Goal: Task Accomplishment & Management: Complete application form

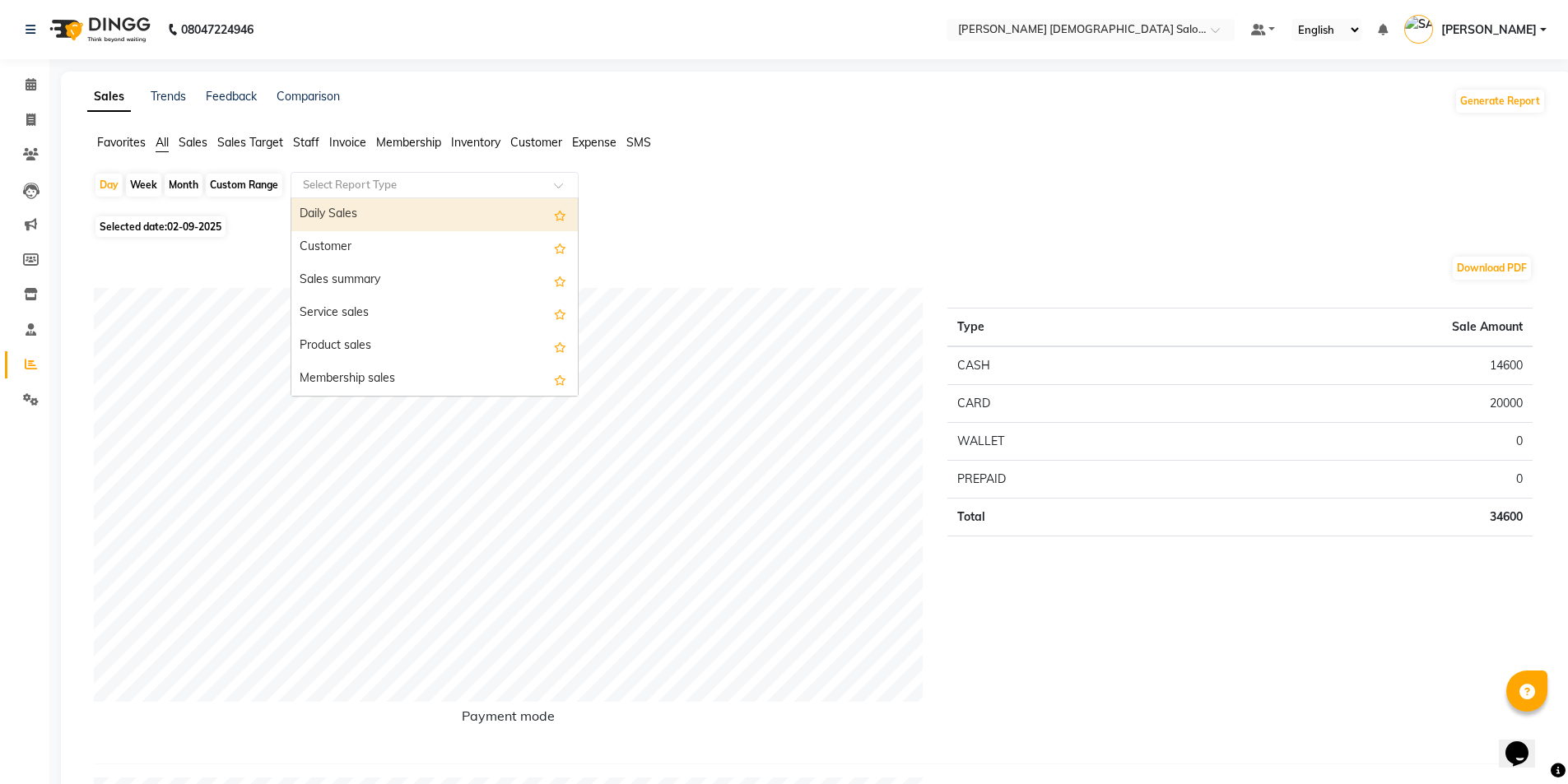
click at [430, 188] on input "text" at bounding box center [418, 186] width 237 height 17
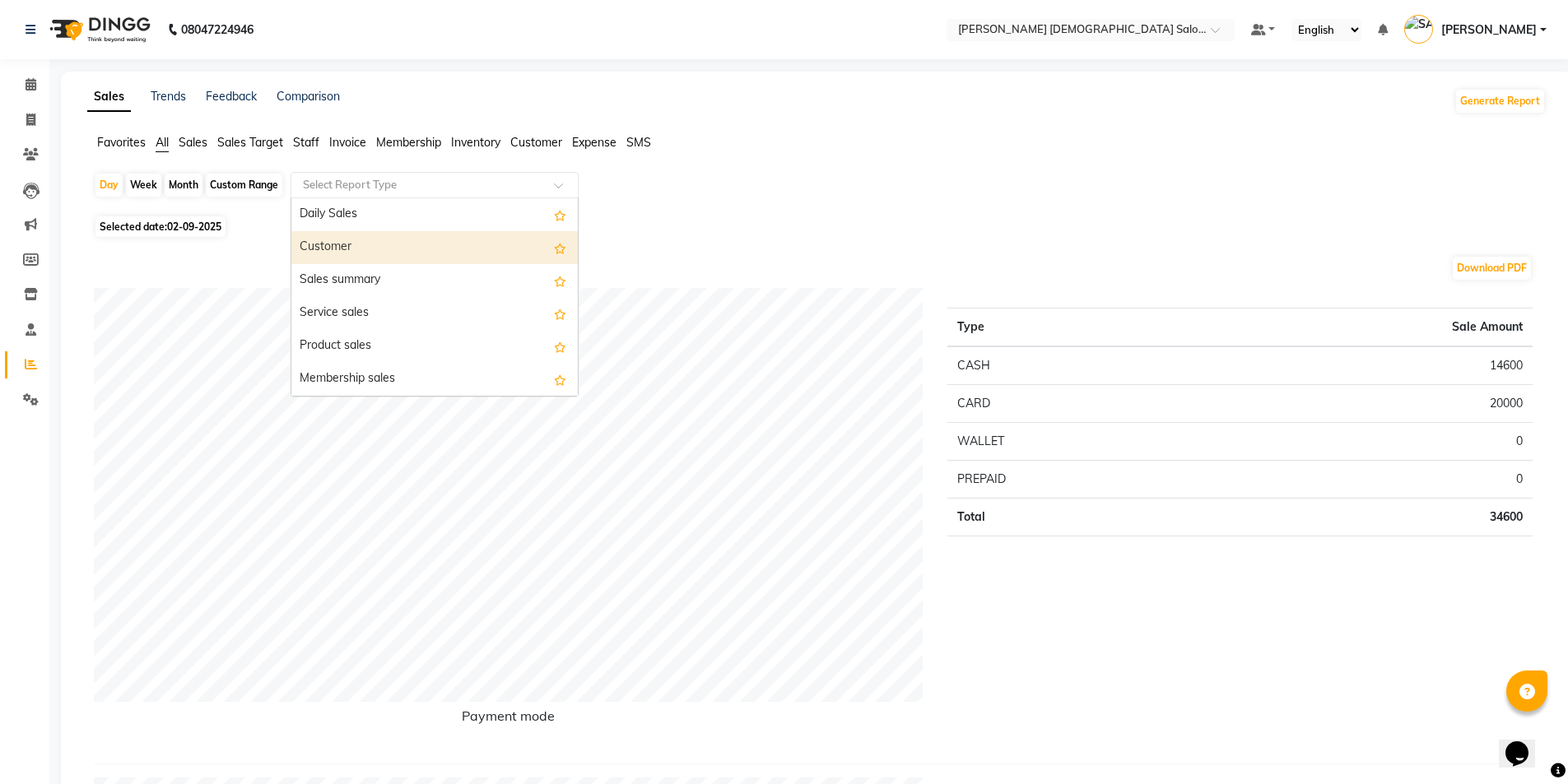
click at [765, 231] on div "Selected date: 02-09-2025" at bounding box center [820, 226] width 1452 height 18
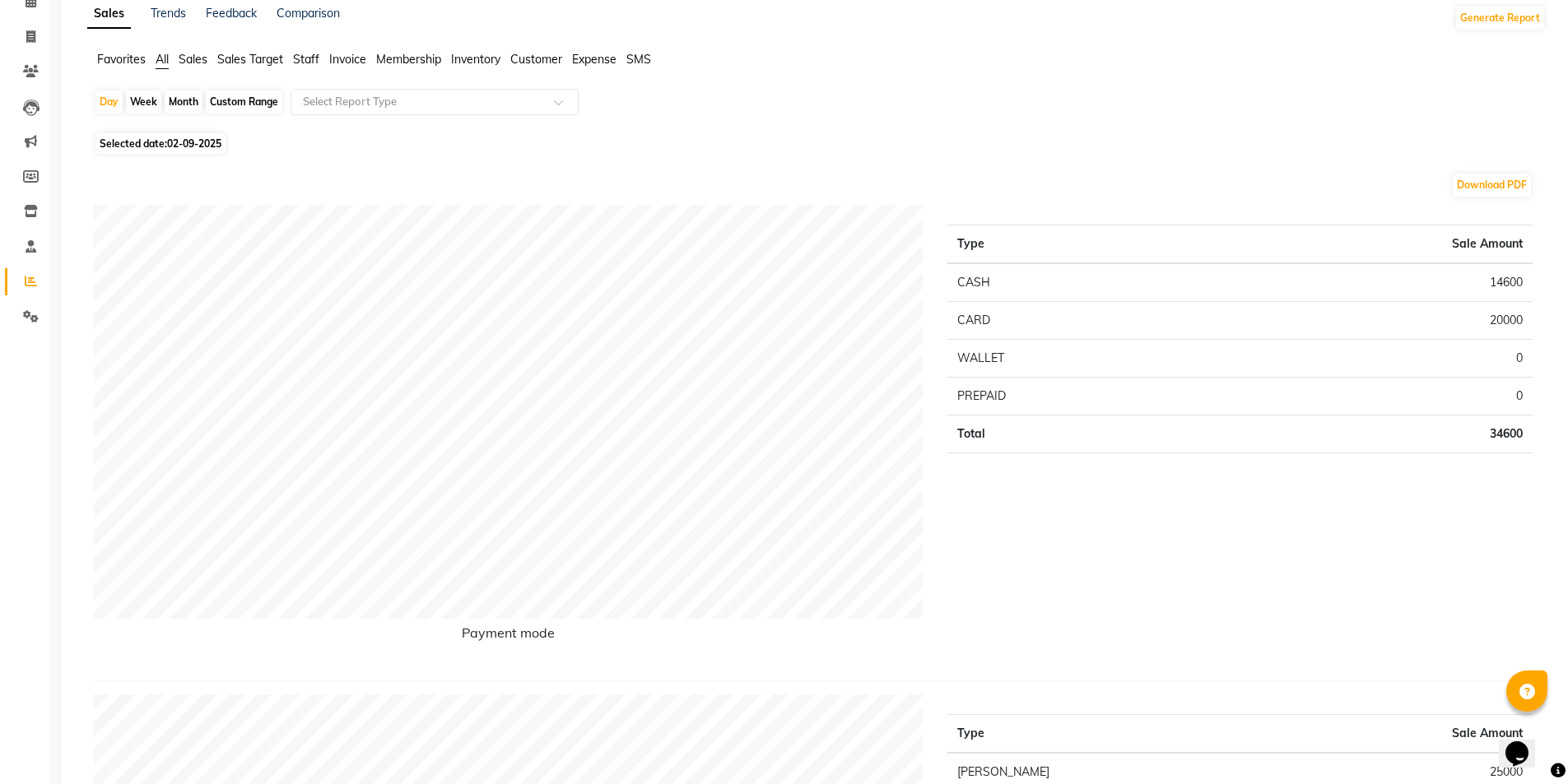
scroll to position [82, 0]
click at [176, 139] on span "02-09-2025" at bounding box center [194, 144] width 55 height 12
select select "9"
select select "2025"
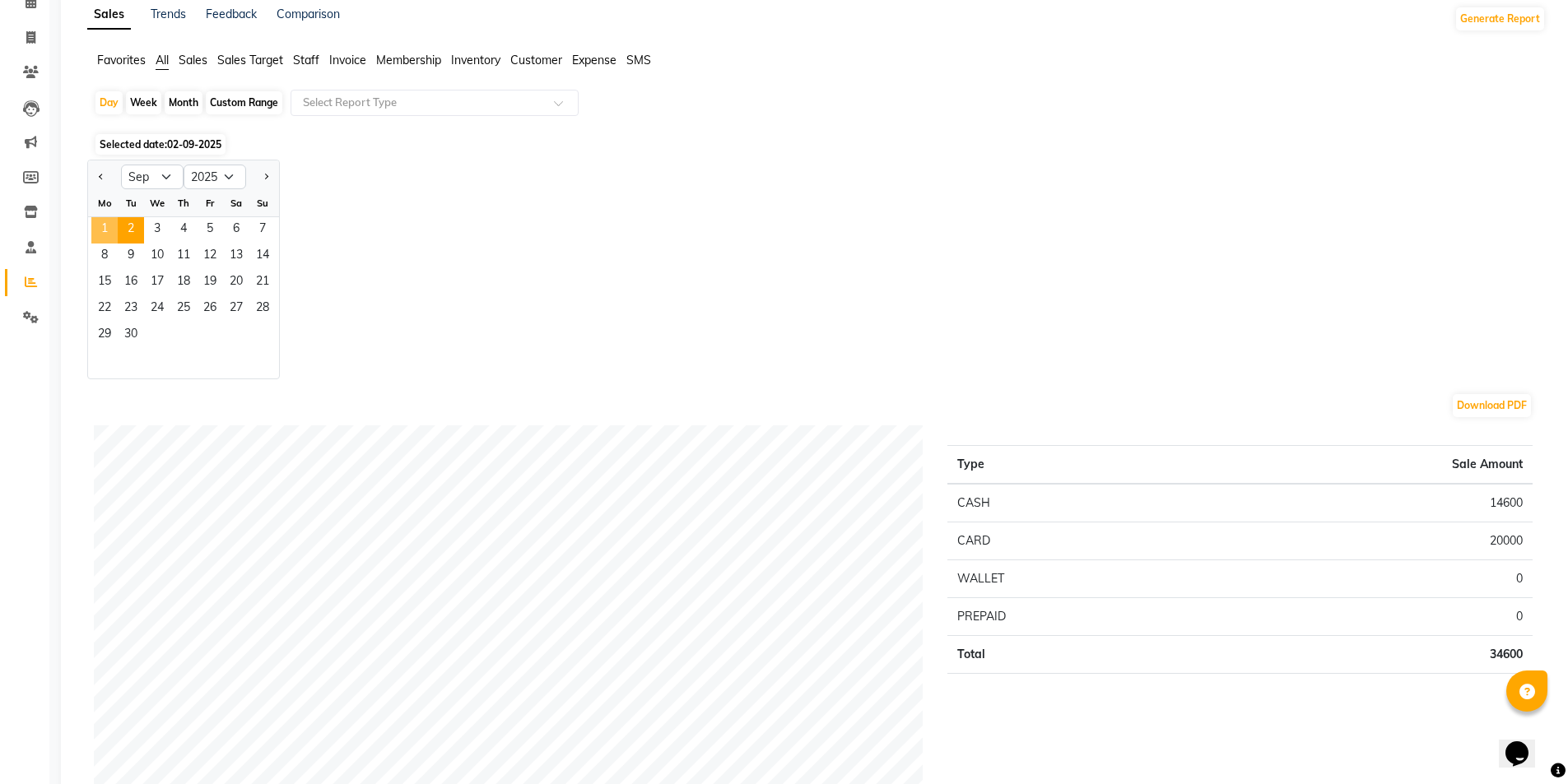
click at [103, 223] on span "1" at bounding box center [104, 230] width 27 height 27
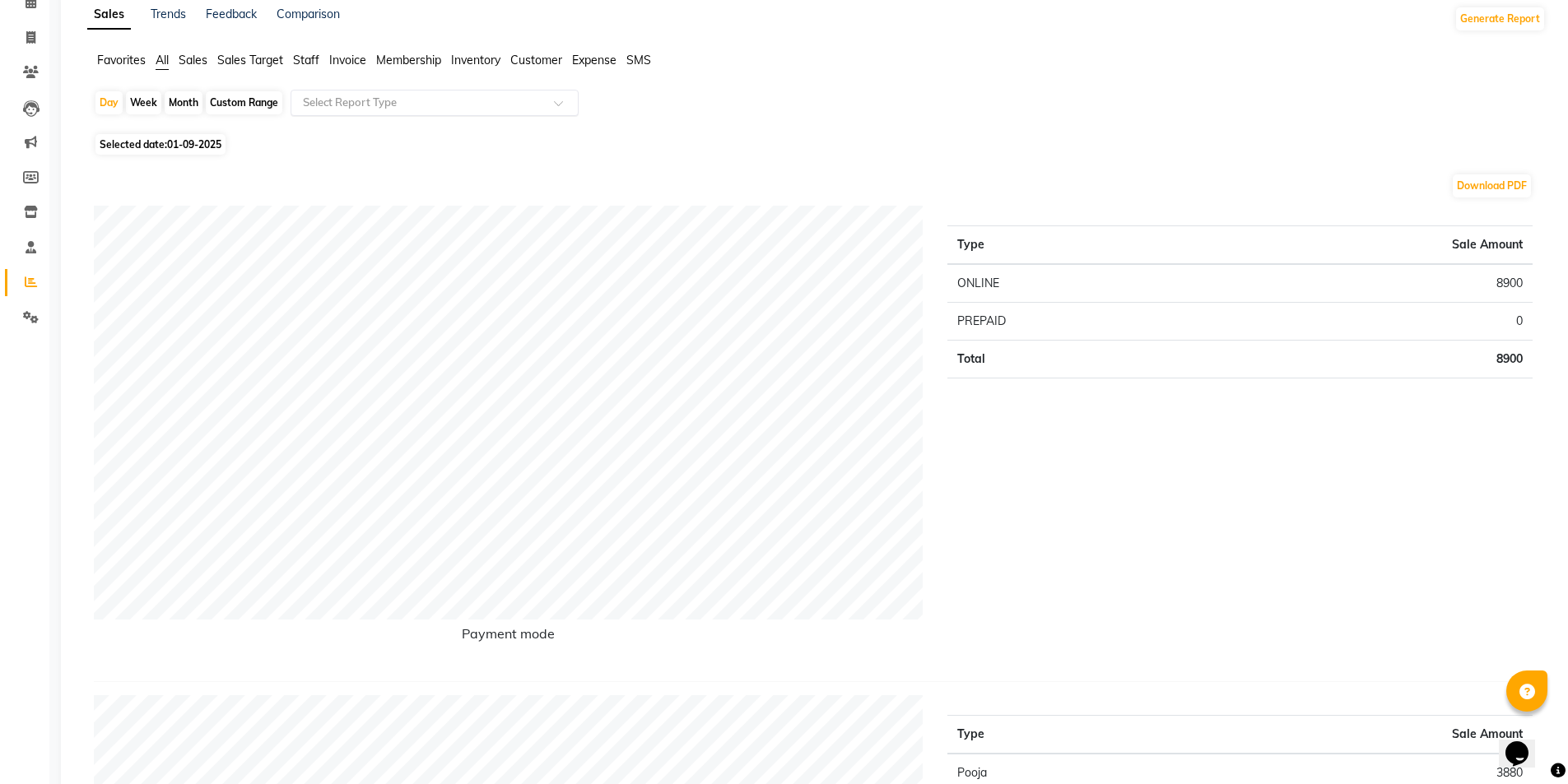
click at [326, 107] on input "text" at bounding box center [418, 103] width 237 height 17
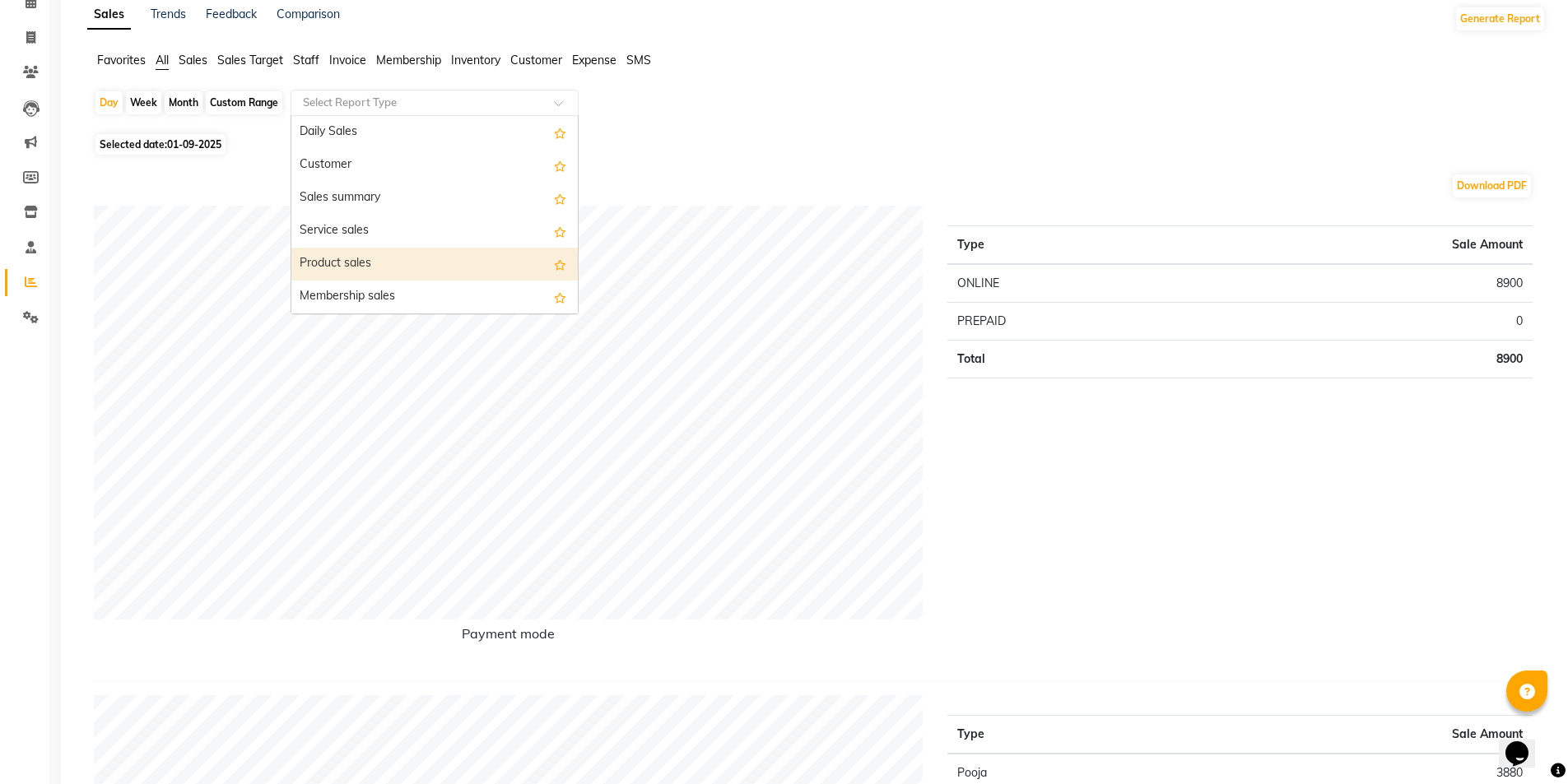
click at [365, 256] on div "Product sales" at bounding box center [434, 264] width 286 height 33
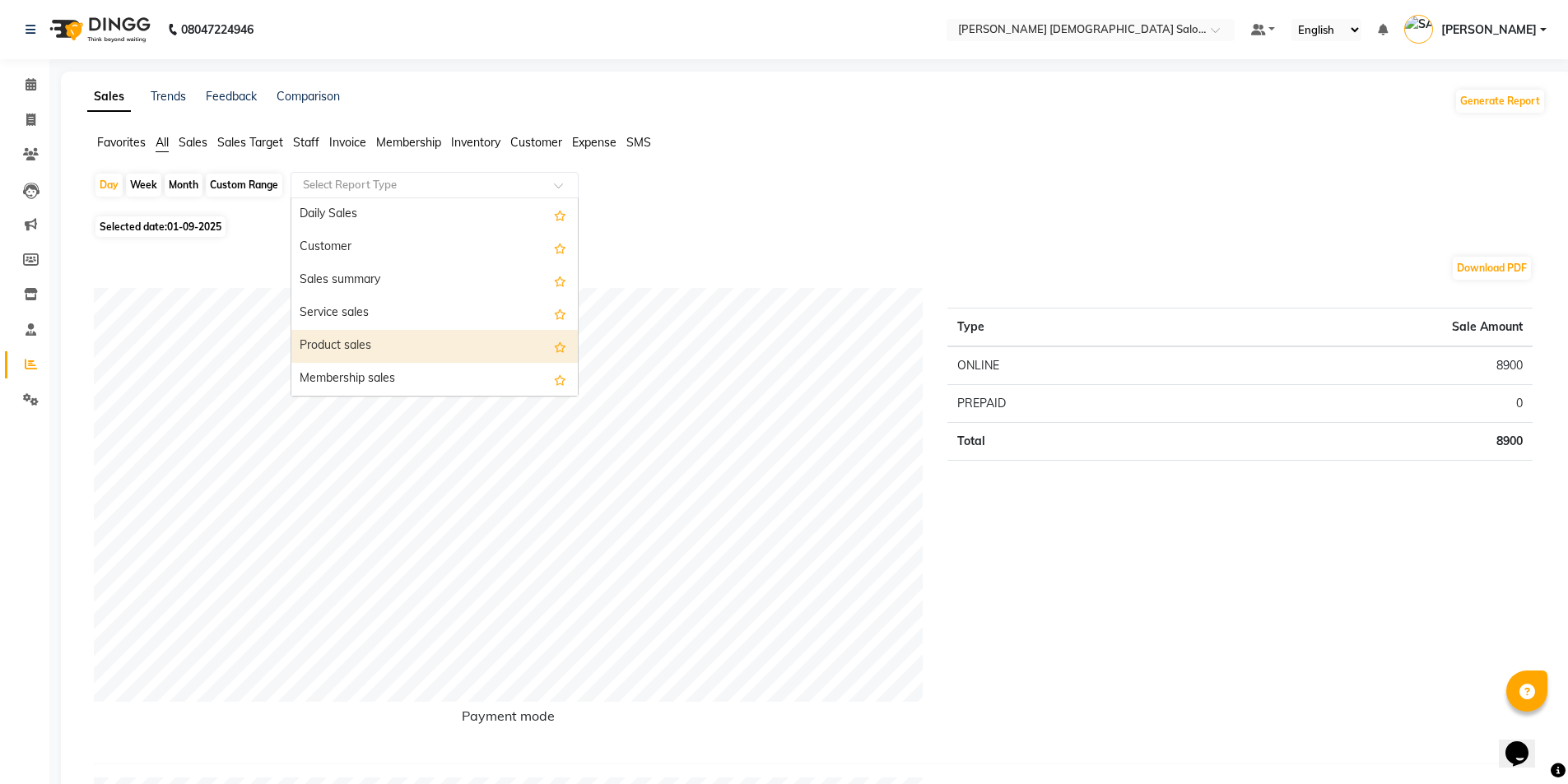
select select "full_report"
select select "csv"
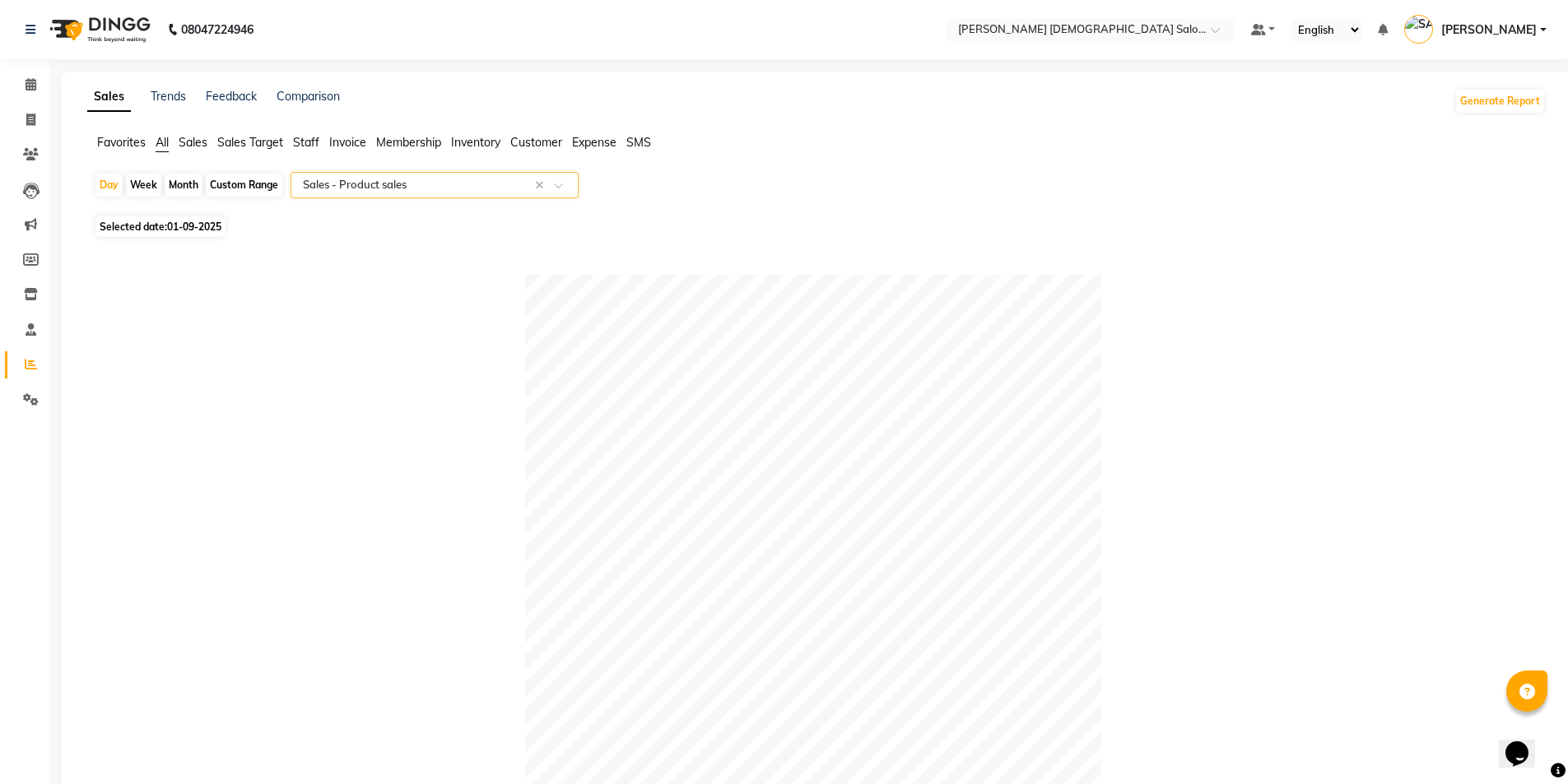
click at [310, 139] on span "Staff" at bounding box center [306, 142] width 27 height 15
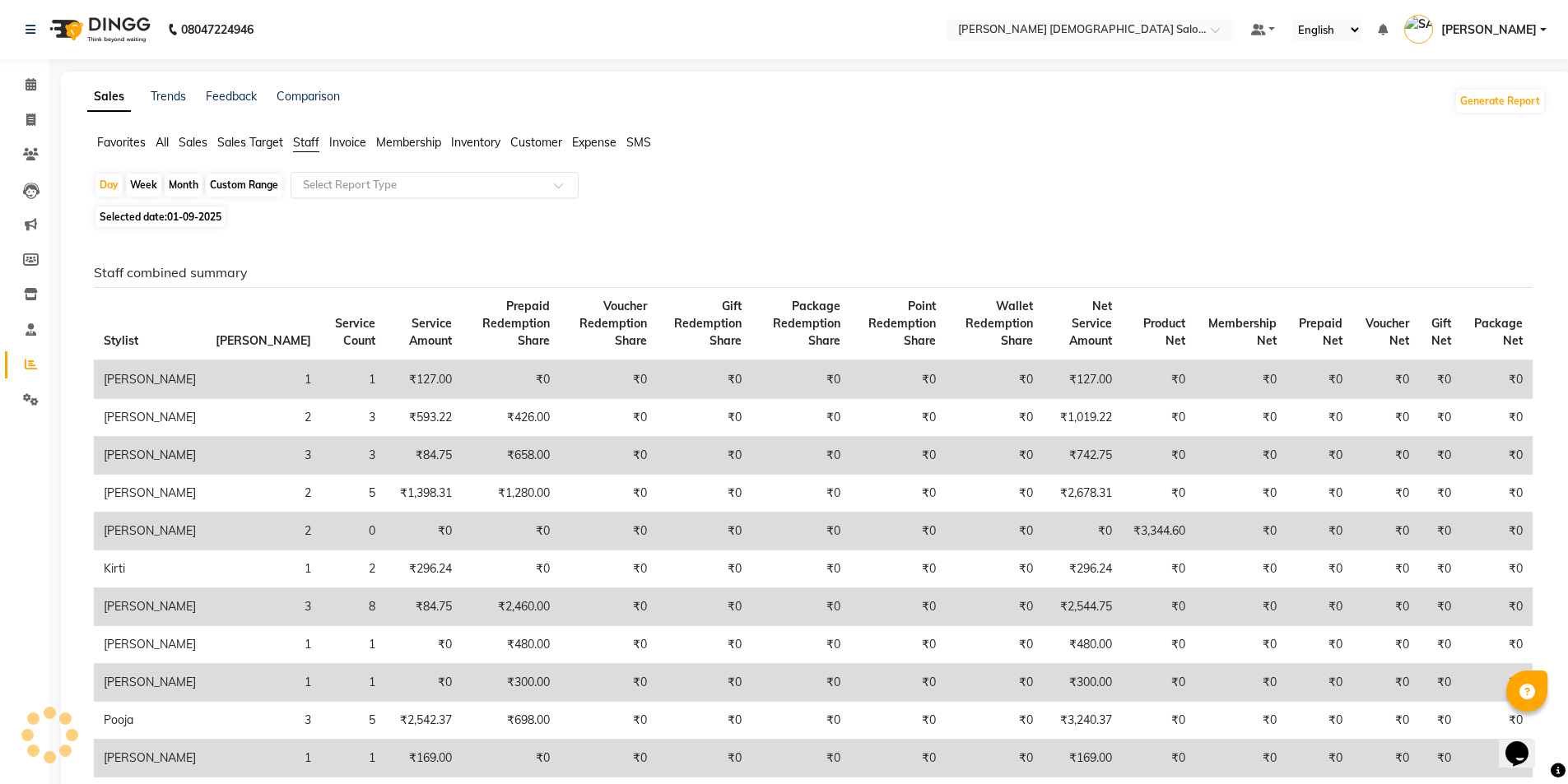
click at [370, 182] on input "text" at bounding box center [418, 186] width 237 height 17
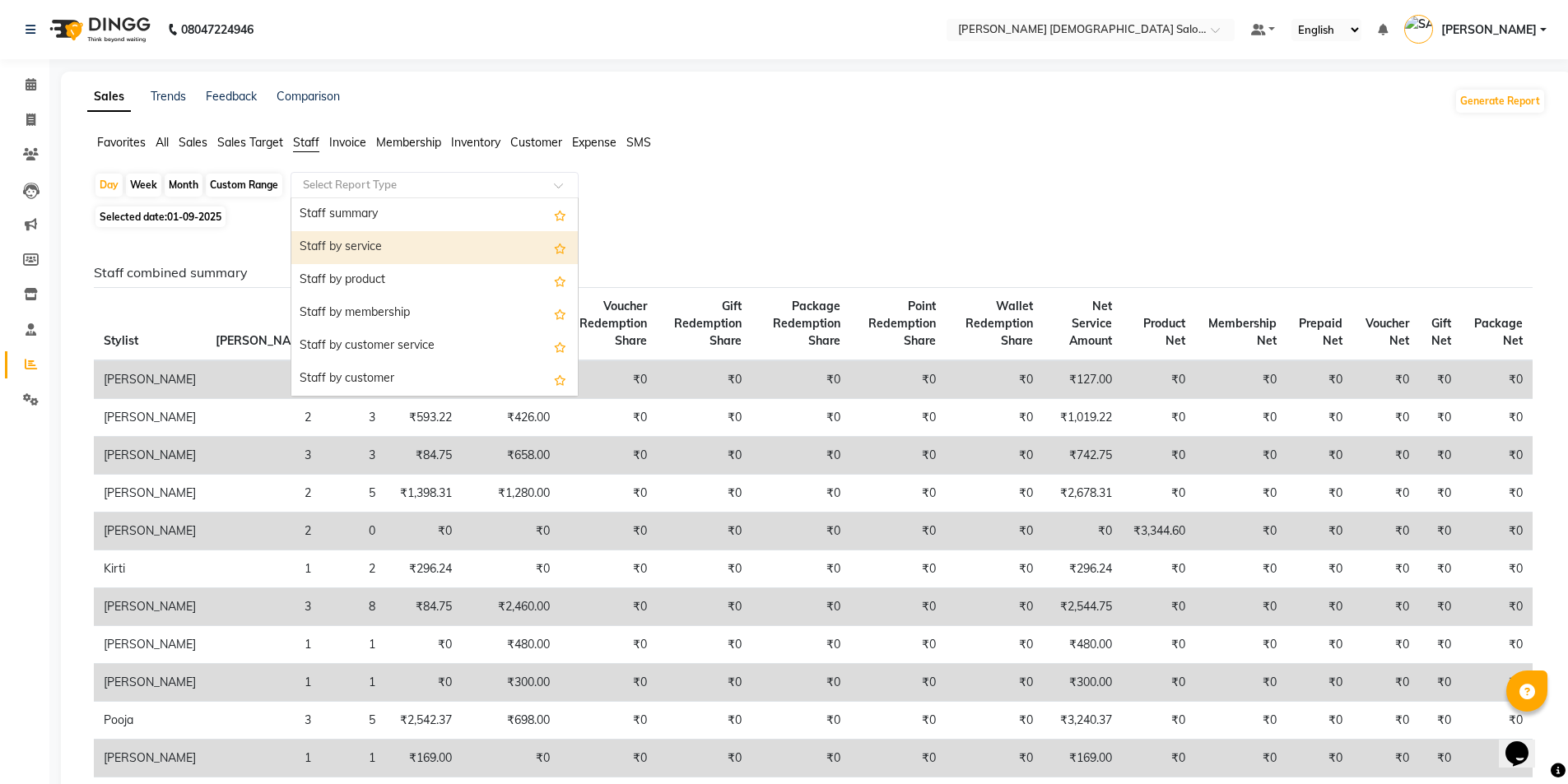
click at [381, 258] on div "Staff by service" at bounding box center [434, 247] width 286 height 33
select select "full_report"
select select "csv"
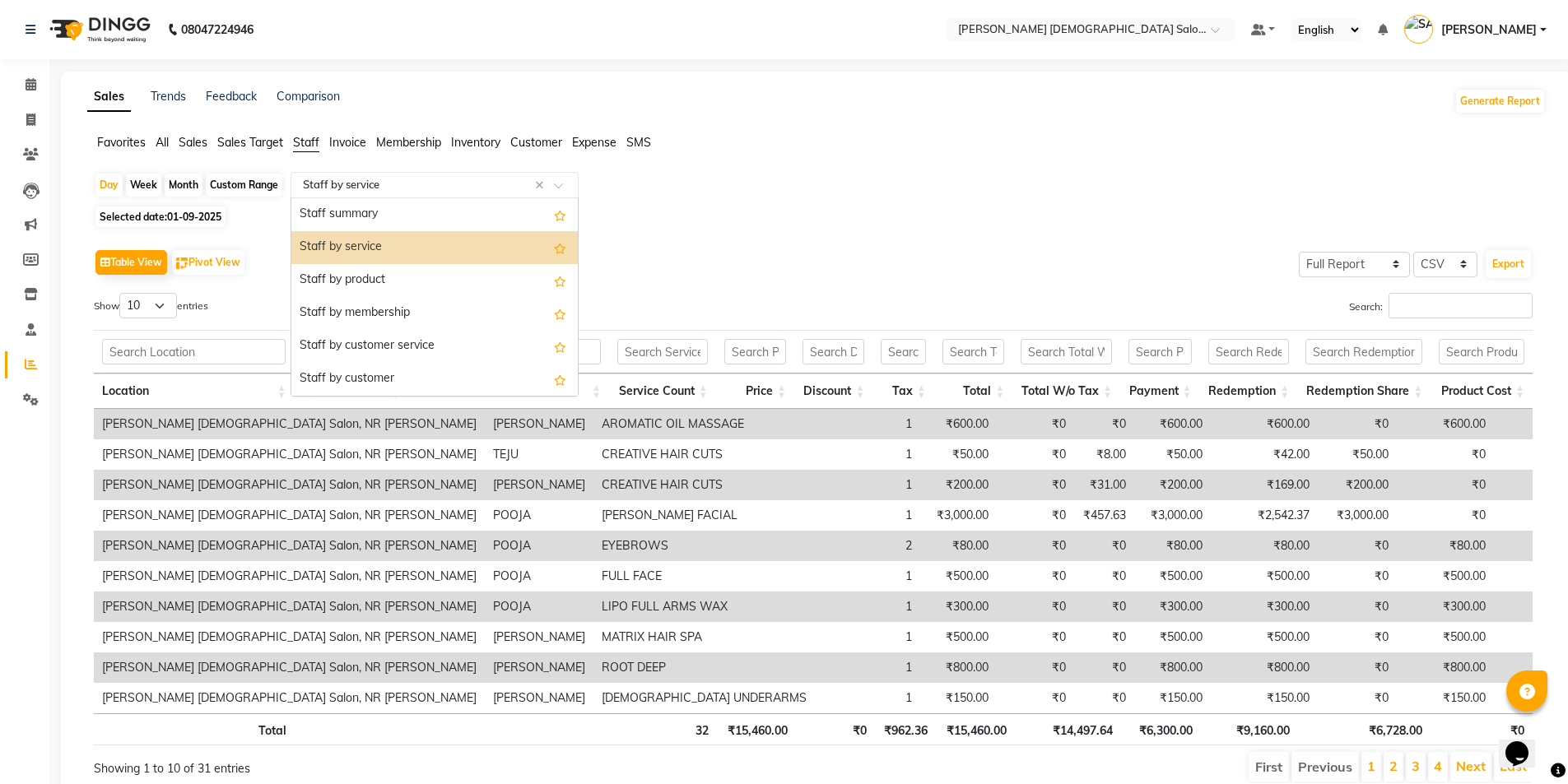
click at [365, 190] on input "text" at bounding box center [418, 186] width 237 height 17
click at [369, 267] on div "Staff by product" at bounding box center [434, 281] width 286 height 33
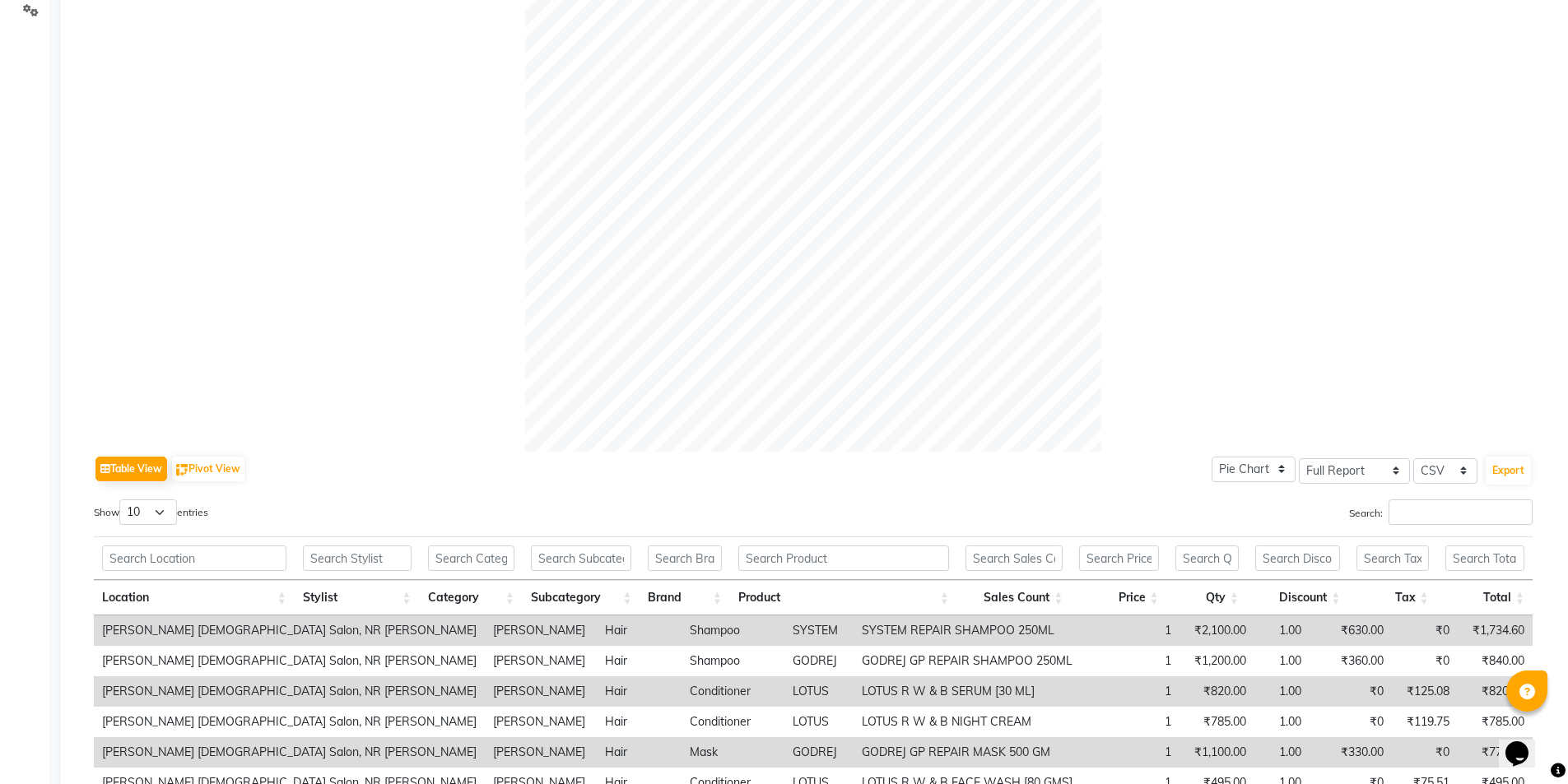
scroll to position [539, 0]
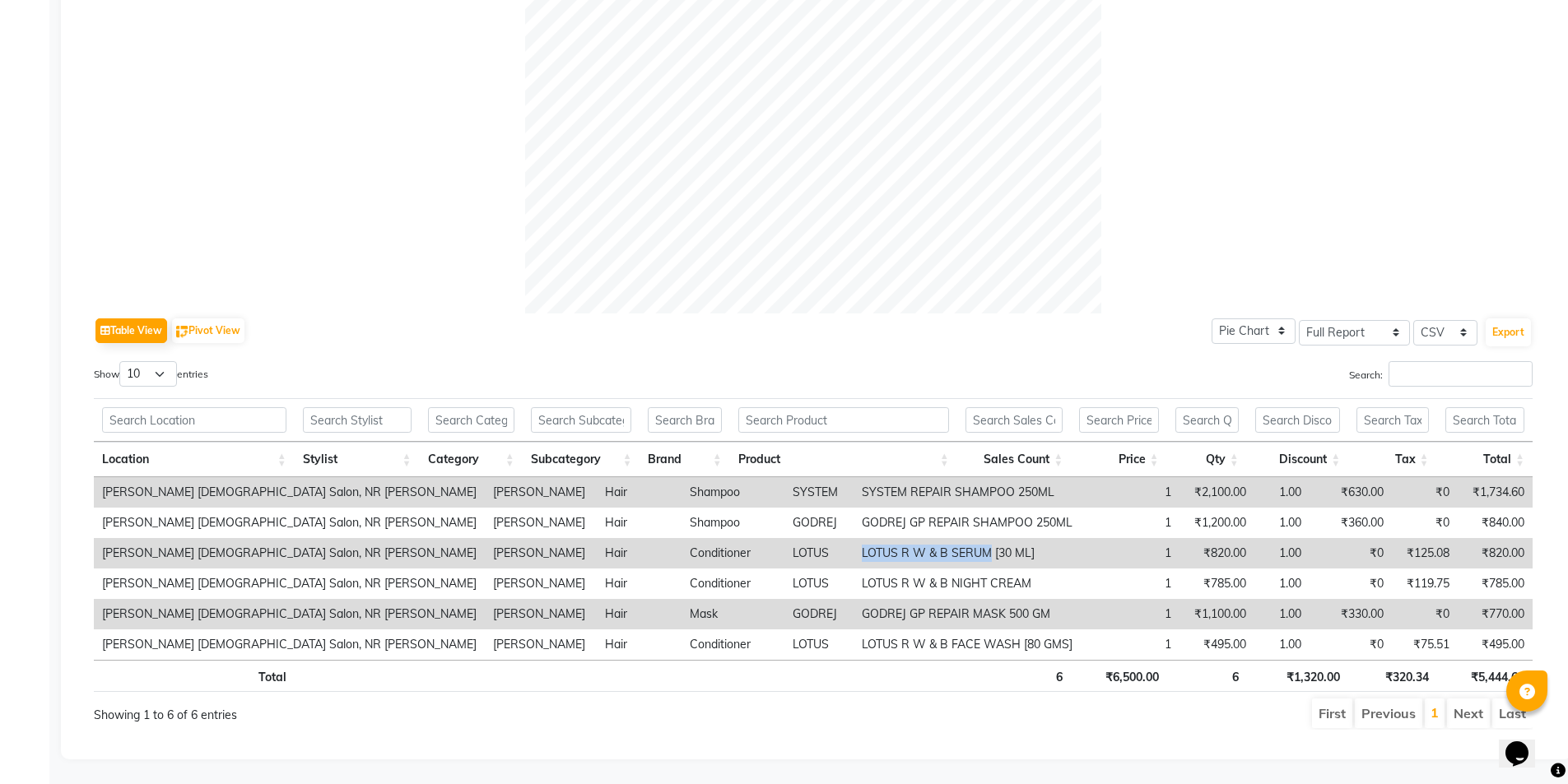
drag, startPoint x: 736, startPoint y: 538, endPoint x: 862, endPoint y: 543, distance: 126.1
click at [862, 543] on td "LOTUS R W & B SERUM [30 ML]" at bounding box center [967, 553] width 227 height 30
copy td "LOTUS R W & B SERUM"
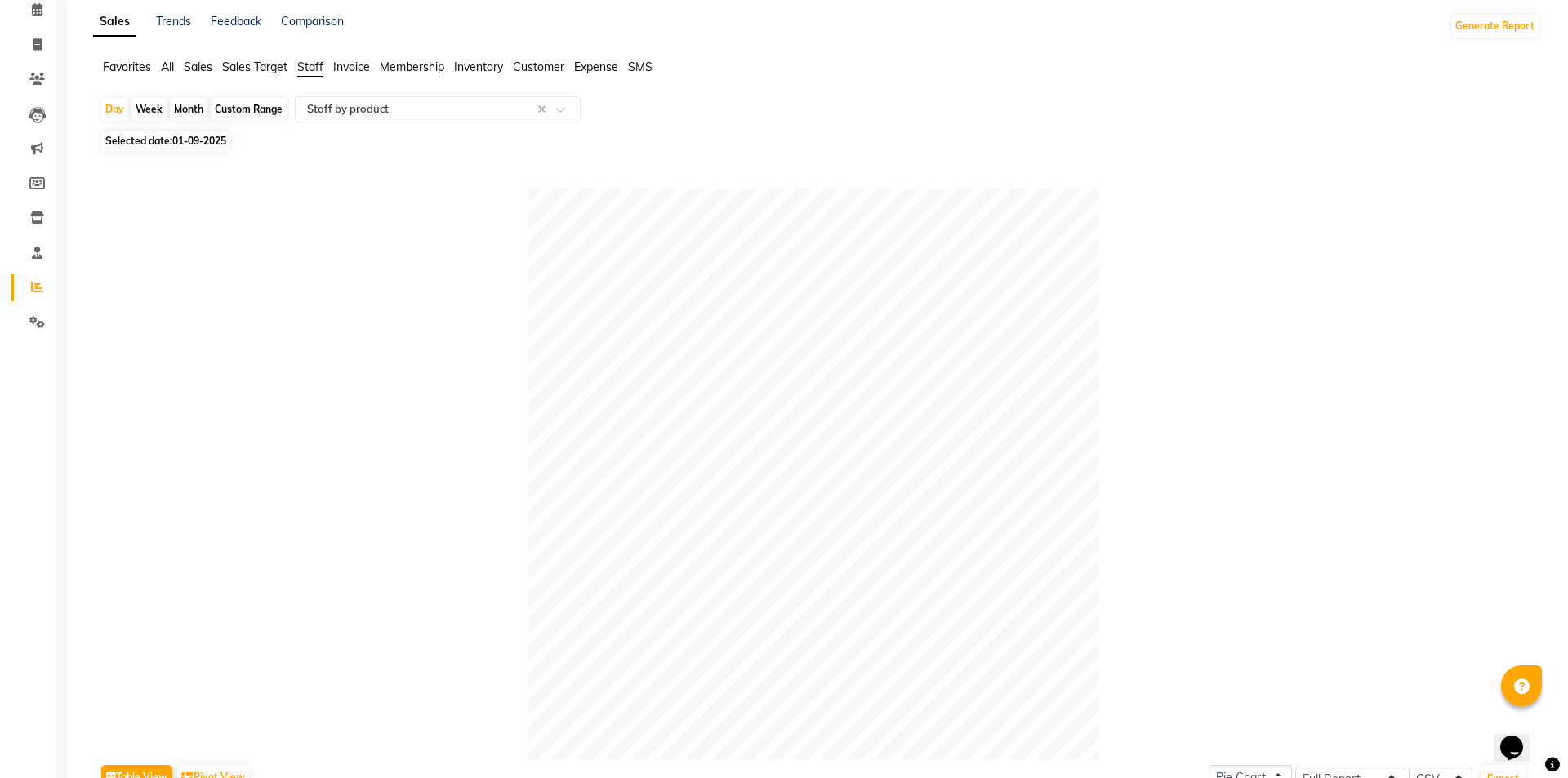
scroll to position [0, 0]
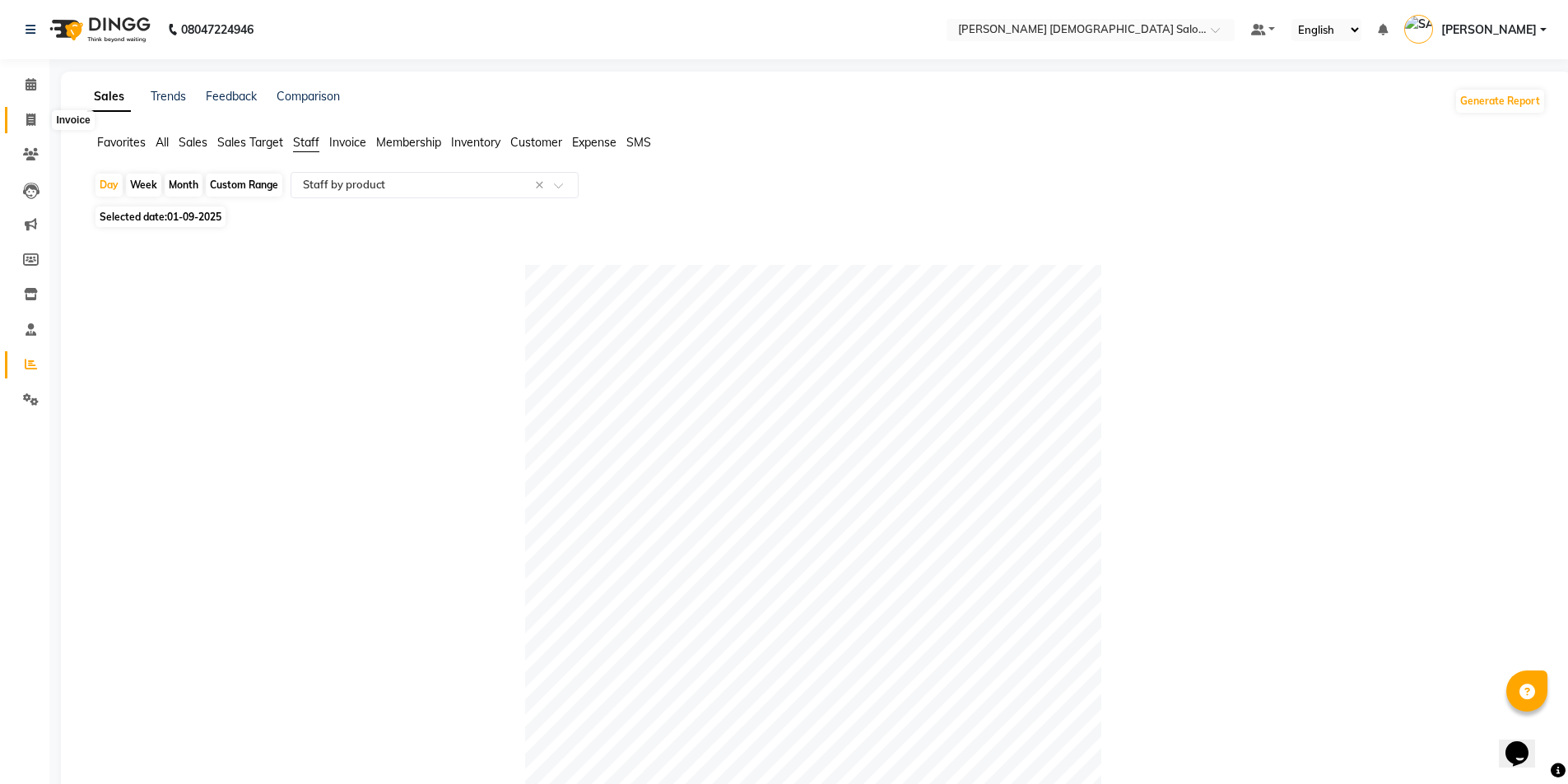
click at [28, 122] on icon at bounding box center [31, 119] width 9 height 12
select select "service"
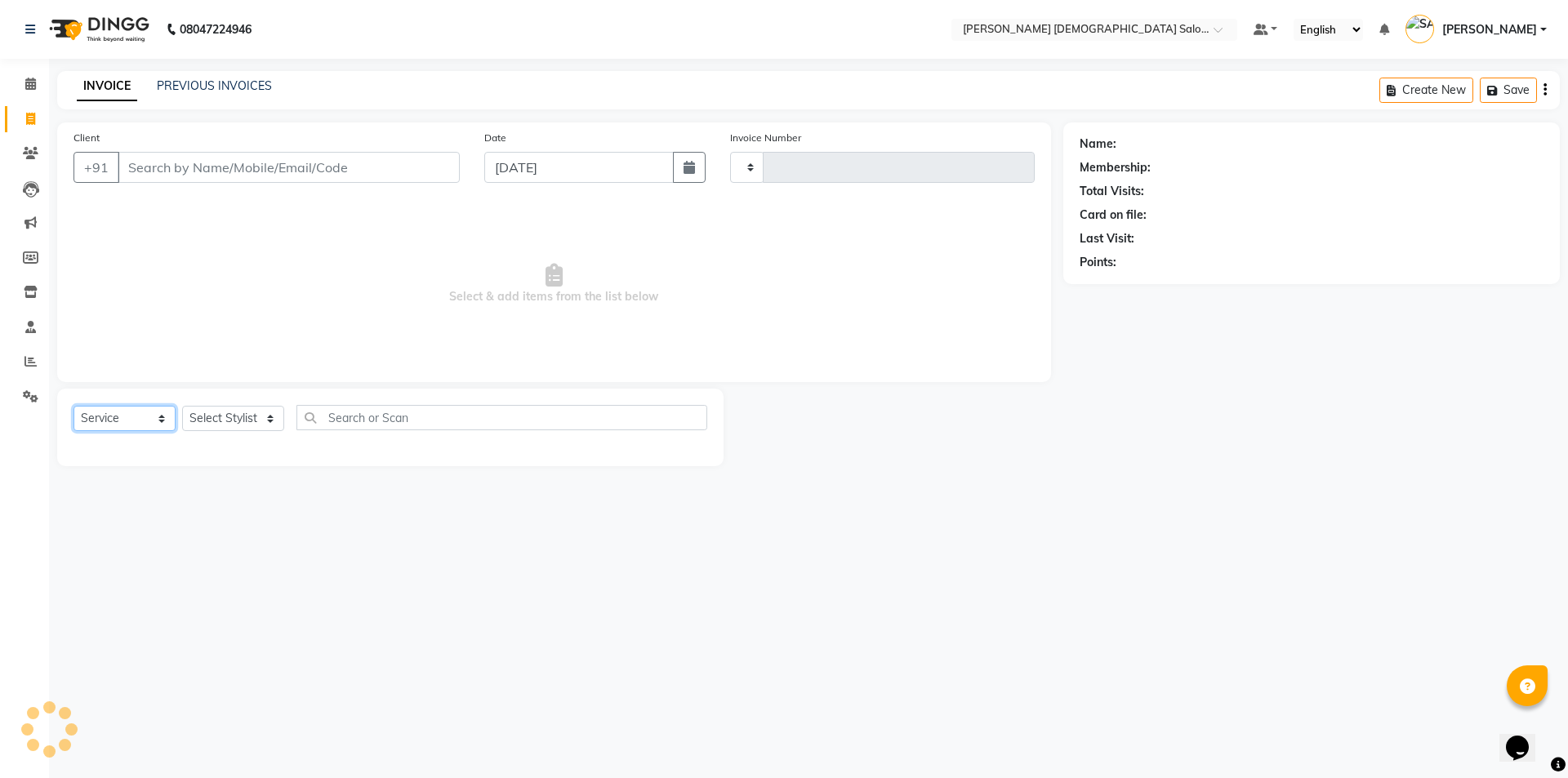
click at [140, 415] on select "Select Service Product Membership Package Voucher Prepaid Gift Card" at bounding box center [124, 419] width 102 height 26
type input "4342"
select select "7542"
select select "product"
click at [73, 406] on select "Select Service Product Membership Package Voucher Prepaid Gift Card" at bounding box center [124, 419] width 102 height 26
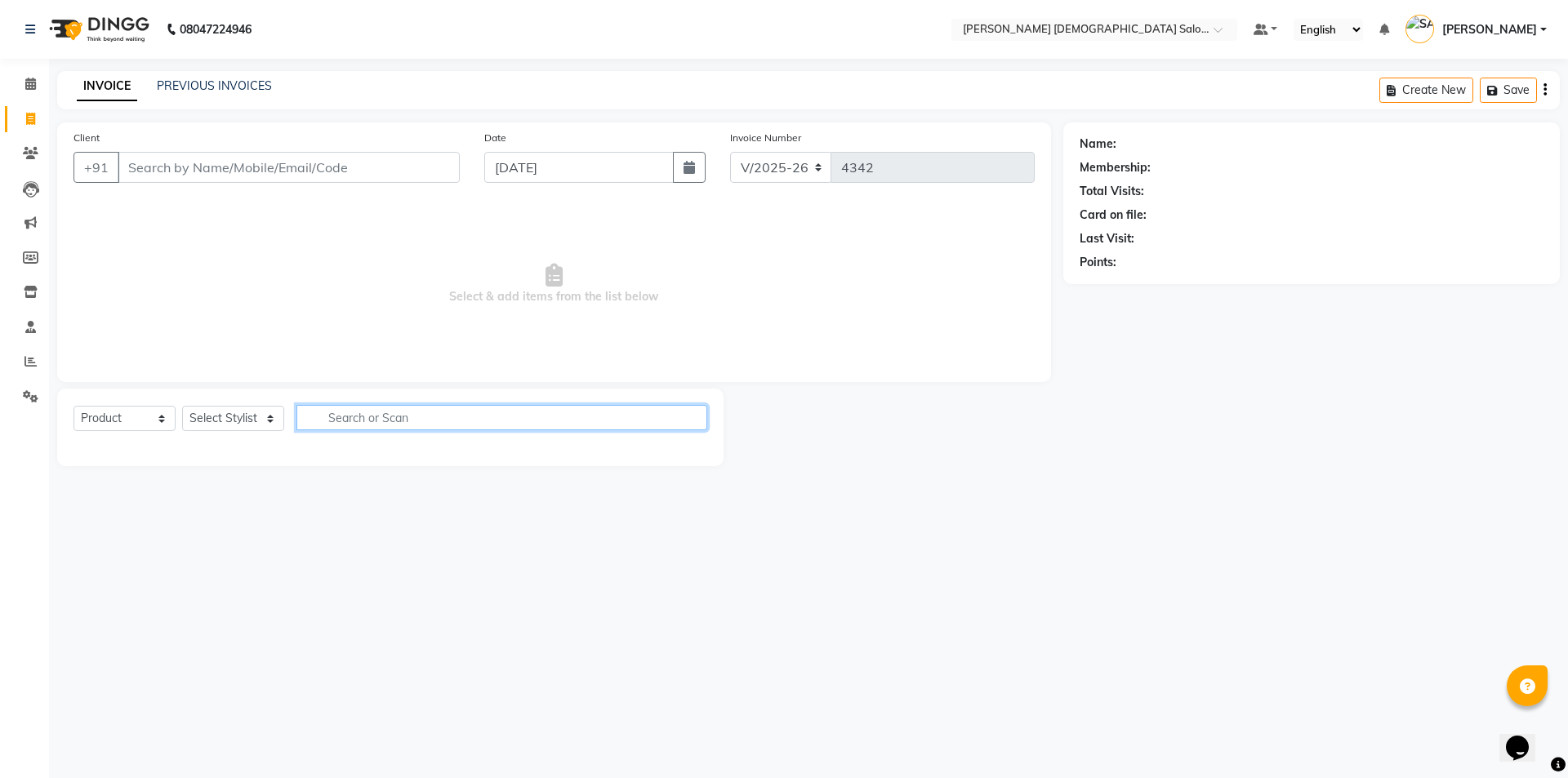
drag, startPoint x: 358, startPoint y: 411, endPoint x: 355, endPoint y: 422, distance: 11.4
click at [356, 417] on input "text" at bounding box center [502, 418] width 411 height 26
type input "W"
click at [266, 416] on select "Select Stylist [PERSON_NAME] BHAVTIK [PERSON_NAME] [PERSON_NAME] [PERSON_NAME] …" at bounding box center [239, 419] width 115 height 26
select select "67043"
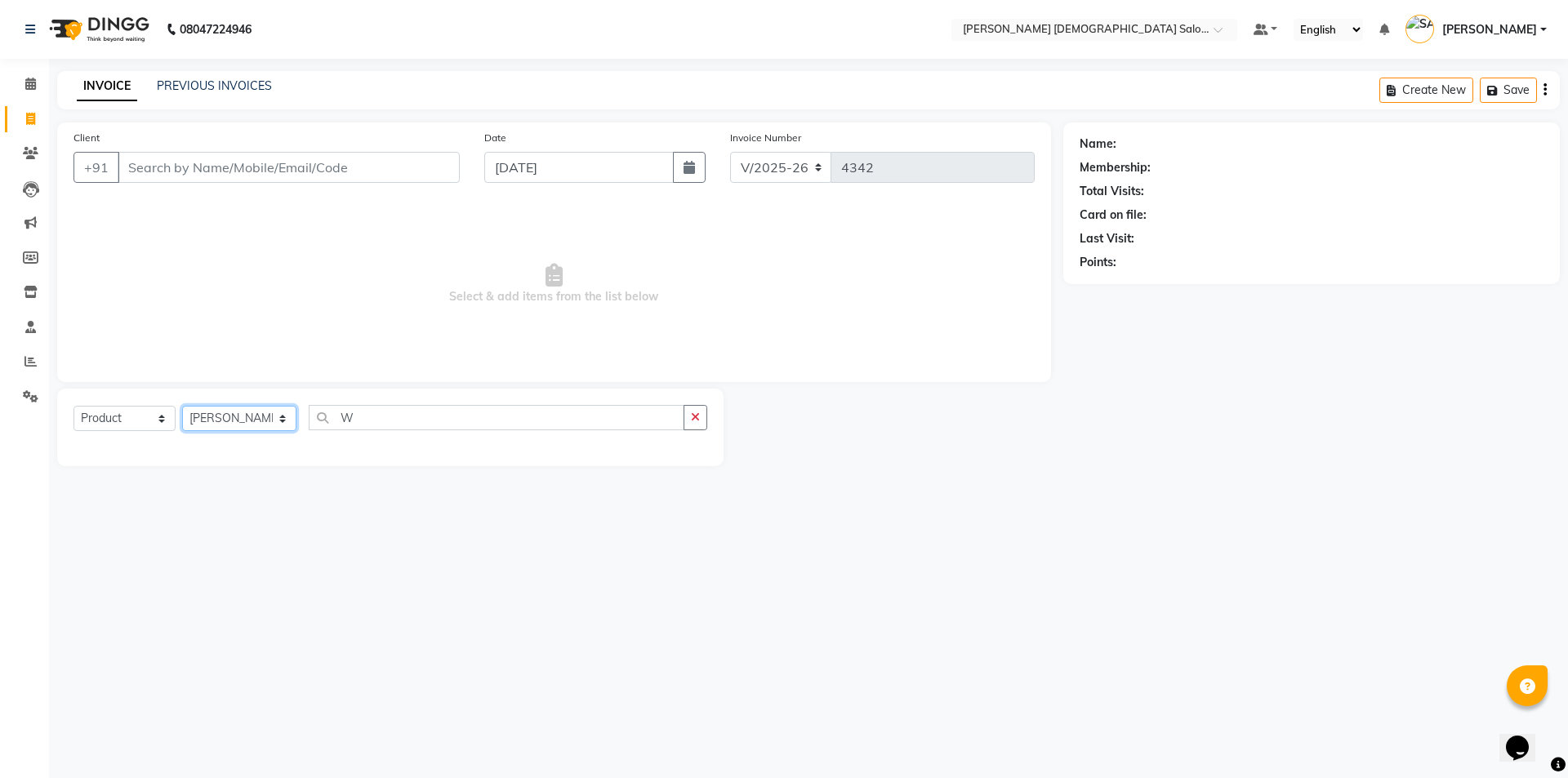
click at [182, 406] on select "Select Stylist [PERSON_NAME] BHAVTIK [PERSON_NAME] [PERSON_NAME] [PERSON_NAME] …" at bounding box center [239, 419] width 115 height 26
click at [356, 410] on input "W" at bounding box center [497, 418] width 376 height 26
click at [364, 417] on input "W" at bounding box center [497, 418] width 376 height 26
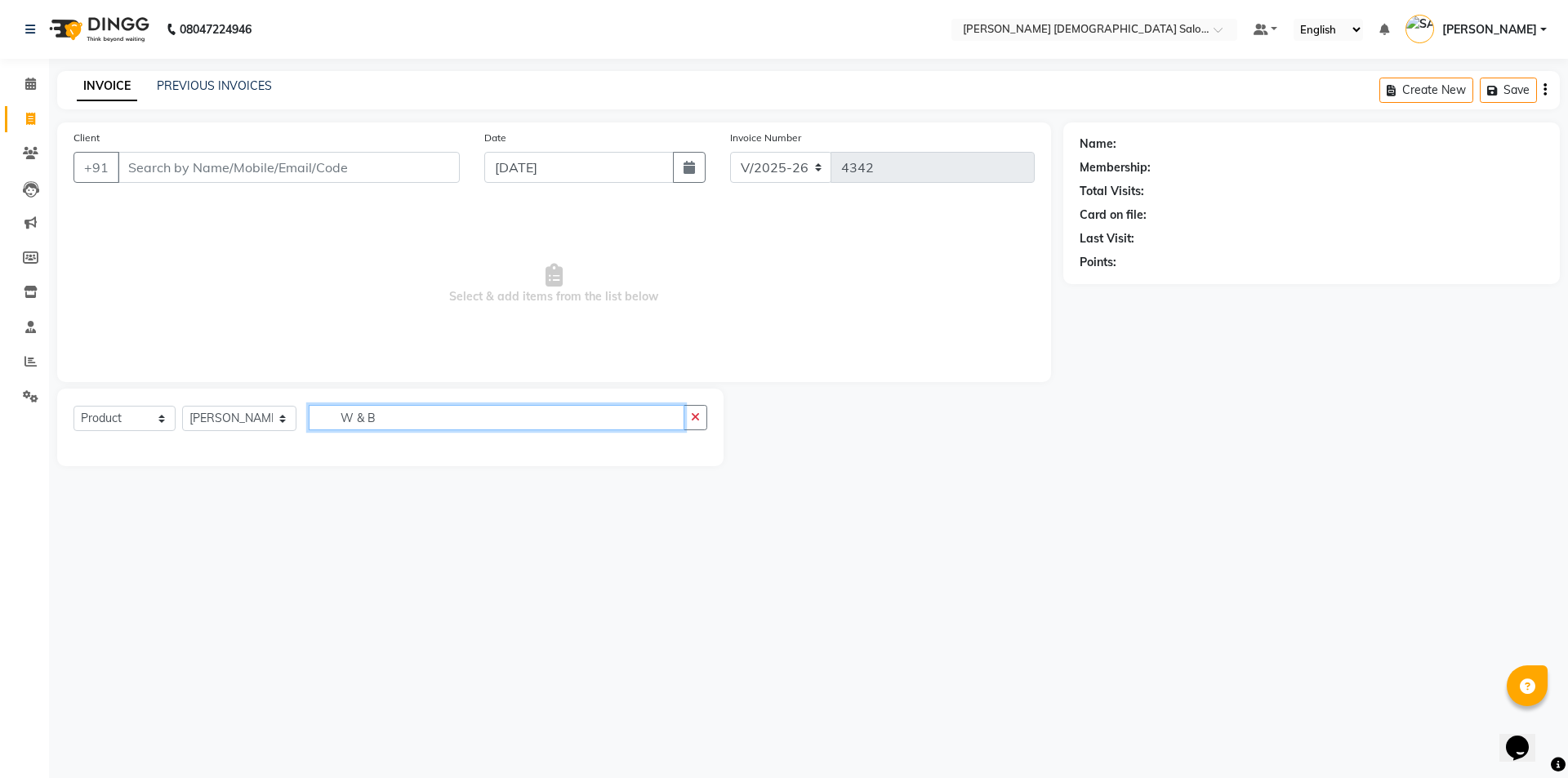
type input "W & B"
click at [299, 159] on input "Client" at bounding box center [288, 168] width 342 height 31
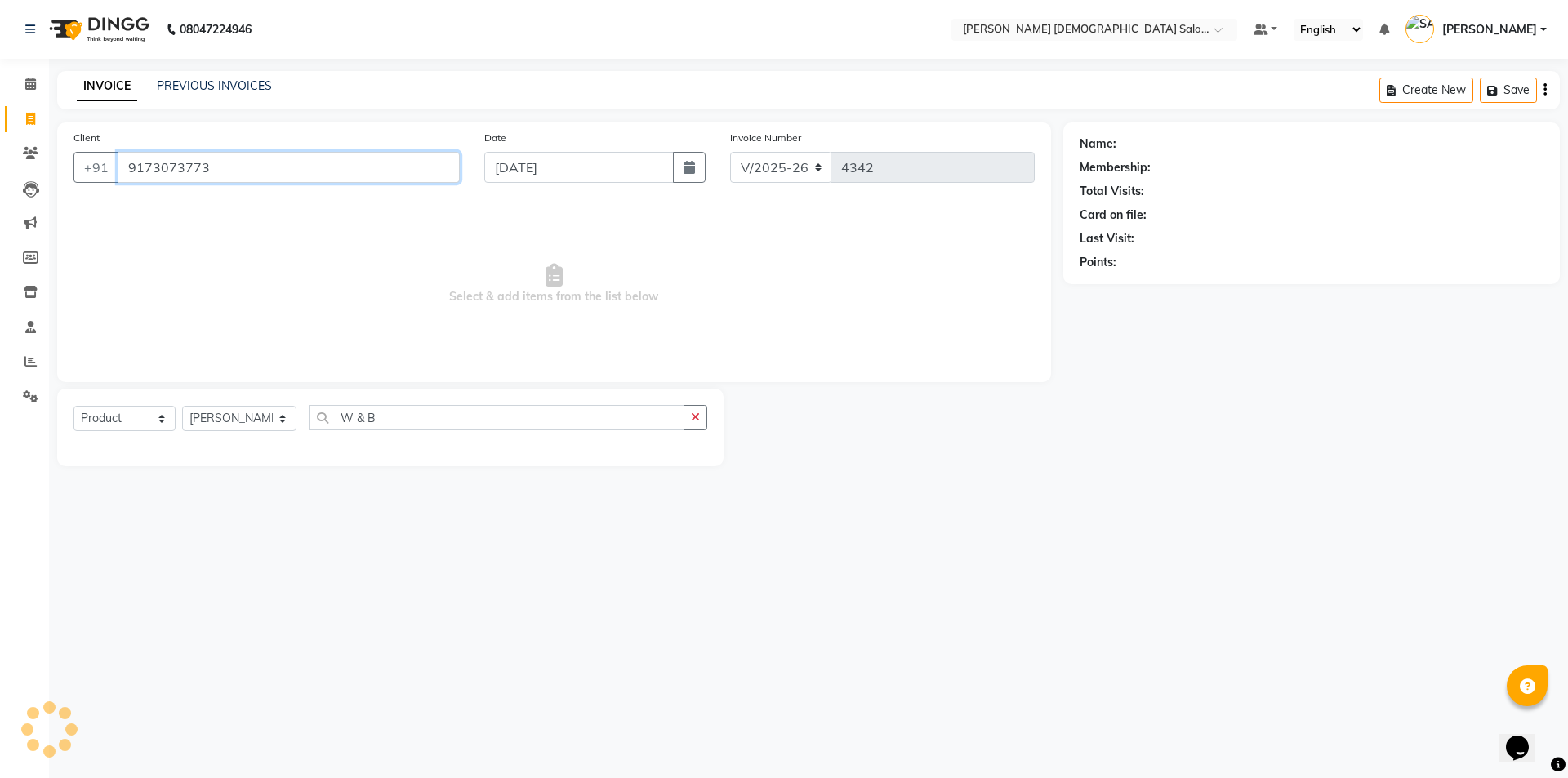
type input "9173073773"
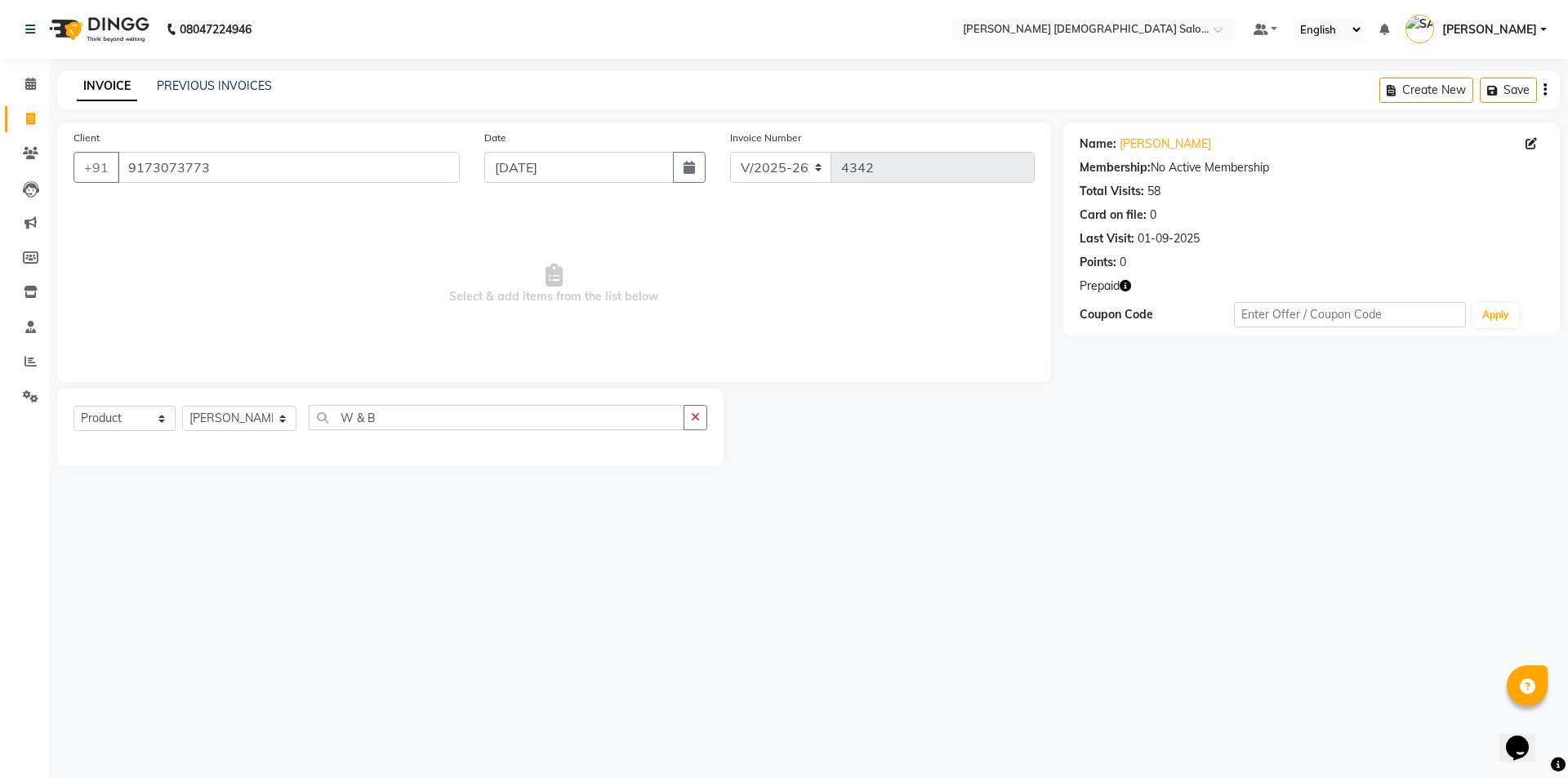
click at [395, 300] on span "Select & add items from the list below" at bounding box center [554, 284] width 961 height 163
click at [382, 310] on span "Select & add items from the list below" at bounding box center [554, 284] width 961 height 163
click at [128, 418] on select "Select Service Product Membership Package Voucher Prepaid Gift Card" at bounding box center [124, 419] width 102 height 26
click at [73, 406] on select "Select Service Product Membership Package Voucher Prepaid Gift Card" at bounding box center [124, 419] width 102 height 26
drag, startPoint x: 352, startPoint y: 421, endPoint x: 135, endPoint y: 485, distance: 226.2
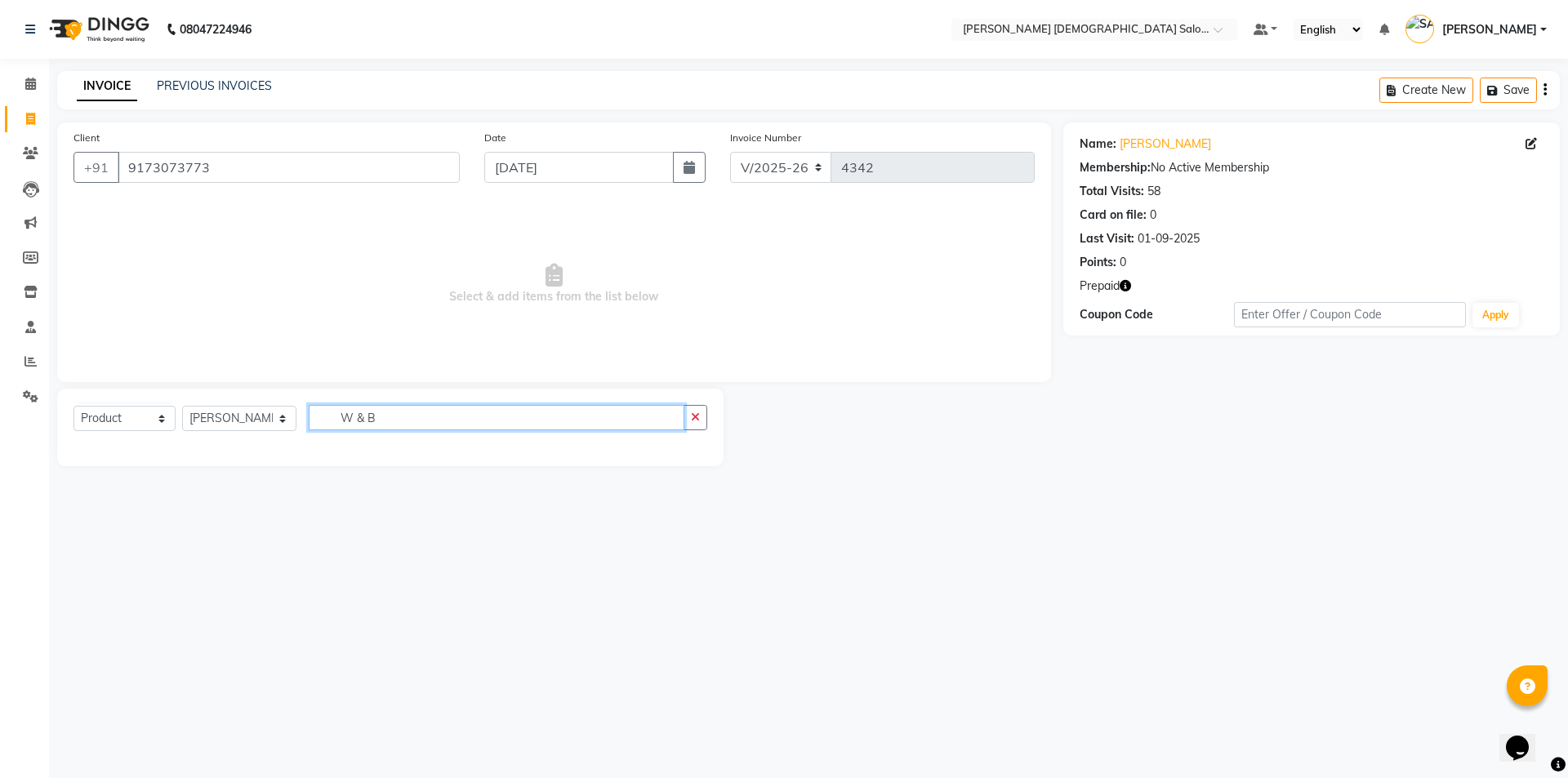
click at [162, 488] on main "INVOICE PREVIOUS INVOICES Create New Save Client +91 9173073773 Date 03-09-2025…" at bounding box center [808, 280] width 1519 height 420
click at [213, 418] on select "Select Stylist [PERSON_NAME] BHAVTIK [PERSON_NAME] [PERSON_NAME] [PERSON_NAME] …" at bounding box center [239, 419] width 115 height 26
select select "67026"
click at [182, 406] on select "Select Stylist [PERSON_NAME] BHAVTIK [PERSON_NAME] [PERSON_NAME] [PERSON_NAME] …" at bounding box center [239, 419] width 115 height 26
click at [161, 428] on select "Select Service Product Membership Package Voucher Prepaid Gift Card" at bounding box center [124, 419] width 102 height 26
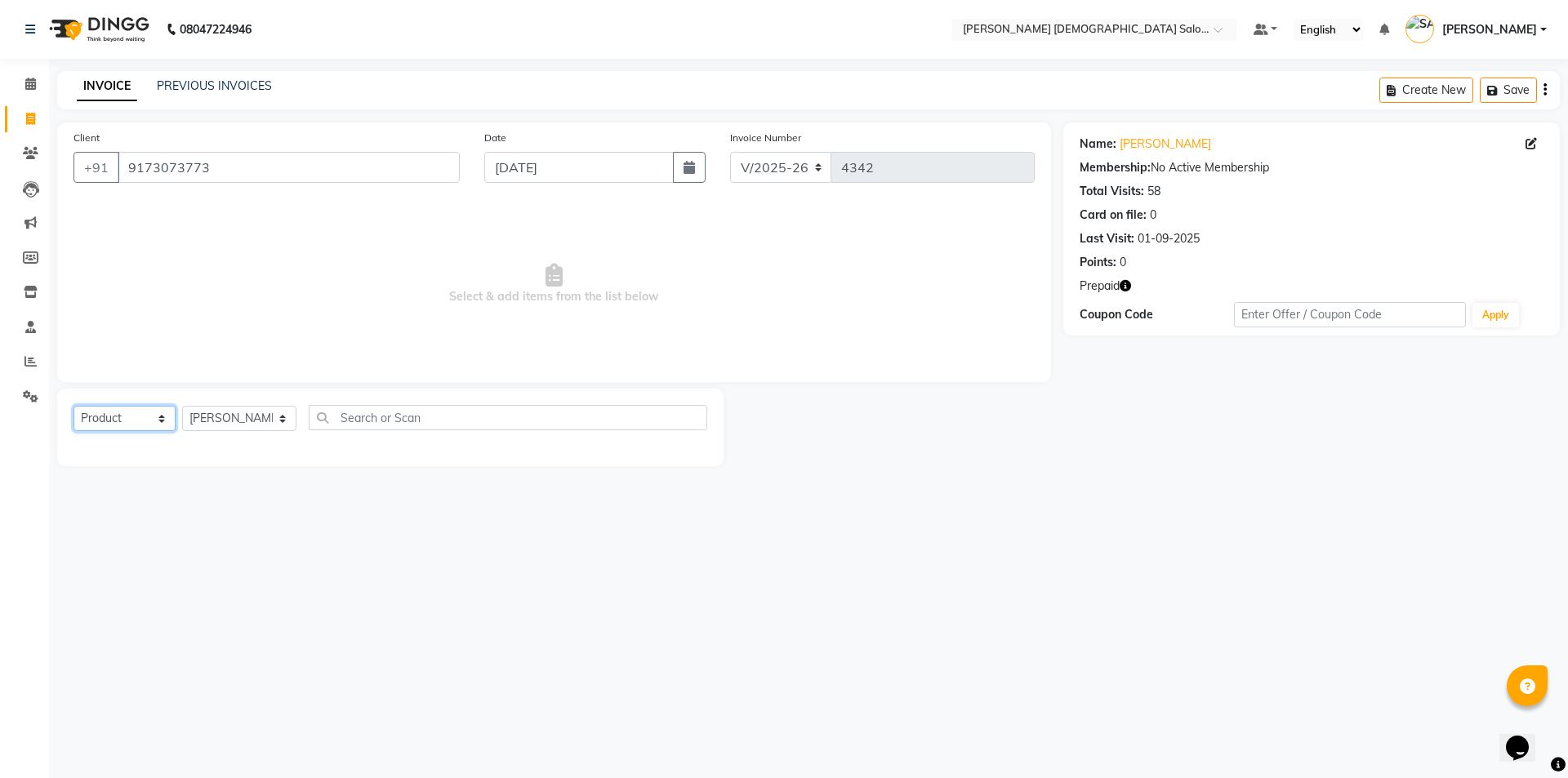
click at [73, 406] on select "Select Service Product Membership Package Voucher Prepaid Gift Card" at bounding box center [124, 419] width 102 height 26
click at [392, 423] on input "text" at bounding box center [508, 418] width 399 height 26
click at [392, 416] on input "text" at bounding box center [508, 418] width 399 height 26
type input "SDVDFVSDV"
click at [15, 109] on link "Invoice" at bounding box center [24, 119] width 39 height 27
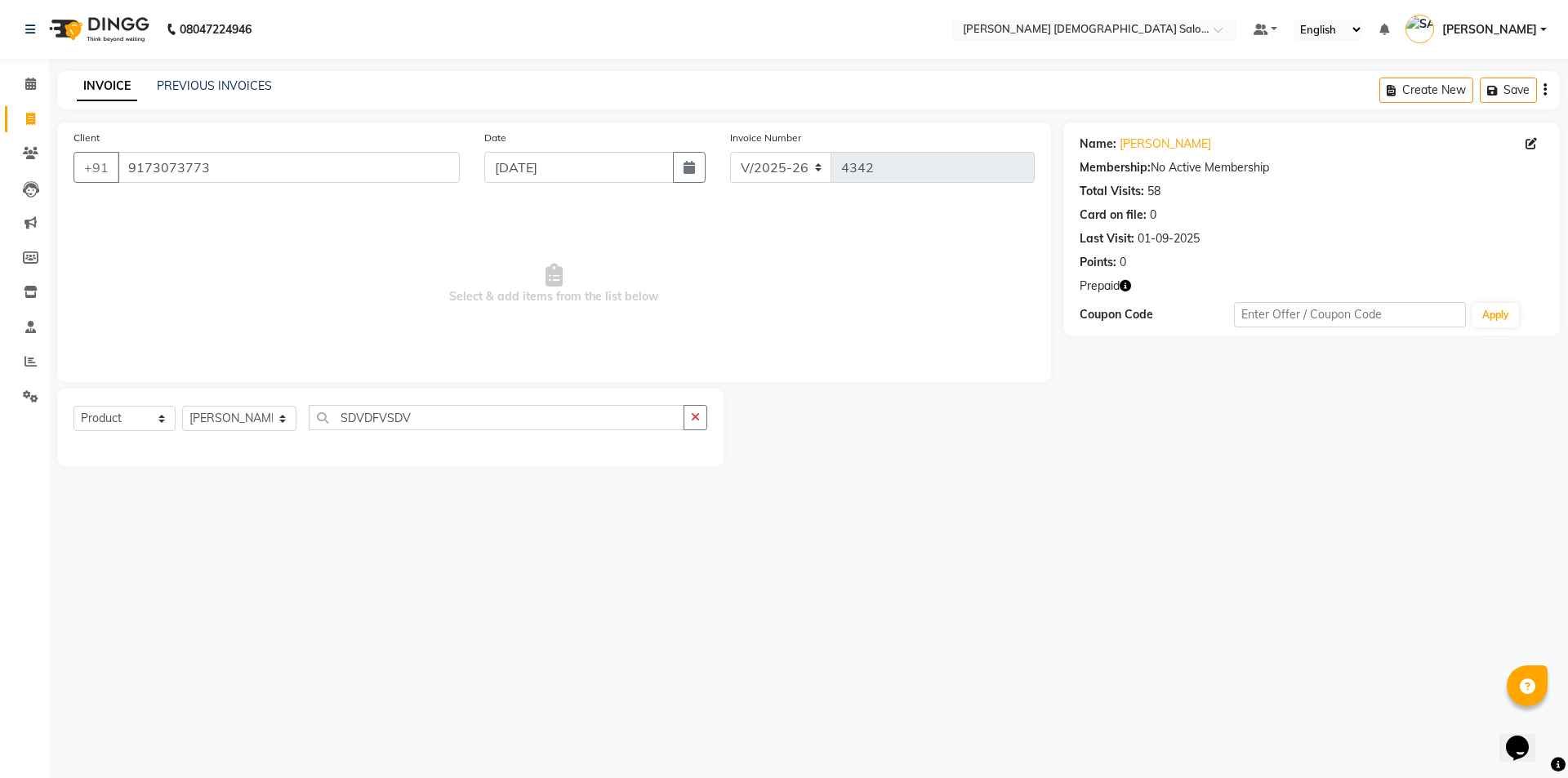
select select "service"
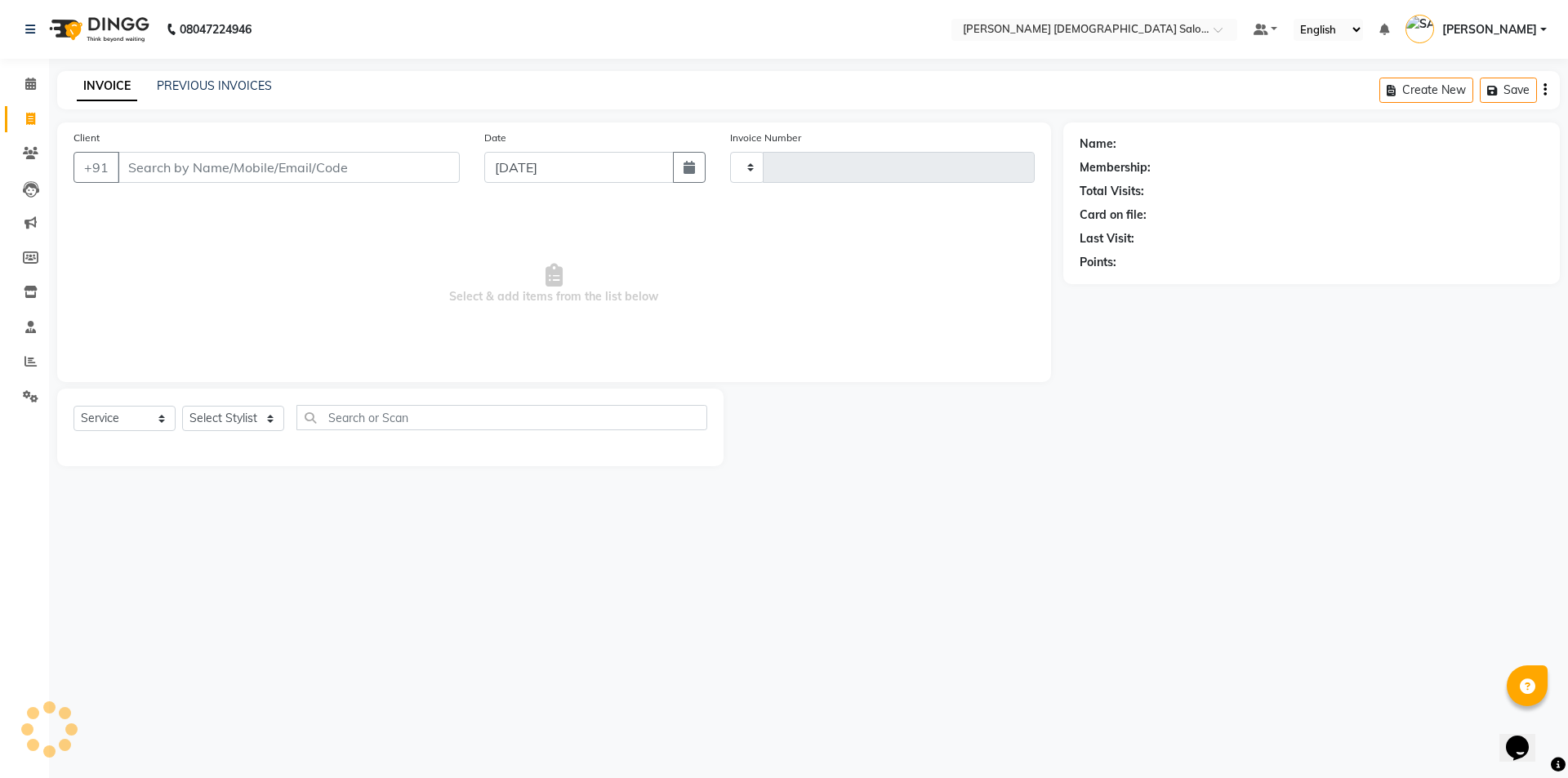
type input "4342"
select select "7542"
drag, startPoint x: 206, startPoint y: 182, endPoint x: 151, endPoint y: 255, distance: 91.4
click at [141, 260] on span "Select & add items from the list below" at bounding box center [554, 284] width 961 height 163
select select "service"
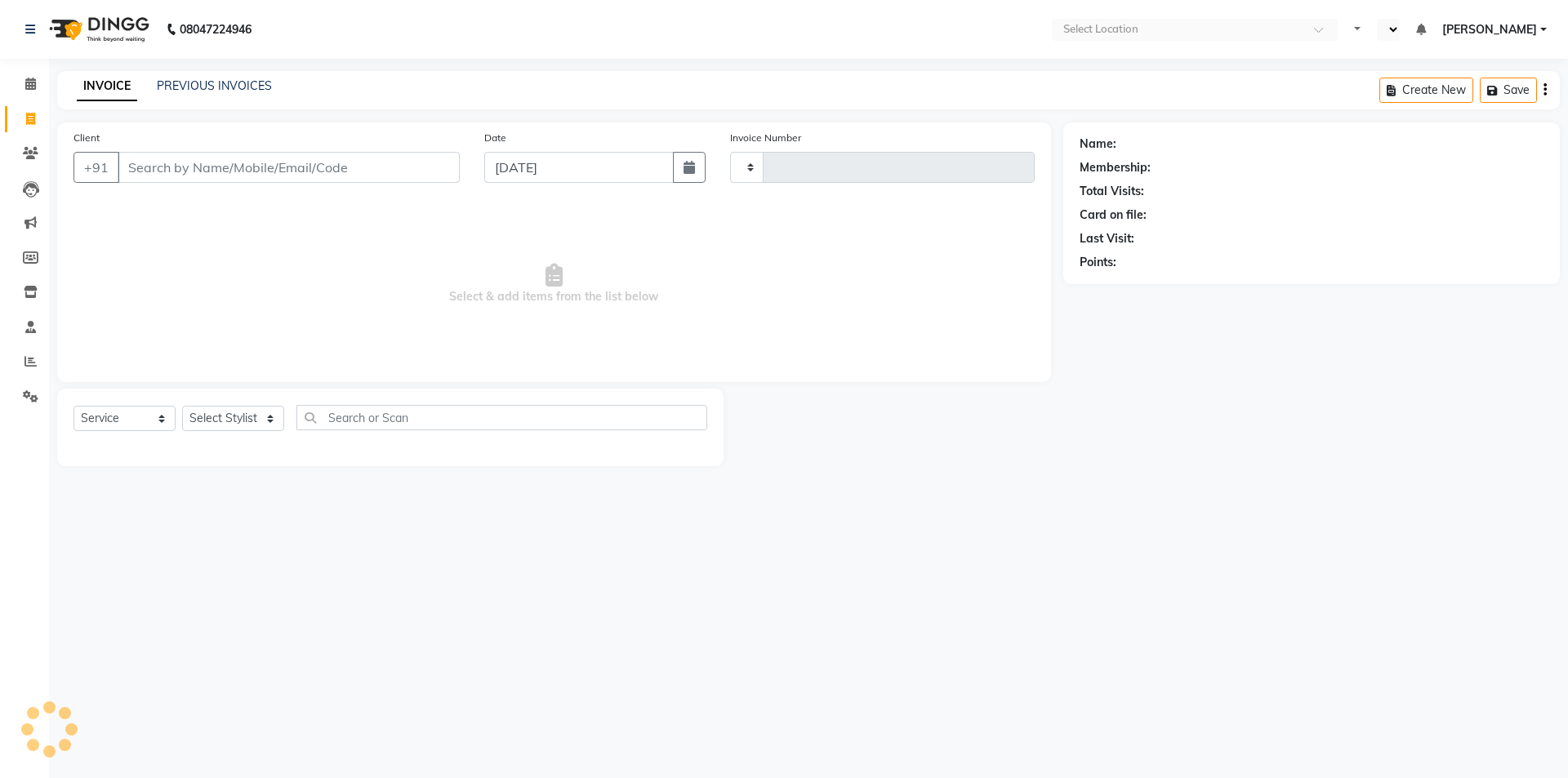
type input "4342"
select select "en"
select select "7542"
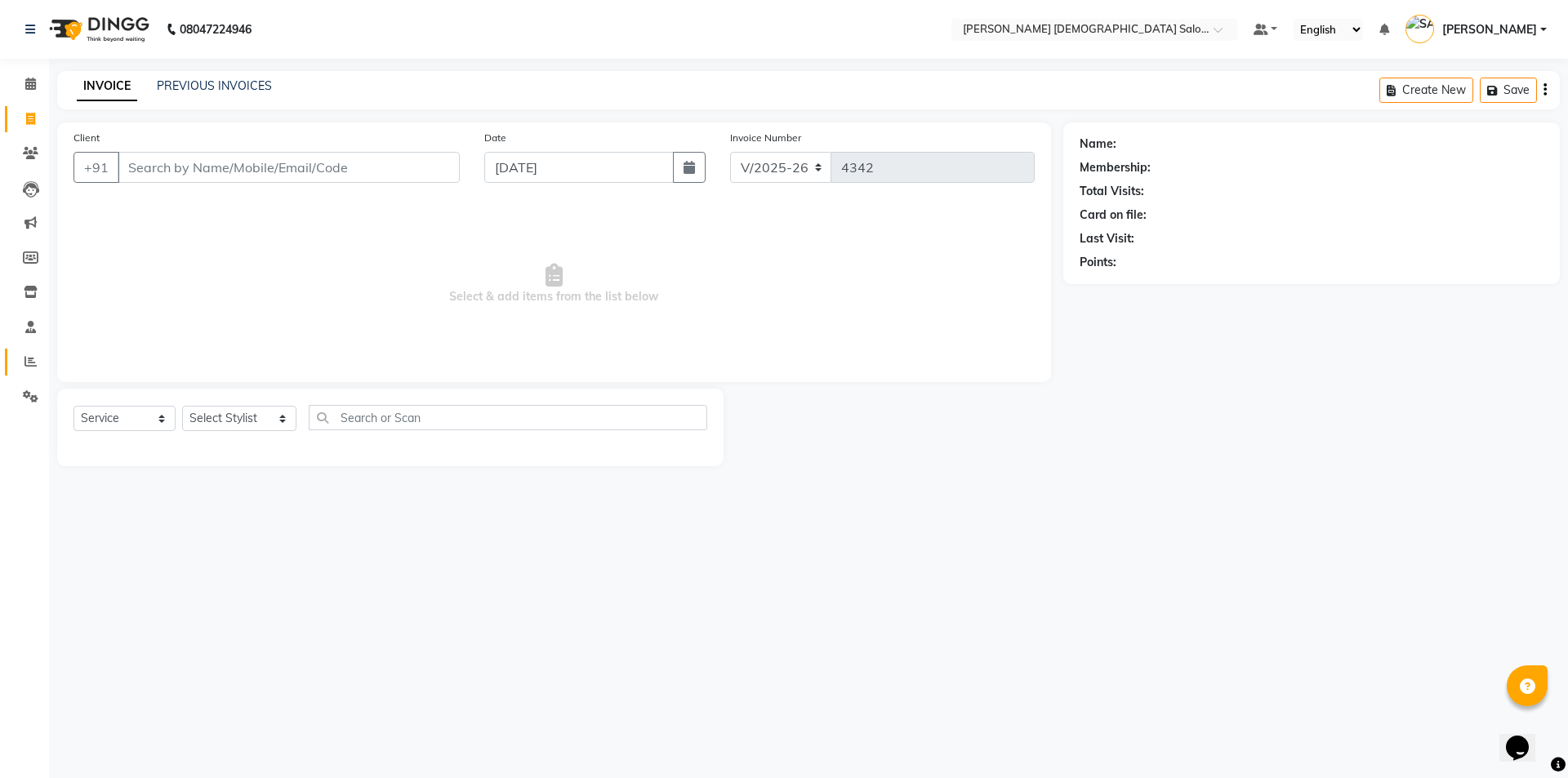
click at [33, 361] on icon at bounding box center [30, 360] width 12 height 12
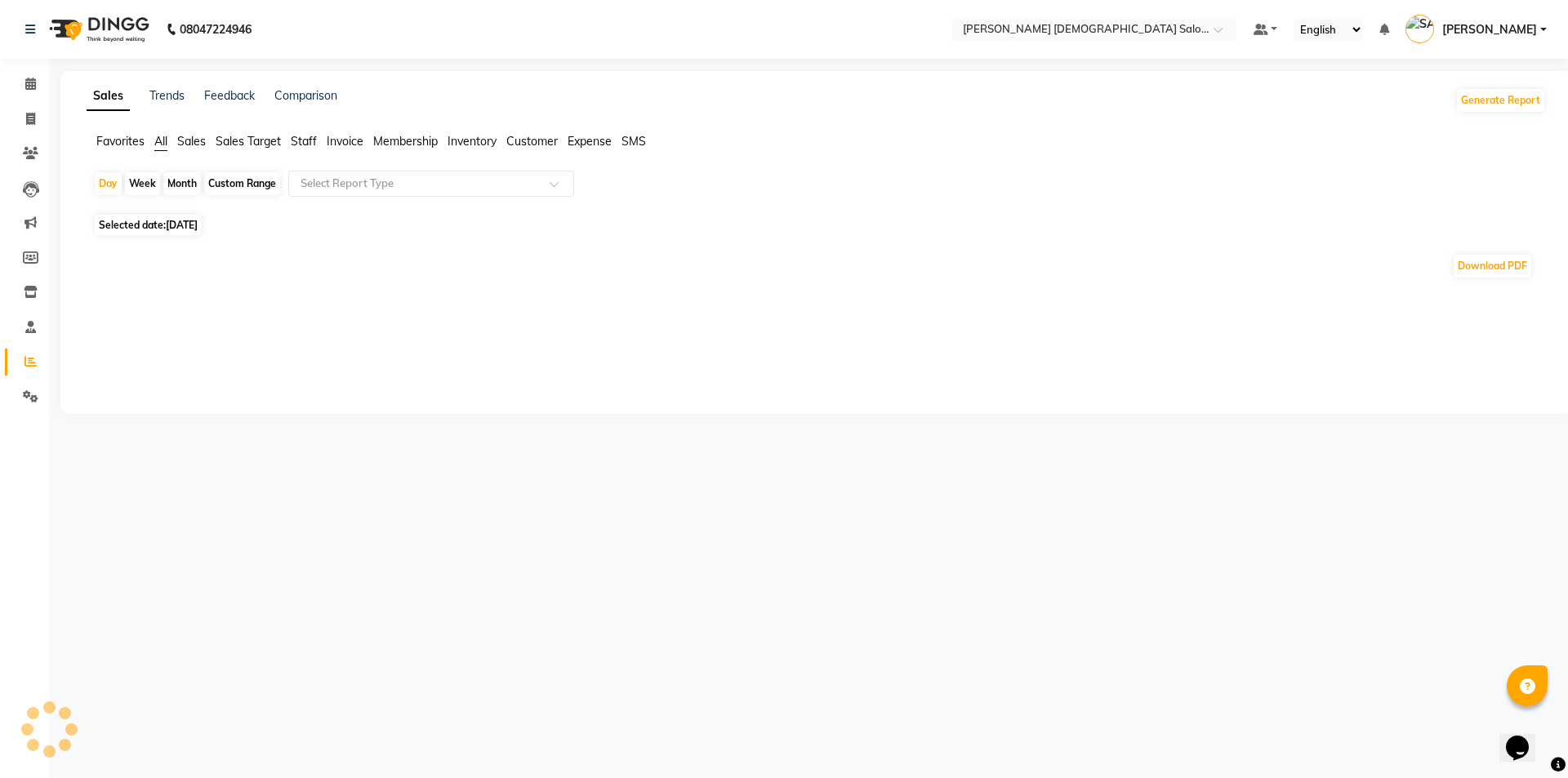
click at [315, 138] on span "Staff" at bounding box center [304, 141] width 27 height 15
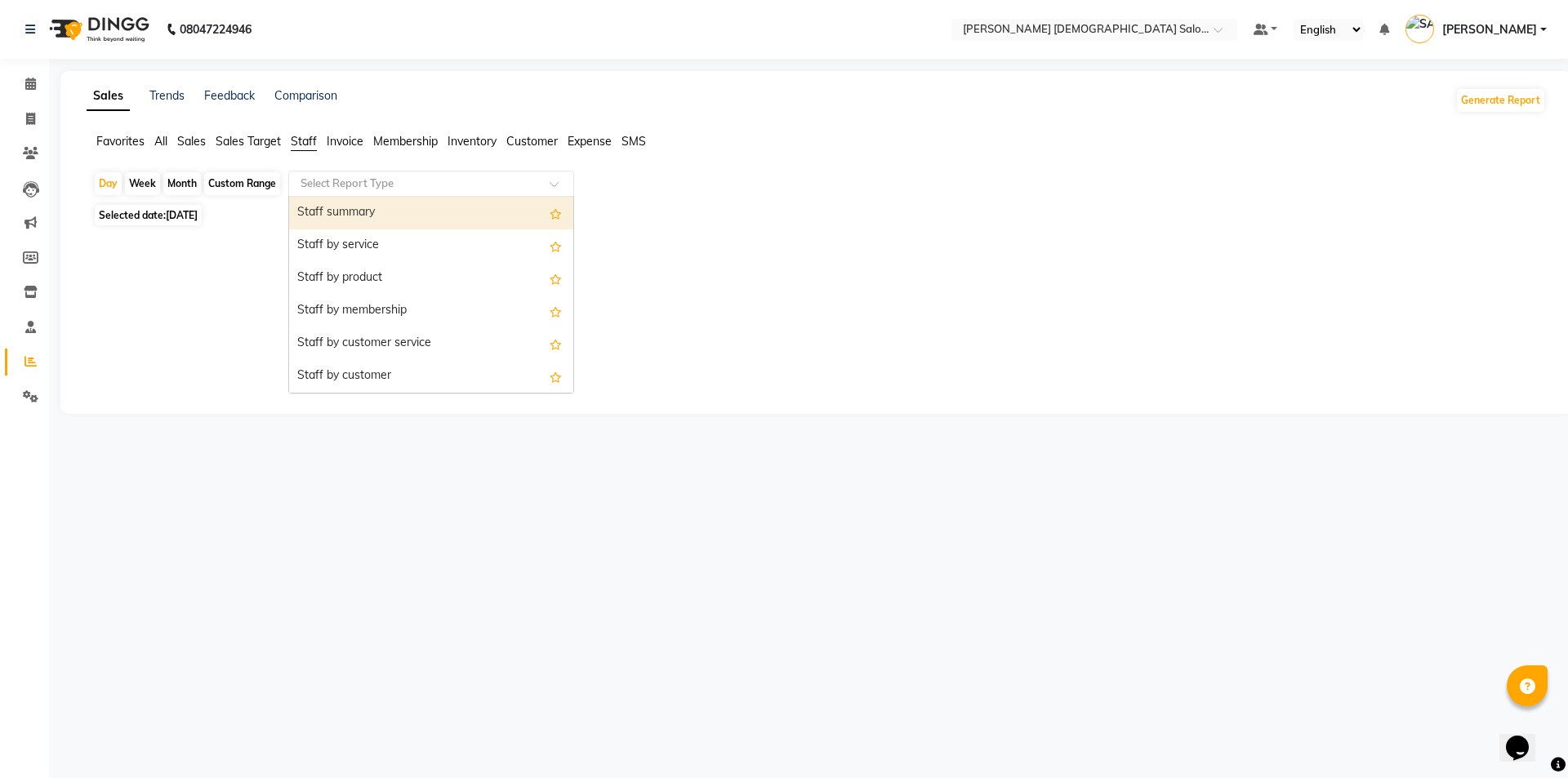
click at [348, 179] on input "text" at bounding box center [414, 184] width 236 height 16
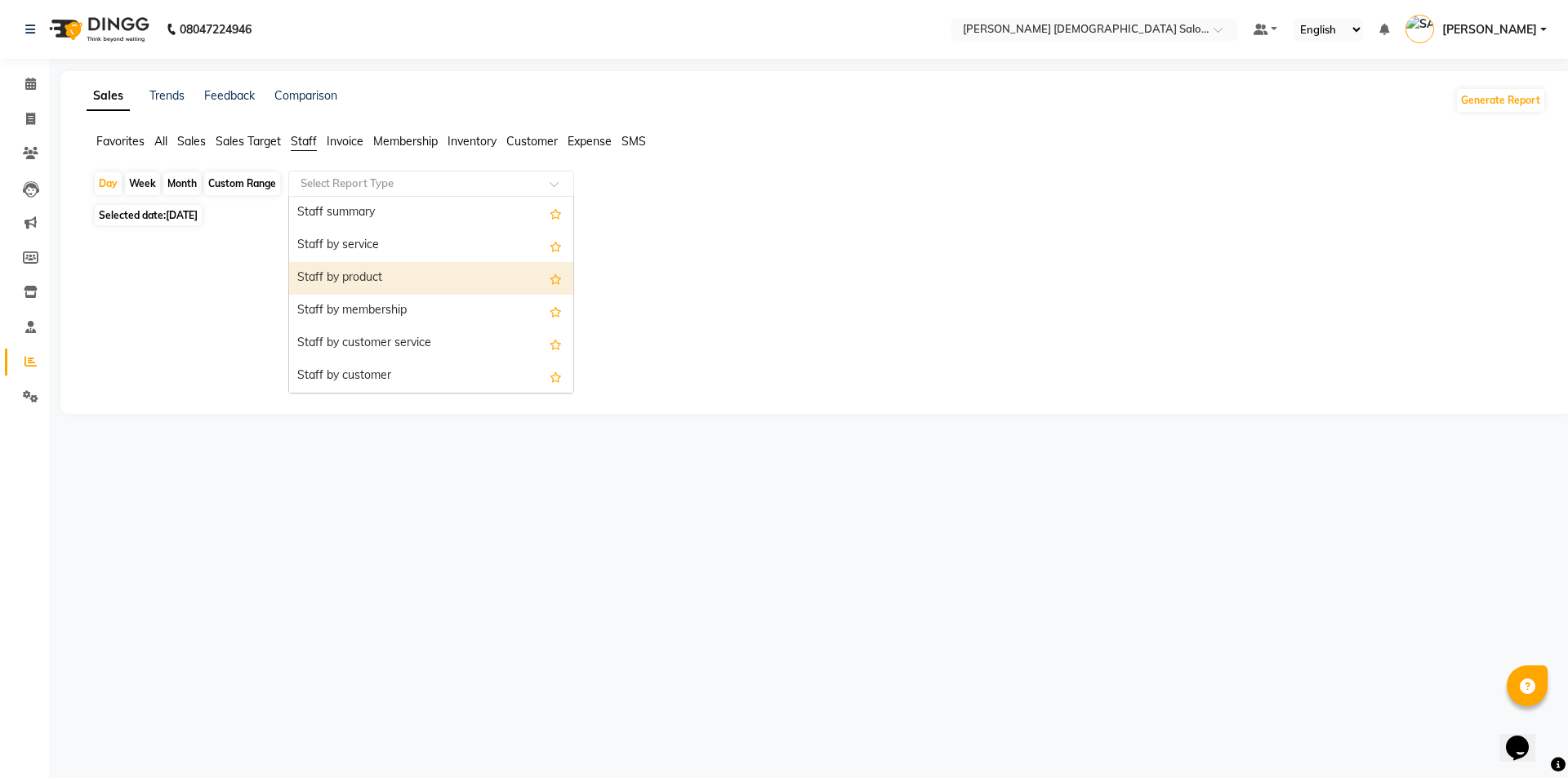
drag, startPoint x: 381, startPoint y: 278, endPoint x: 317, endPoint y: 268, distance: 64.8
click at [385, 278] on div "Staff by product" at bounding box center [431, 279] width 284 height 33
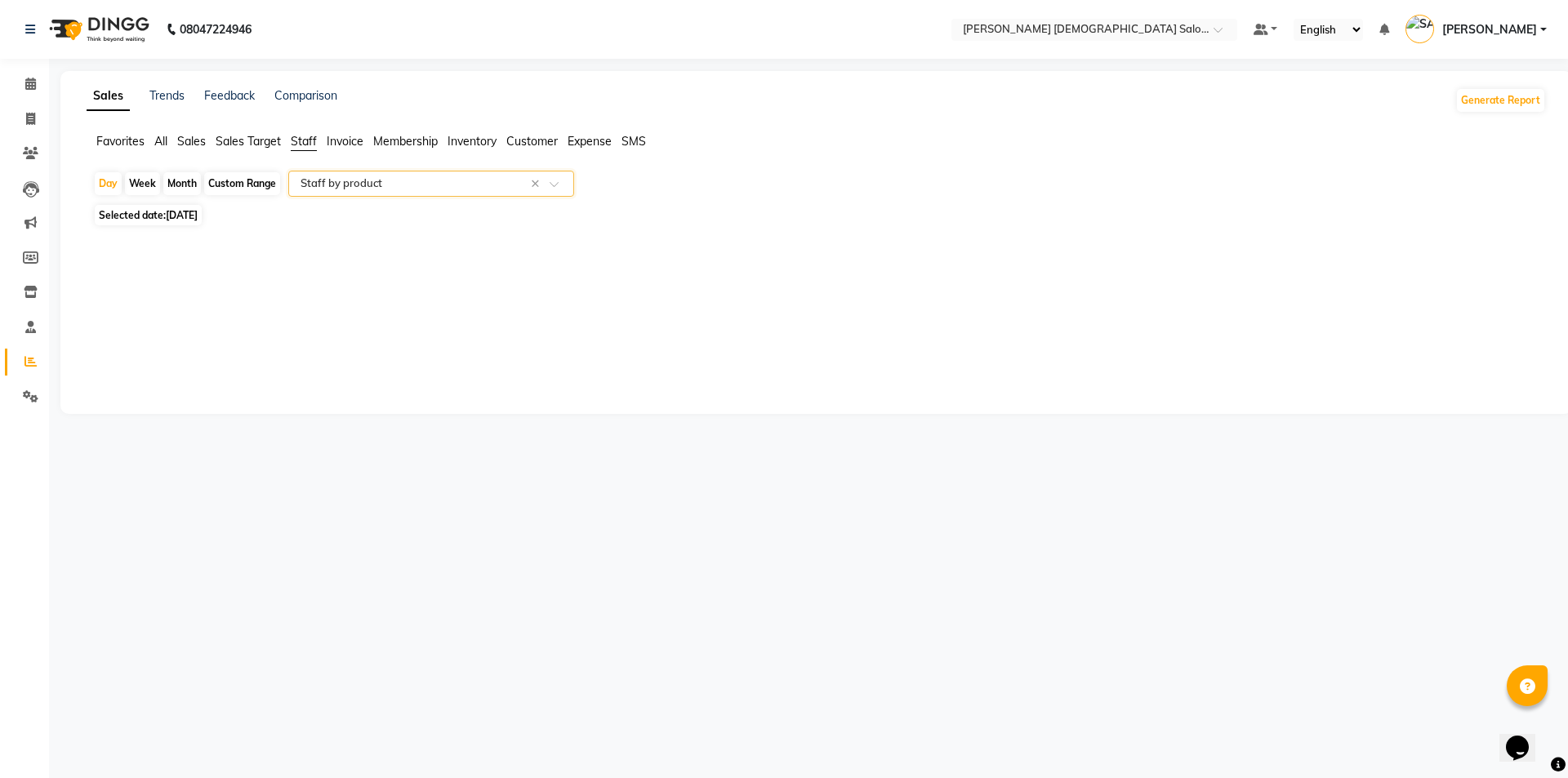
click at [193, 216] on span "[DATE]" at bounding box center [182, 214] width 32 height 12
select select "9"
select select "2025"
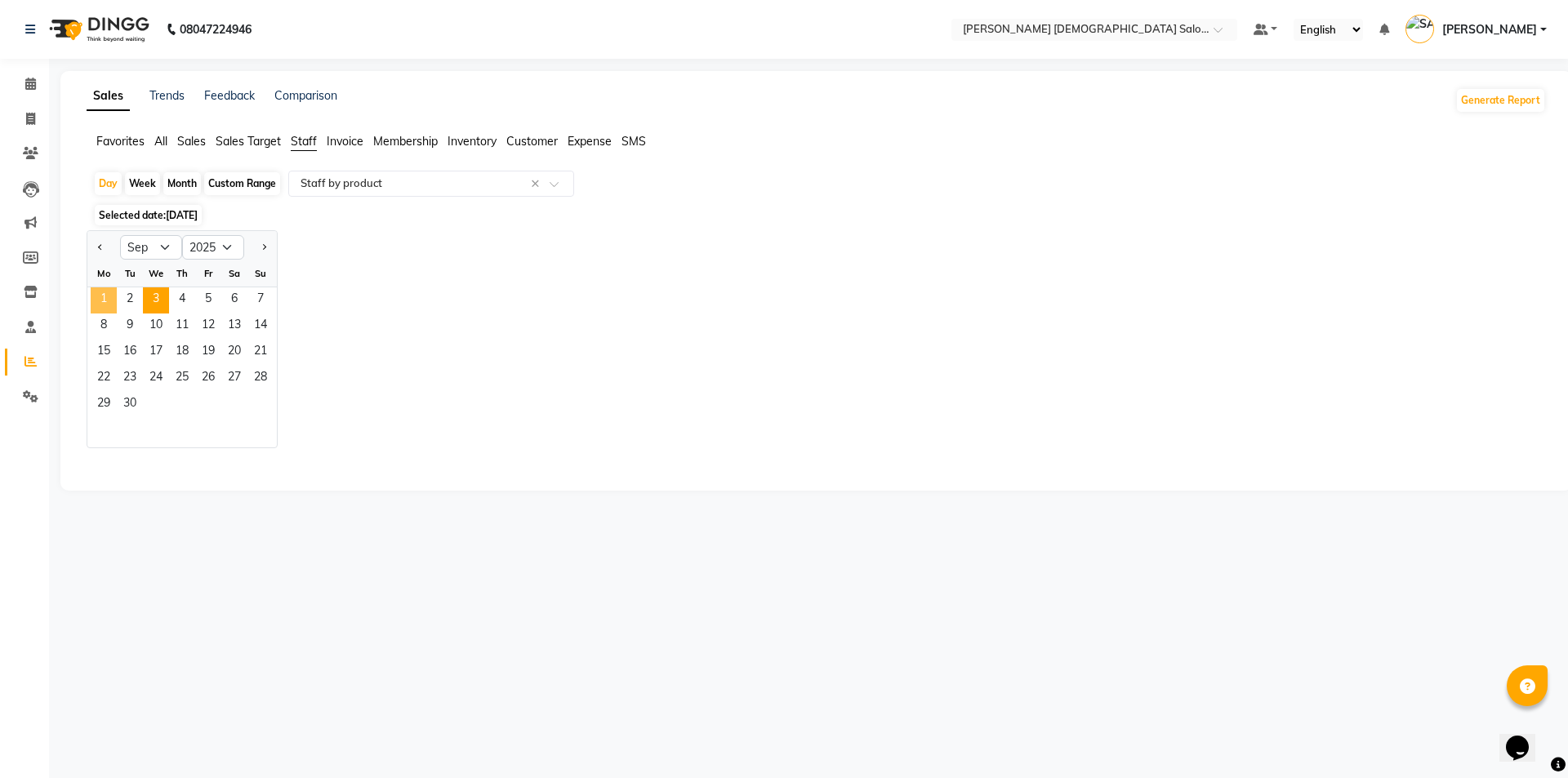
click at [101, 300] on span "1" at bounding box center [104, 301] width 27 height 27
select select "full_report"
select select "csv"
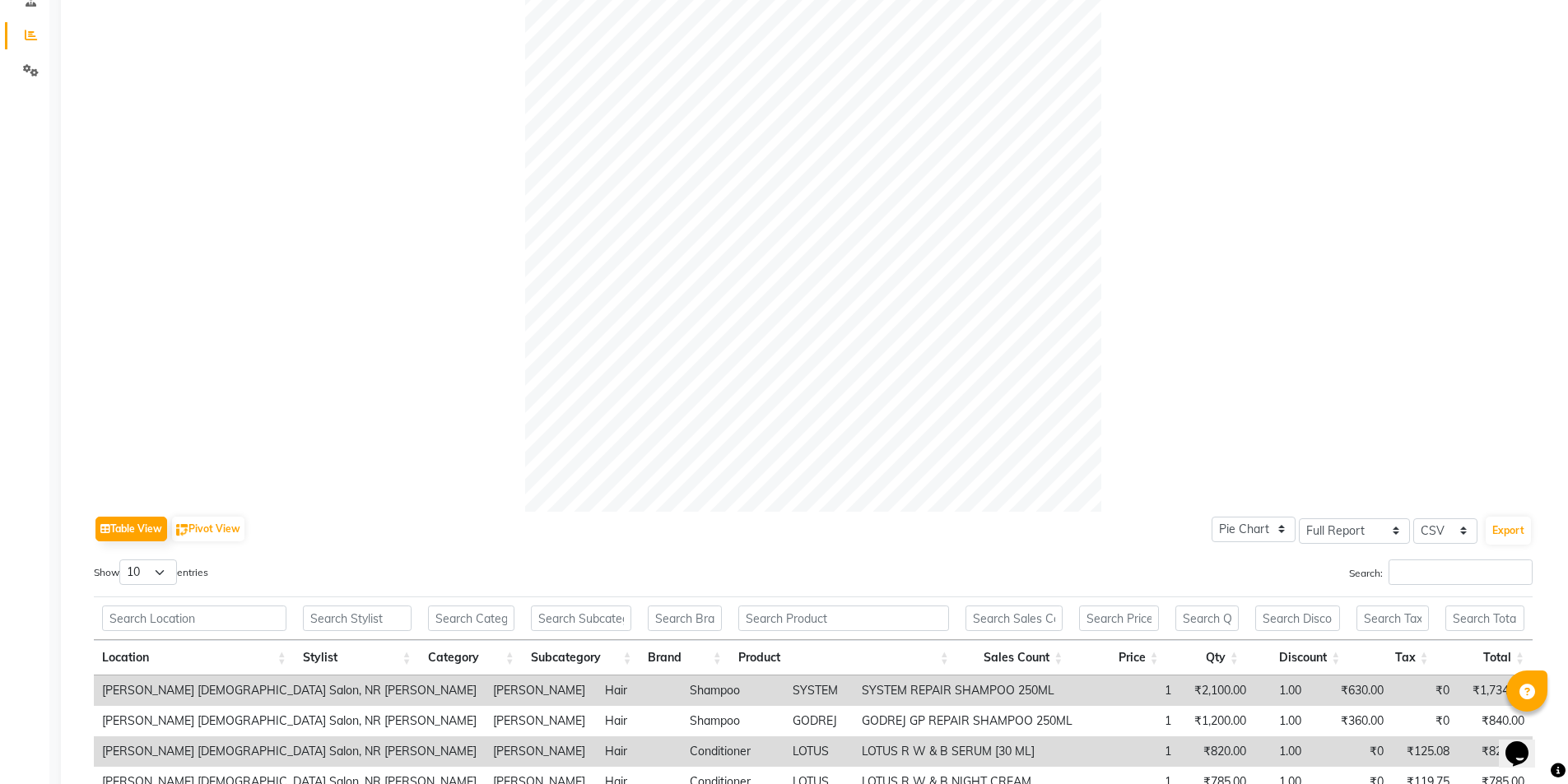
scroll to position [539, 0]
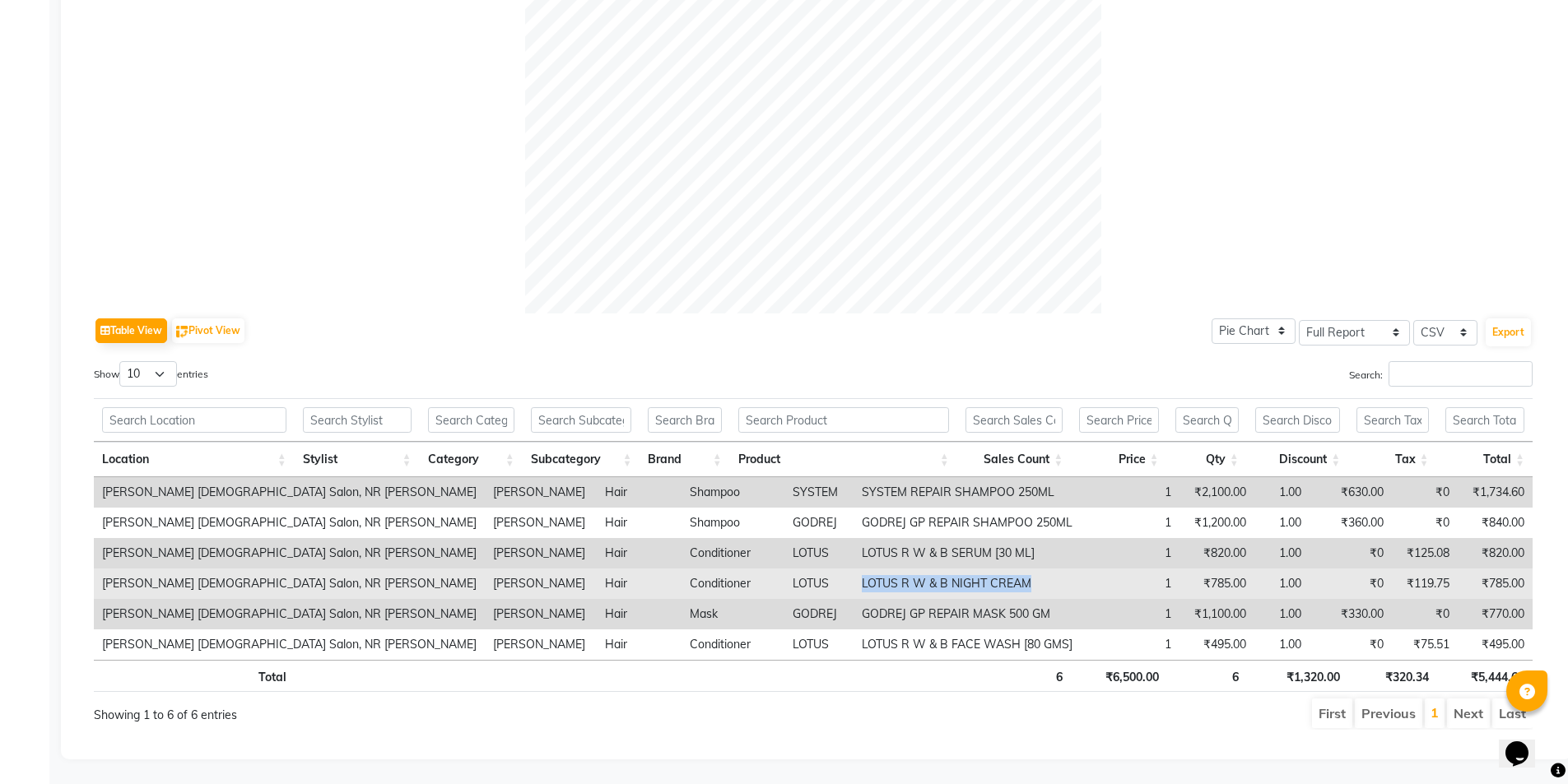
drag, startPoint x: 916, startPoint y: 570, endPoint x: 733, endPoint y: 577, distance: 183.1
click at [854, 577] on td "LOTUS R W & B NIGHT CREAM" at bounding box center [967, 584] width 227 height 30
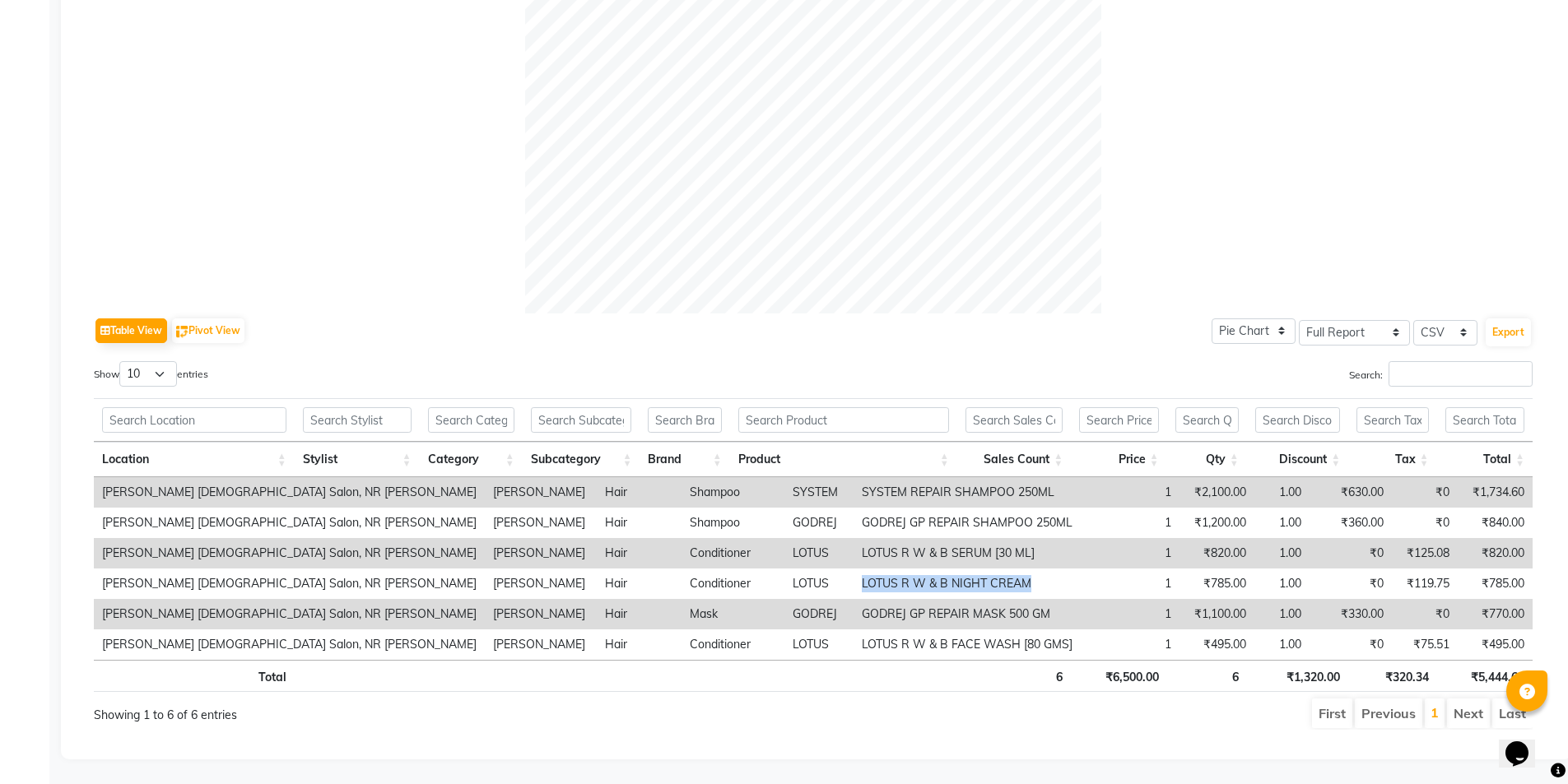
copy td "LOTUS R W & B NIGHT CREAM"
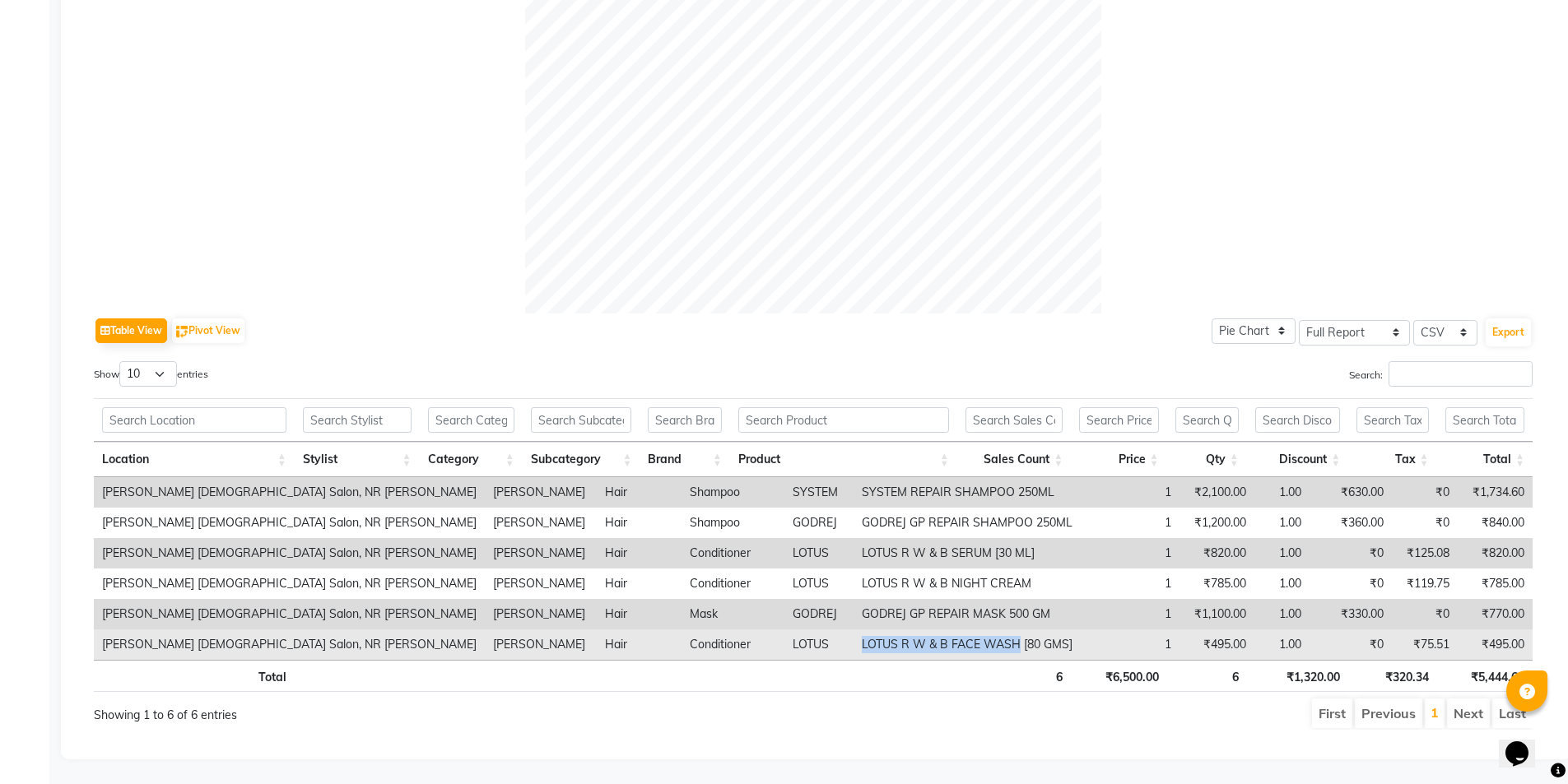
drag, startPoint x: 735, startPoint y: 633, endPoint x: 893, endPoint y: 634, distance: 158.0
click at [893, 634] on td "LOTUS R W & B FACE WASH [80 GMS]" at bounding box center [967, 644] width 227 height 30
copy td "LOTUS R W & B FACE WASH"
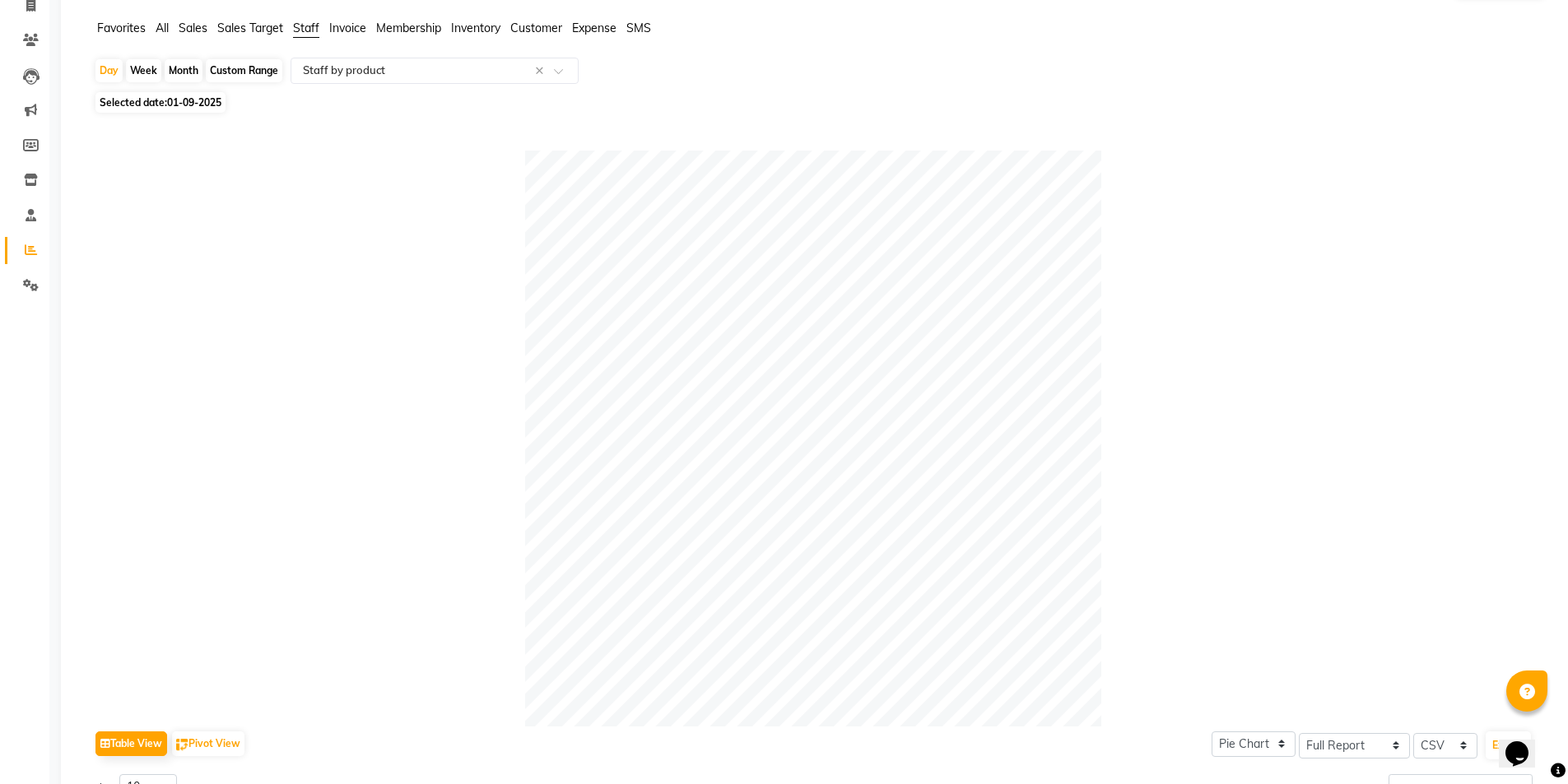
scroll to position [0, 0]
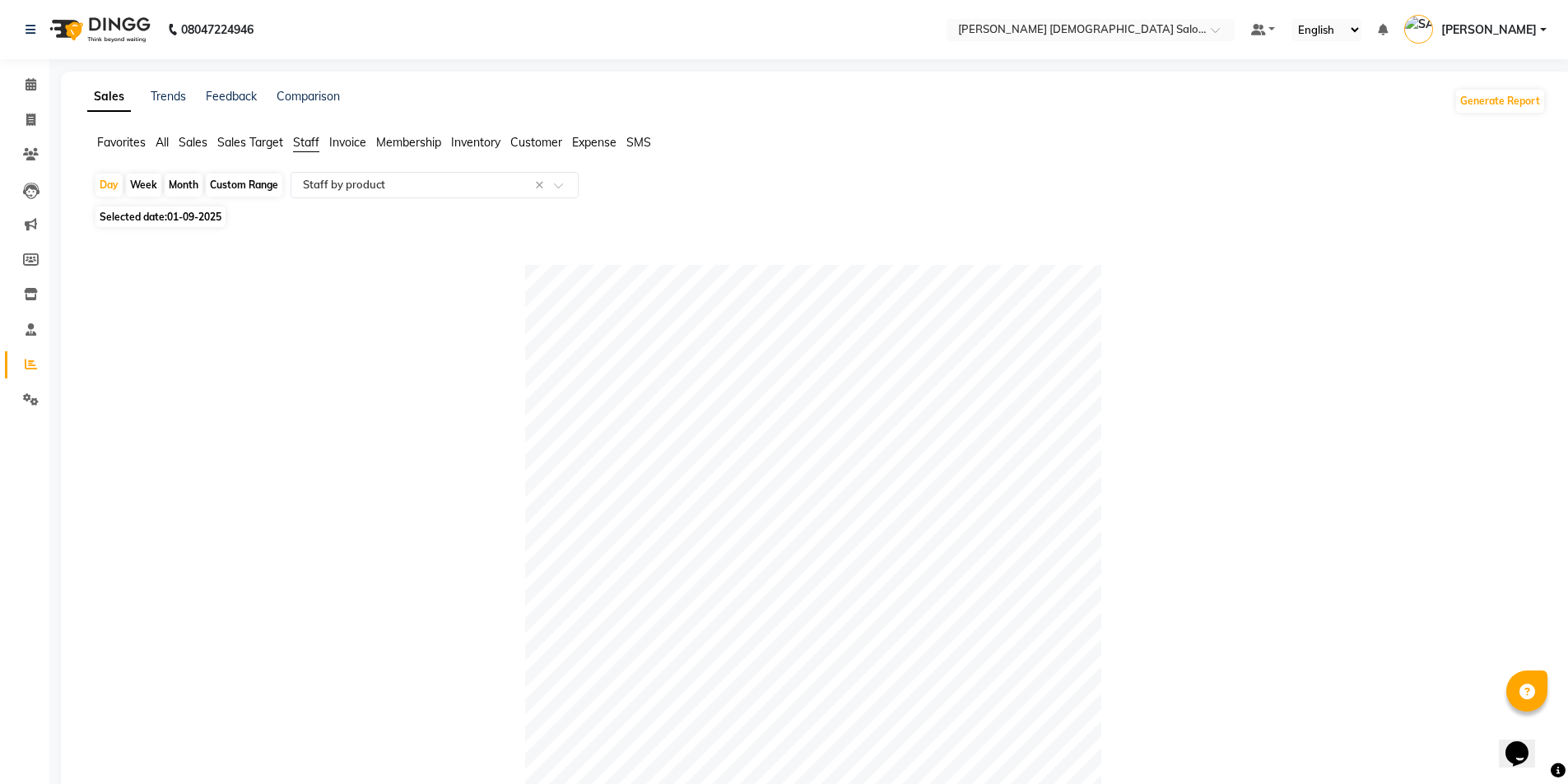
click at [132, 211] on span "Selected date: [DATE]" at bounding box center [160, 217] width 130 height 20
select select "9"
select select "2025"
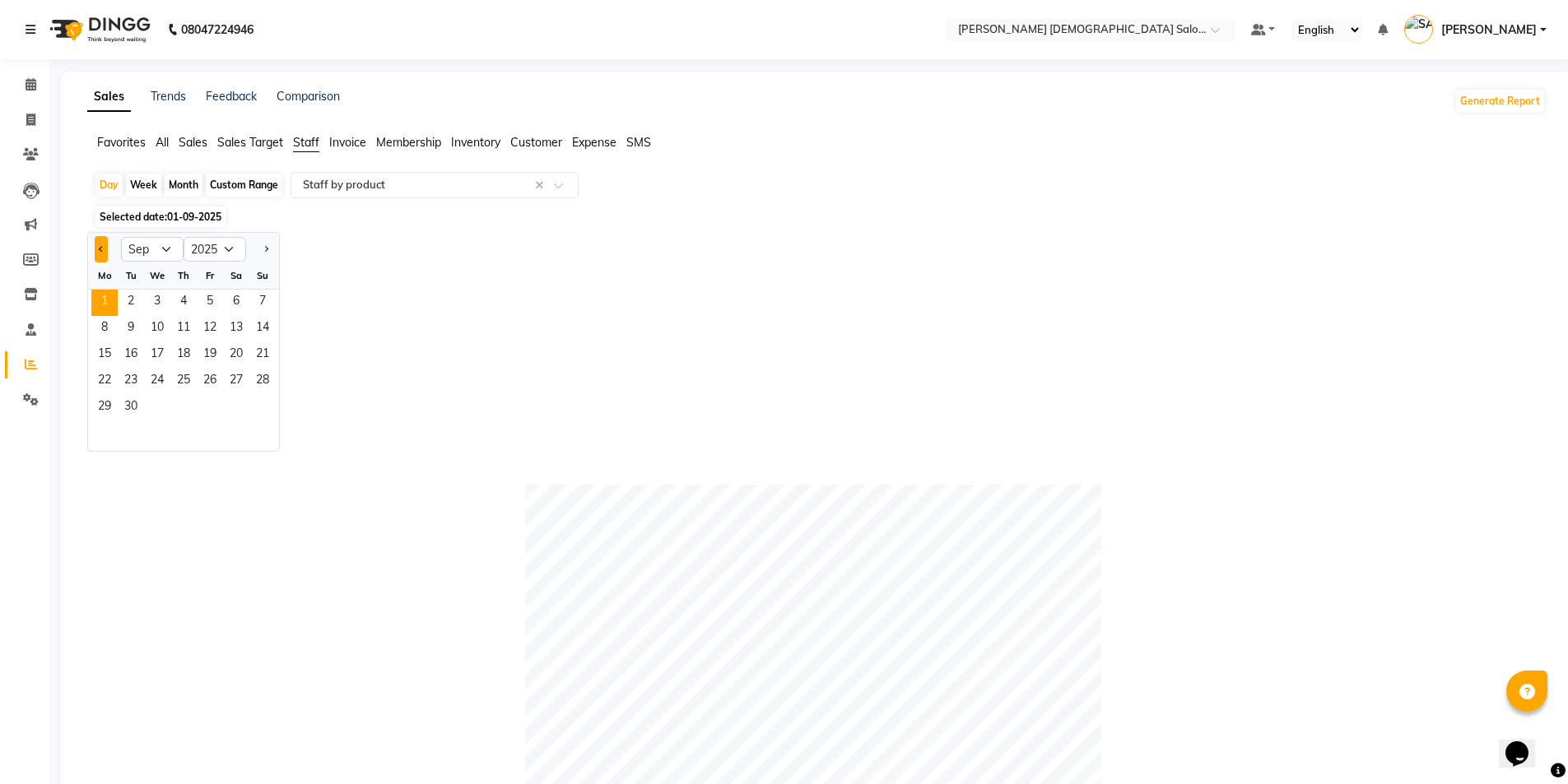
click at [99, 255] on button "Previous month" at bounding box center [101, 249] width 13 height 27
select select "8"
click at [254, 399] on span "31" at bounding box center [262, 408] width 27 height 27
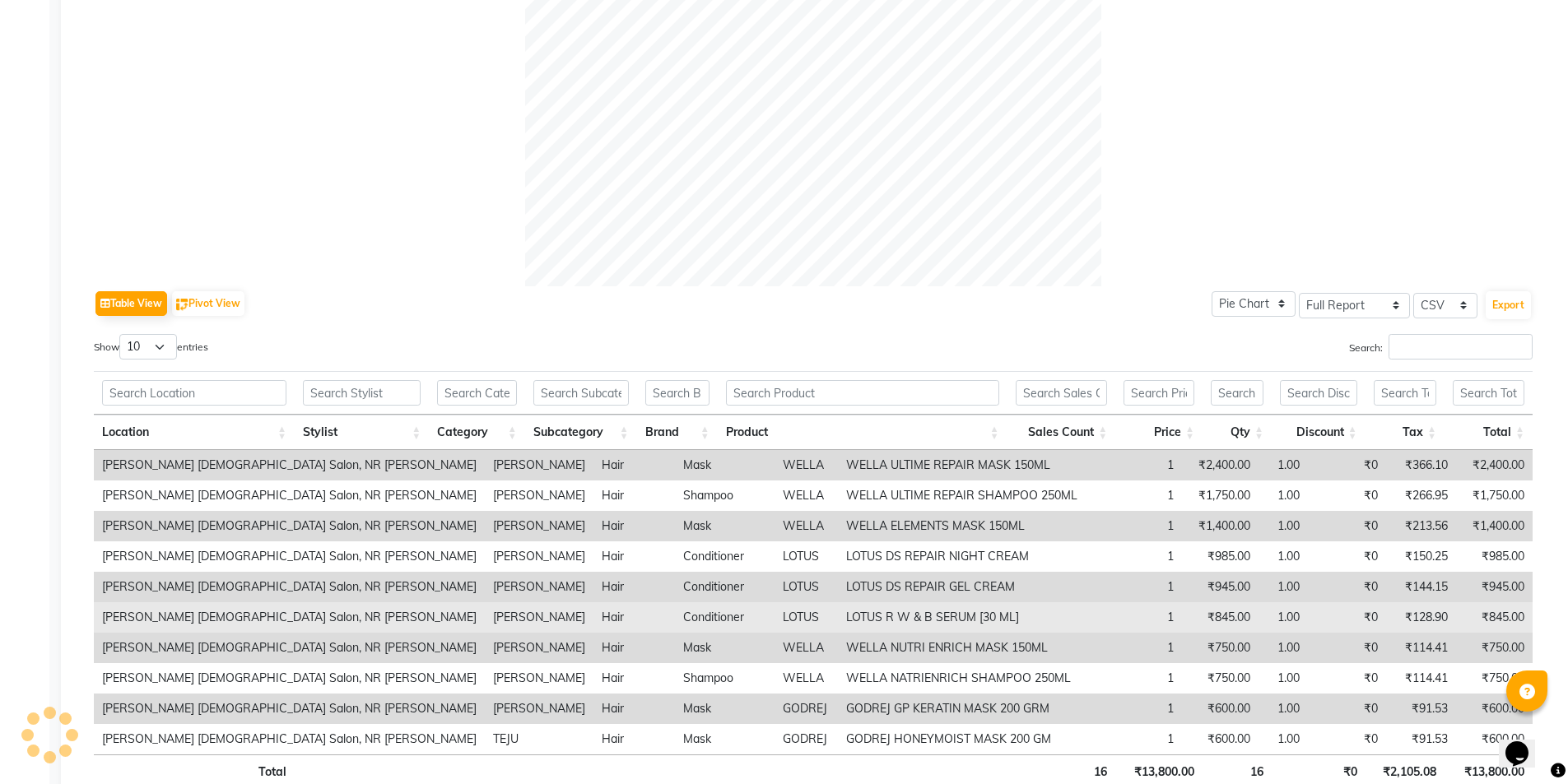
scroll to position [661, 0]
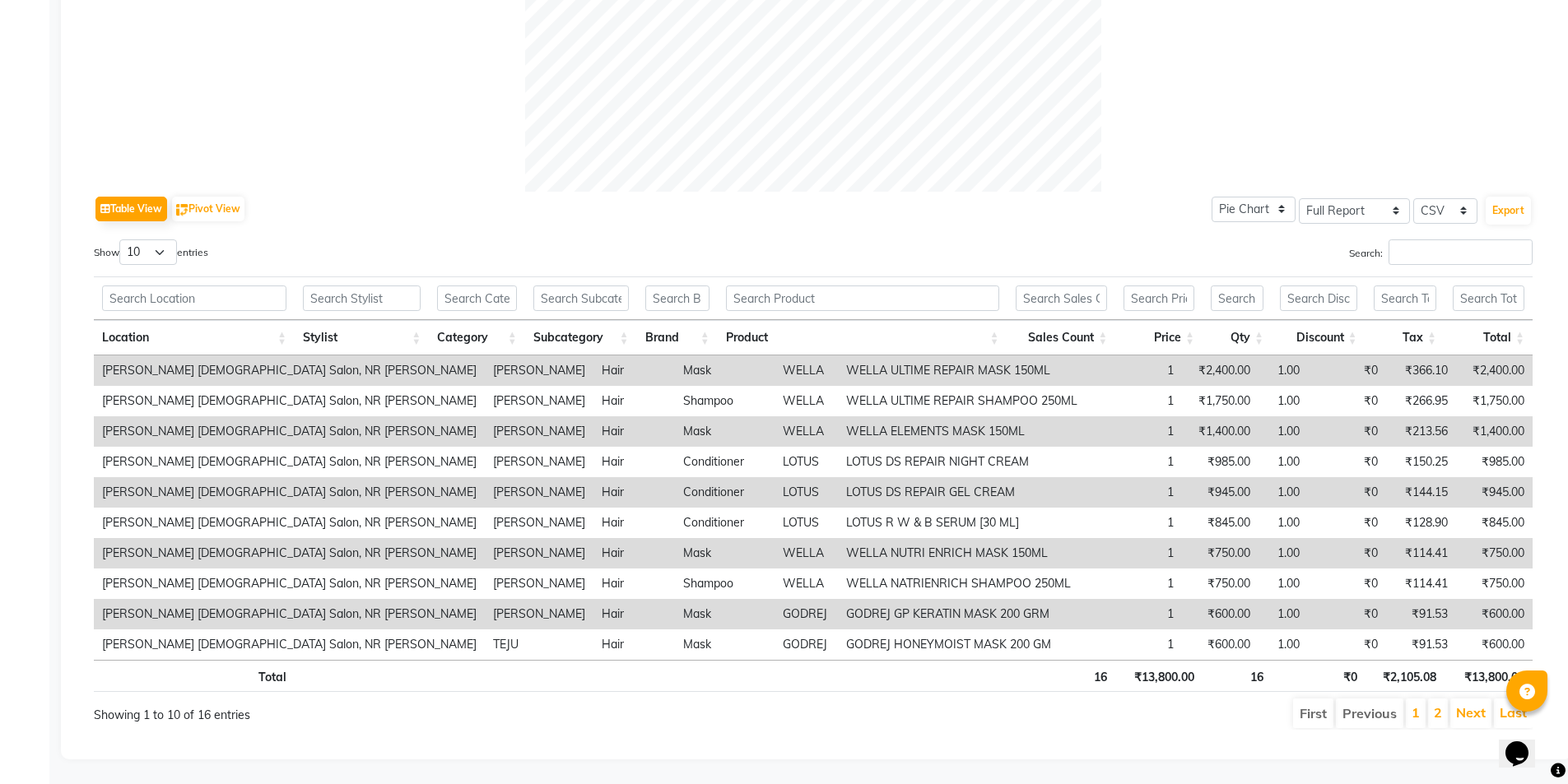
click at [147, 255] on div "Show 10 25 50 100 entries" at bounding box center [447, 255] width 707 height 32
click at [164, 247] on select "10 25 50 100" at bounding box center [148, 252] width 57 height 26
click at [122, 239] on select "10 25 50 100" at bounding box center [148, 252] width 57 height 26
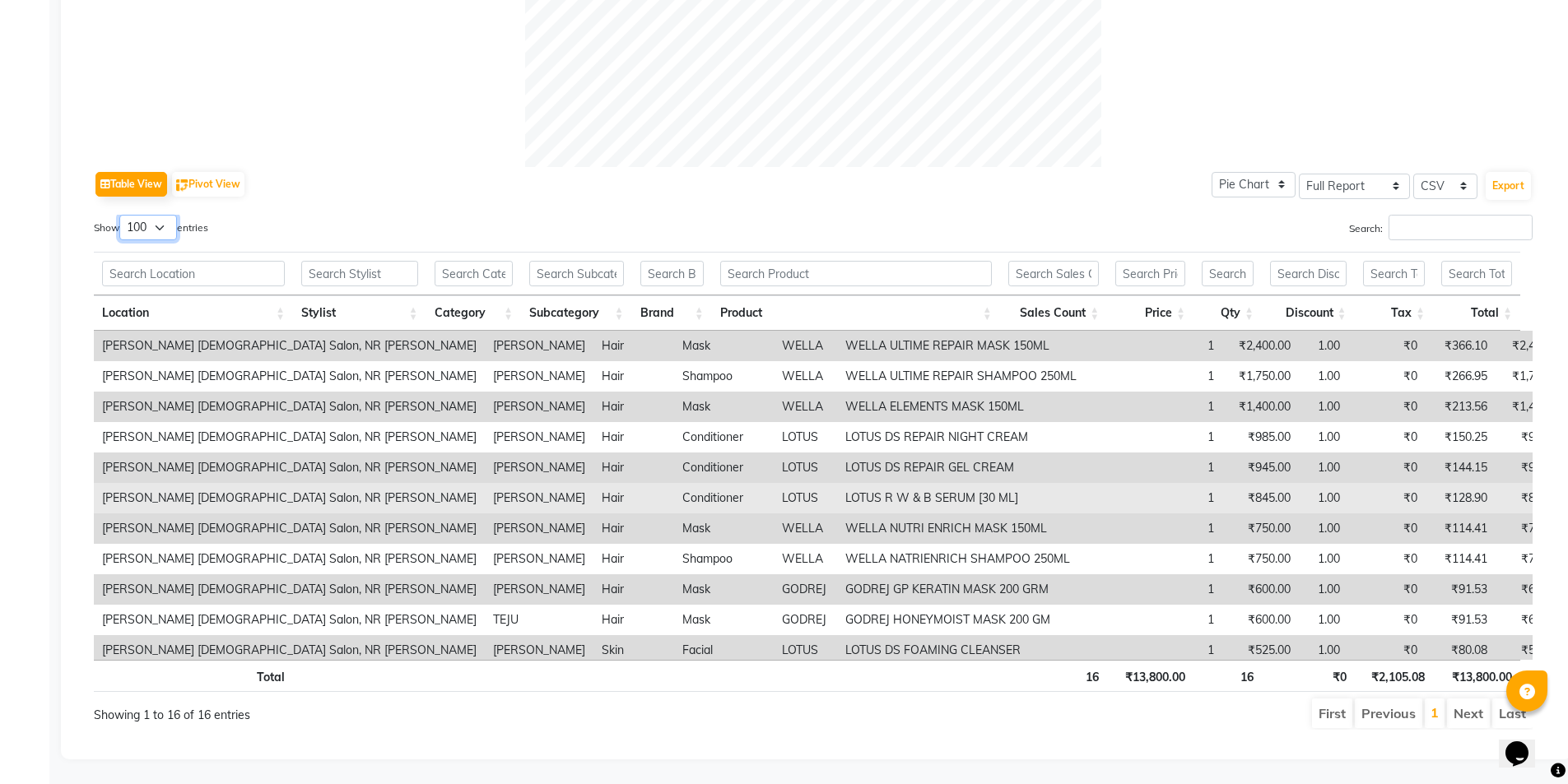
scroll to position [686, 0]
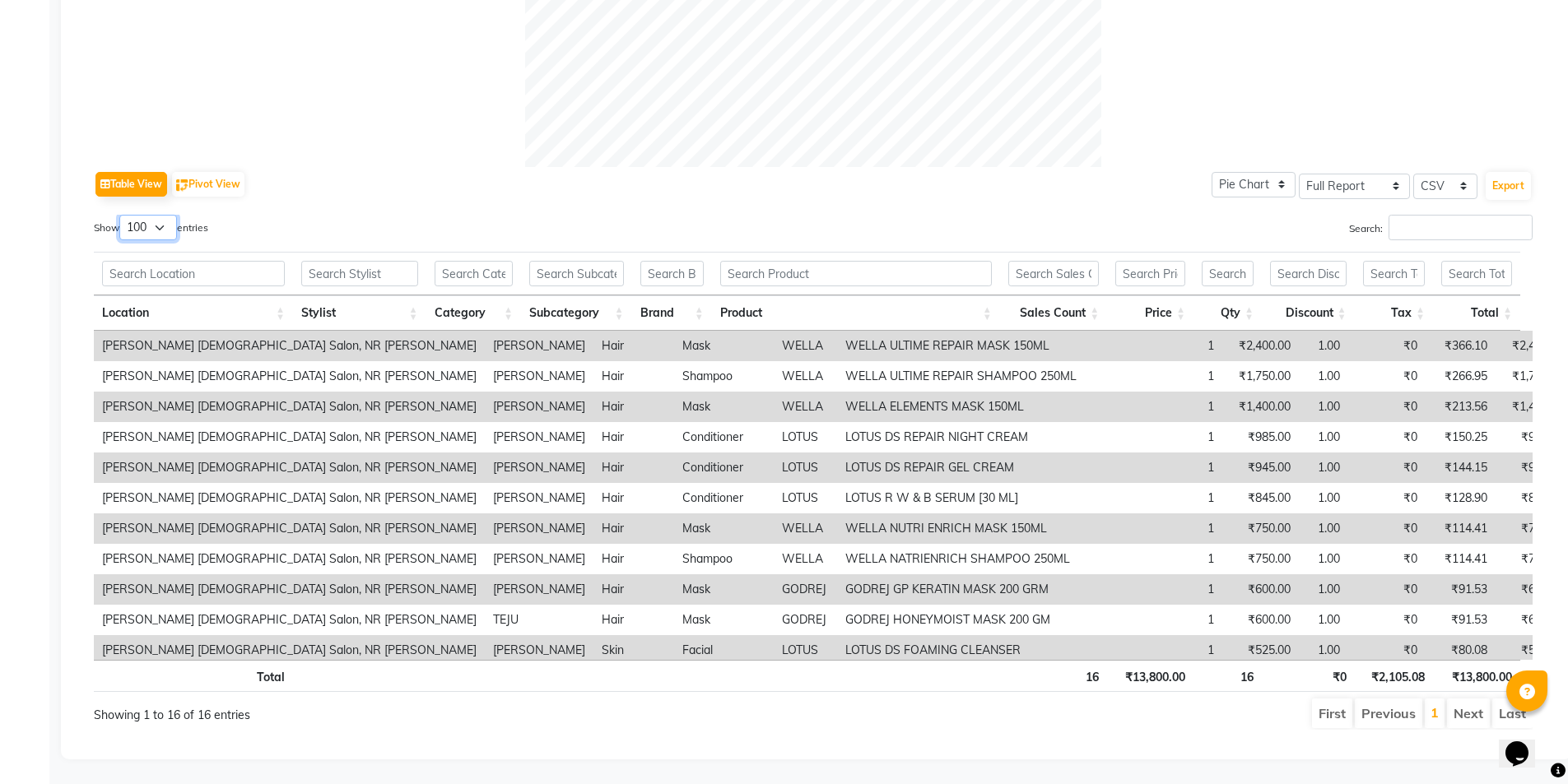
click at [156, 214] on select "10 25 50 100" at bounding box center [148, 227] width 57 height 26
click at [122, 214] on select "10 25 50 100" at bounding box center [148, 227] width 57 height 26
click at [160, 230] on div "Show 10 25 50 100 entries" at bounding box center [447, 230] width 707 height 32
click at [156, 227] on select "10 25 50 100" at bounding box center [148, 227] width 57 height 26
select select "10"
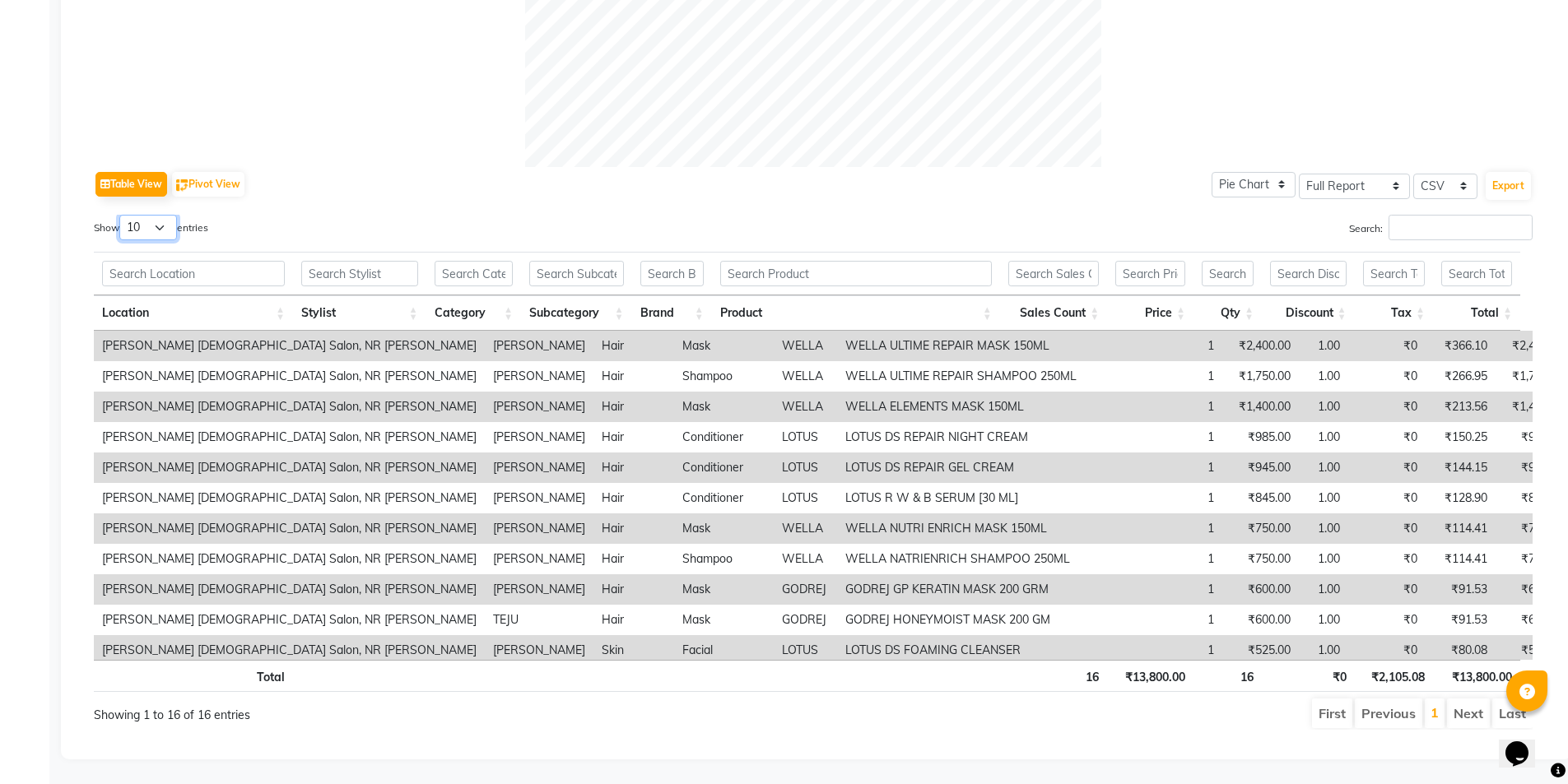
click at [122, 227] on select "10 25 50 100" at bounding box center [148, 227] width 57 height 26
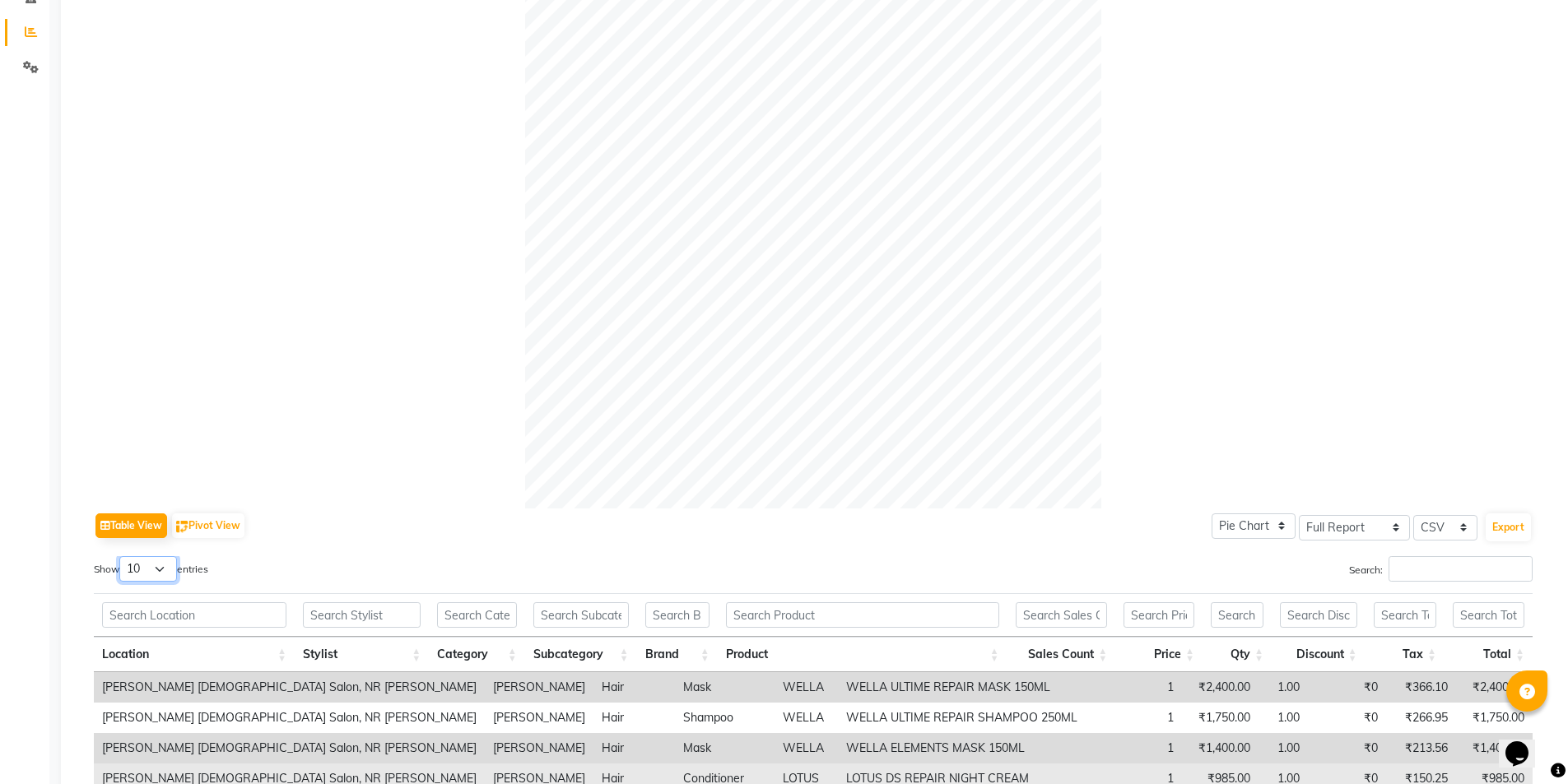
scroll to position [661, 0]
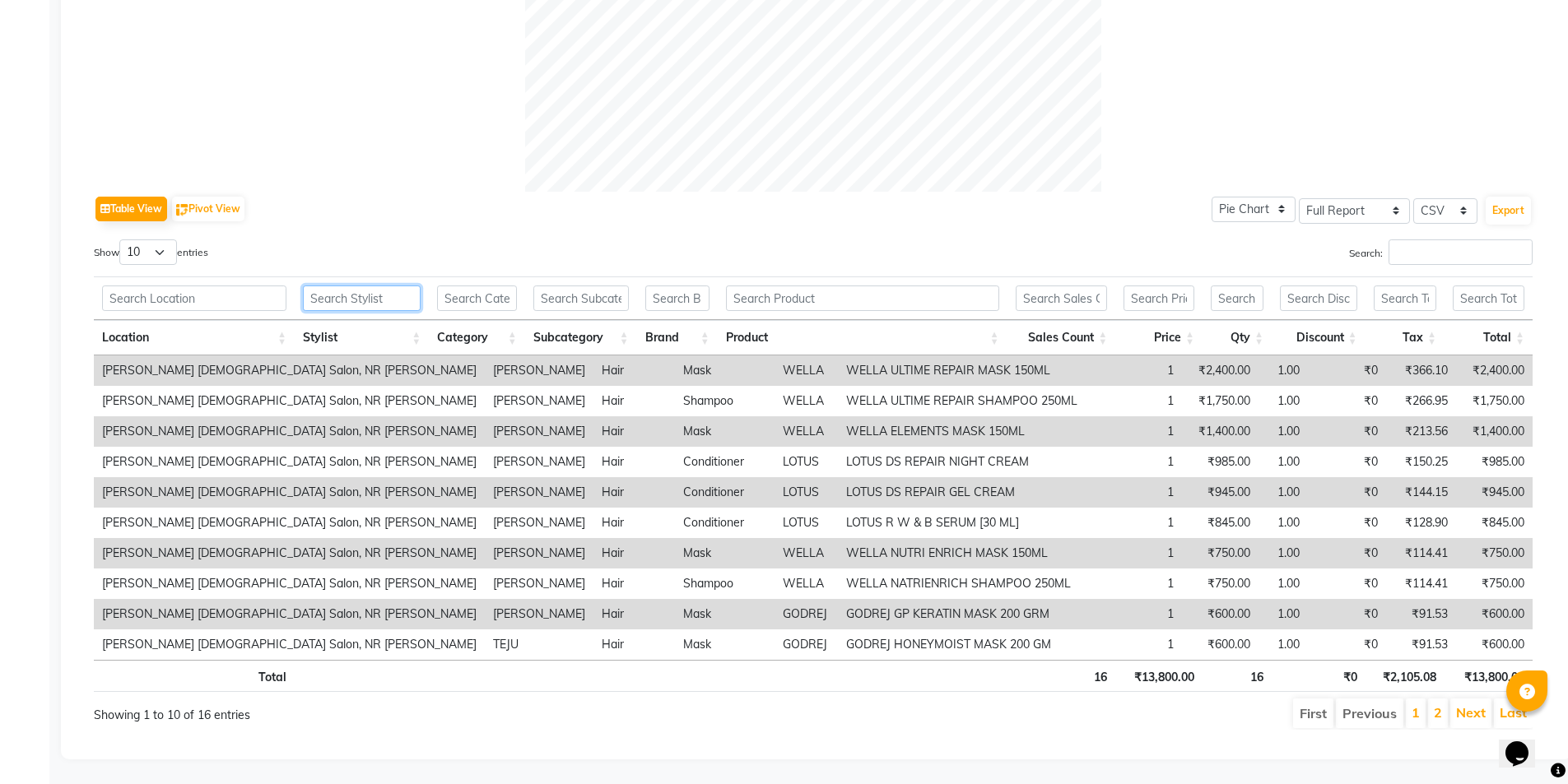
click at [338, 285] on input "text" at bounding box center [361, 298] width 117 height 26
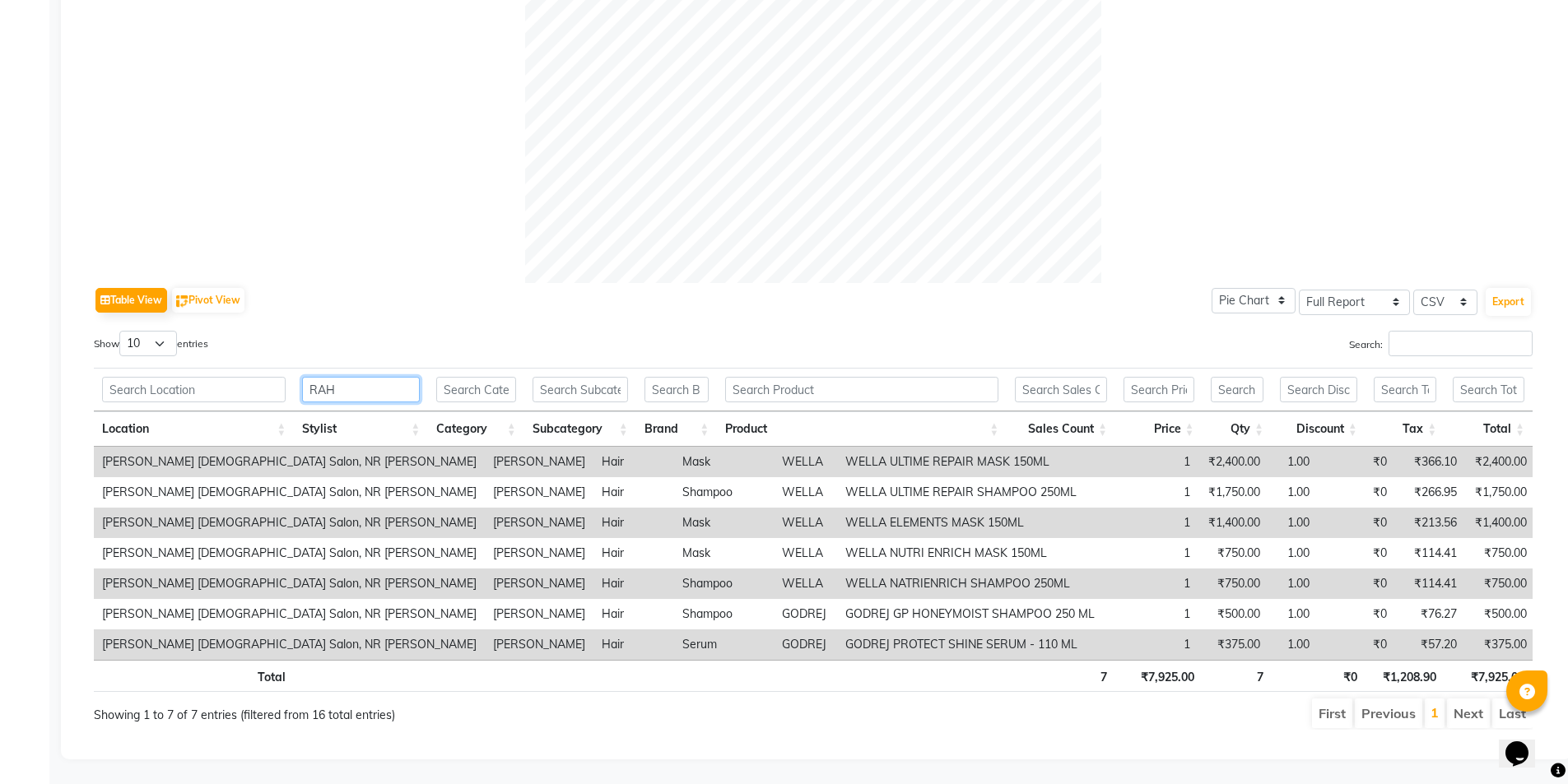
scroll to position [448, 0]
type input "R"
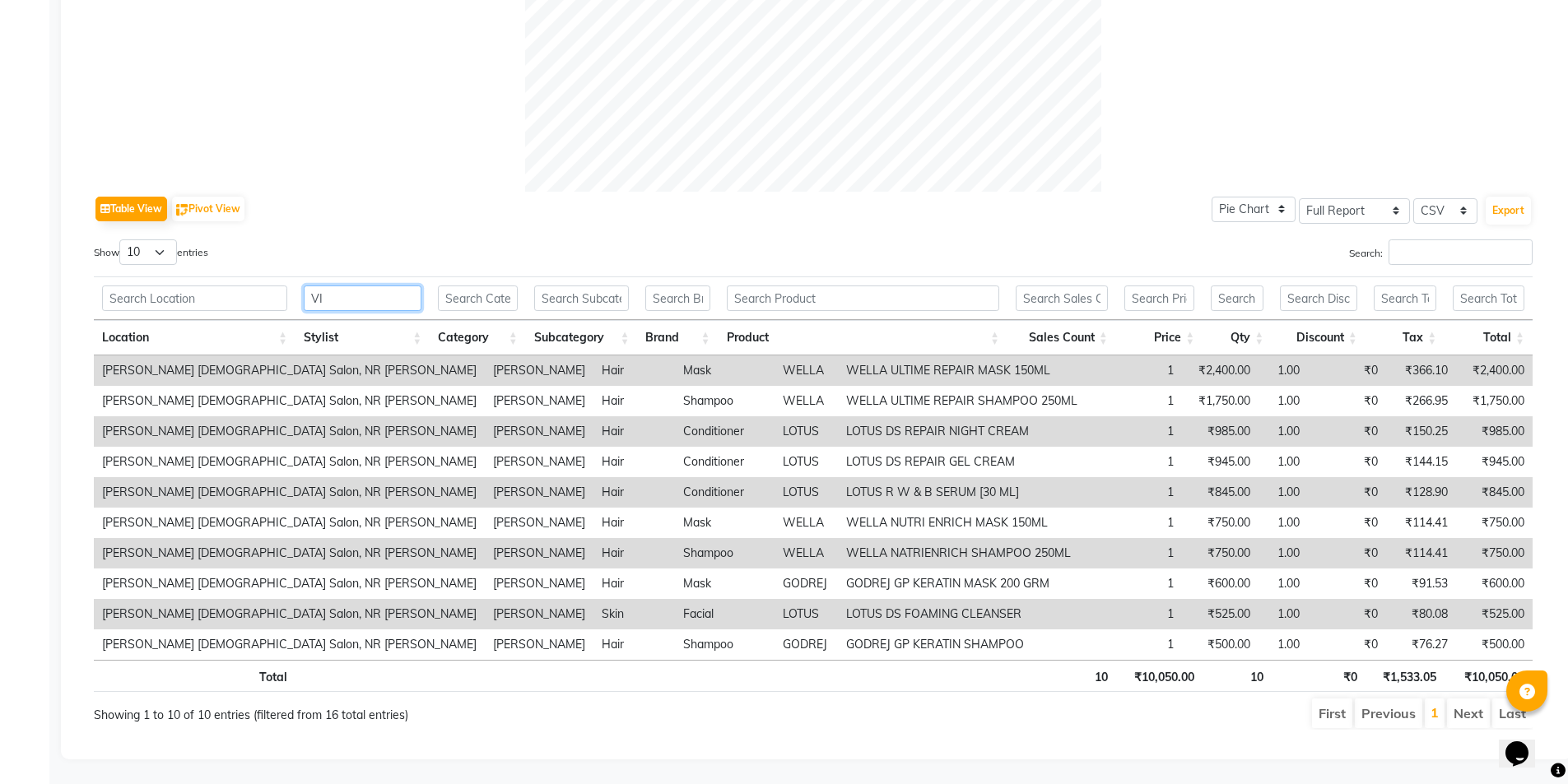
scroll to position [478, 0]
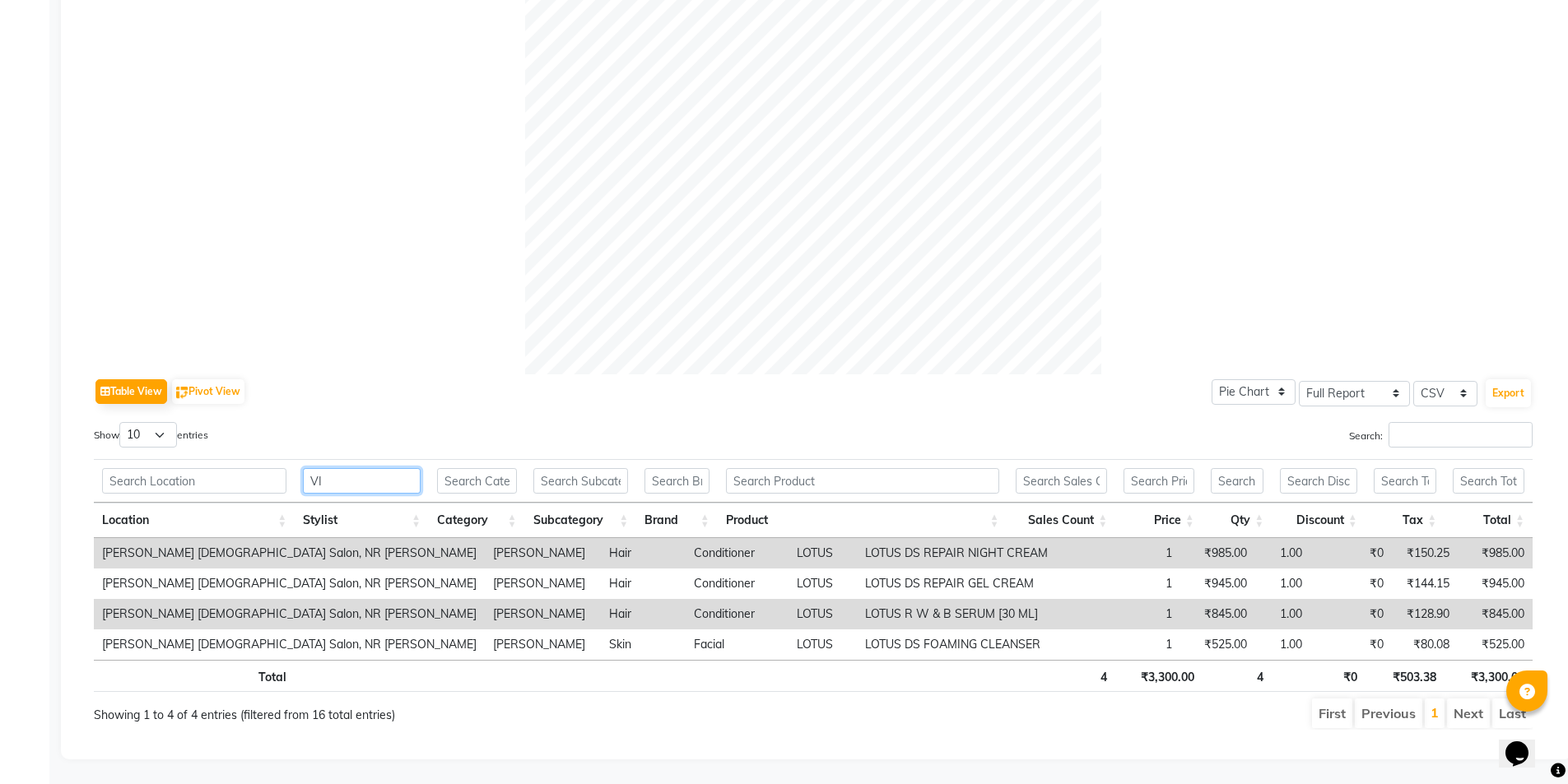
type input "V"
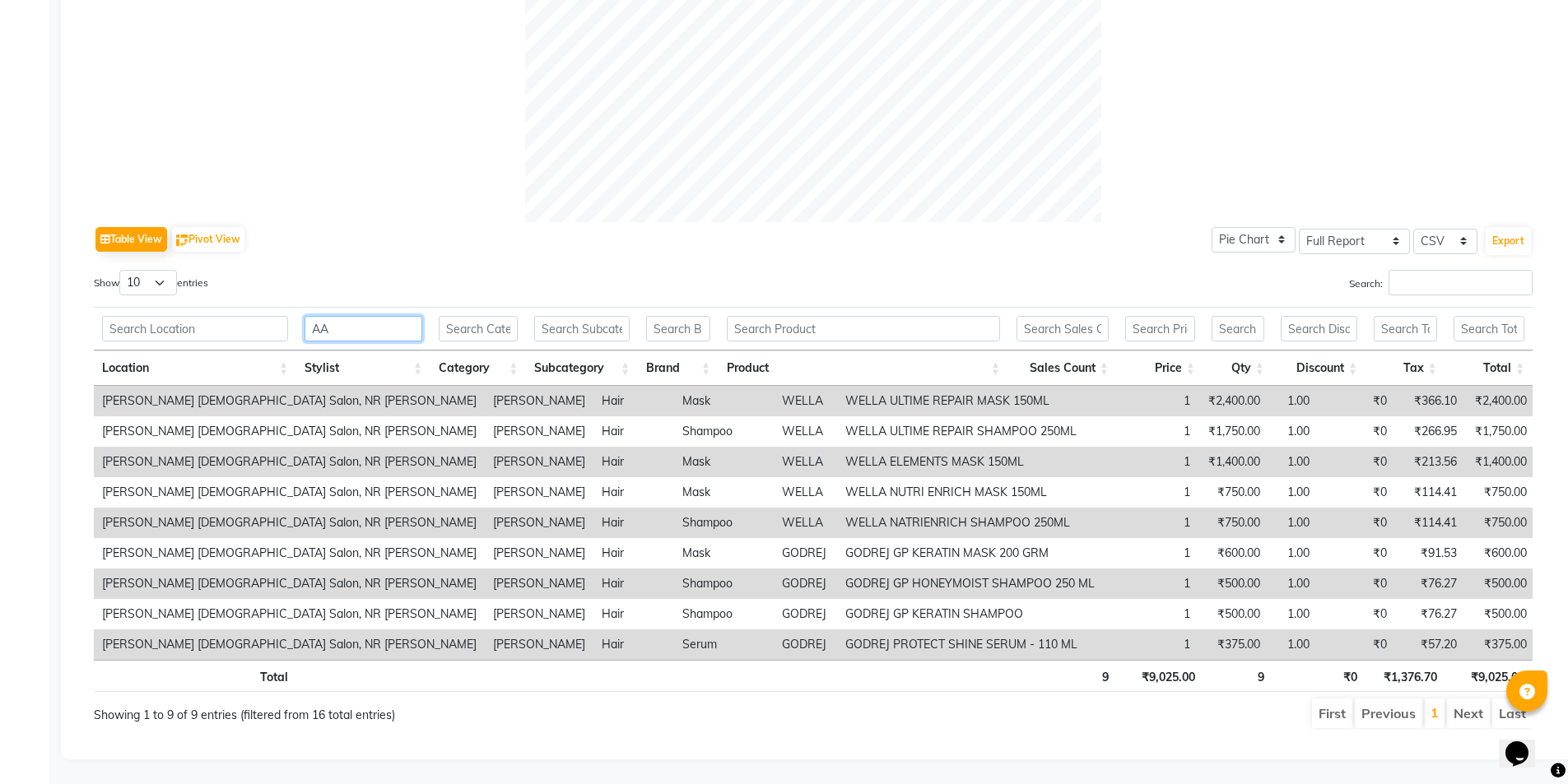
scroll to position [418, 0]
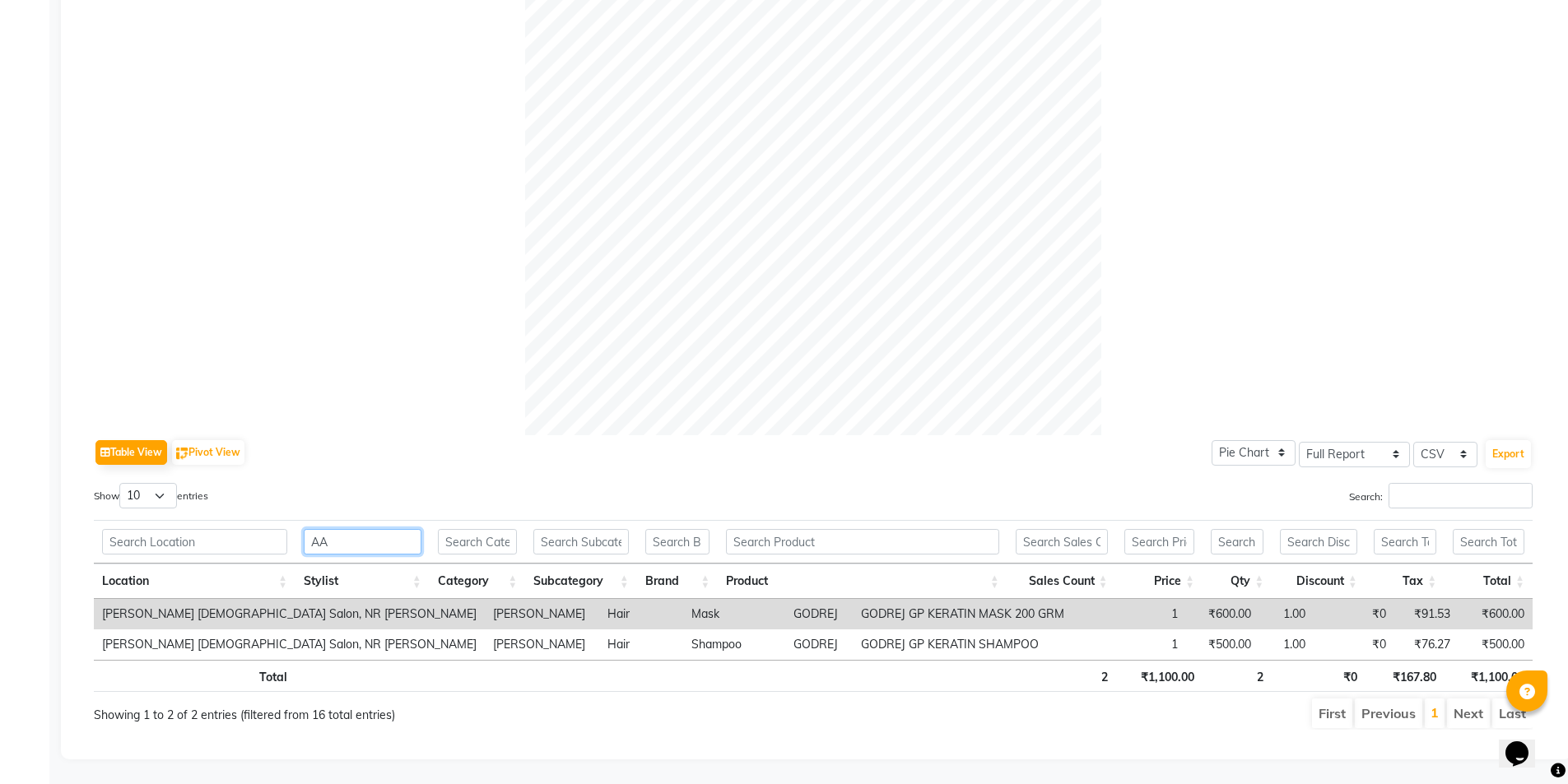
type input "A"
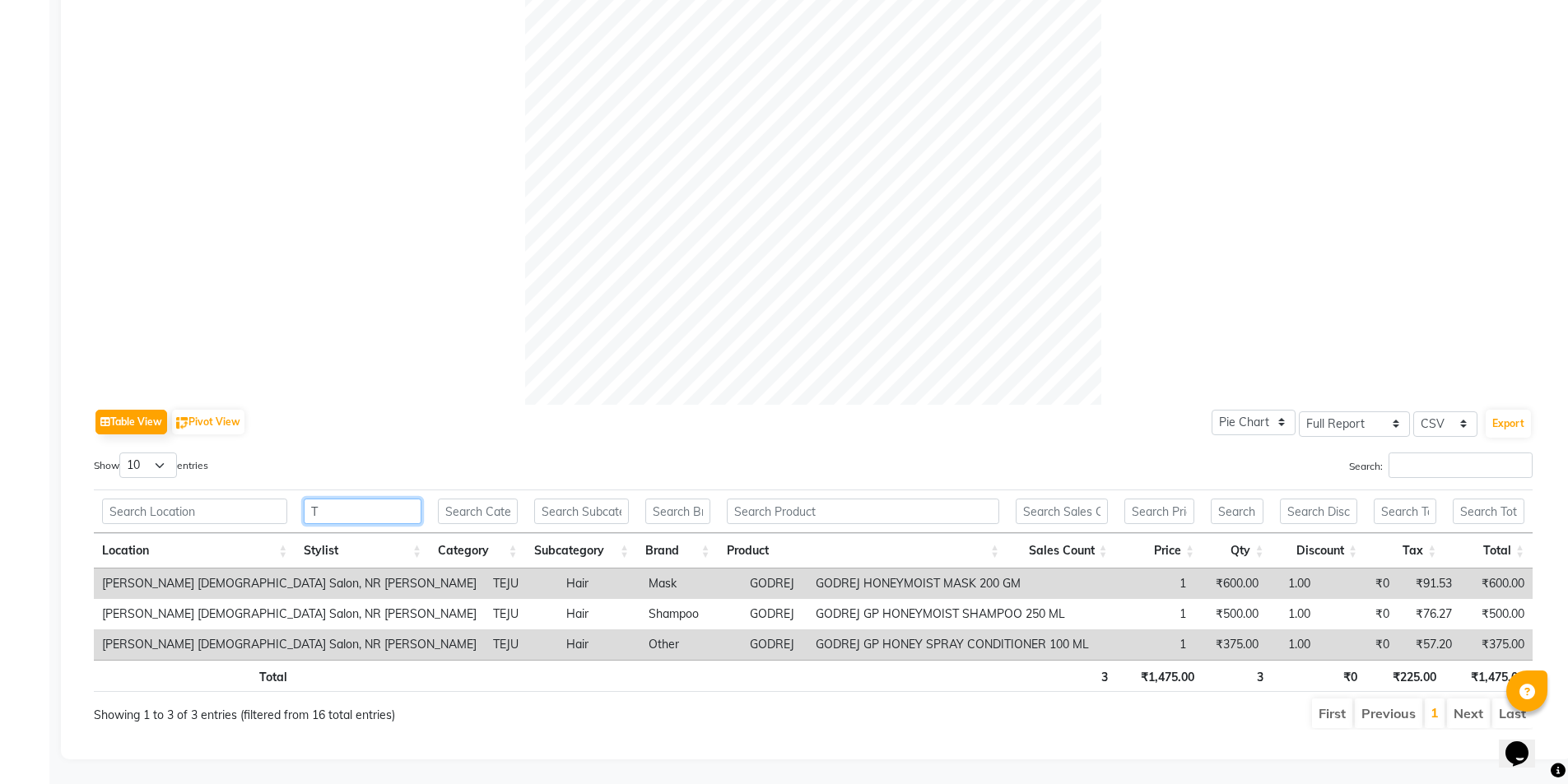
scroll to position [448, 0]
type input "T"
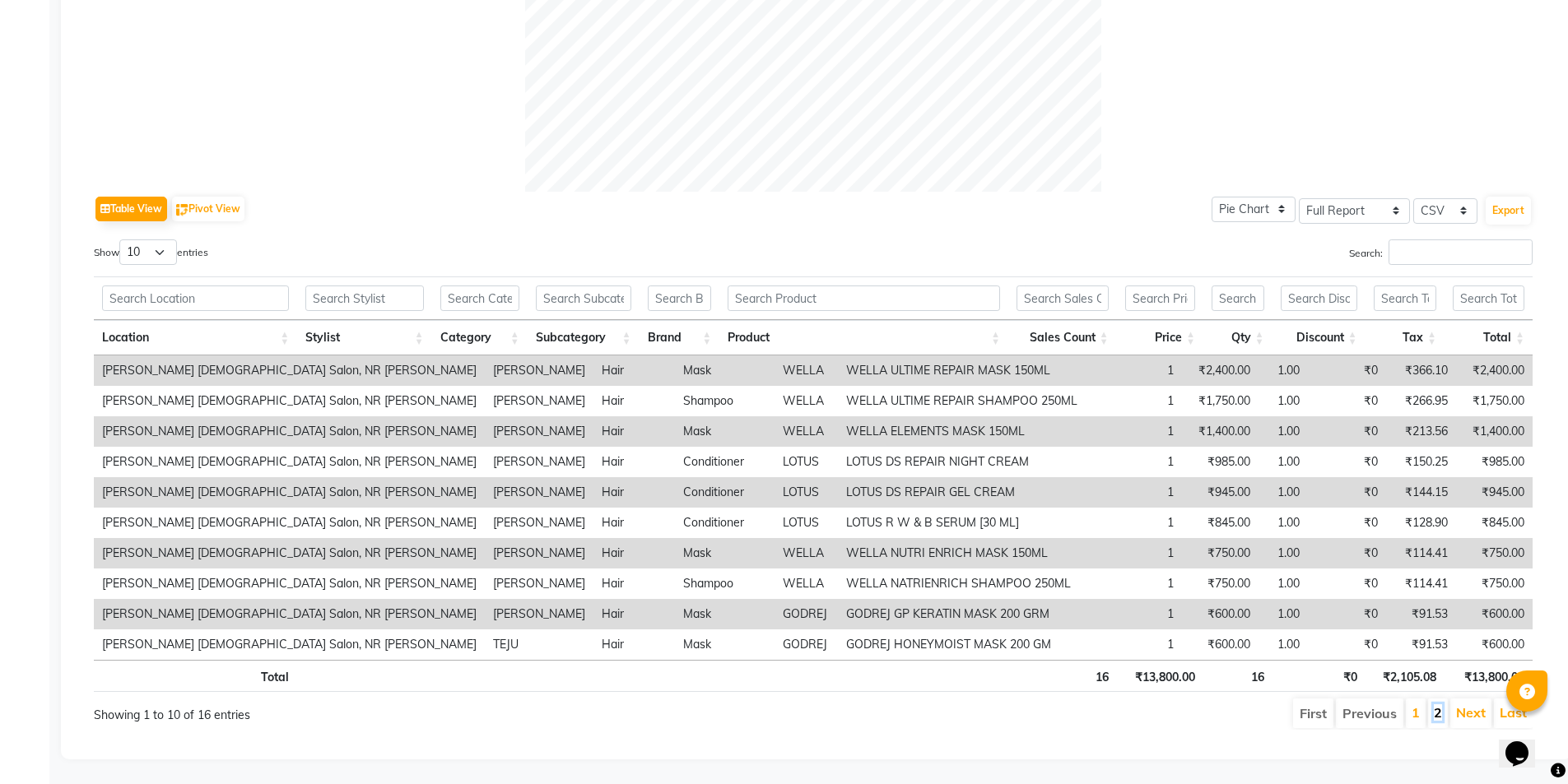
click at [1441, 704] on link "2" at bounding box center [1438, 712] width 8 height 17
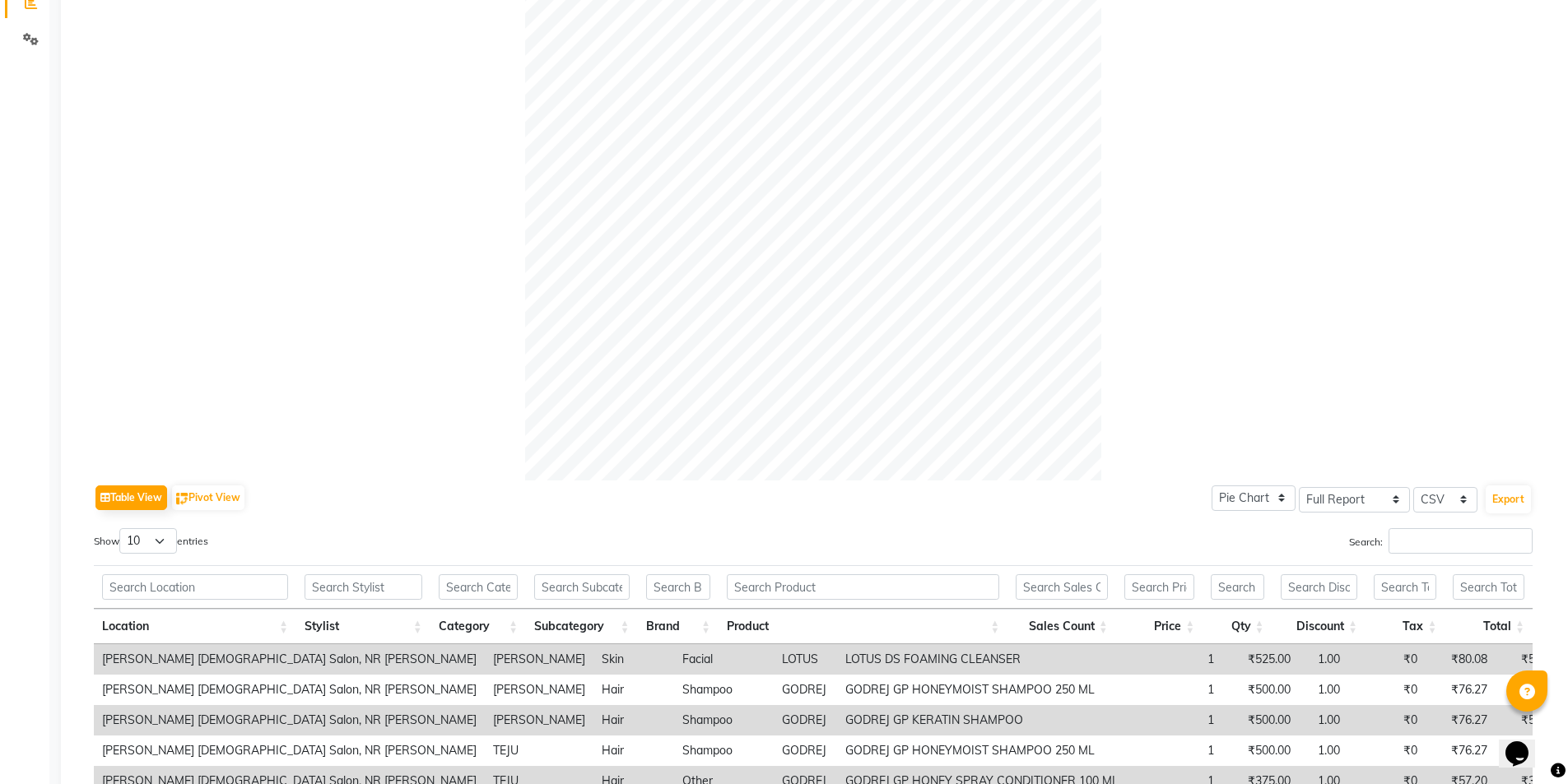
scroll to position [539, 0]
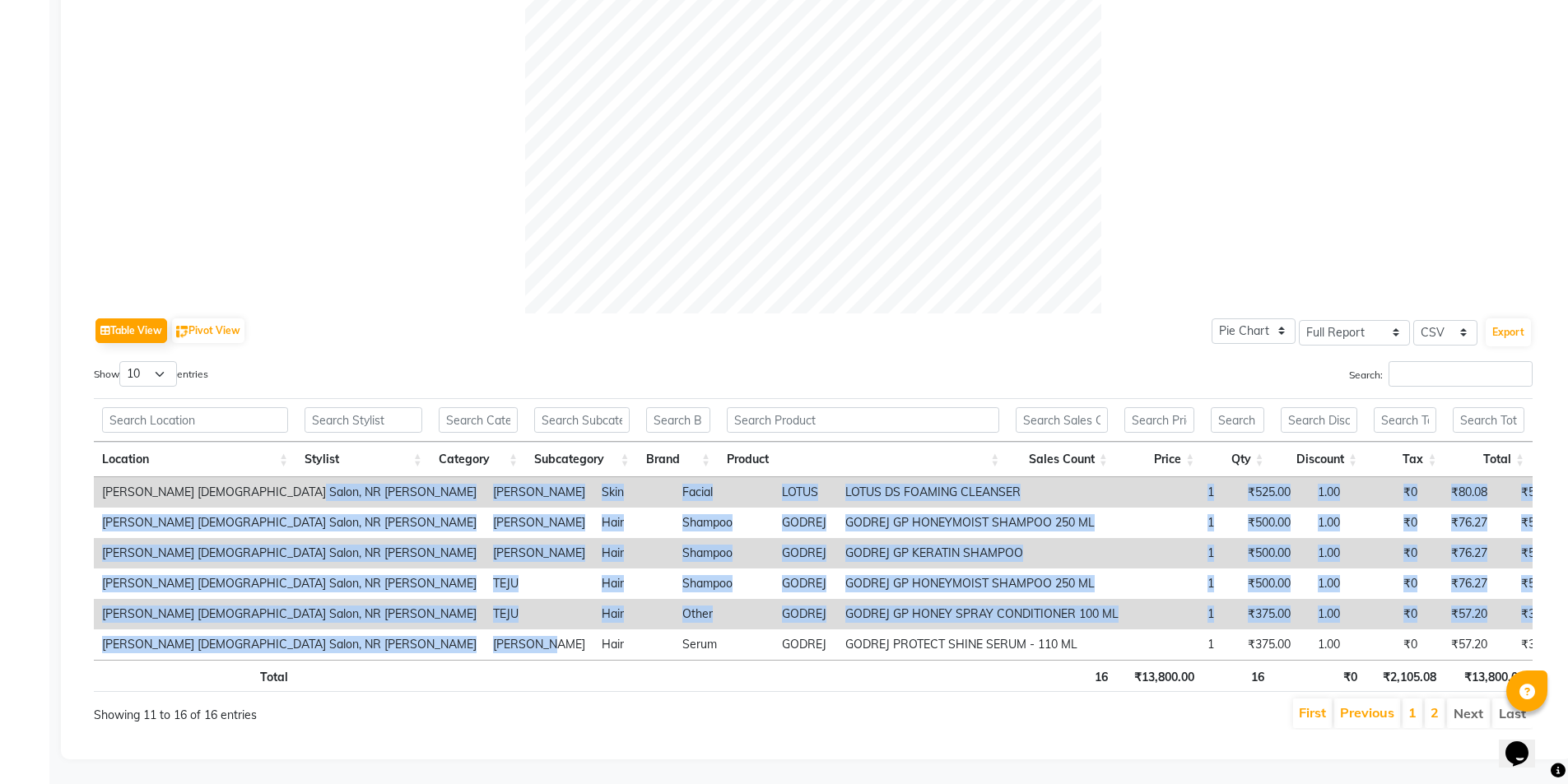
drag, startPoint x: 305, startPoint y: 606, endPoint x: 273, endPoint y: 478, distance: 131.9
click at [273, 478] on tbody "[PERSON_NAME] [DEMOGRAPHIC_DATA] Salon, NR Balaji [PERSON_NAME] Skin Facial LOT…" at bounding box center [833, 569] width 1478 height 183
click at [1416, 708] on li "1" at bounding box center [1412, 713] width 19 height 30
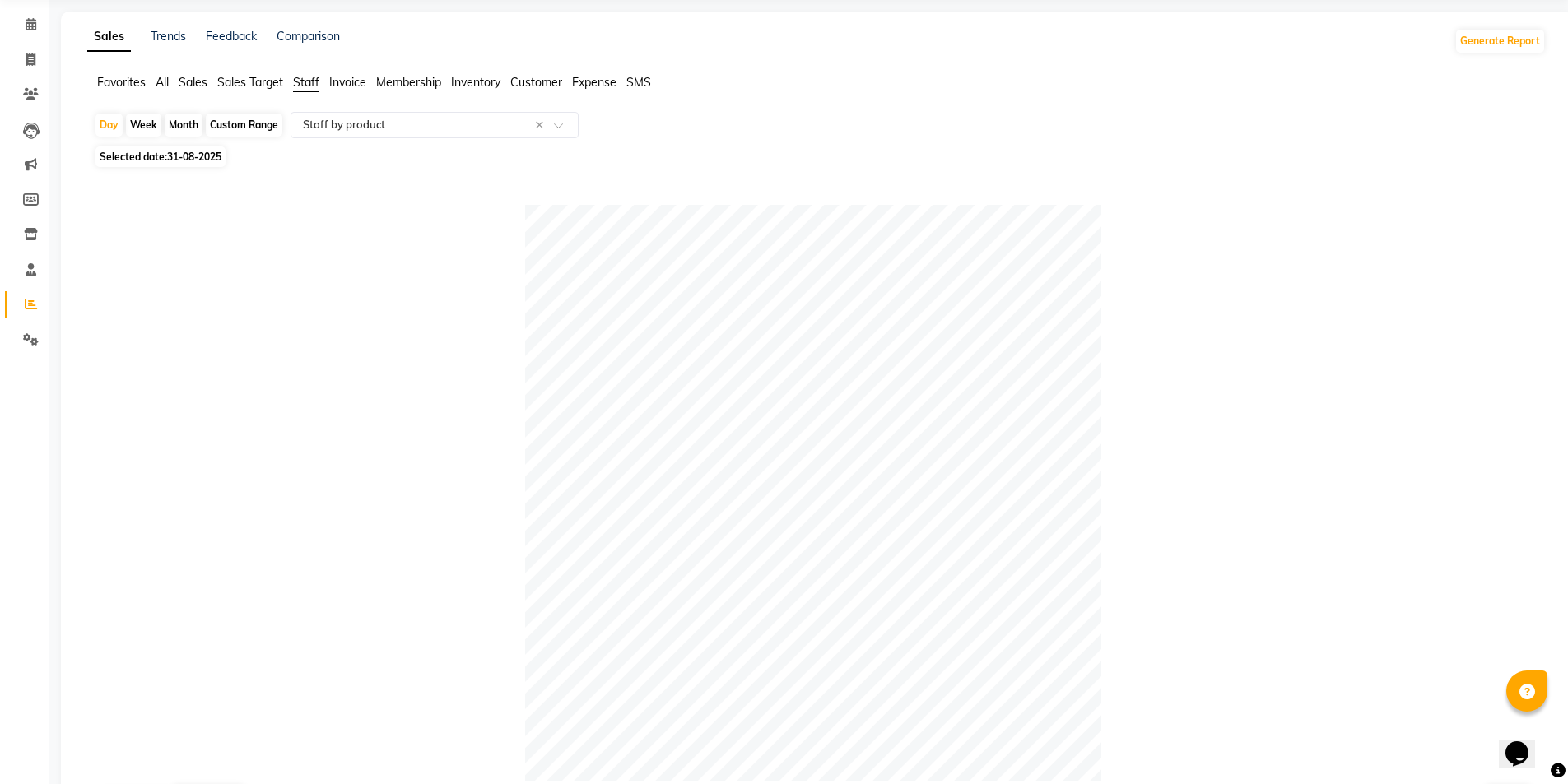
scroll to position [0, 0]
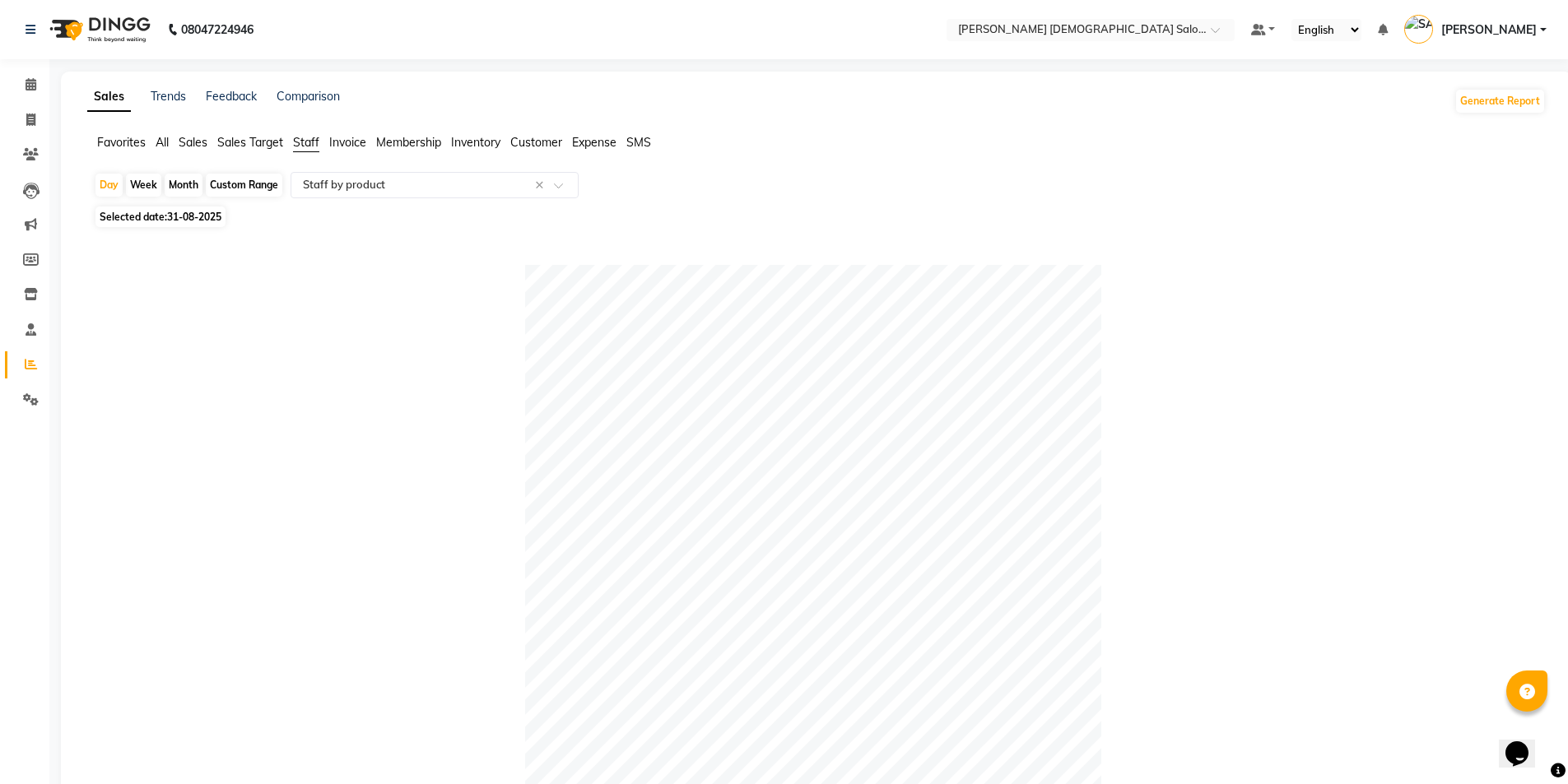
click at [212, 204] on div "Day Week Month Custom Range Select Report Type × Staff by product × Selected da…" at bounding box center [816, 781] width 1458 height 1220
click at [403, 188] on input "text" at bounding box center [418, 186] width 237 height 17
click at [190, 141] on span "Sales" at bounding box center [192, 142] width 29 height 15
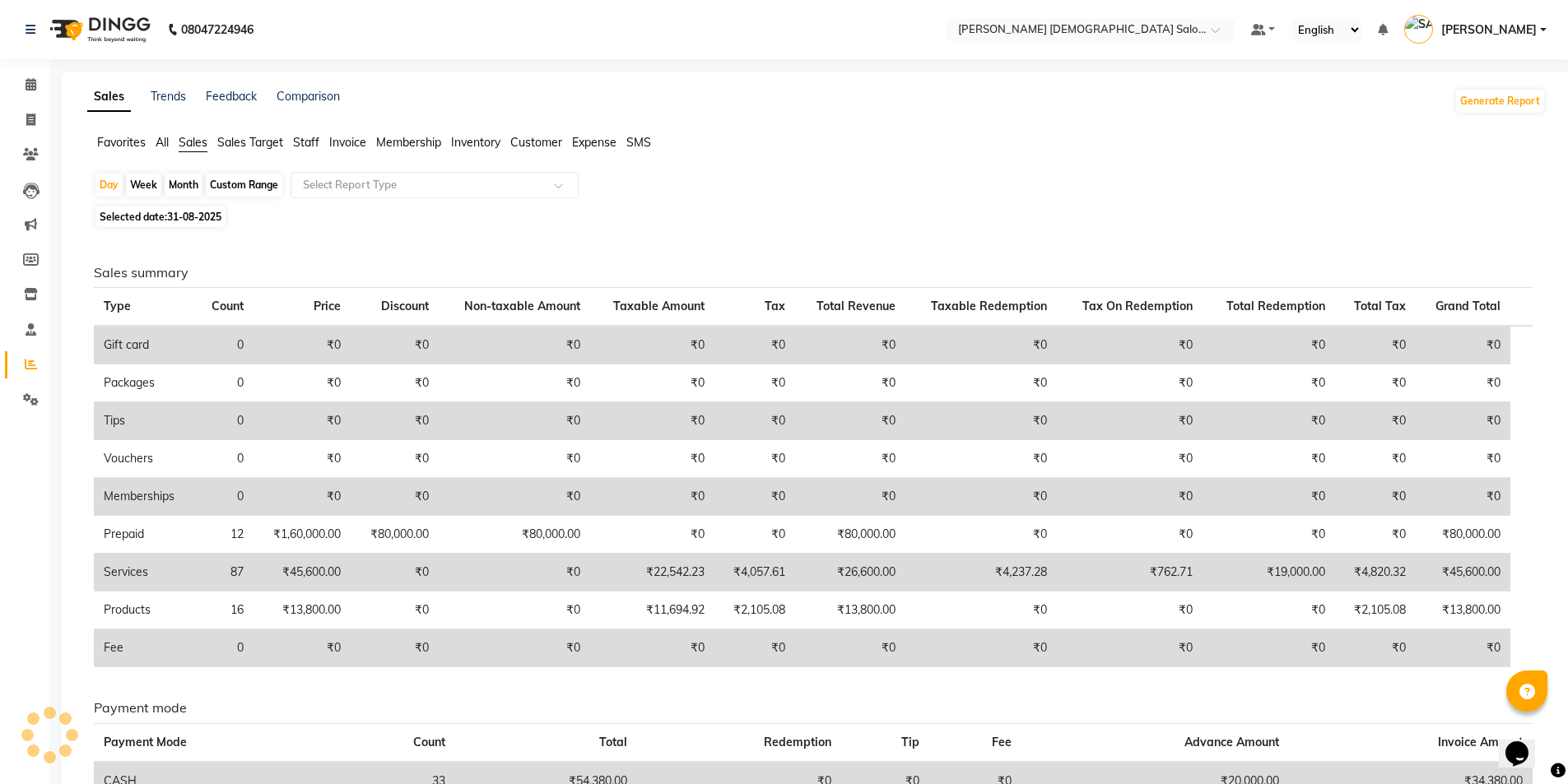
click at [162, 139] on span "All" at bounding box center [162, 142] width 13 height 15
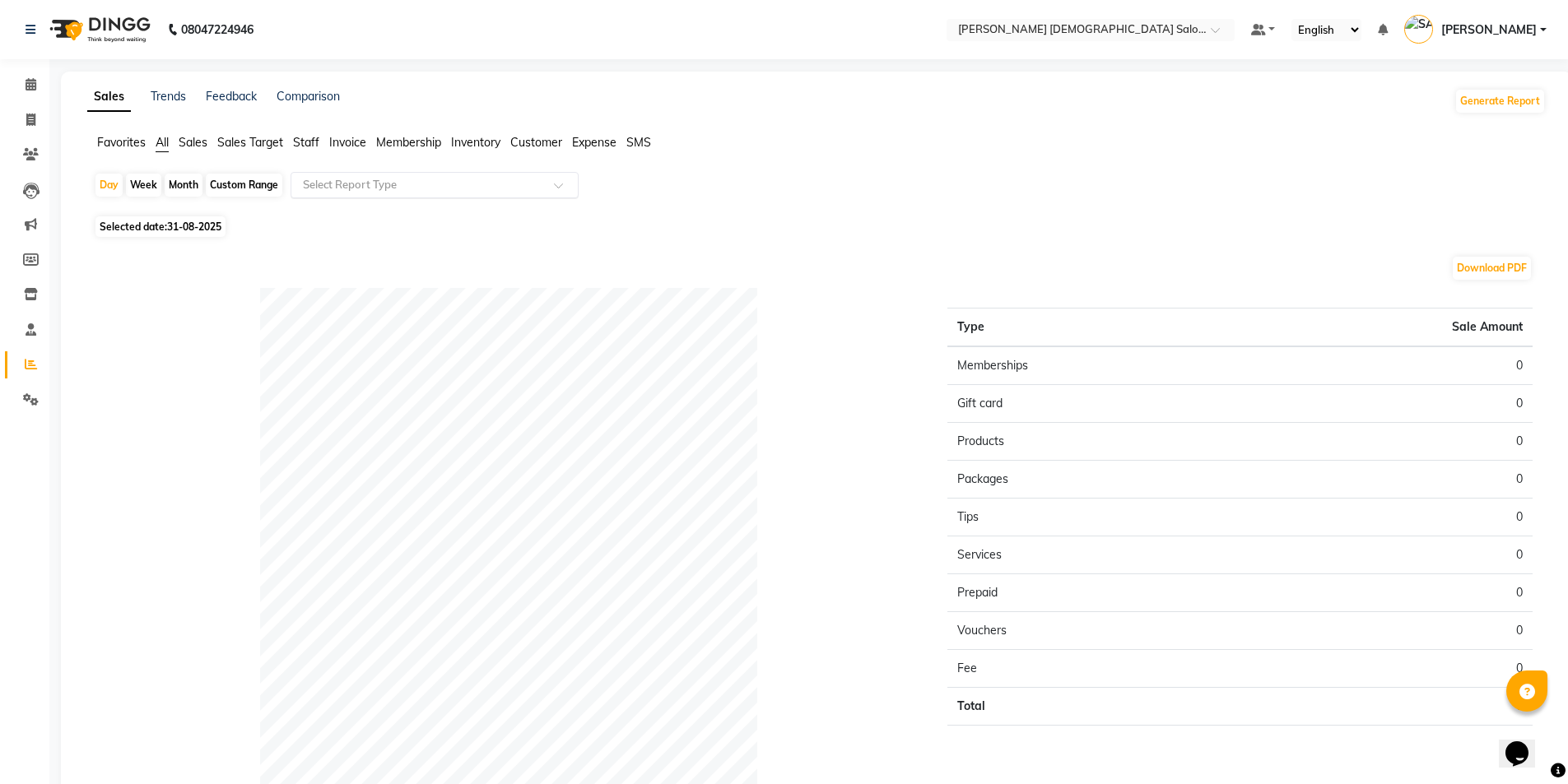
click at [409, 196] on div "Select Report Type" at bounding box center [434, 185] width 288 height 27
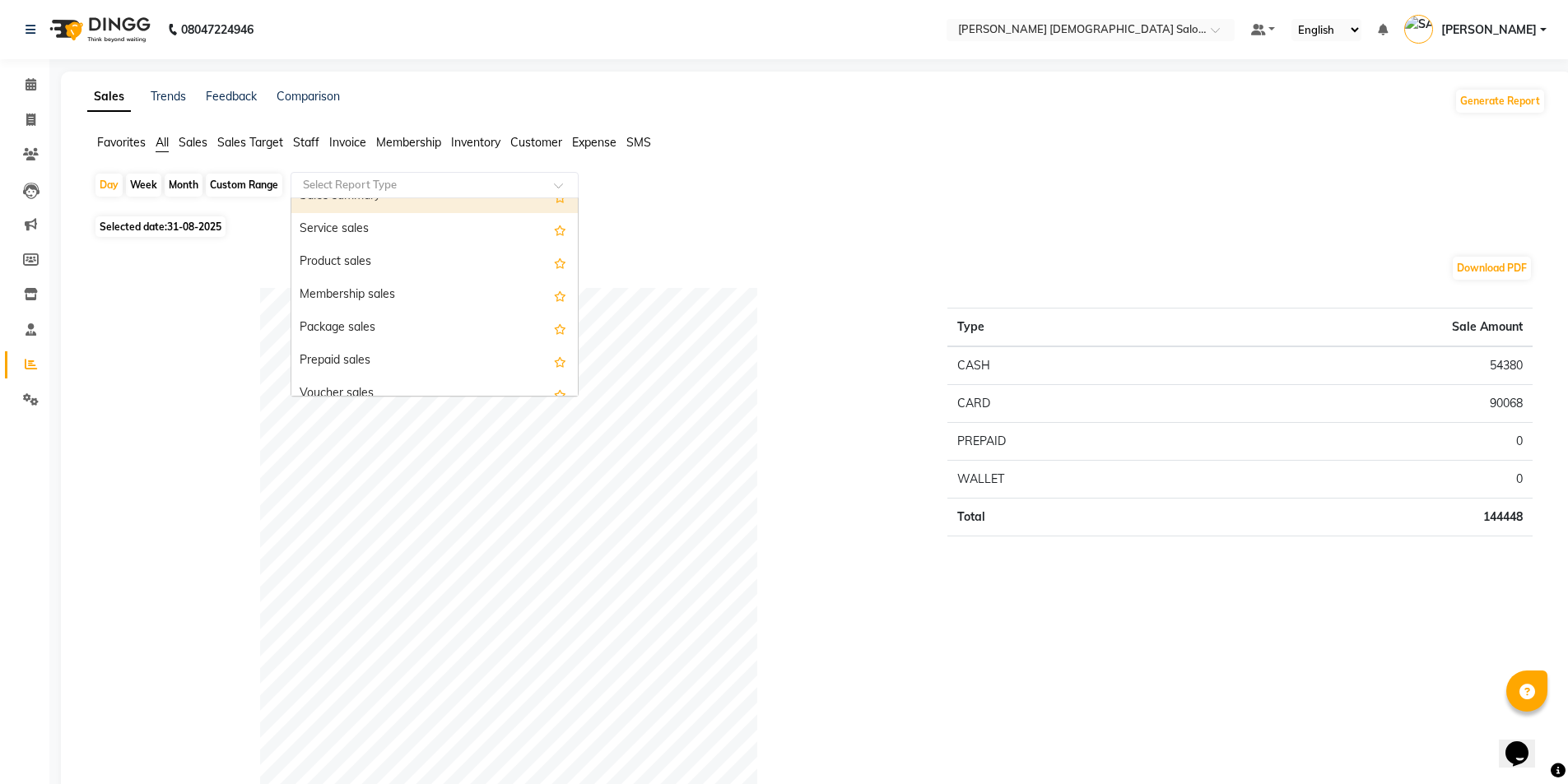
scroll to position [164, 0]
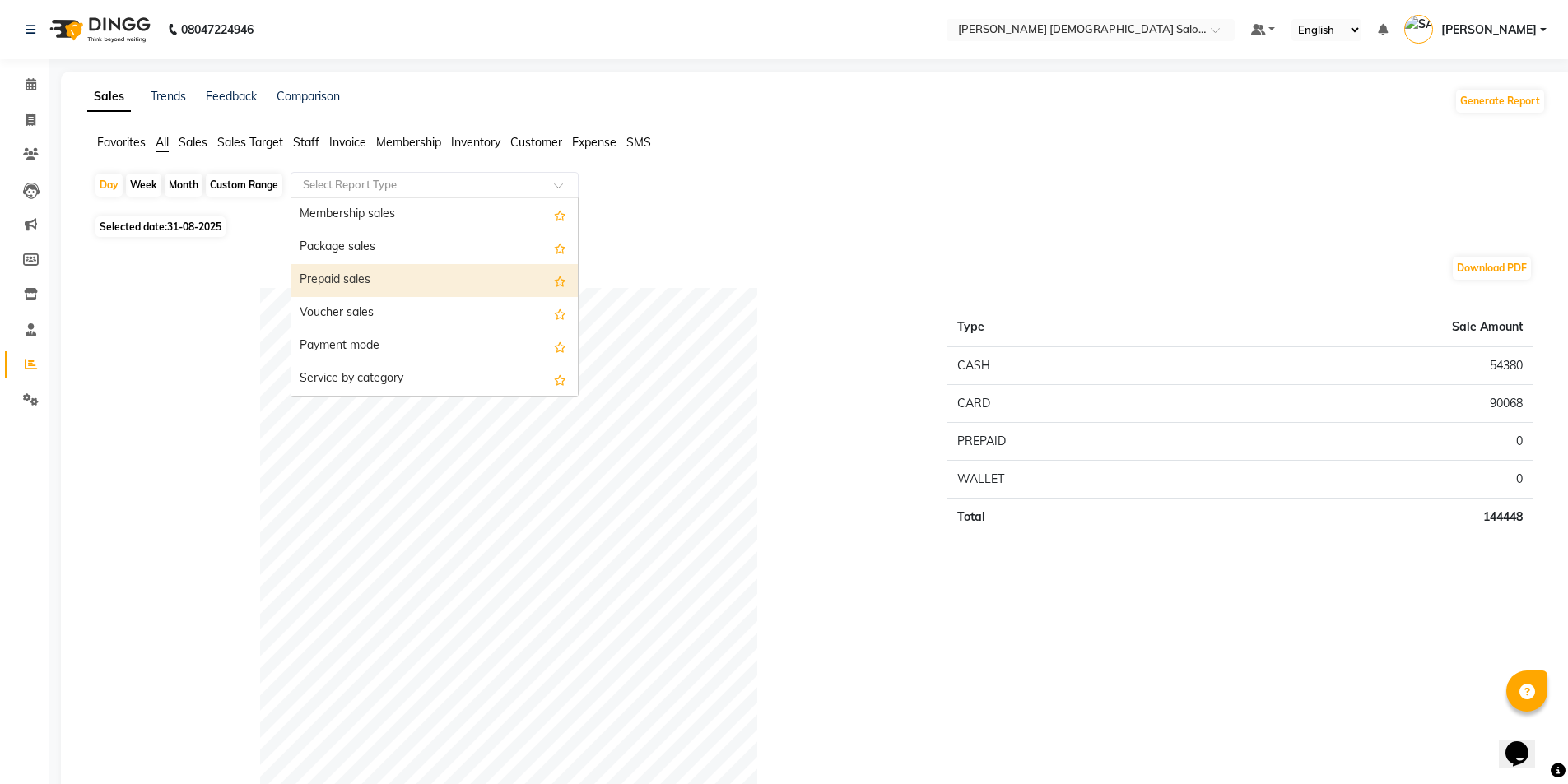
click at [384, 284] on div "Prepaid sales" at bounding box center [434, 281] width 286 height 33
select select "full_report"
select select "csv"
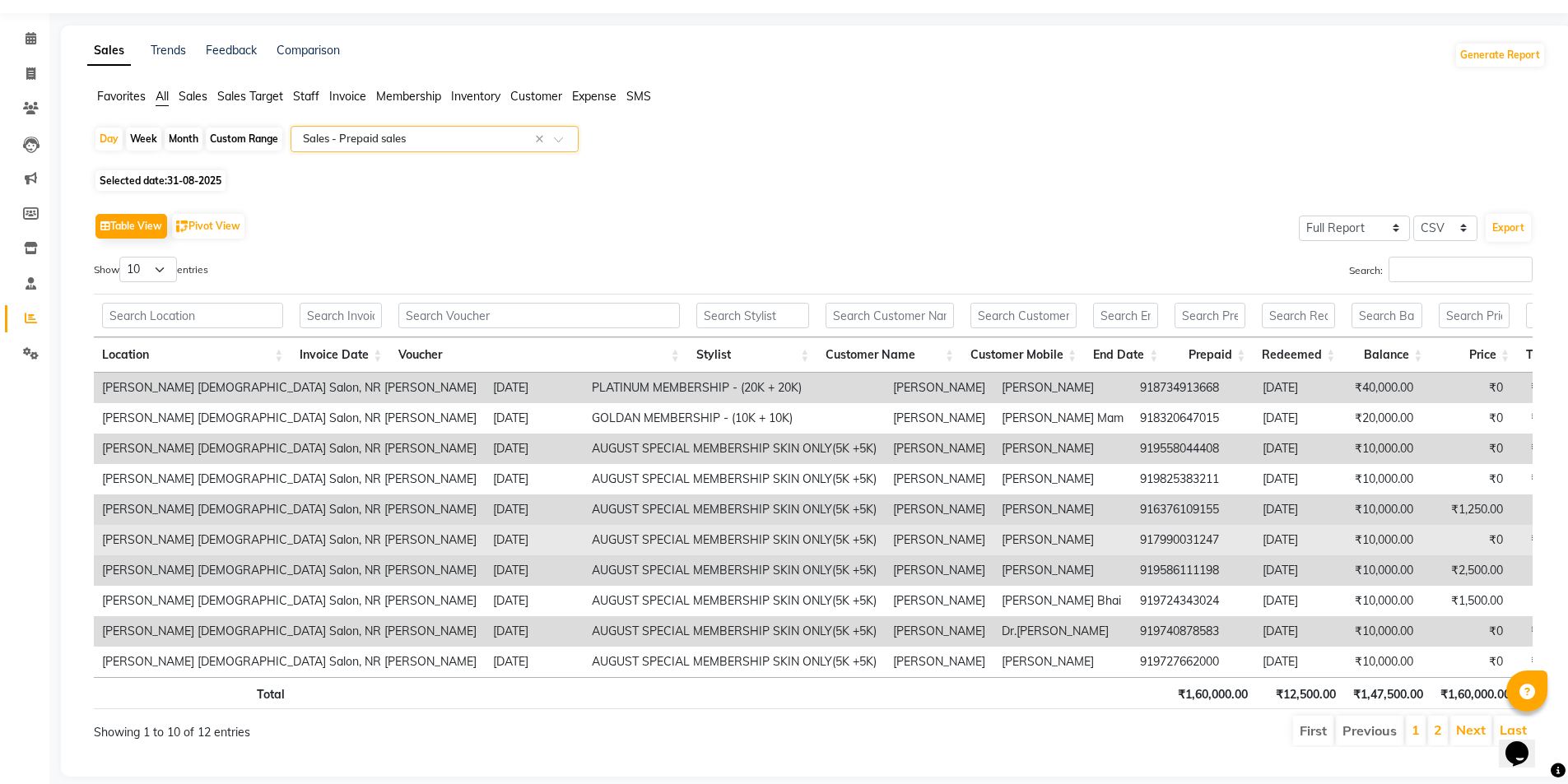
scroll to position [88, 0]
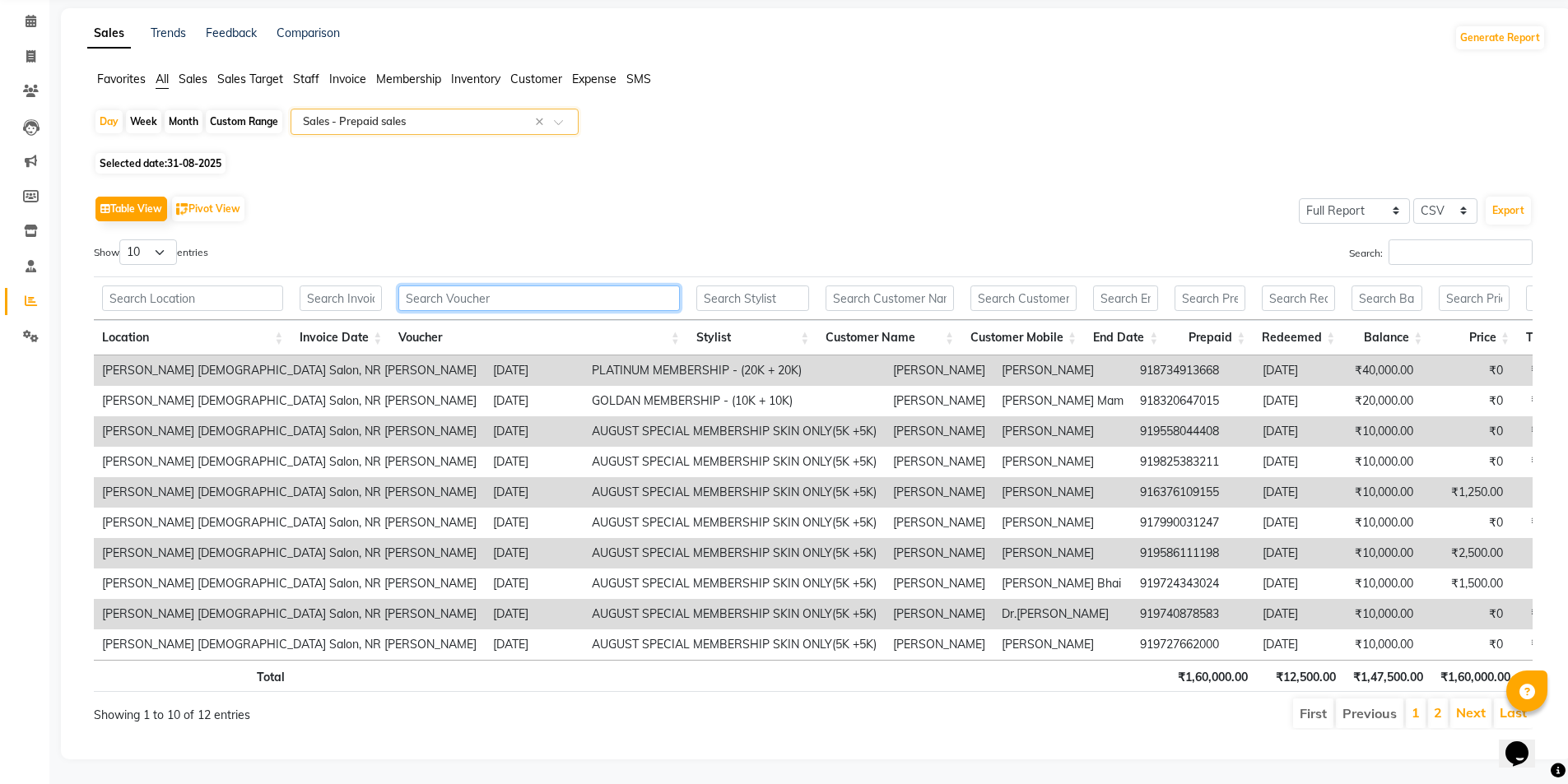
click at [511, 285] on input "text" at bounding box center [539, 298] width 281 height 26
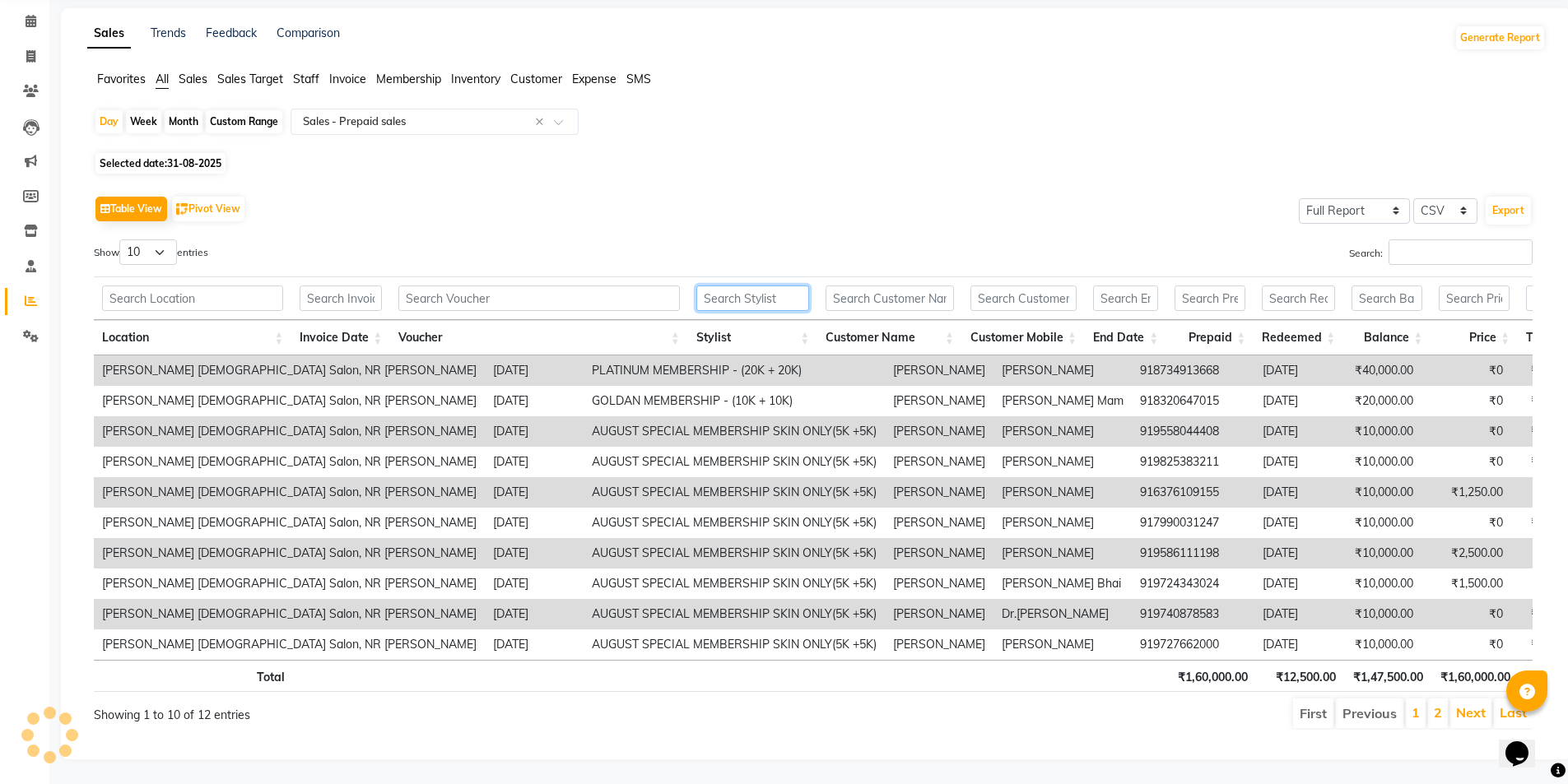
click at [757, 285] on input "text" at bounding box center [753, 298] width 114 height 26
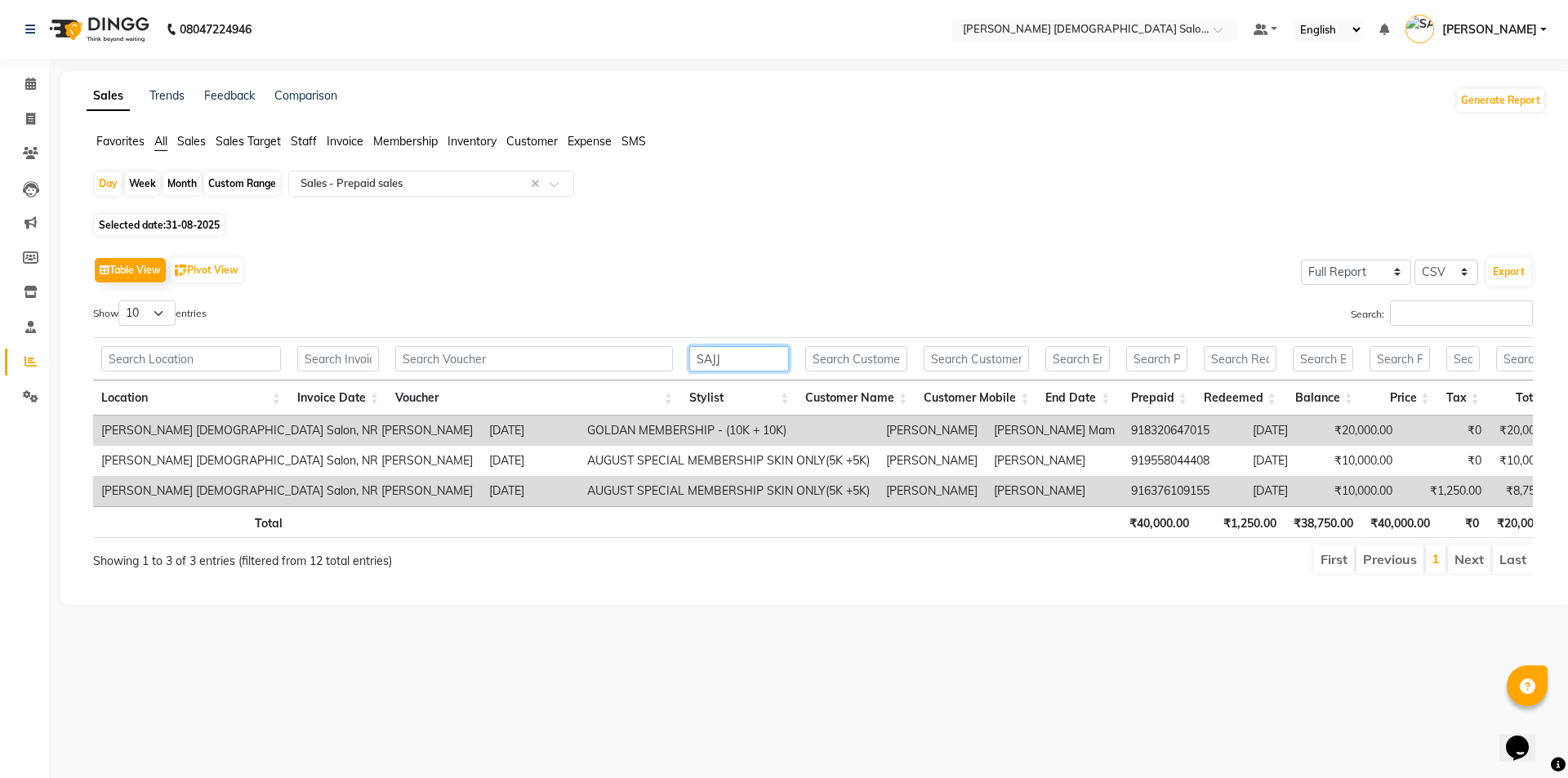
scroll to position [0, 32]
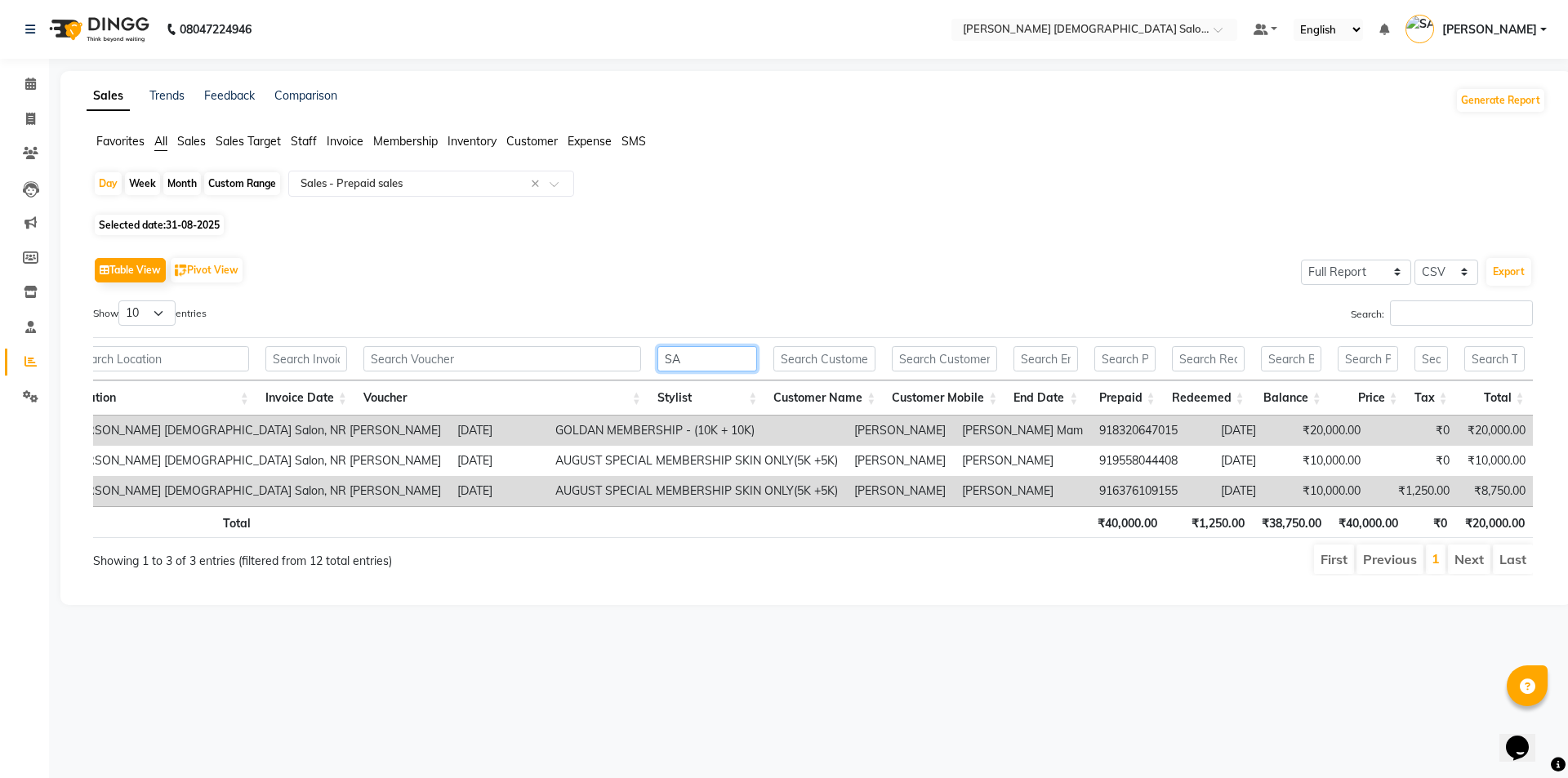
type input "S"
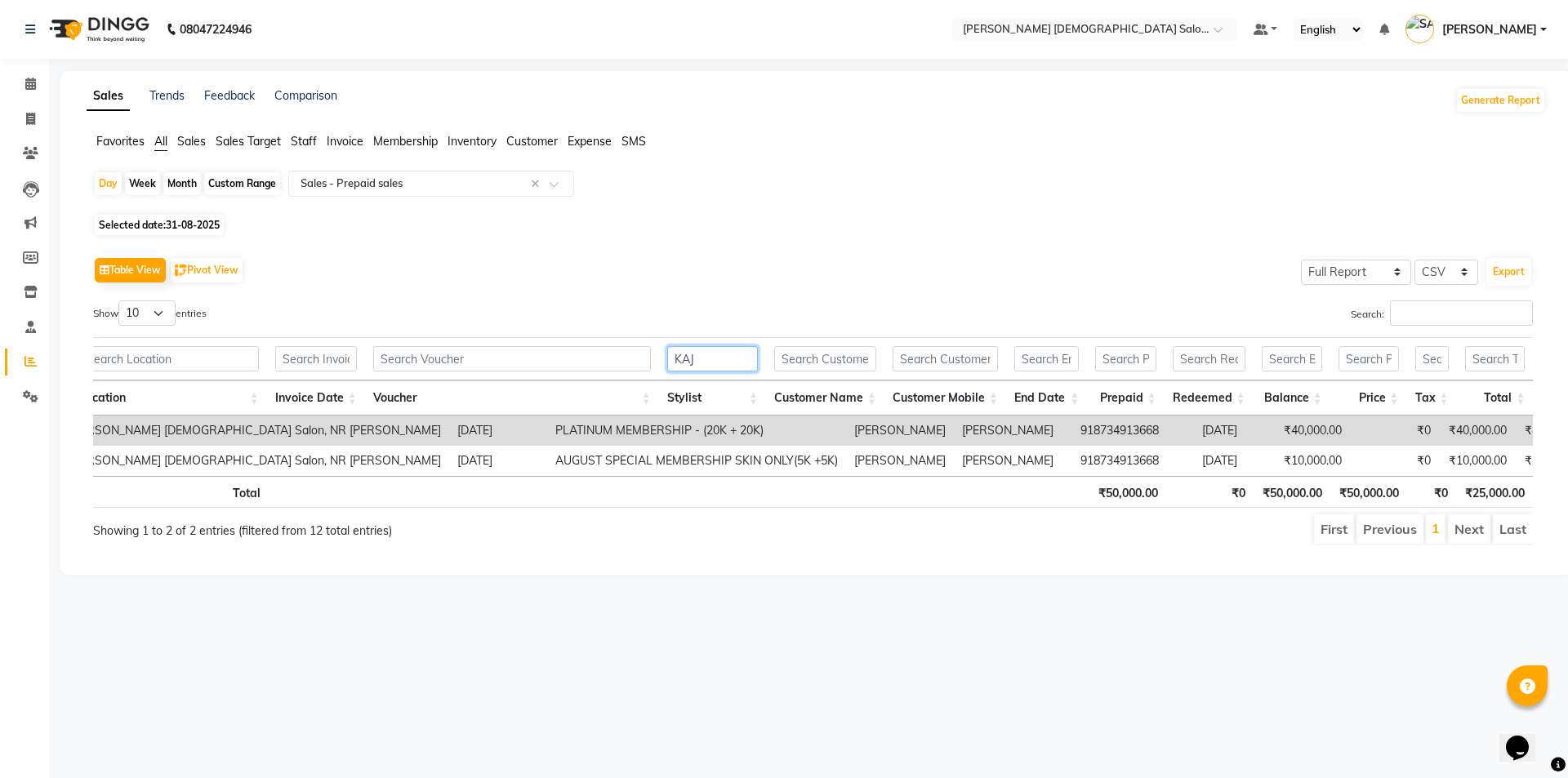
scroll to position [0, 22]
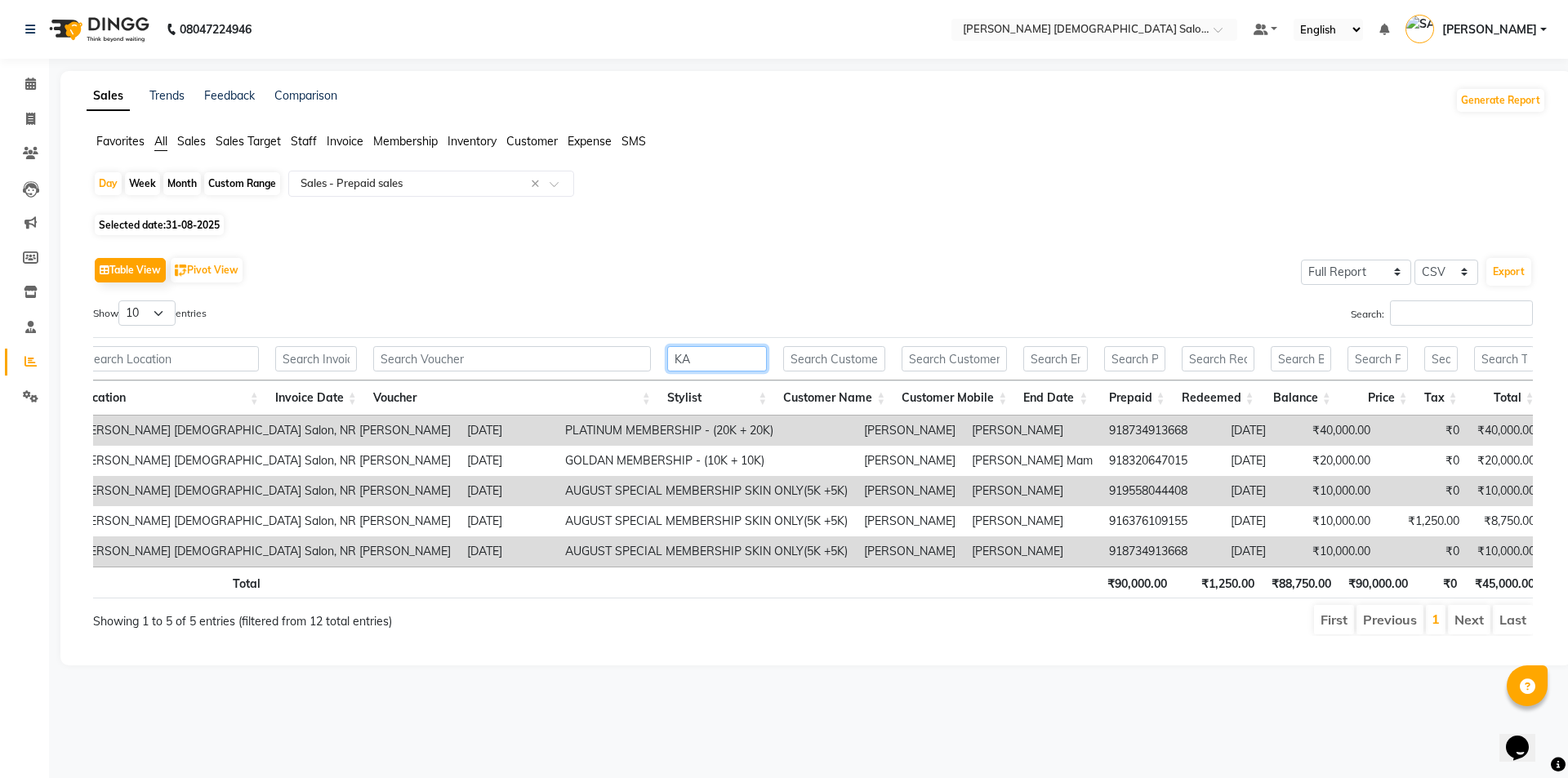
type input "K"
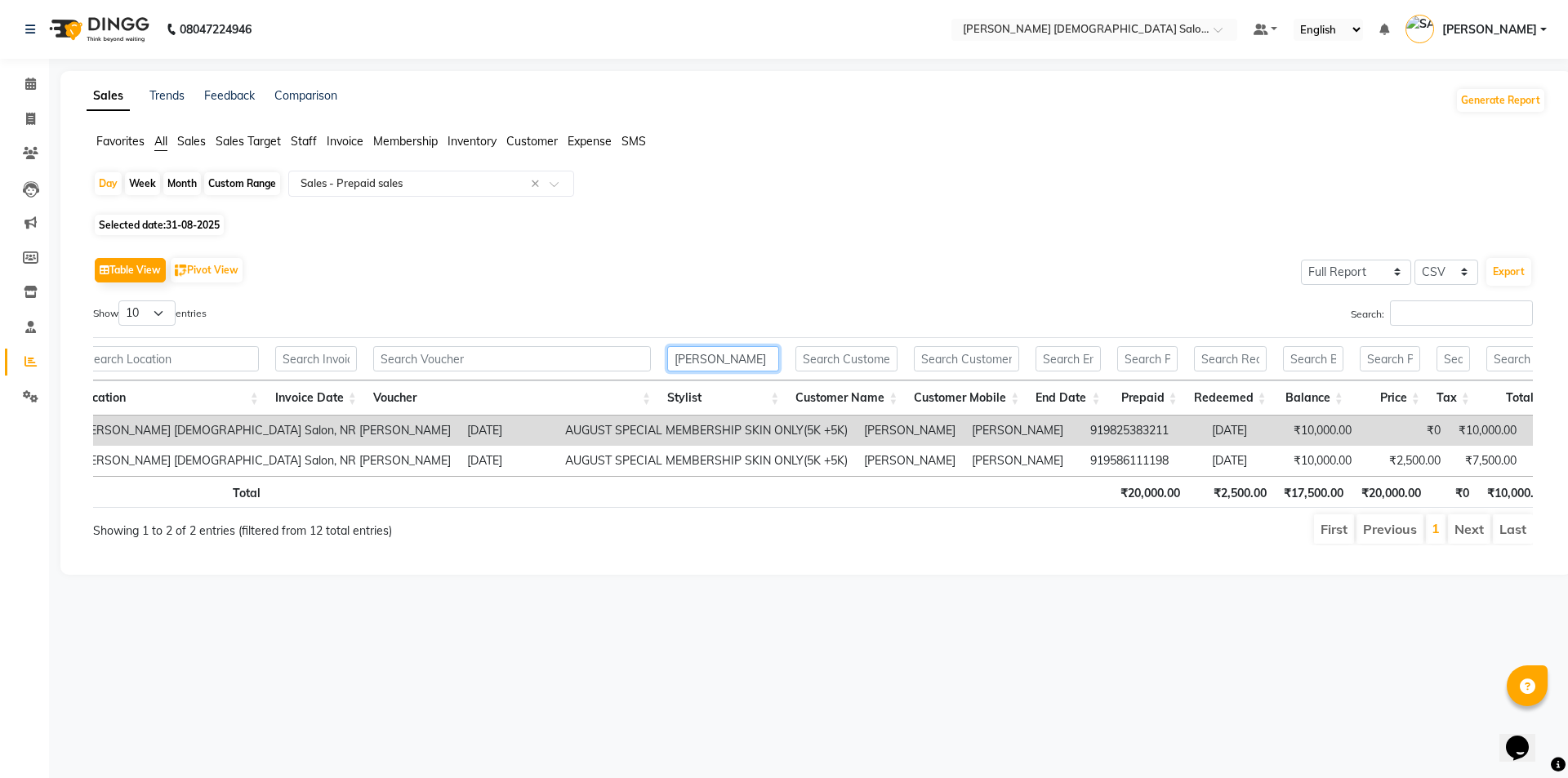
scroll to position [0, 44]
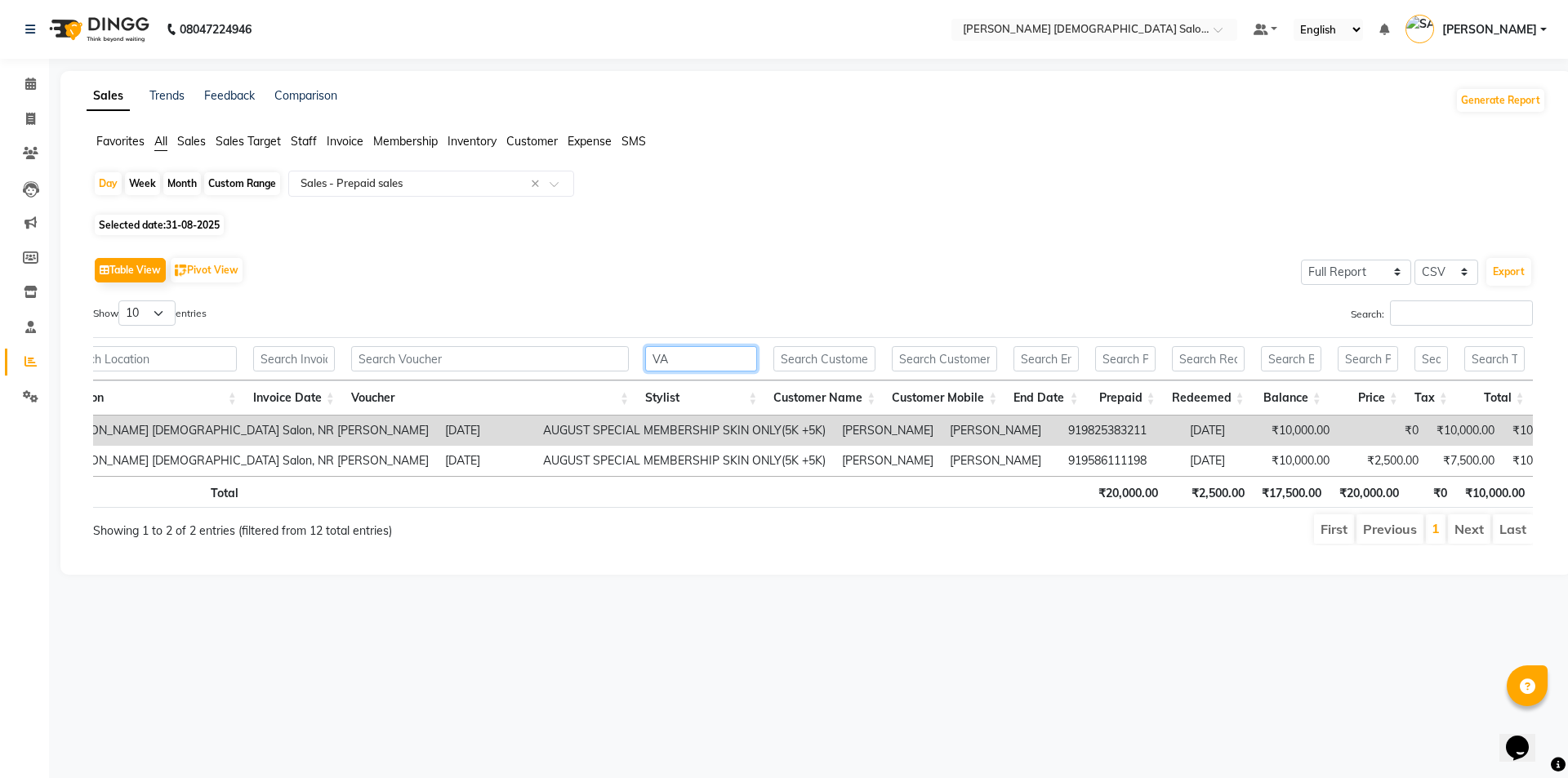
type input "V"
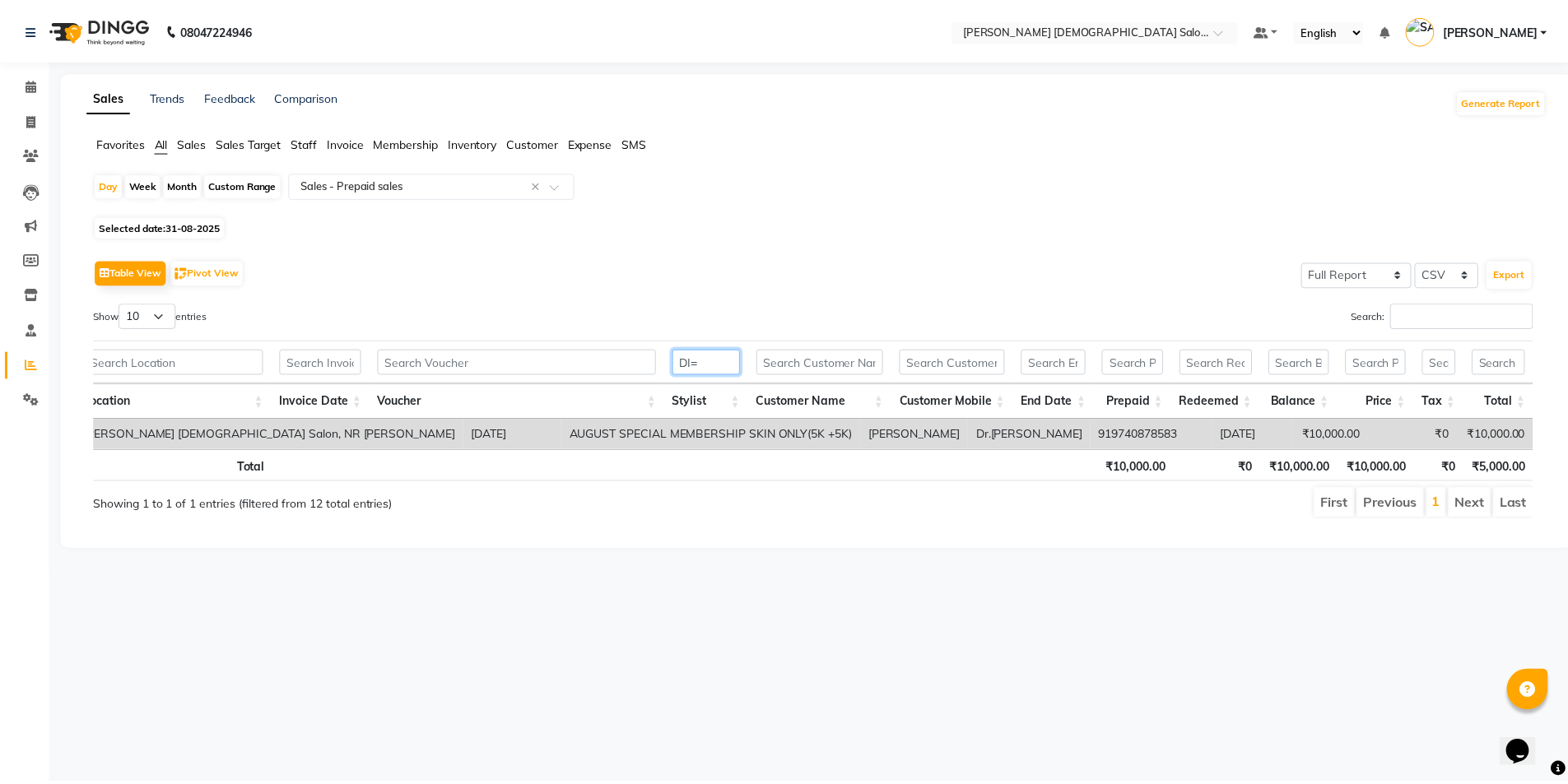
scroll to position [0, 0]
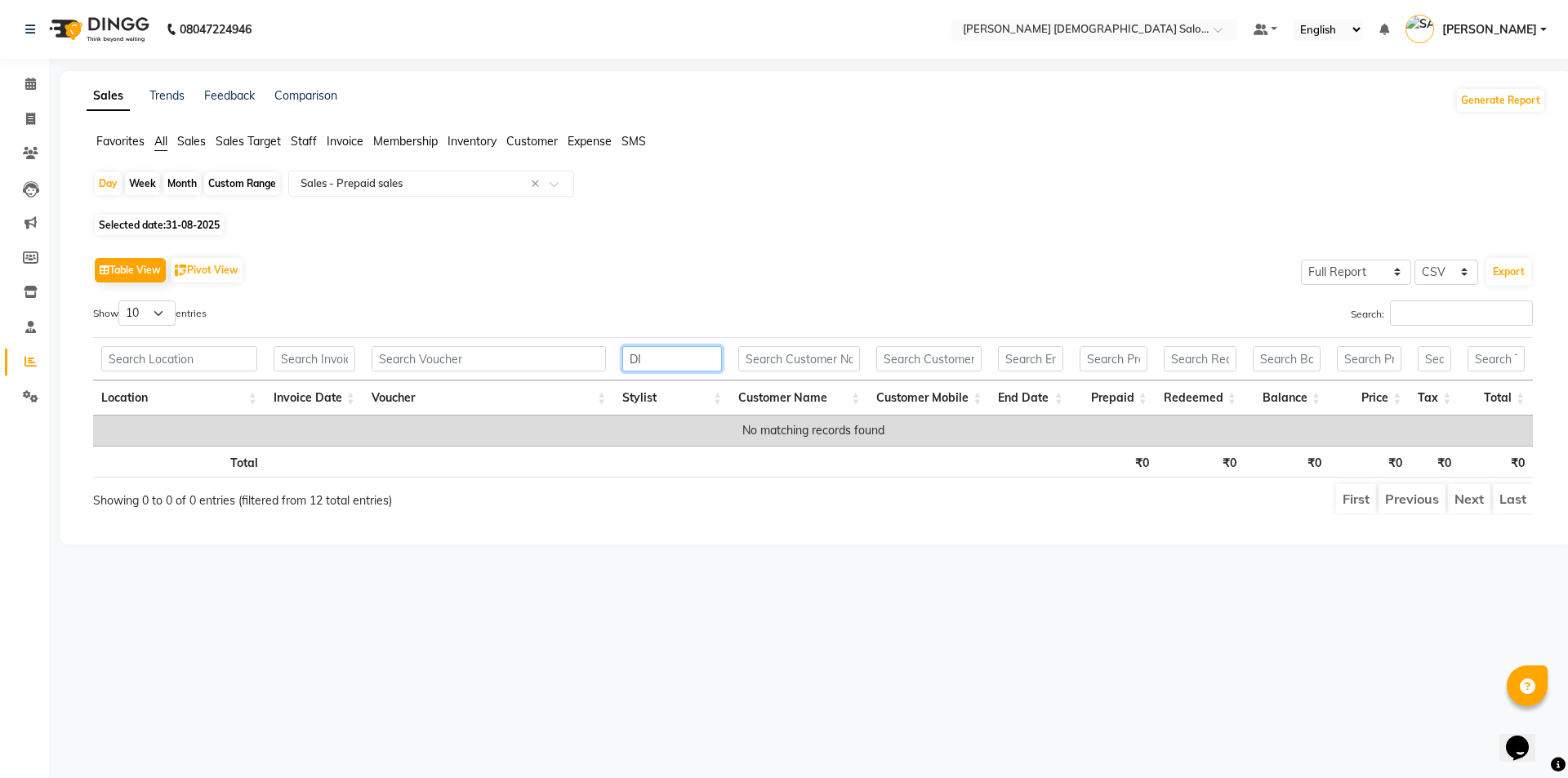
type input "D"
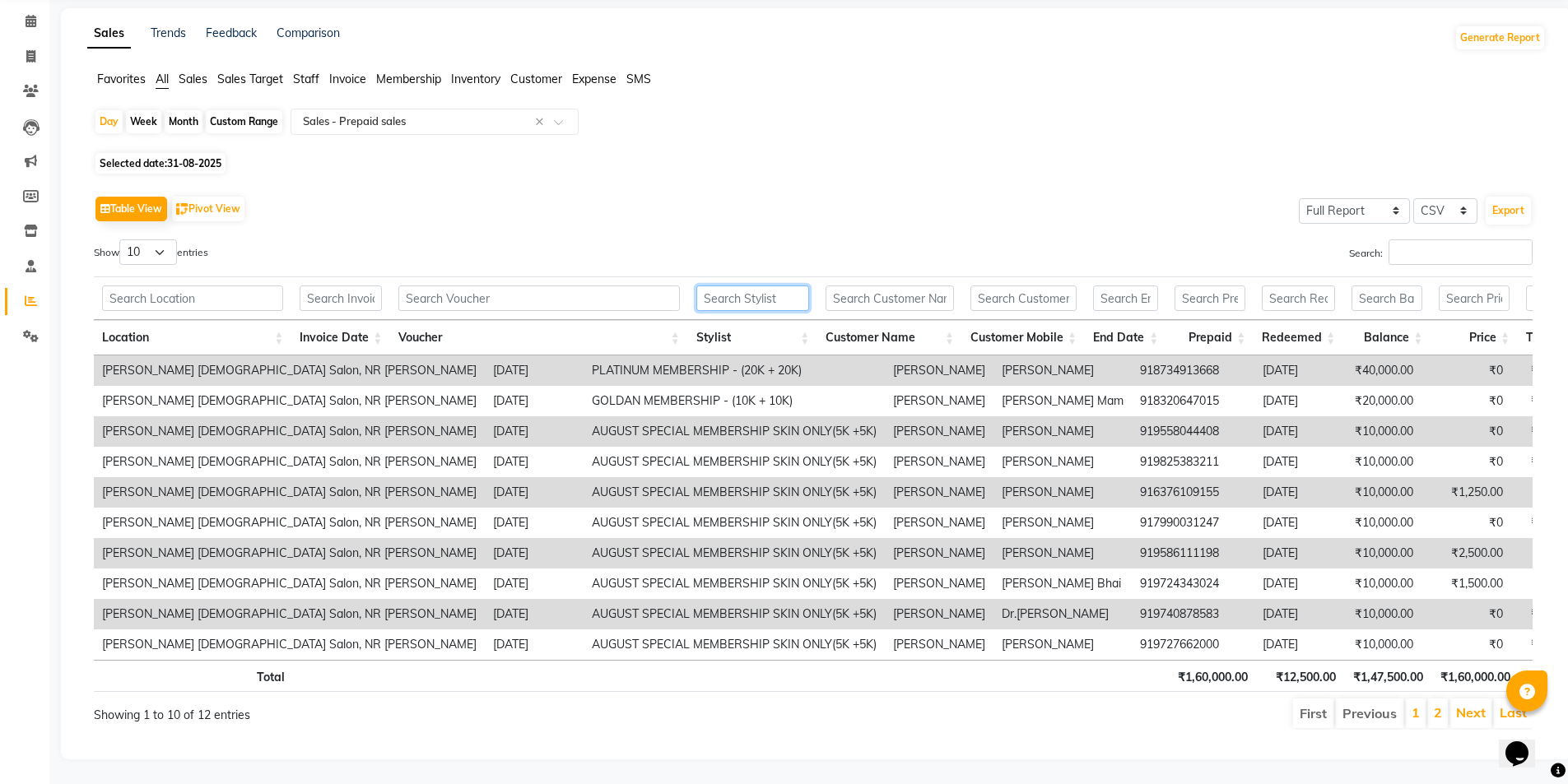
scroll to position [88, 0]
click at [1444, 698] on li "2" at bounding box center [1437, 713] width 19 height 30
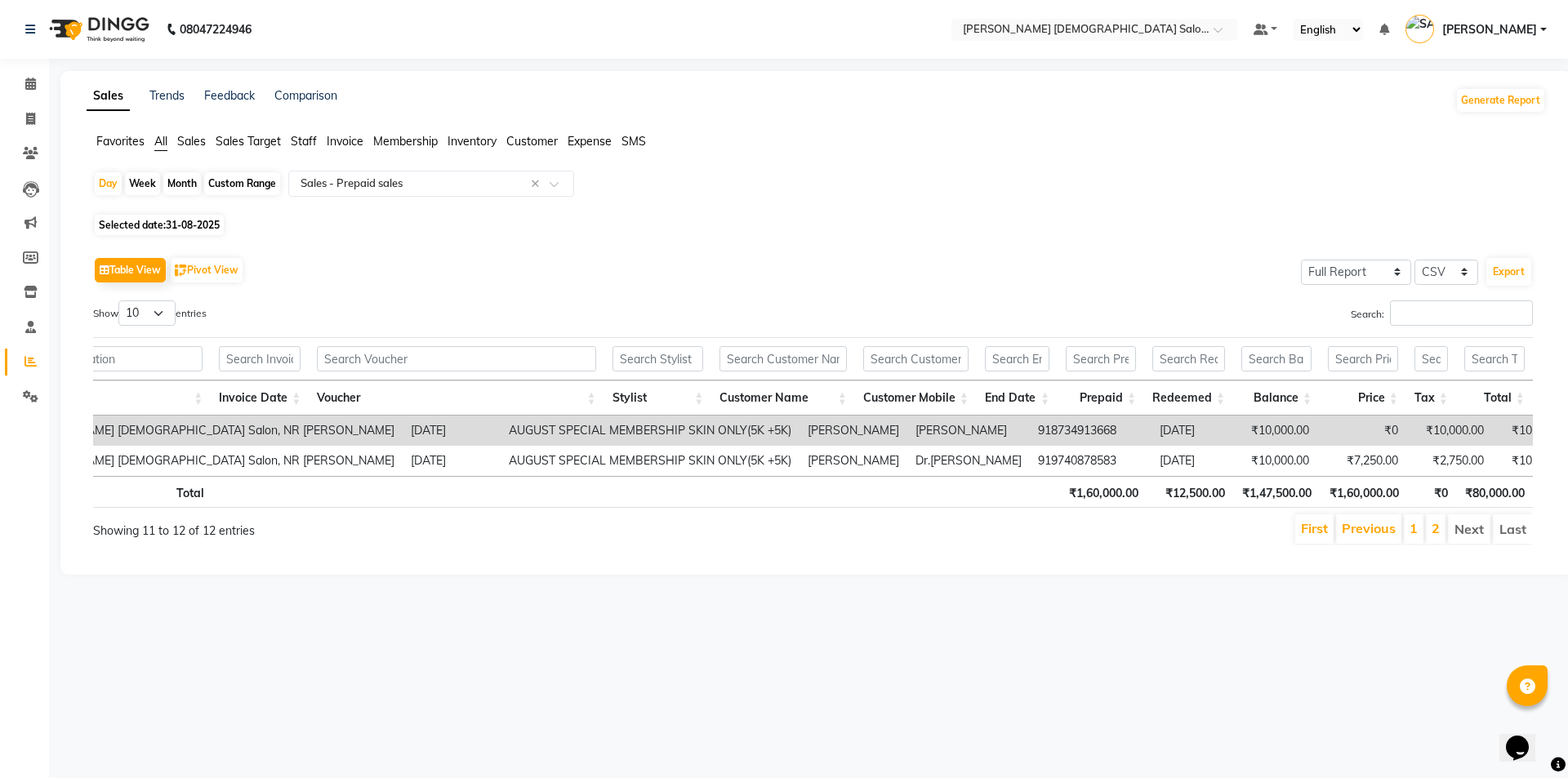
scroll to position [0, 12]
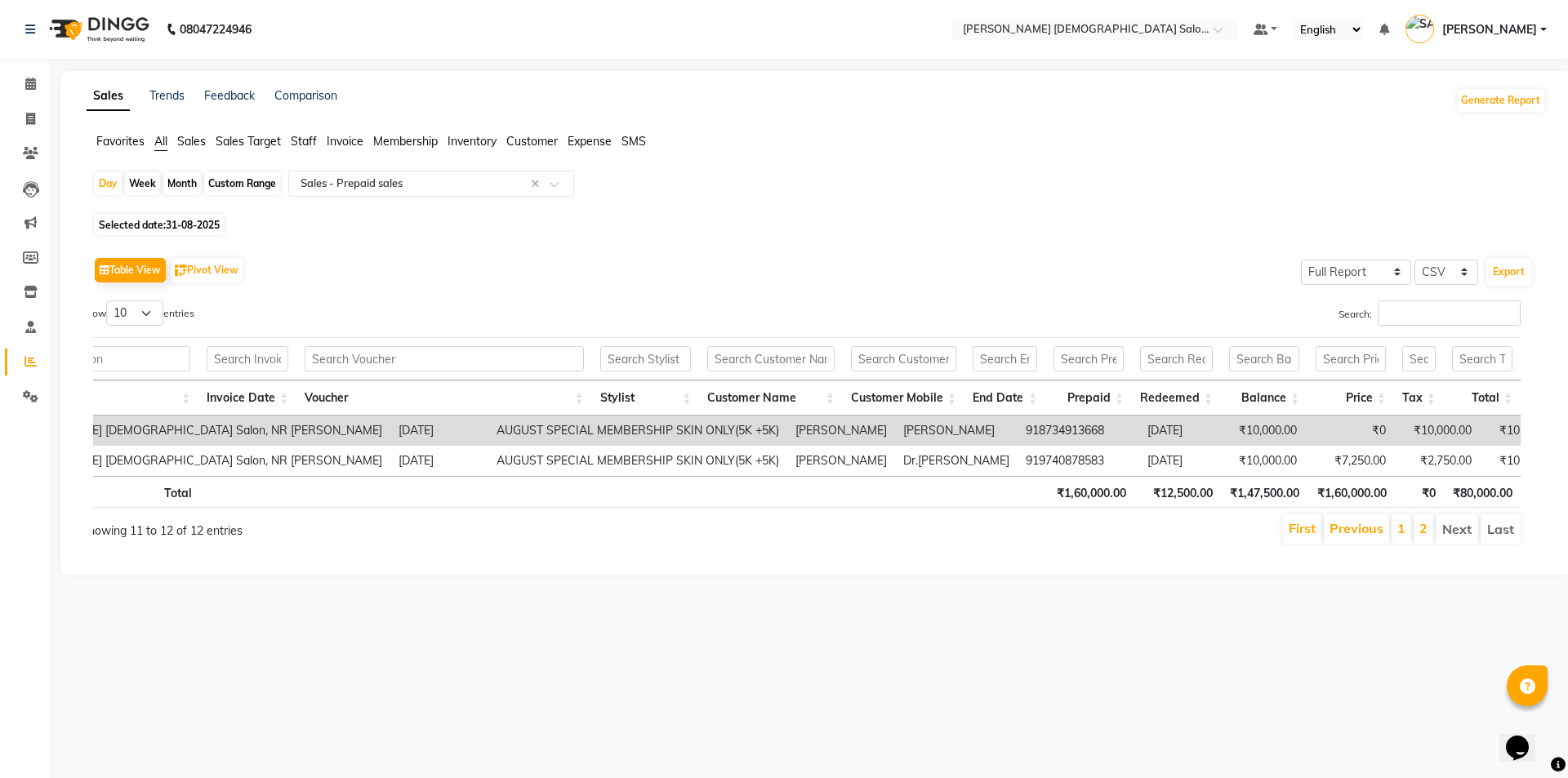
drag, startPoint x: 1477, startPoint y: 422, endPoint x: 887, endPoint y: 423, distance: 590.0
click at [409, 347] on input "text" at bounding box center [444, 359] width 279 height 26
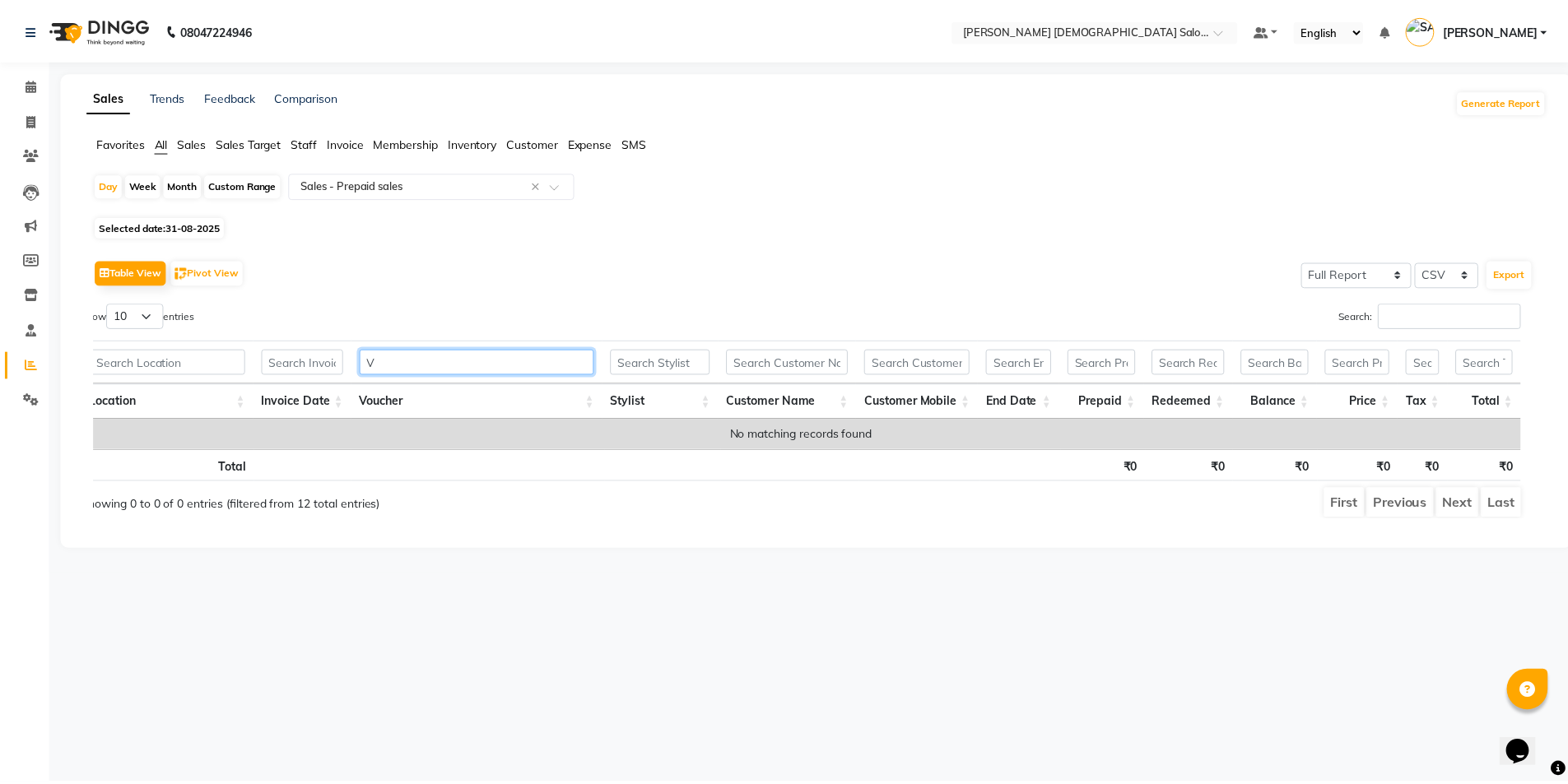
scroll to position [0, 0]
type input "VI"
drag, startPoint x: 413, startPoint y: 350, endPoint x: 306, endPoint y: 379, distance: 110.9
click at [321, 374] on tr "VI" at bounding box center [807, 361] width 1451 height 43
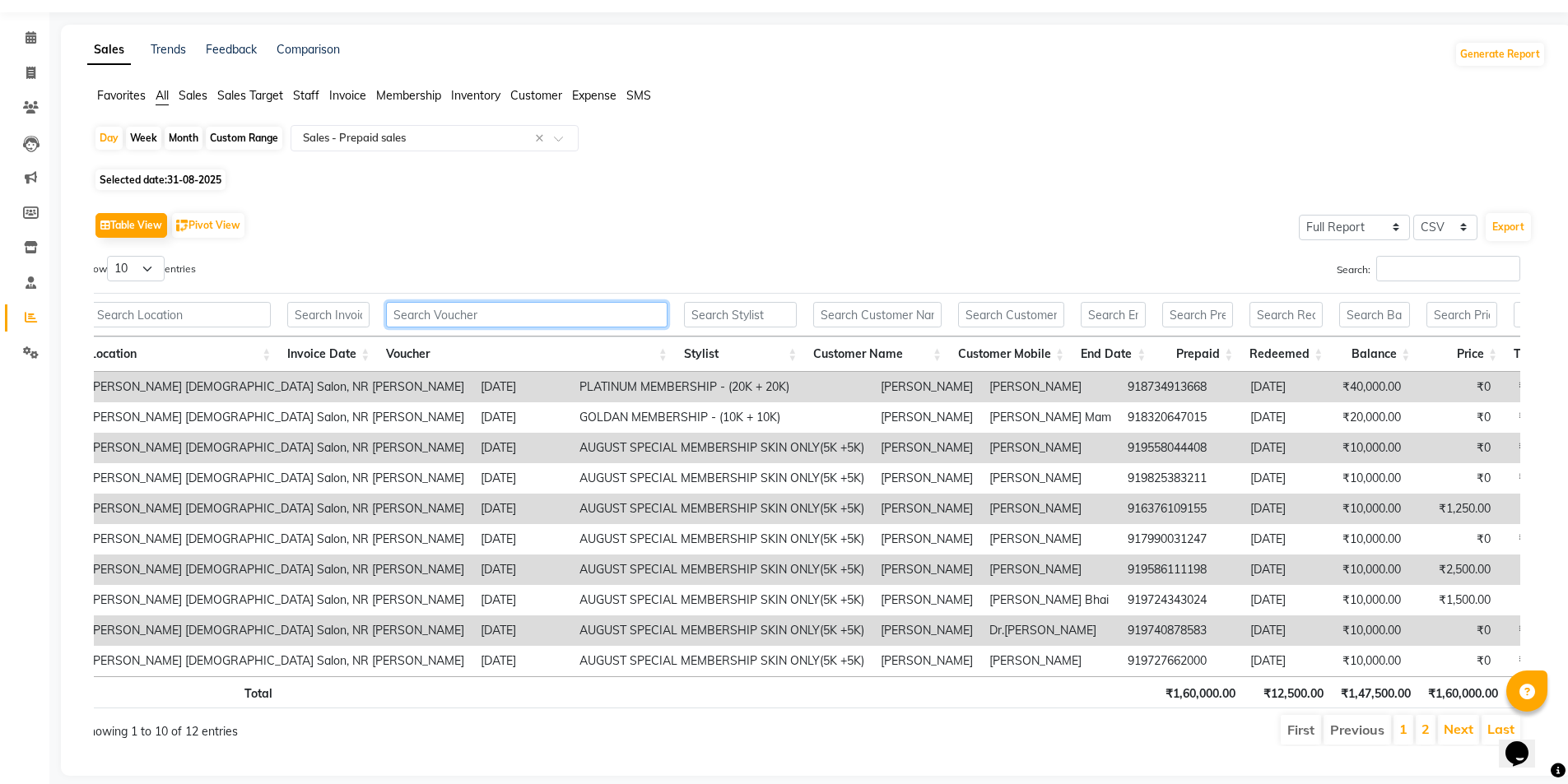
scroll to position [88, 0]
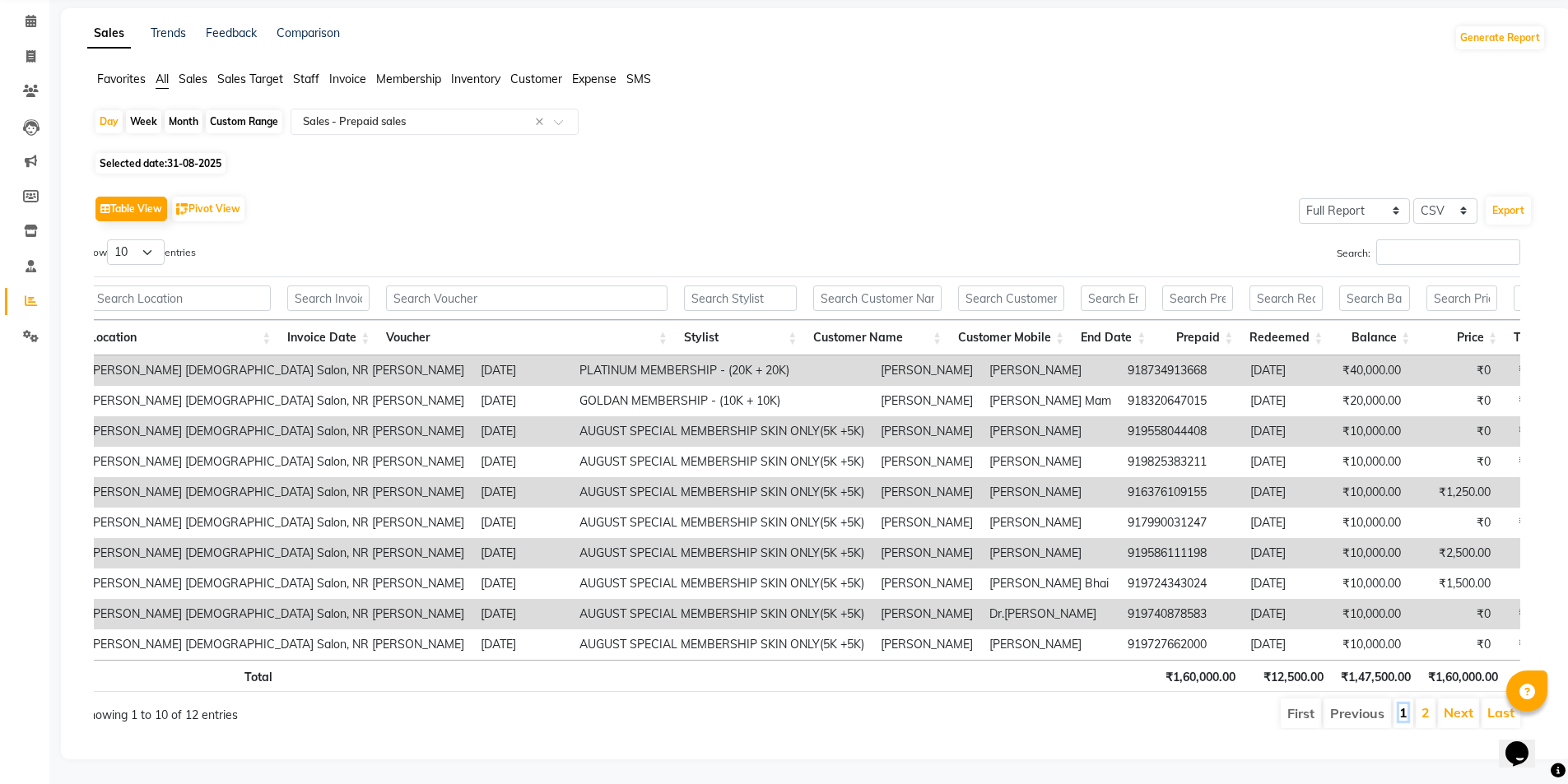
click at [1402, 704] on link "1" at bounding box center [1403, 712] width 8 height 17
click at [484, 285] on input "text" at bounding box center [527, 298] width 281 height 26
click at [754, 285] on input "text" at bounding box center [740, 298] width 114 height 26
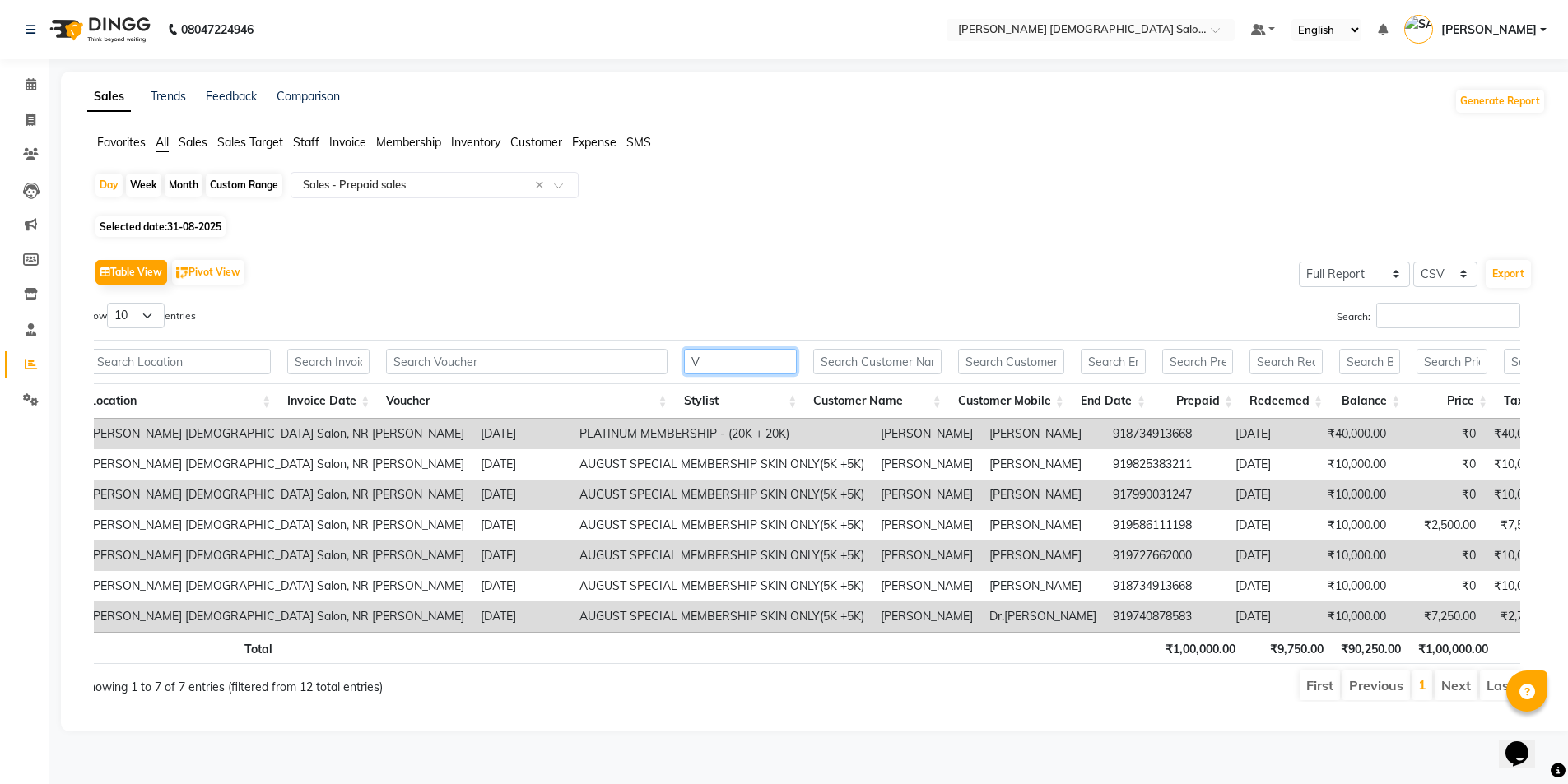
scroll to position [0, 0]
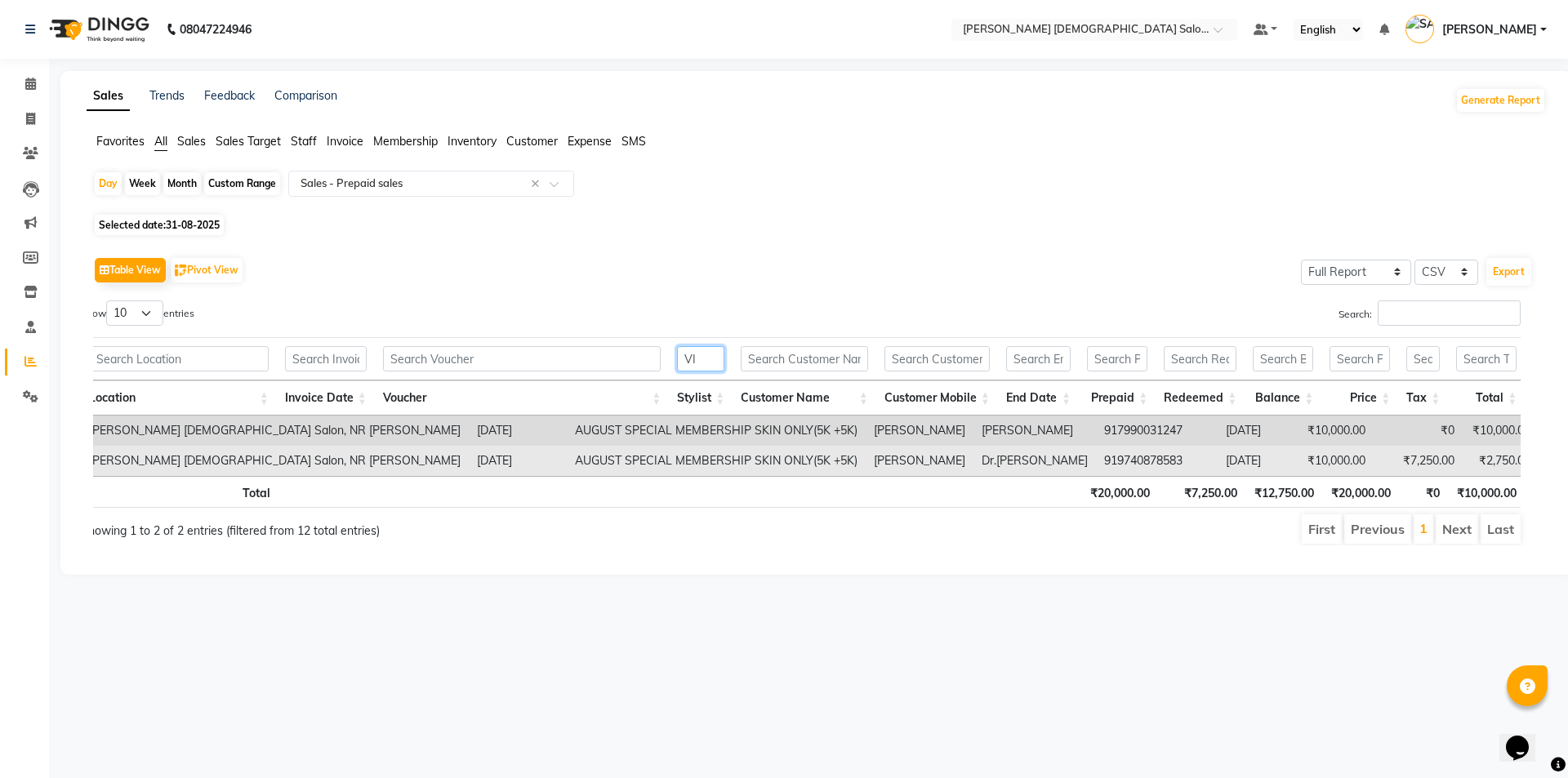
type input "V"
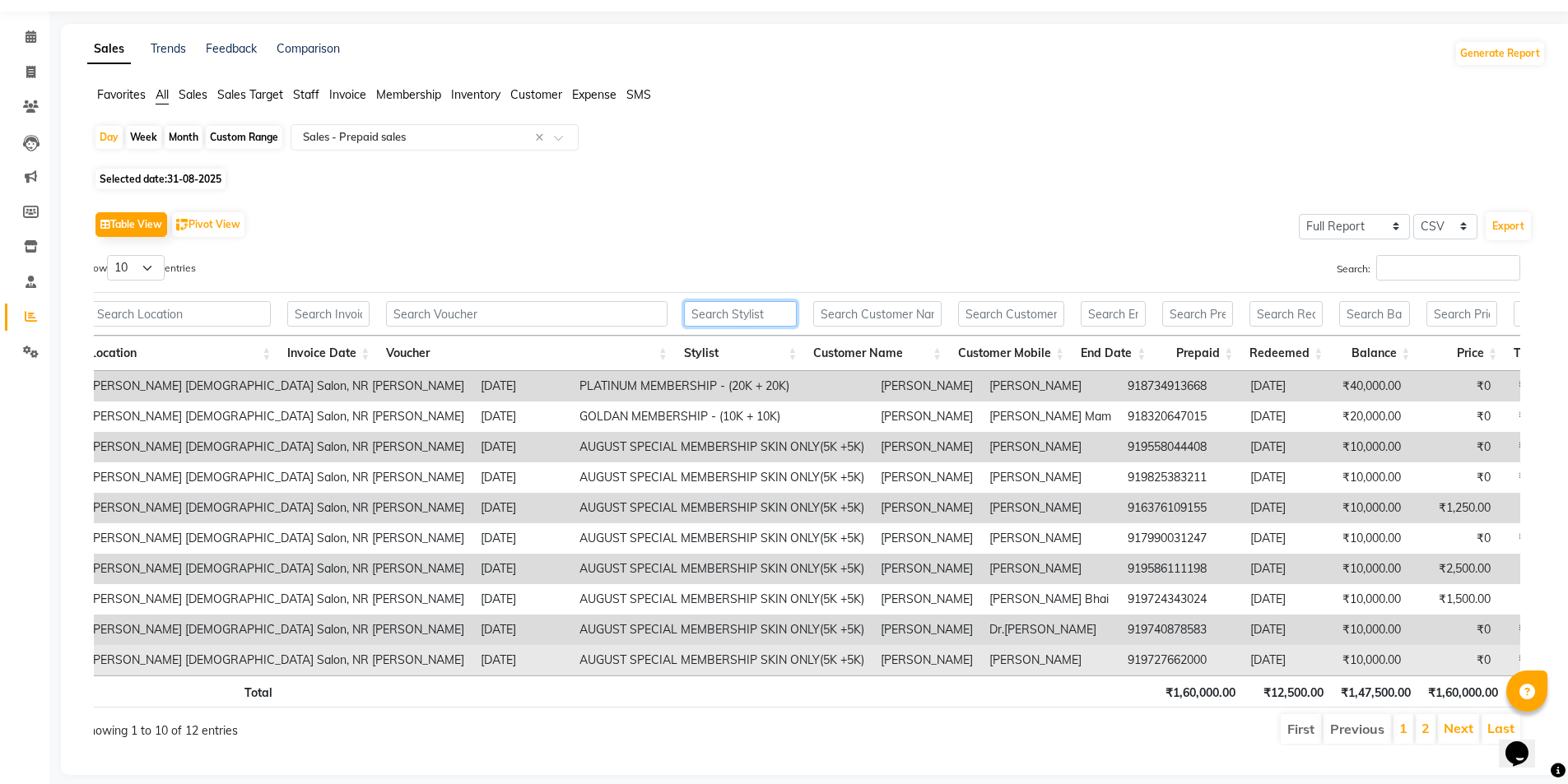
scroll to position [88, 0]
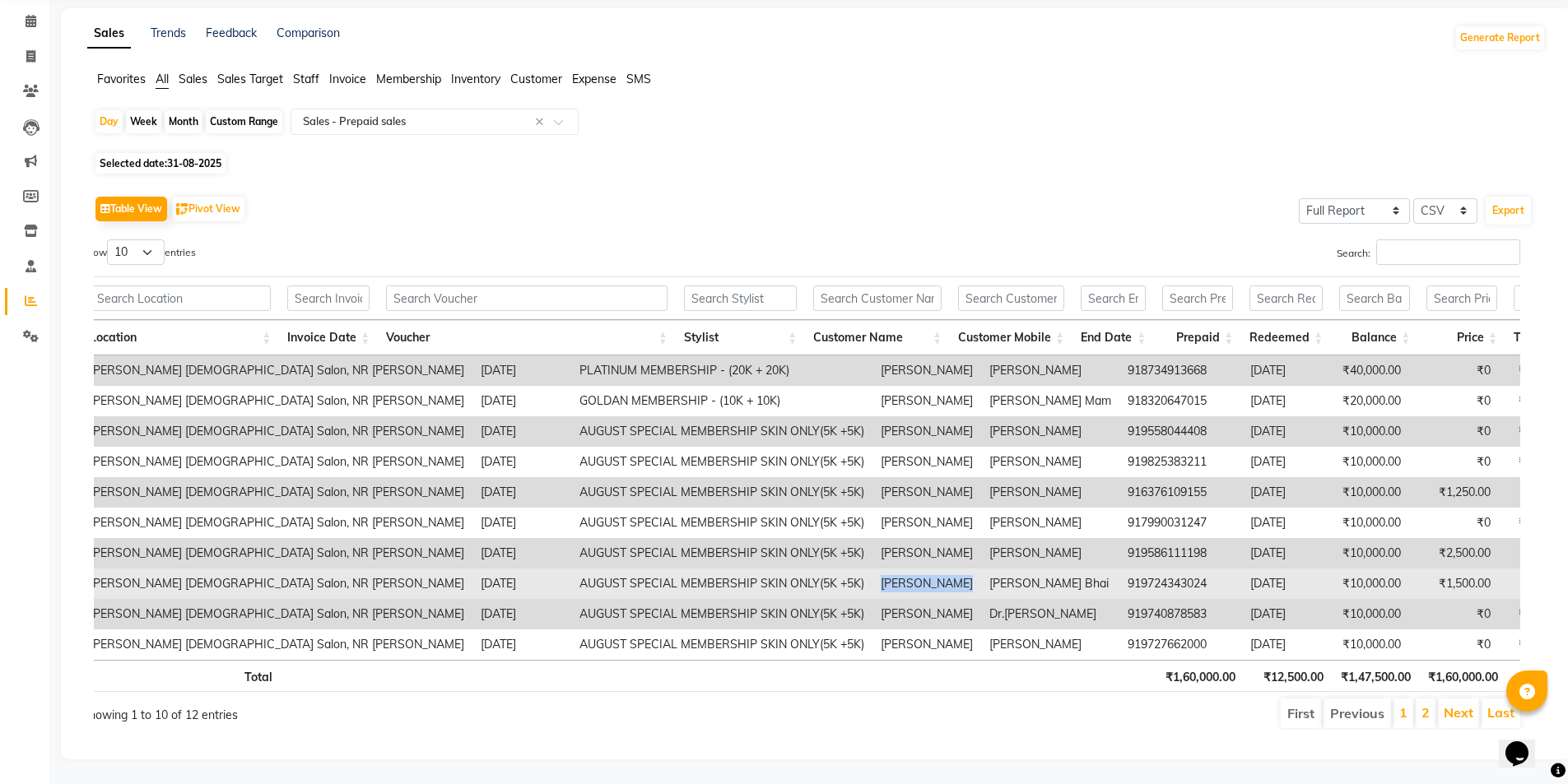
drag, startPoint x: 677, startPoint y: 556, endPoint x: 729, endPoint y: 572, distance: 54.4
click at [872, 573] on td "[PERSON_NAME]" at bounding box center [927, 584] width 109 height 30
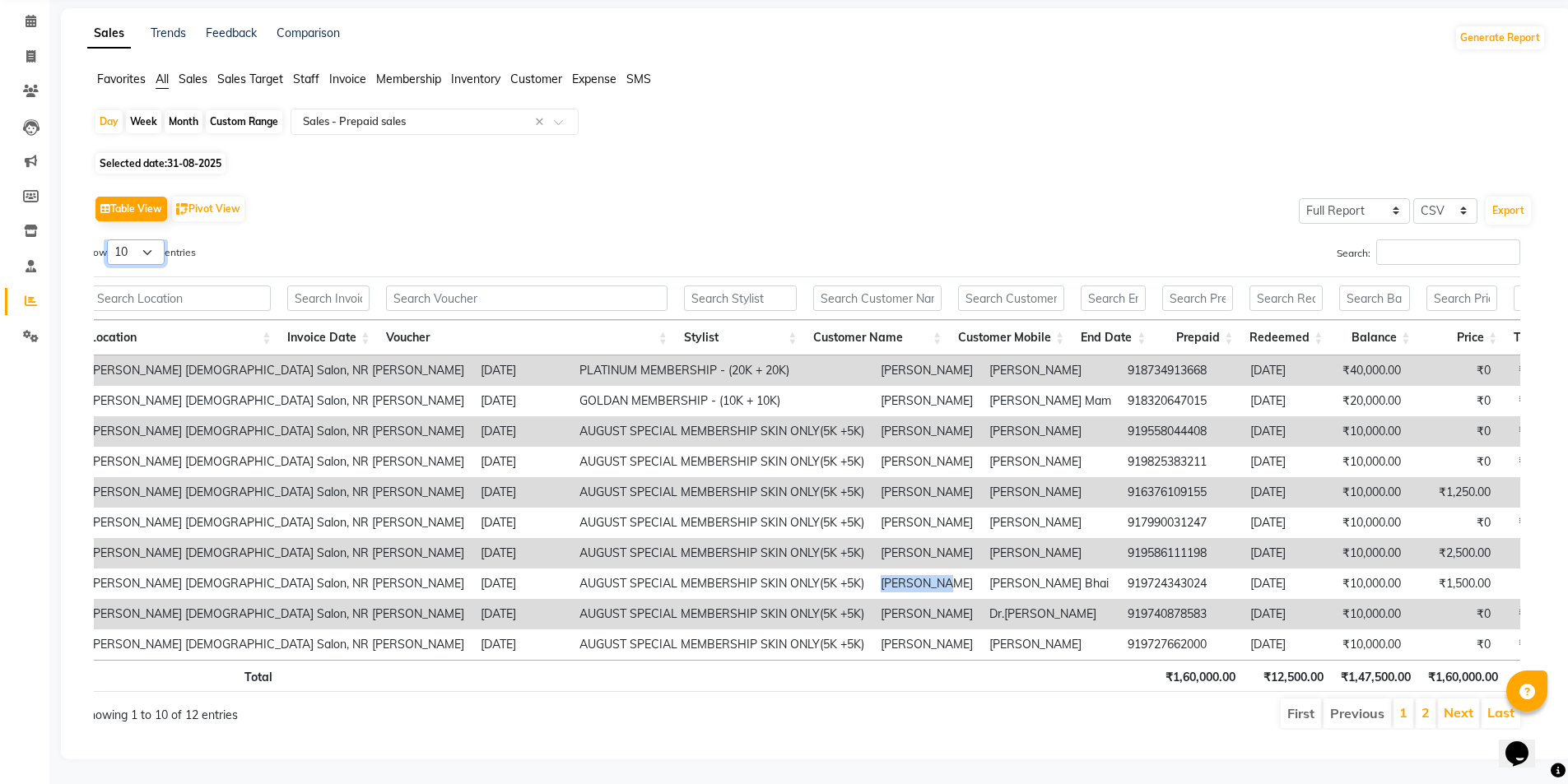
click at [127, 239] on select "10 25 50 100" at bounding box center [136, 252] width 57 height 26
click at [281, 210] on div "Table View Pivot View Select Full Report Filtered Report Select CSV PDF Export …" at bounding box center [813, 461] width 1439 height 538
click at [366, 109] on div "Select Report Type × Sales - Prepaid sales ×" at bounding box center [434, 122] width 288 height 27
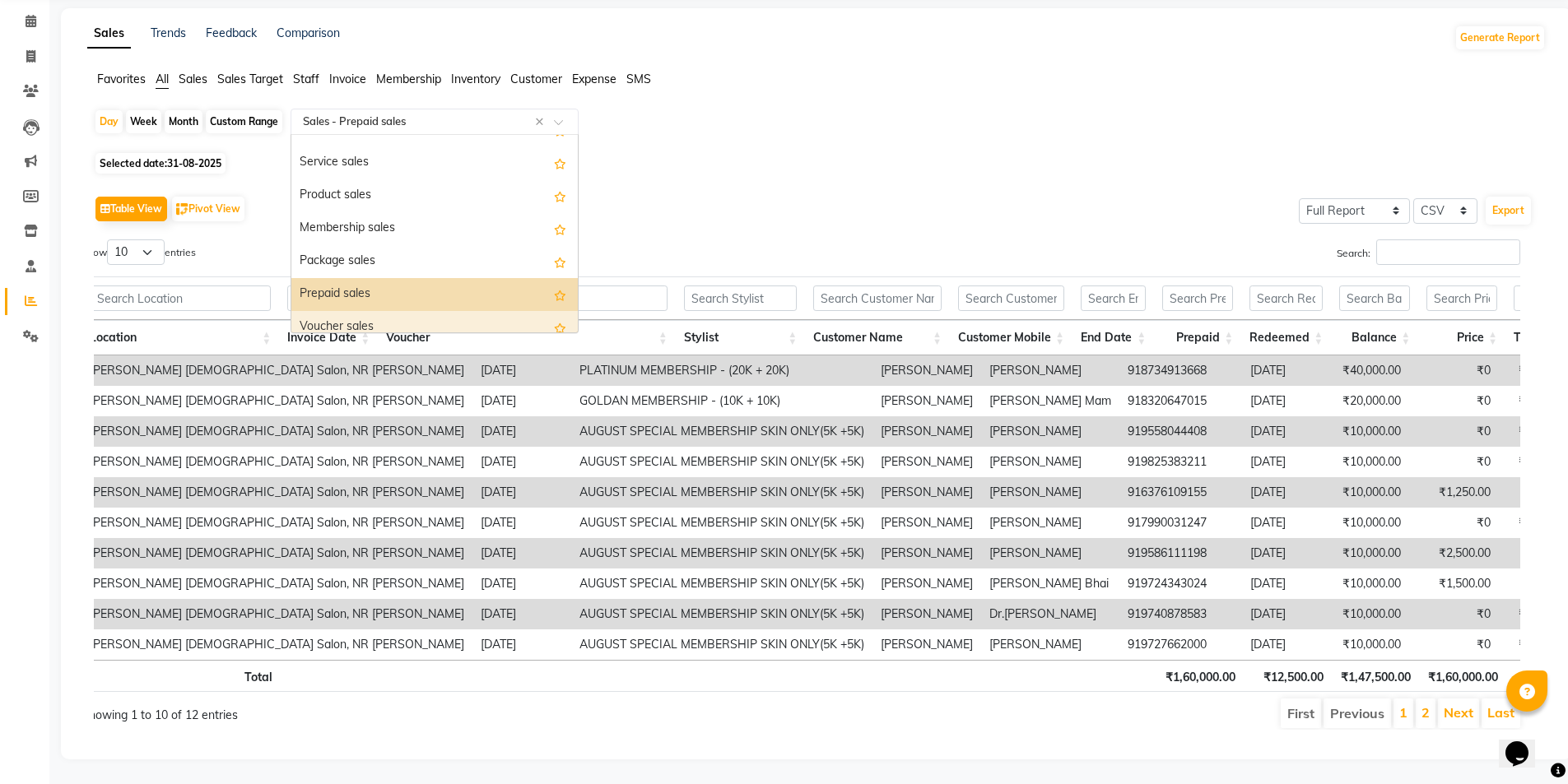
scroll to position [66, 0]
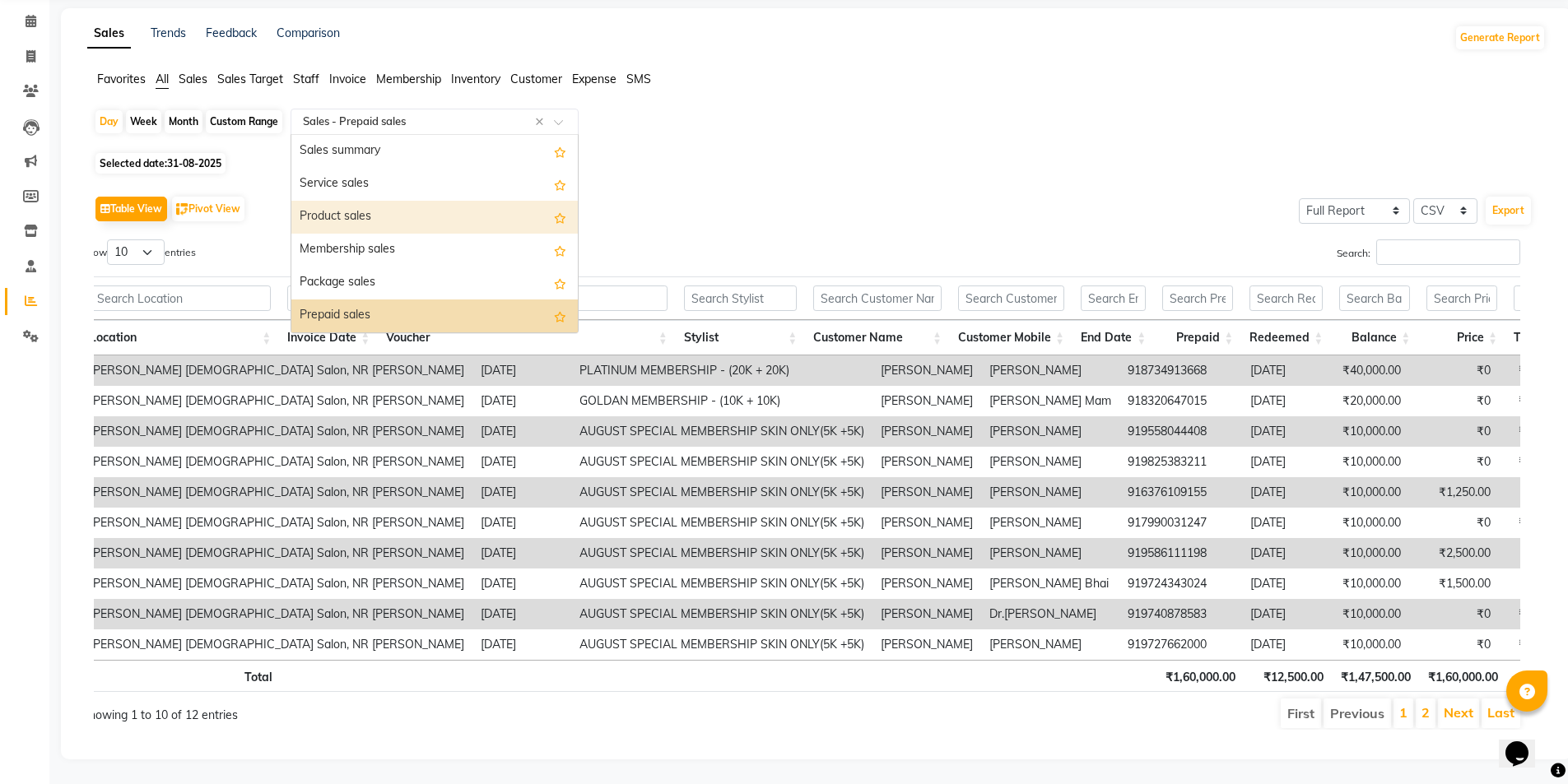
click at [355, 200] on div "Product sales" at bounding box center [434, 217] width 286 height 33
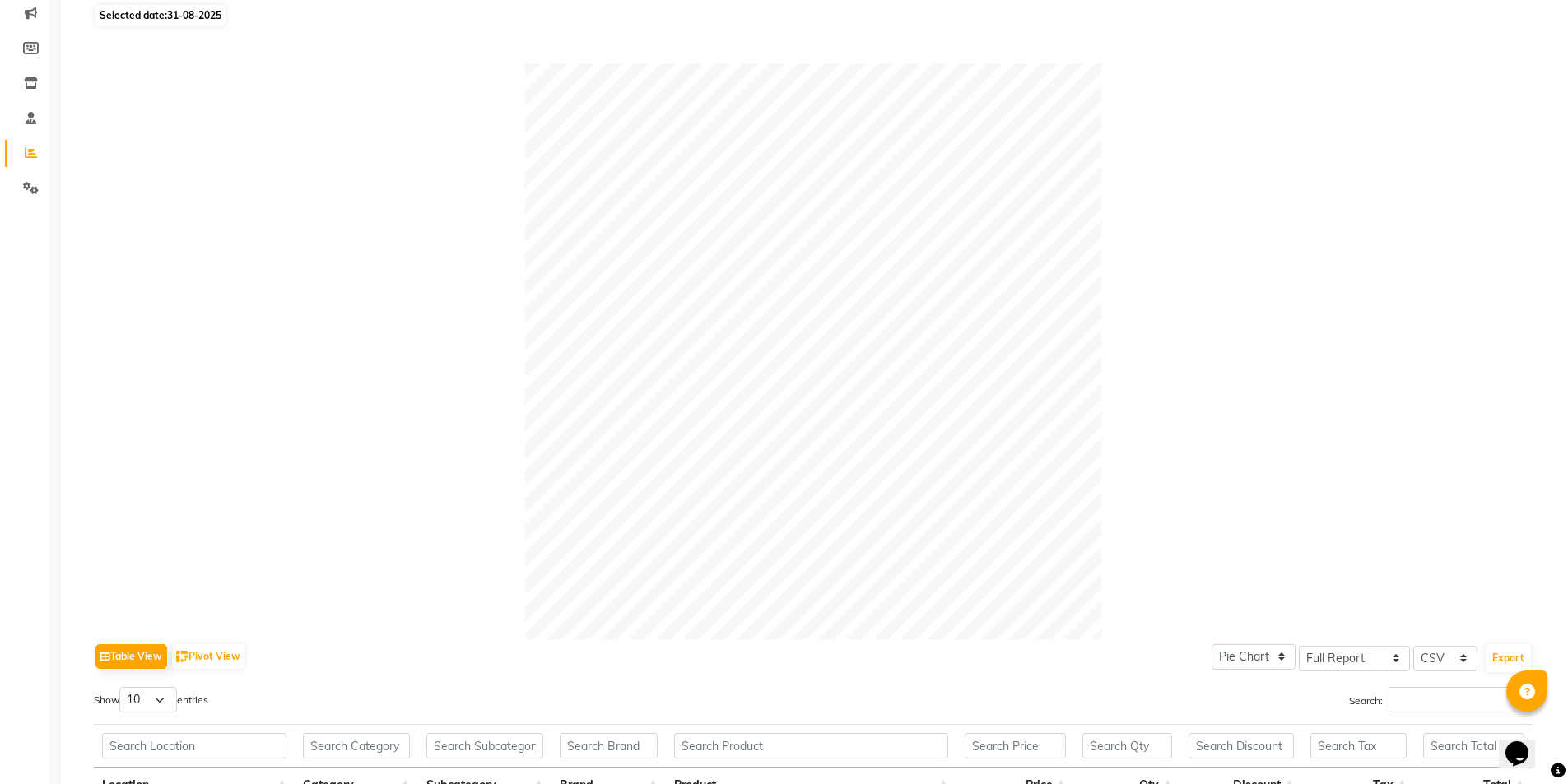
scroll to position [88, 0]
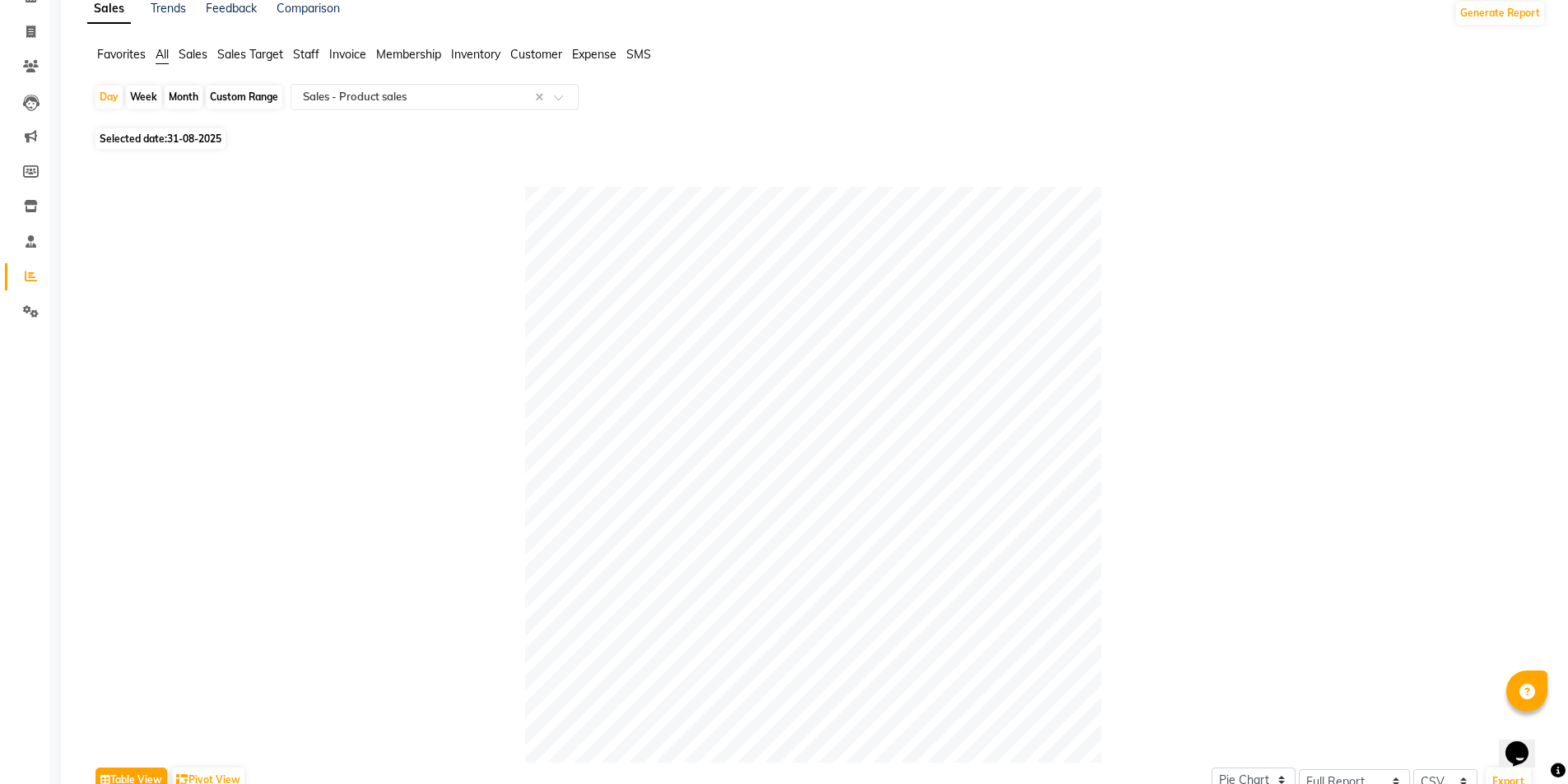
click at [297, 51] on span "Staff" at bounding box center [306, 54] width 27 height 15
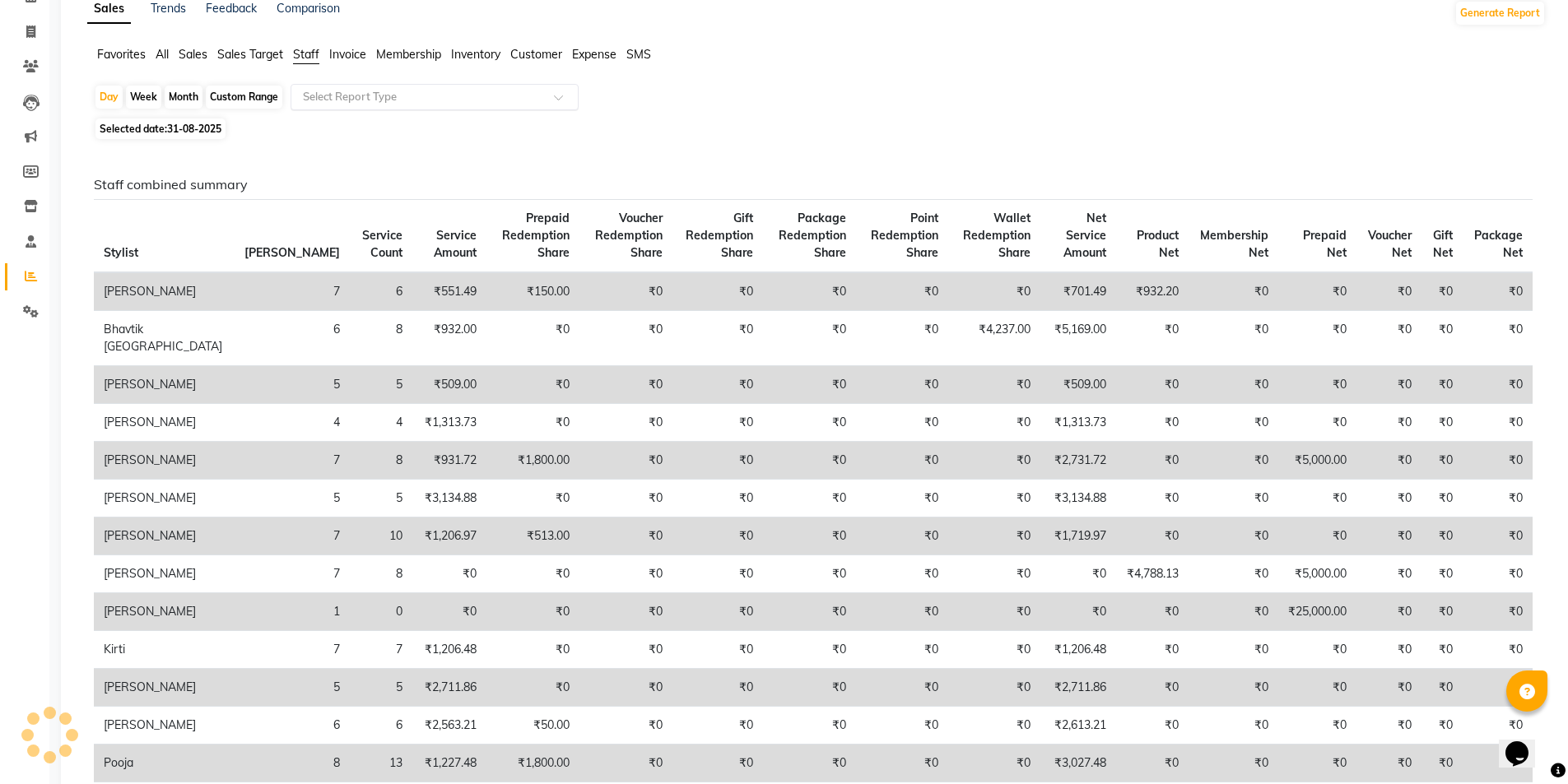
click at [343, 91] on input "text" at bounding box center [418, 97] width 237 height 17
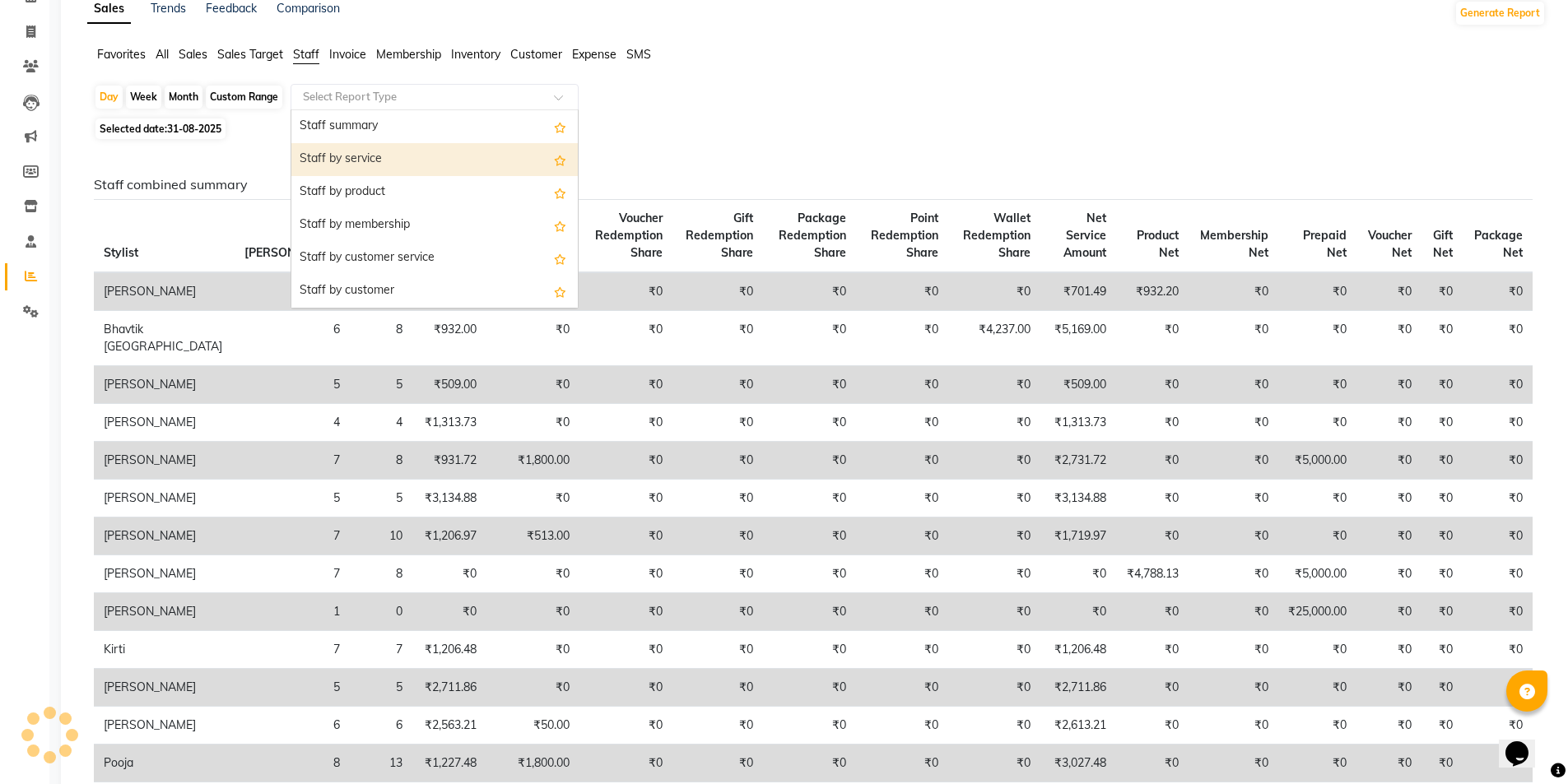
click at [373, 161] on div "Staff by service" at bounding box center [434, 160] width 286 height 33
select select "full_report"
select select "csv"
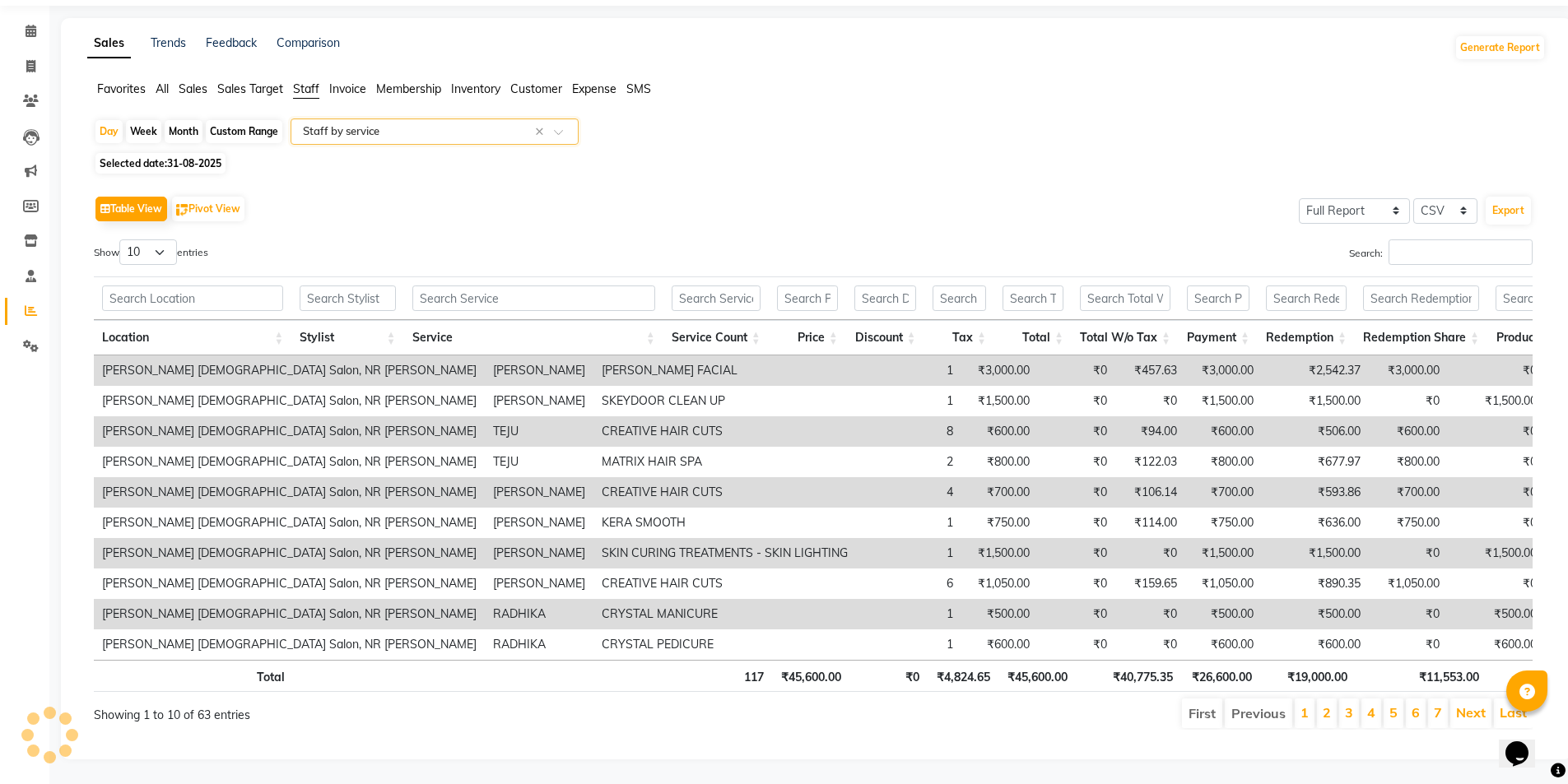
scroll to position [0, 0]
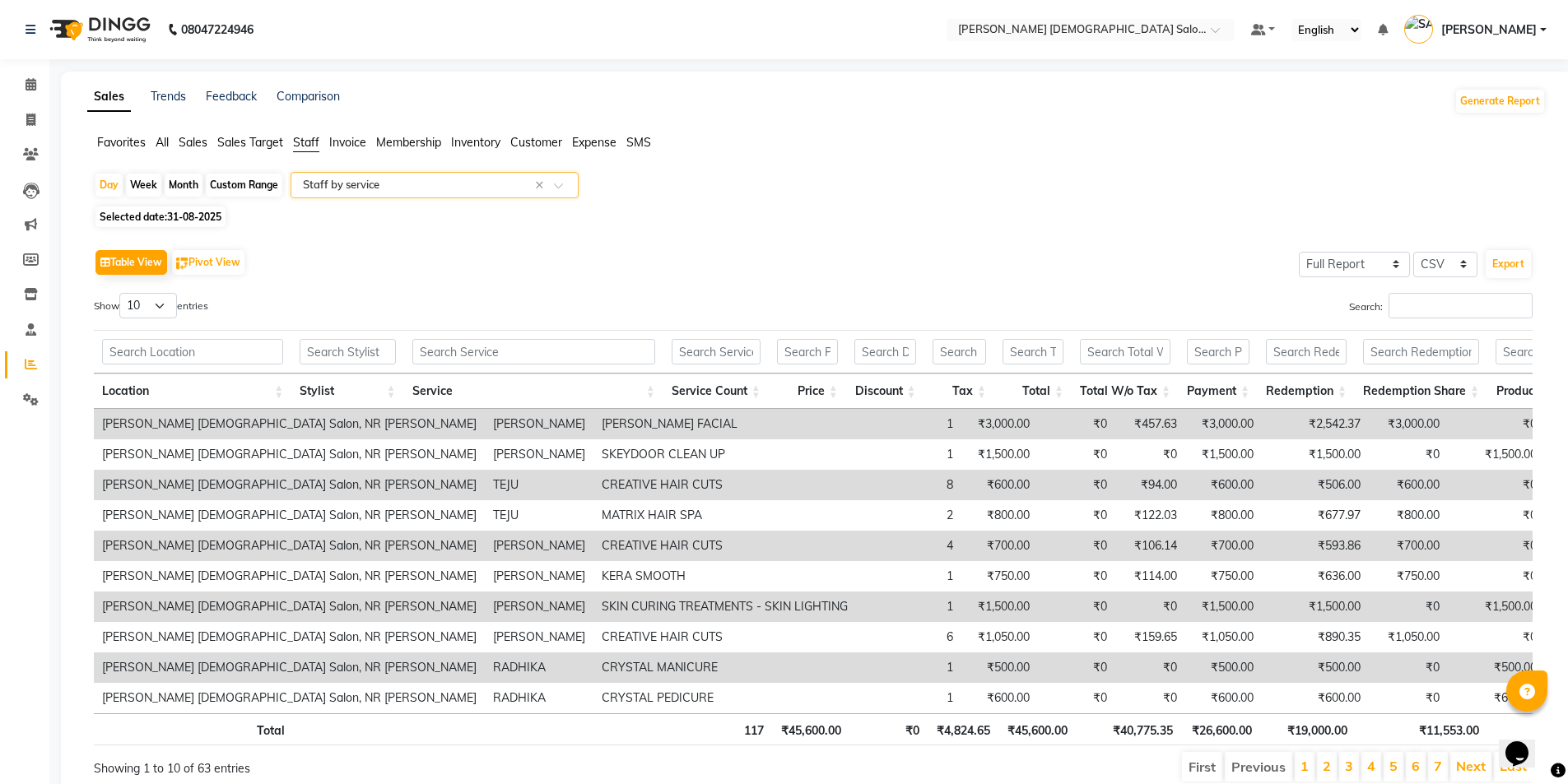
click at [354, 170] on app-reports "Favorites All Sales Sales Target Staff Invoice Membership Inventory Customer Ex…" at bounding box center [817, 464] width 1478 height 662
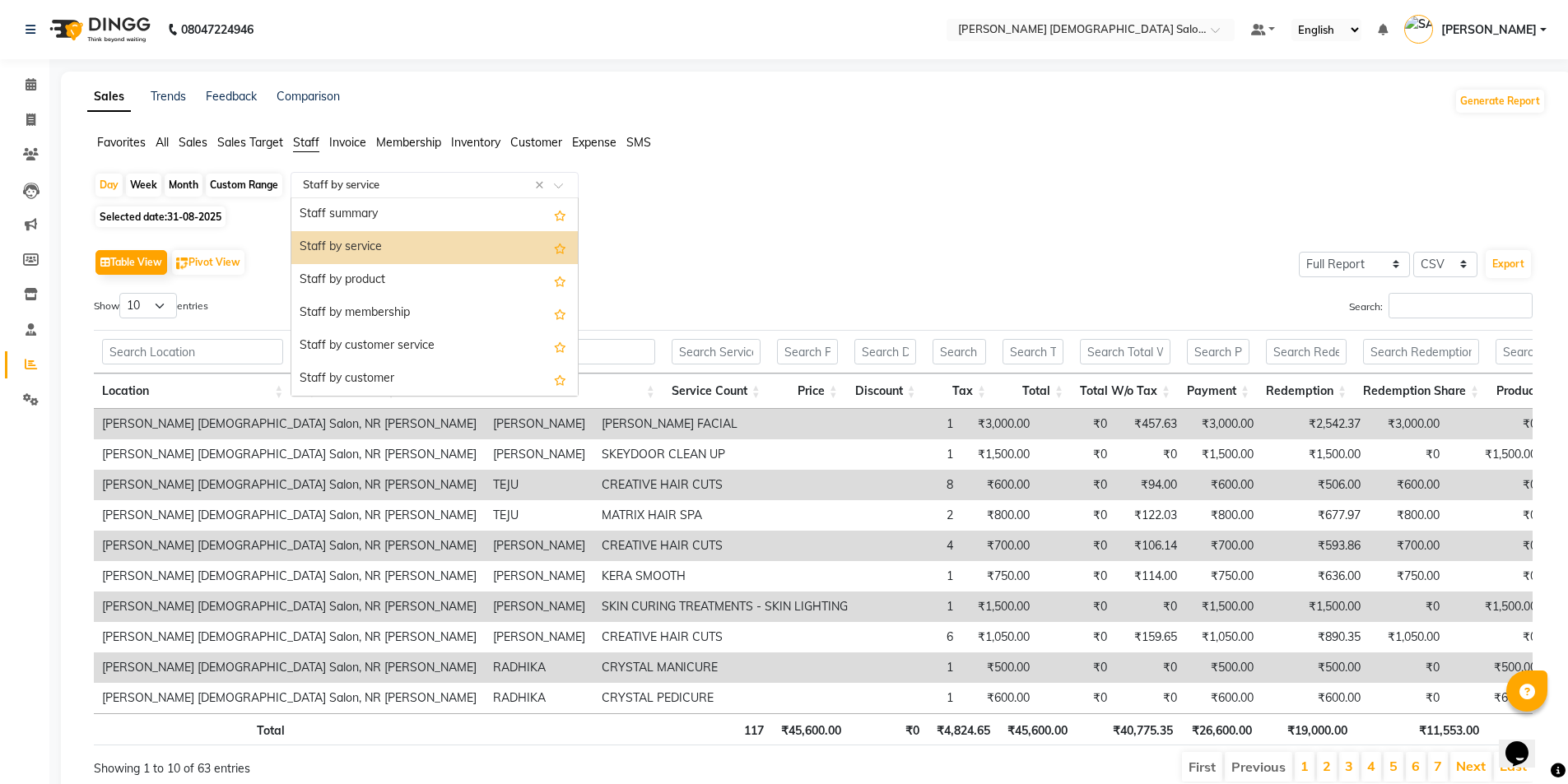
click at [360, 185] on input "text" at bounding box center [418, 186] width 237 height 17
click at [385, 282] on div "Staff by product" at bounding box center [434, 281] width 286 height 33
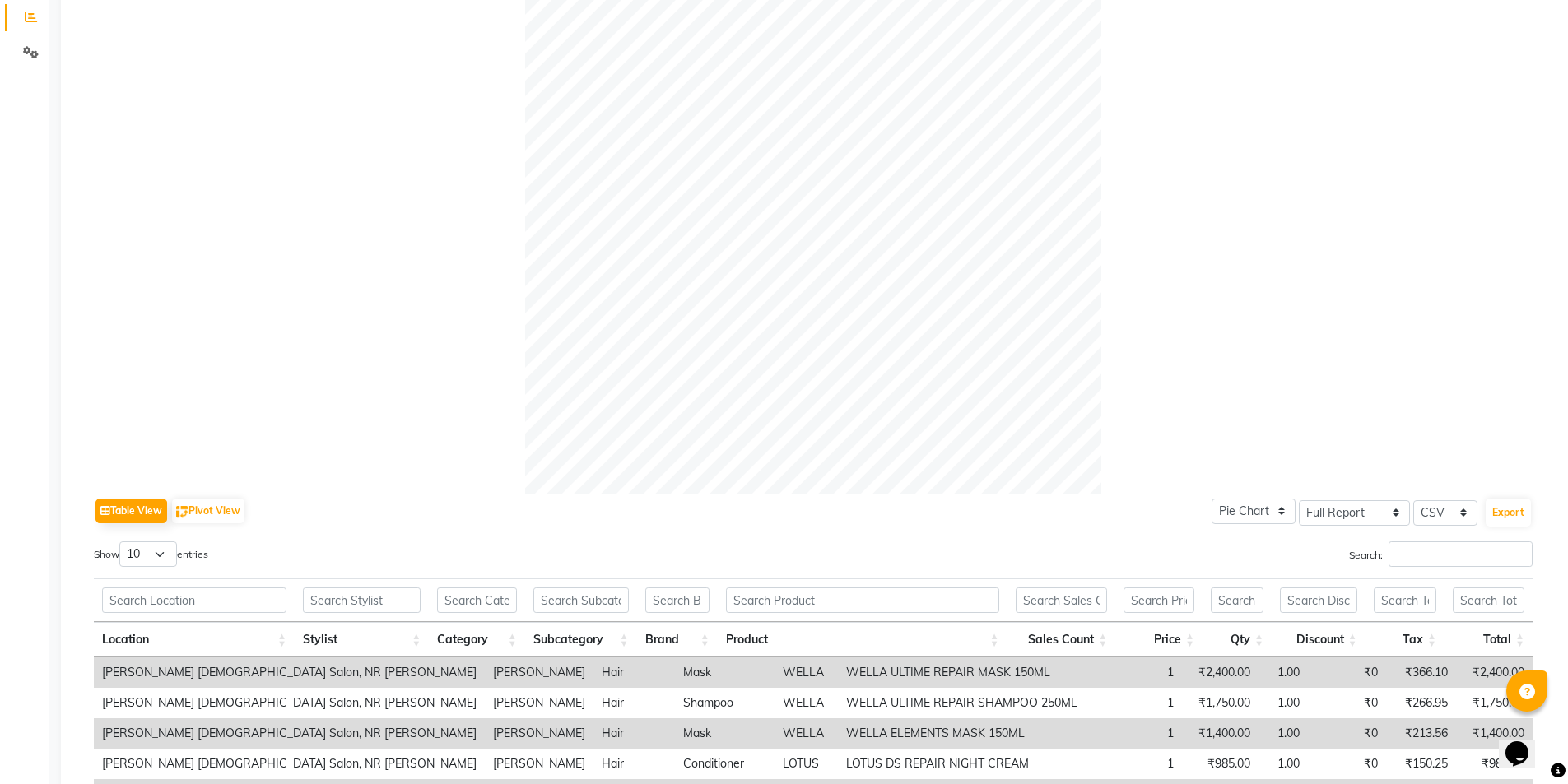
scroll to position [661, 0]
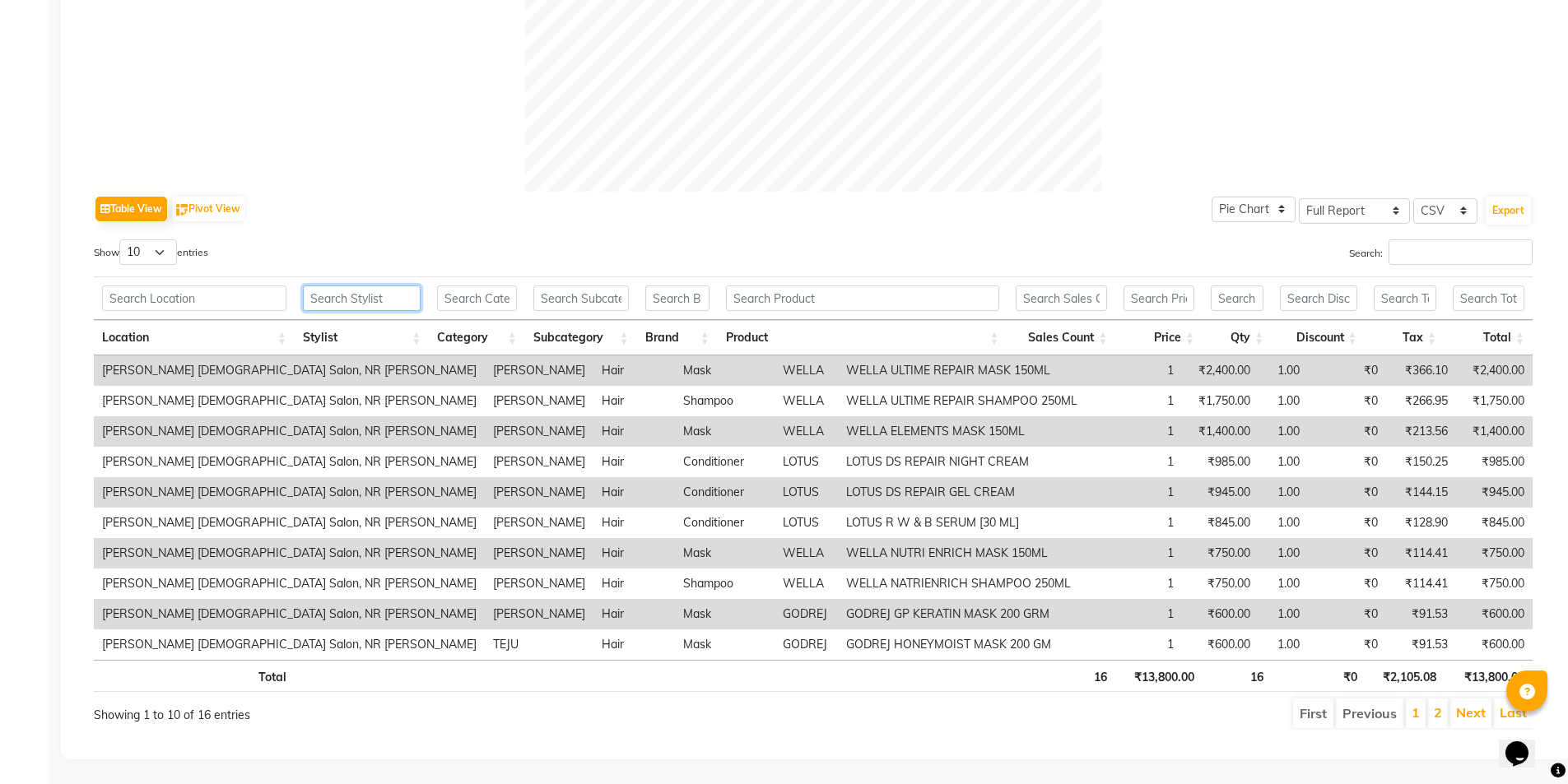
click at [368, 289] on input "text" at bounding box center [361, 298] width 117 height 26
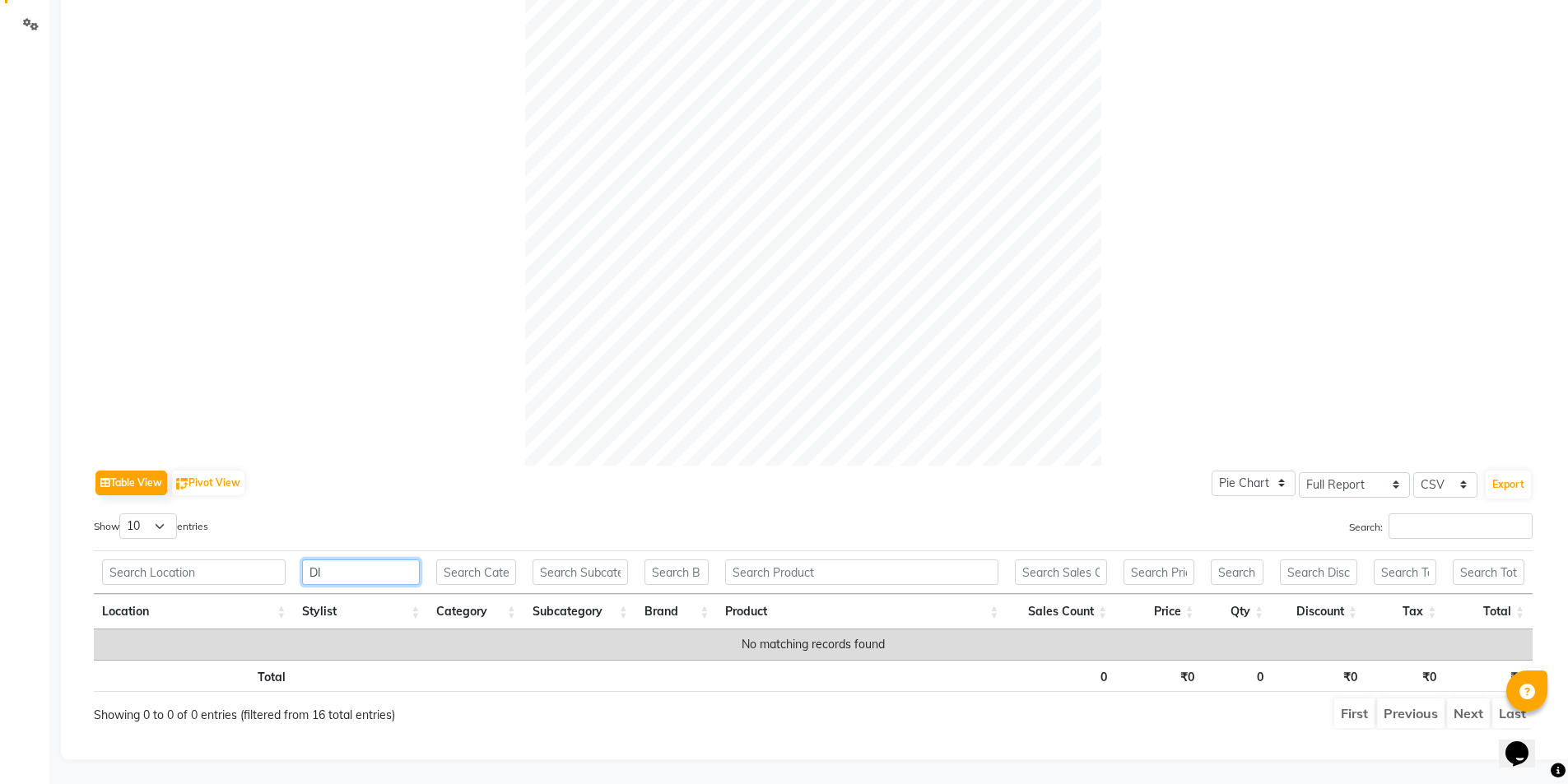
scroll to position [388, 0]
type input "D"
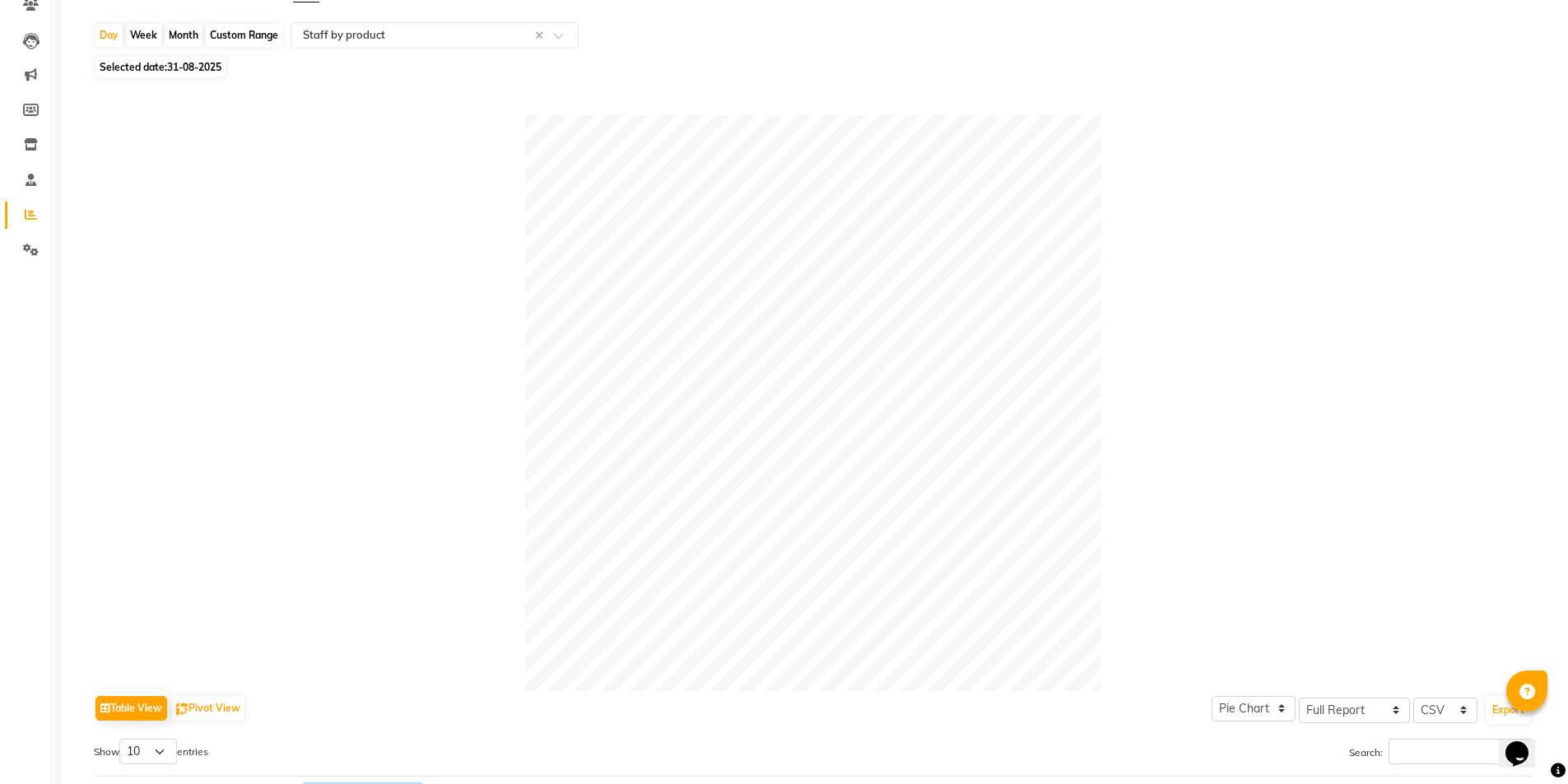
scroll to position [4, 0]
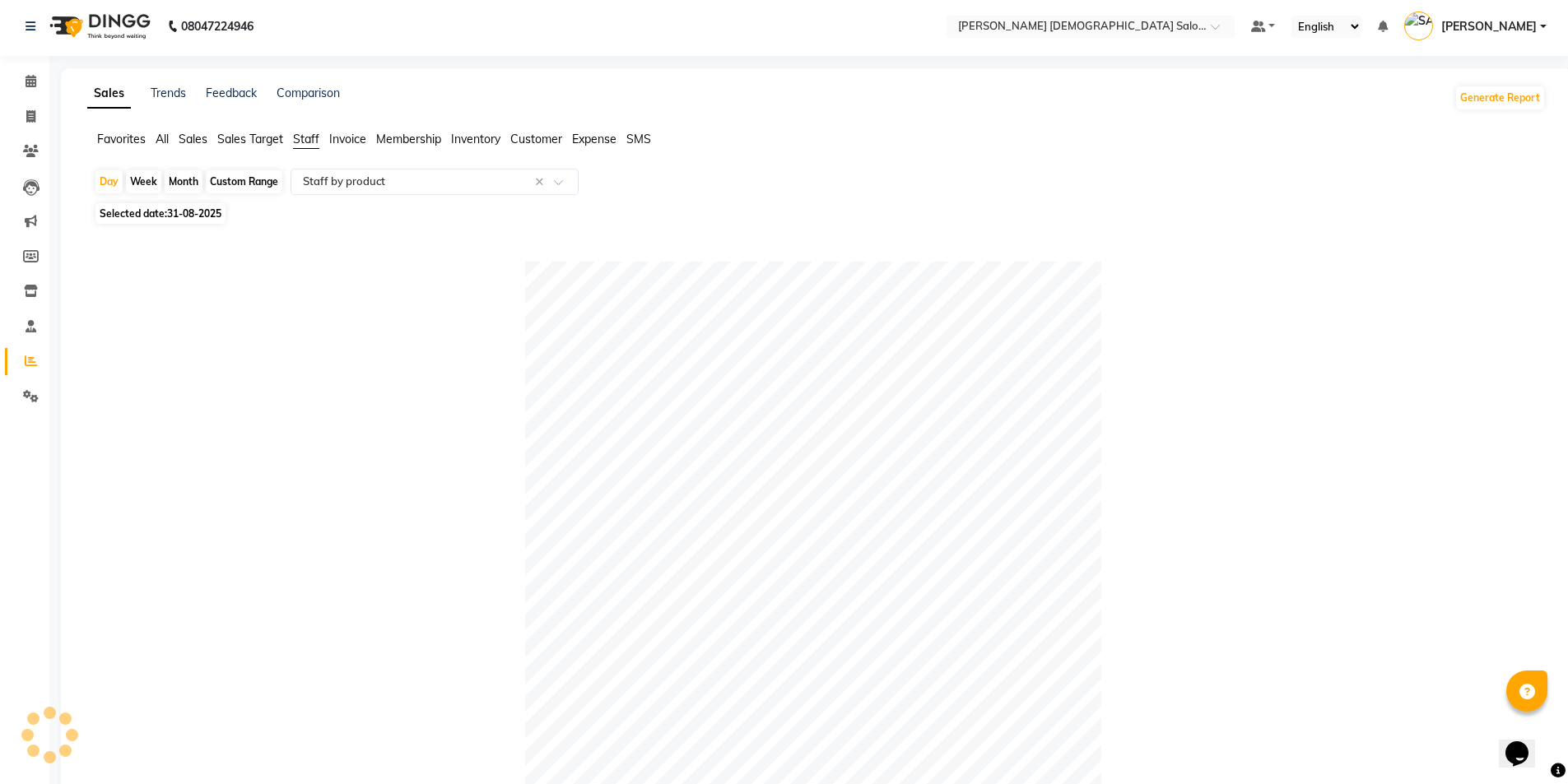
click at [152, 222] on span "Selected date: [DATE]" at bounding box center [160, 213] width 130 height 20
select select "8"
select select "2025"
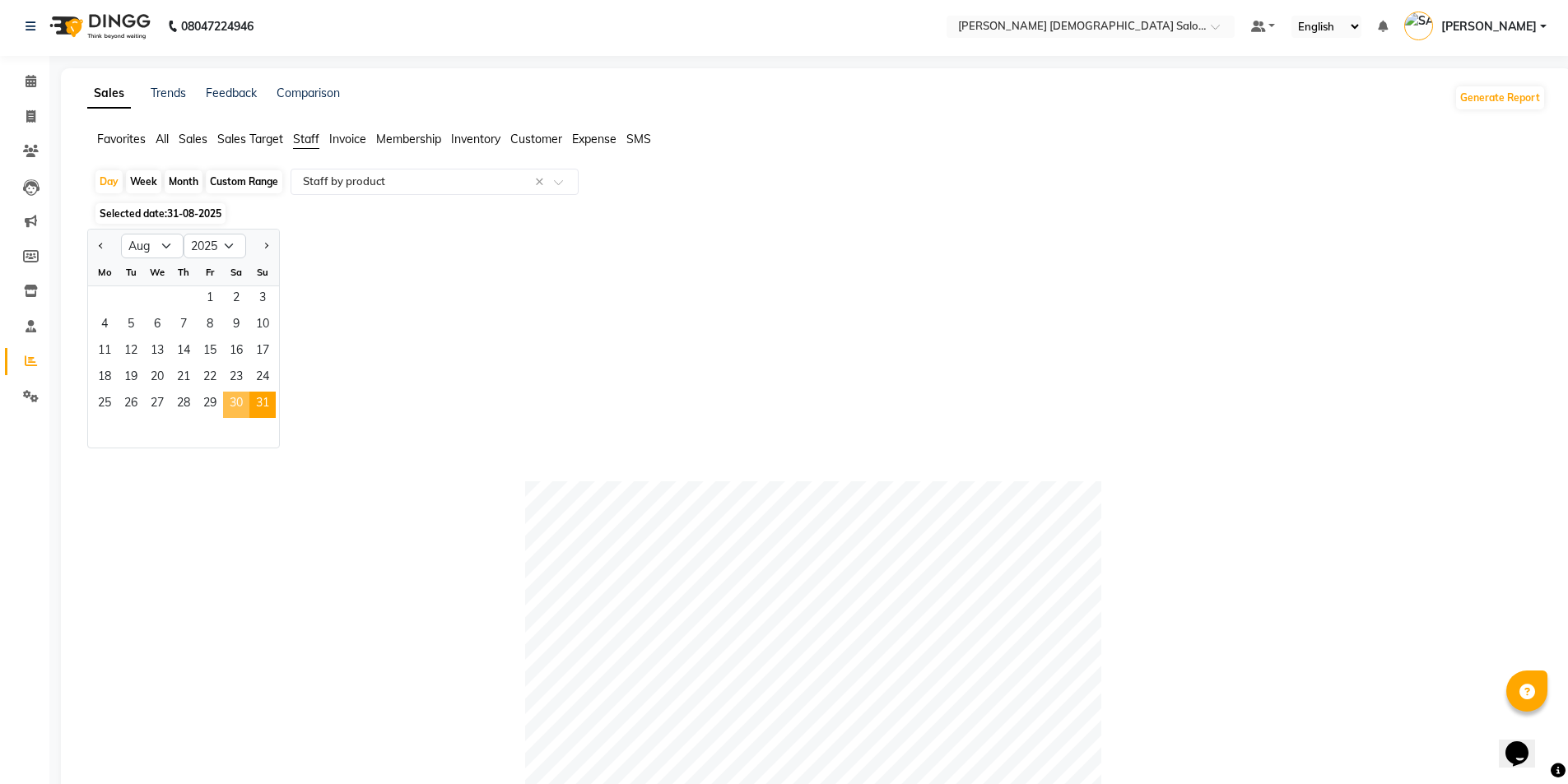
click at [238, 415] on span "30" at bounding box center [236, 404] width 27 height 27
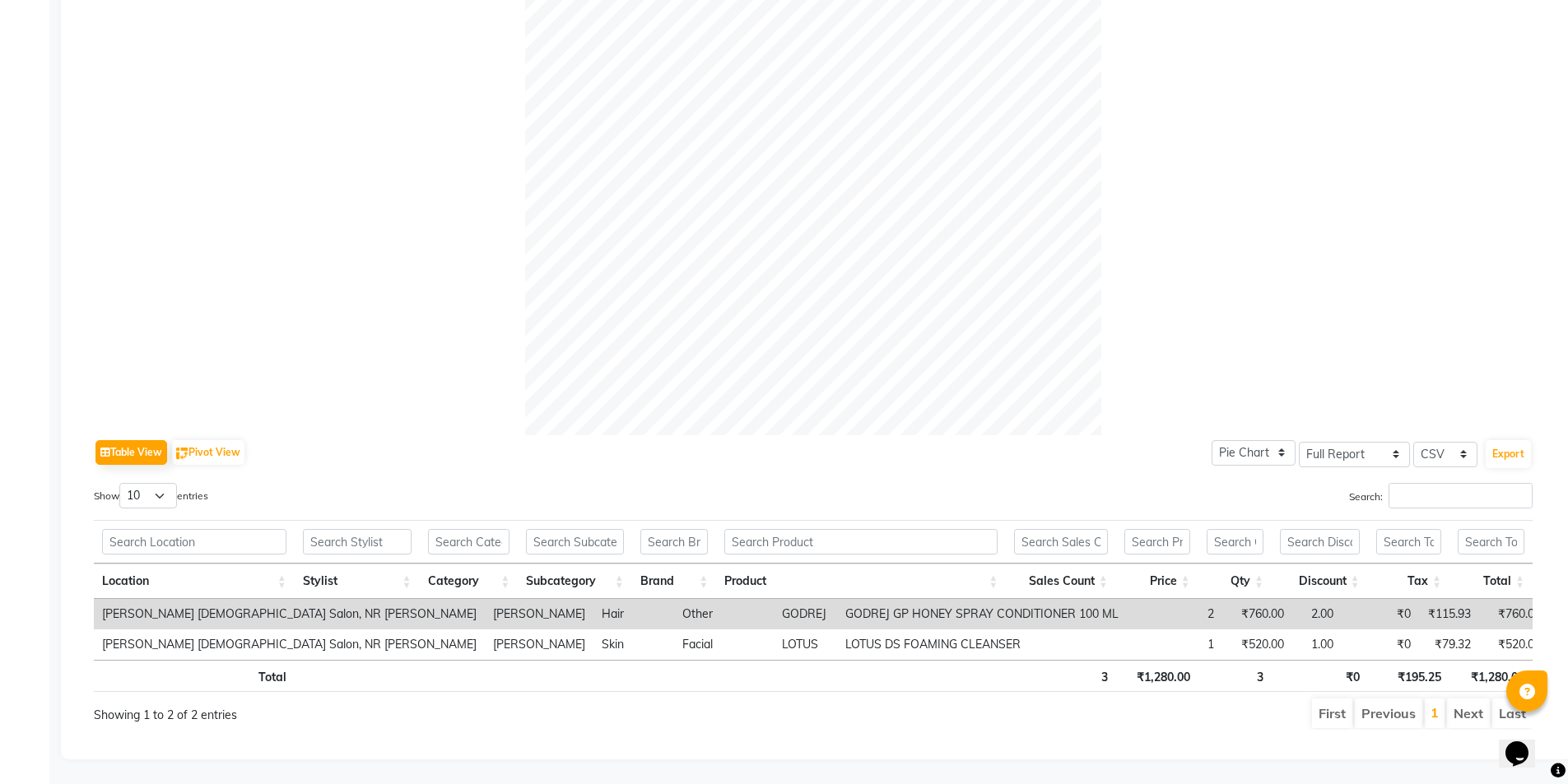
scroll to position [0, 0]
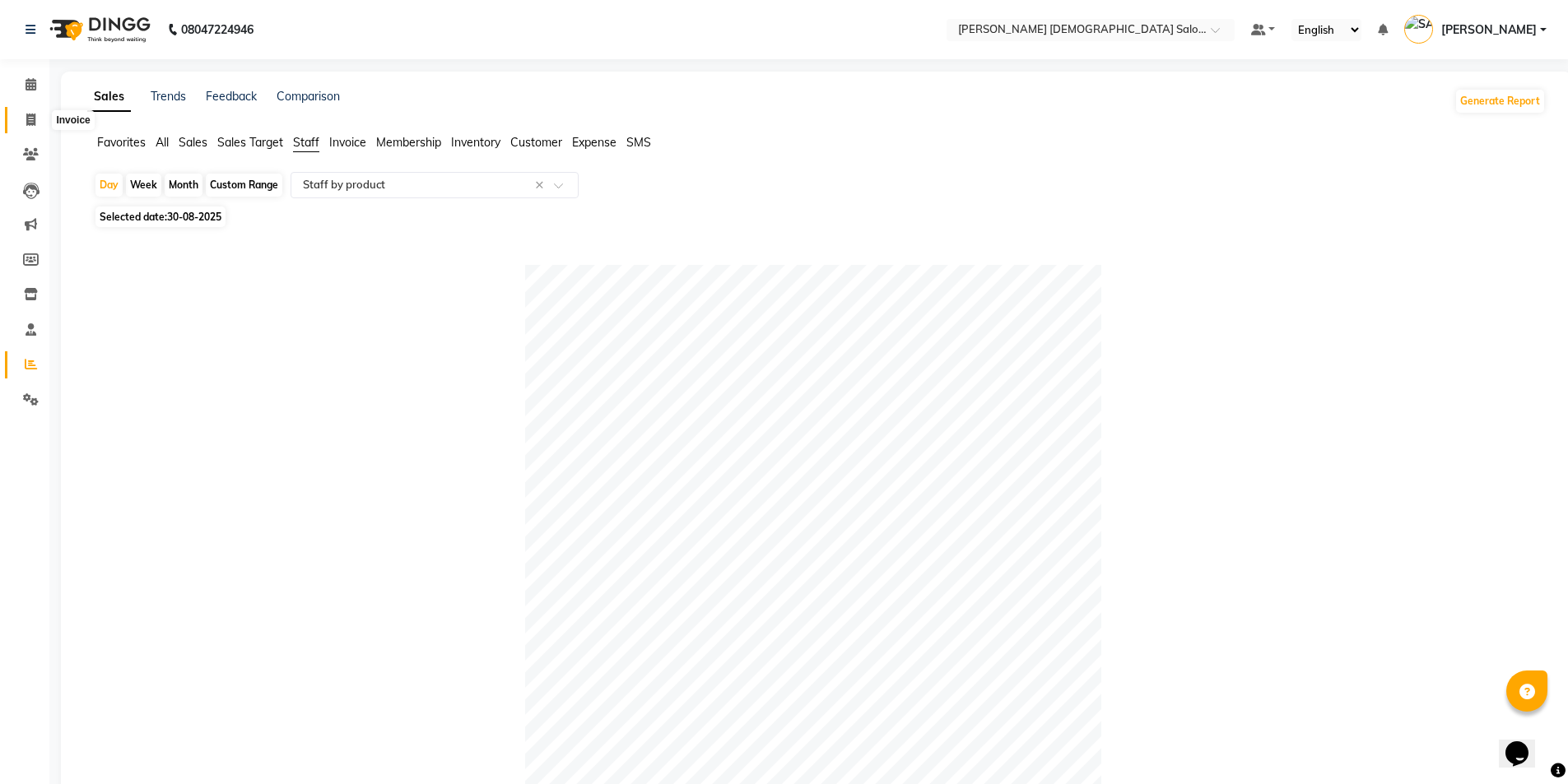
click at [33, 126] on span at bounding box center [30, 120] width 29 height 18
select select "service"
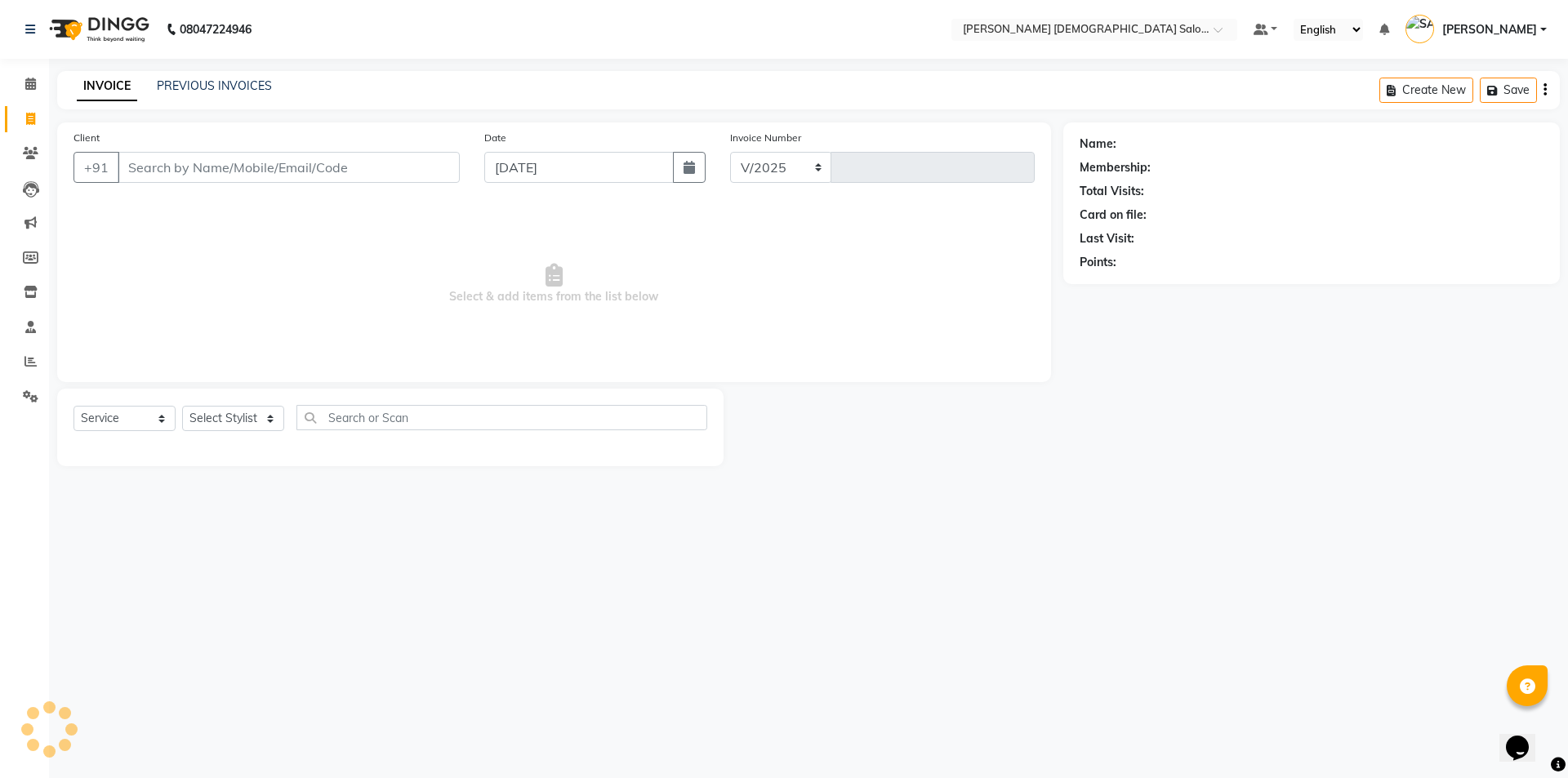
select select "7542"
type input "4342"
click at [41, 113] on span at bounding box center [30, 119] width 28 height 18
select select "service"
type input "4342"
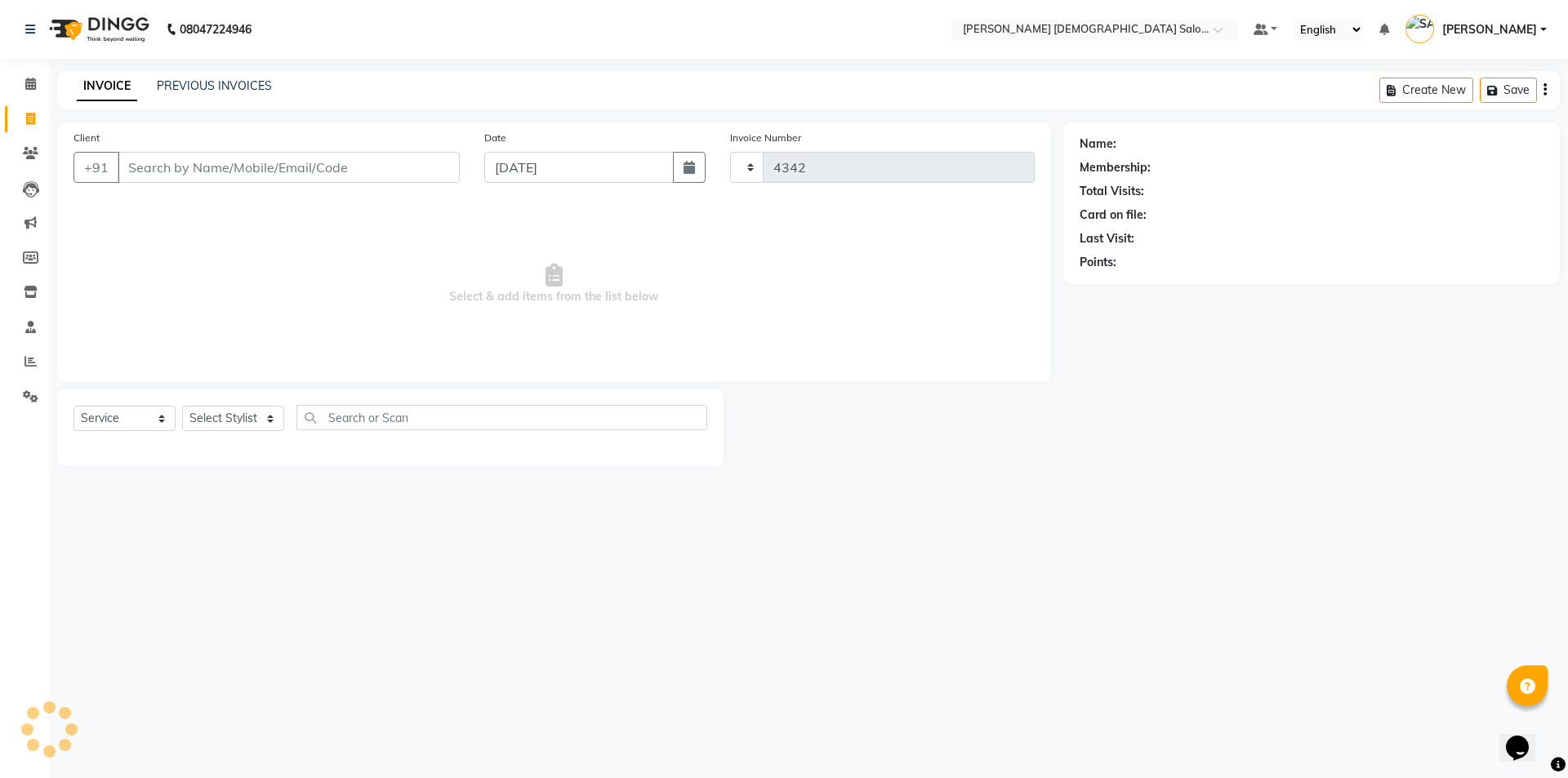
select select "7542"
click at [36, 284] on span at bounding box center [30, 292] width 28 height 18
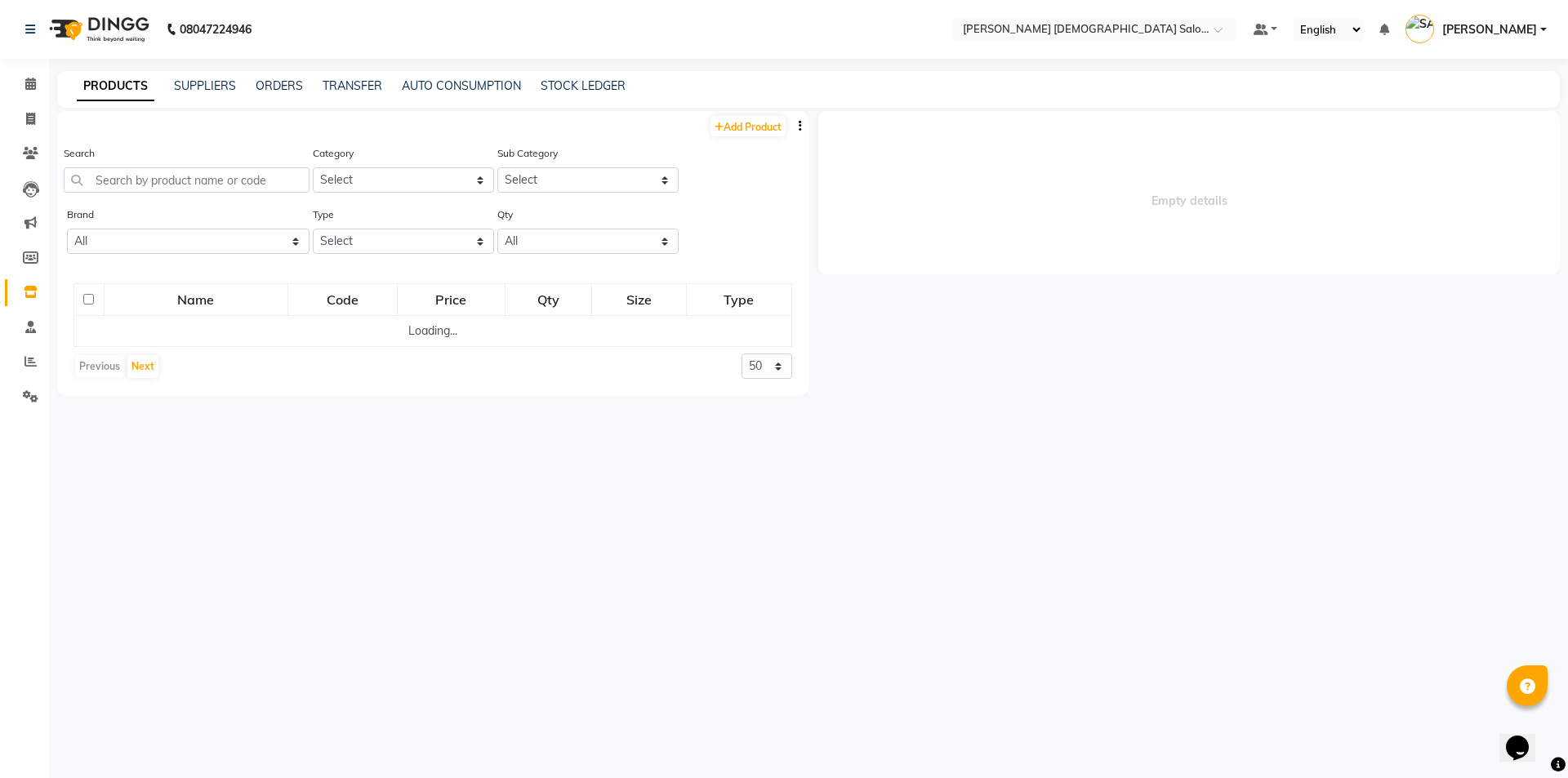
select select
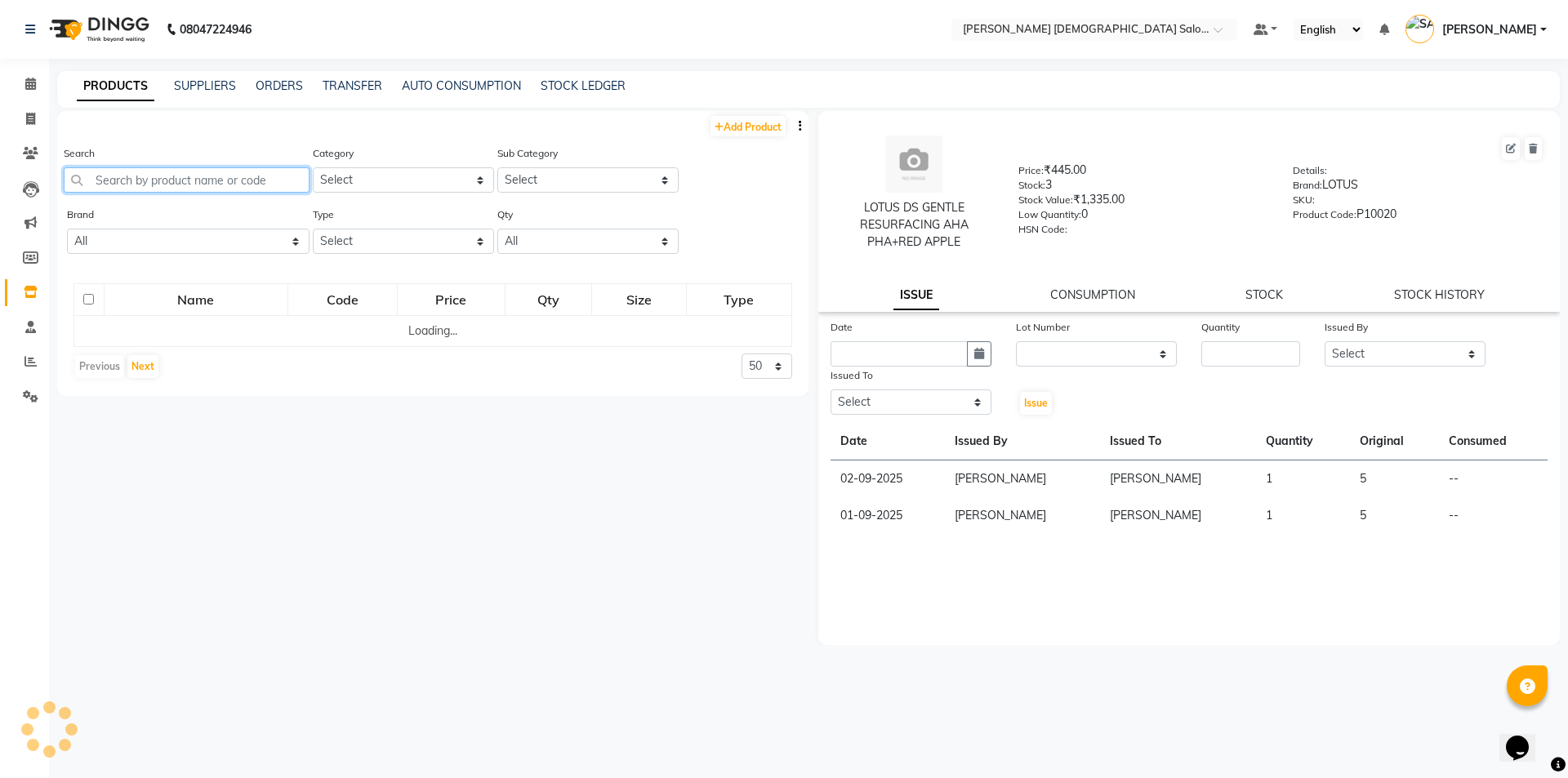
click at [199, 174] on input "text" at bounding box center [186, 181] width 246 height 26
drag, startPoint x: 164, startPoint y: 174, endPoint x: 0, endPoint y: 197, distance: 165.6
click at [0, 197] on app-home "08047224946 Select Location × [PERSON_NAME] [DEMOGRAPHIC_DATA] Salon, Nr [PERSO…" at bounding box center [778, 394] width 1556 height 788
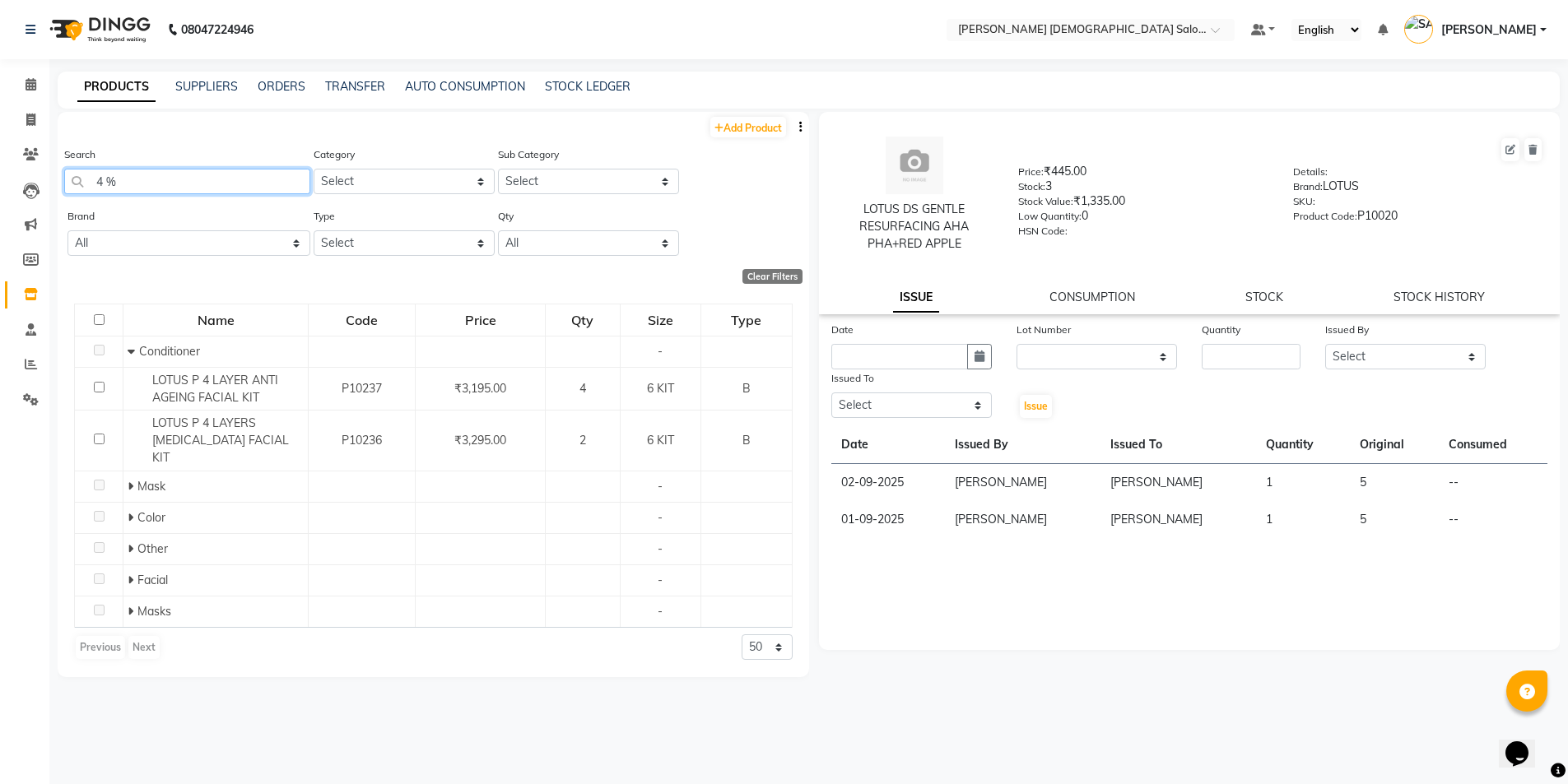
click at [110, 178] on input "4 %" at bounding box center [187, 182] width 246 height 26
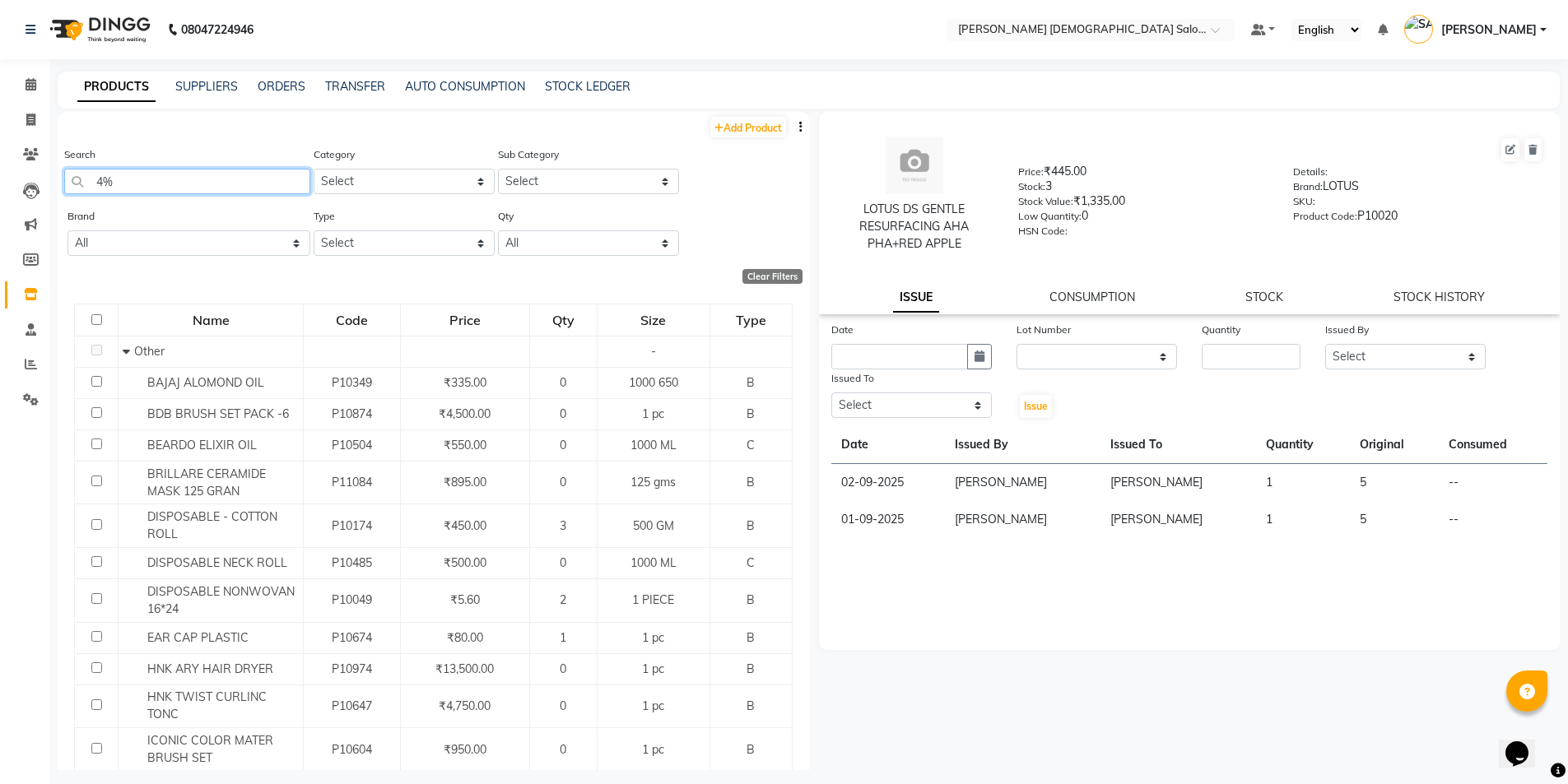
click at [136, 187] on input "4%" at bounding box center [187, 182] width 246 height 26
type input "4"
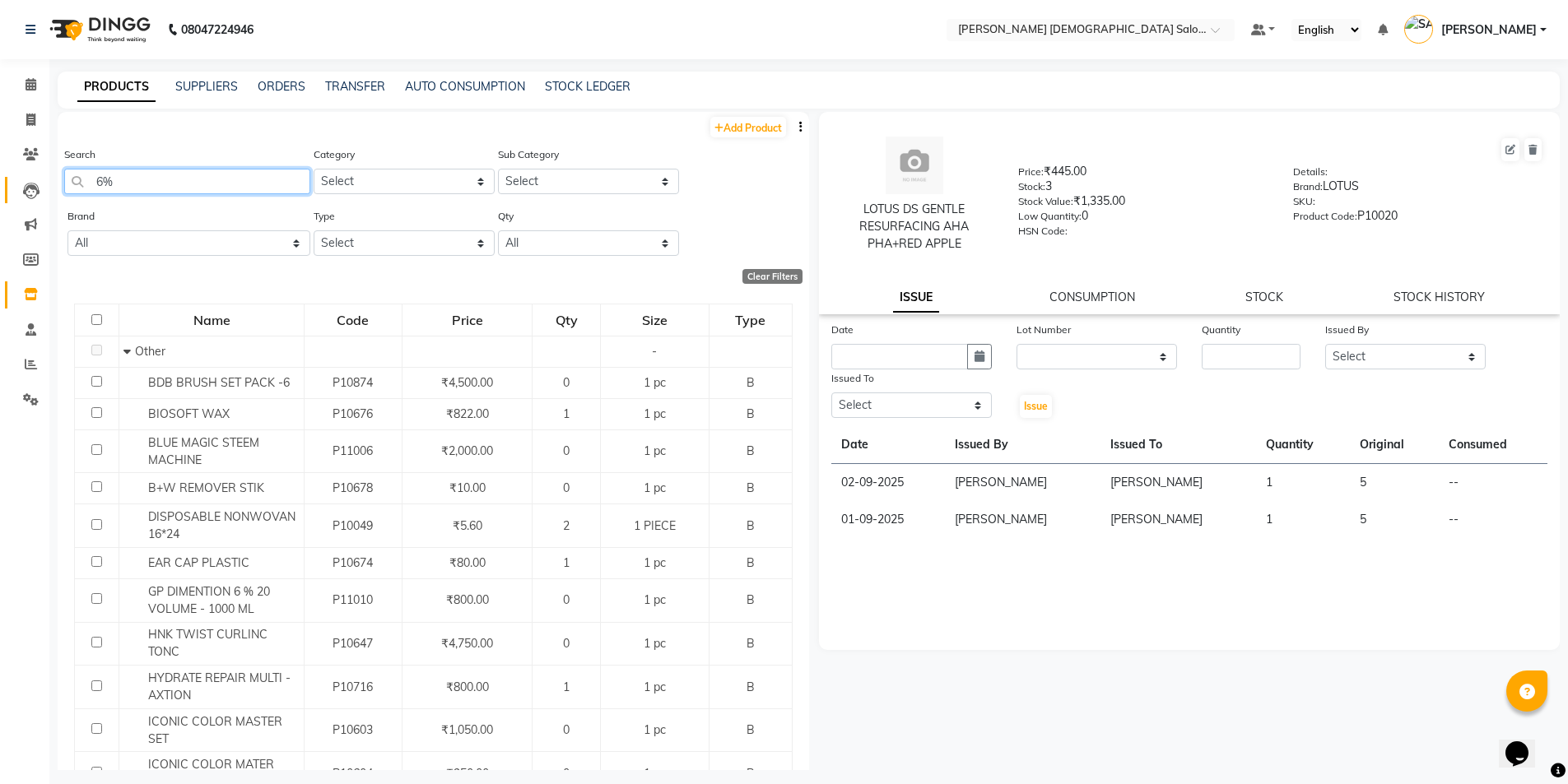
drag, startPoint x: 115, startPoint y: 177, endPoint x: 30, endPoint y: 195, distance: 86.9
click at [32, 195] on app-home "08047224946 Select Location × [PERSON_NAME] [DEMOGRAPHIC_DATA] Salon, Nr [PERSO…" at bounding box center [784, 397] width 1568 height 794
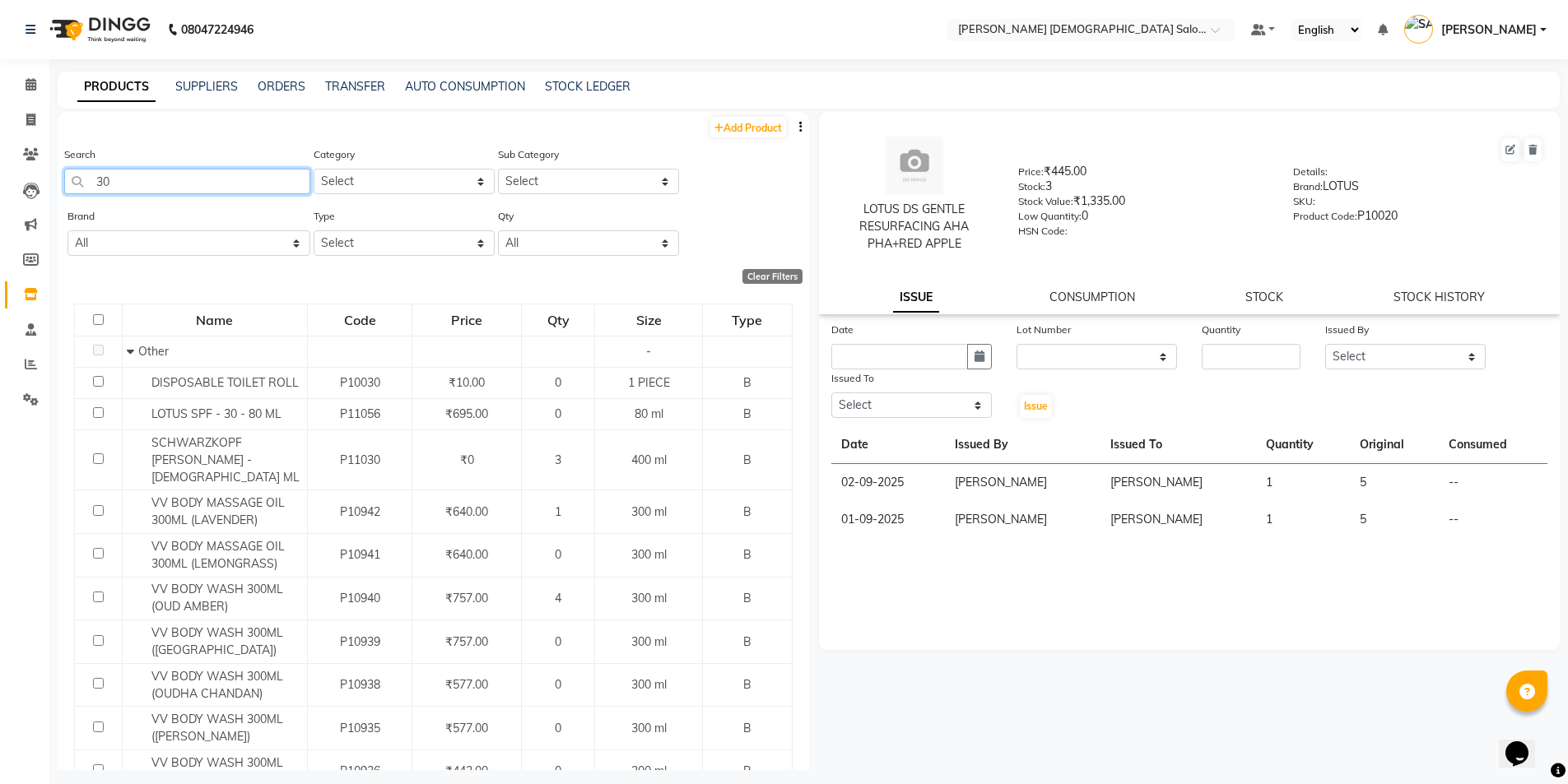
type input "3"
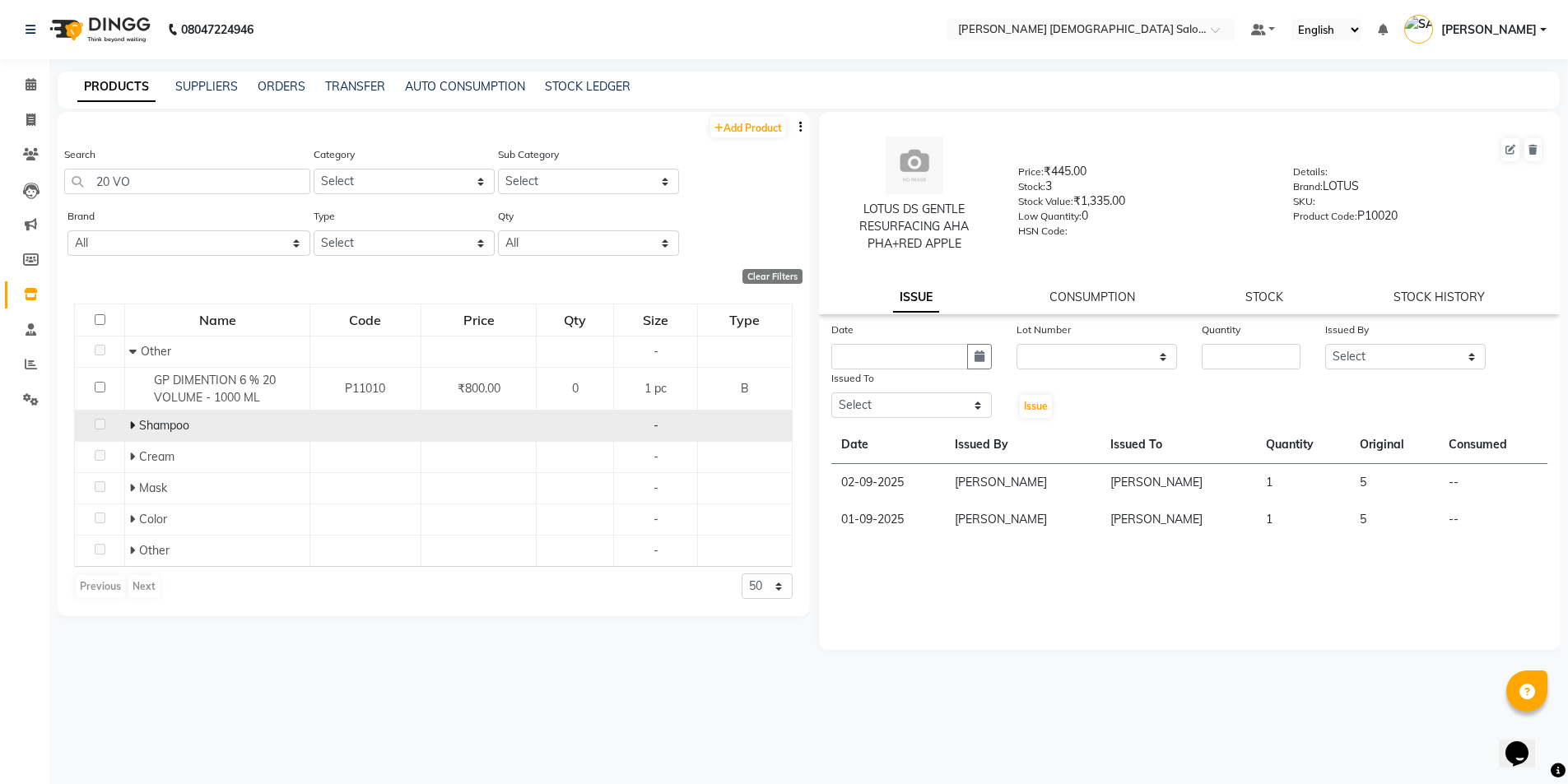
click at [130, 425] on icon at bounding box center [132, 425] width 6 height 11
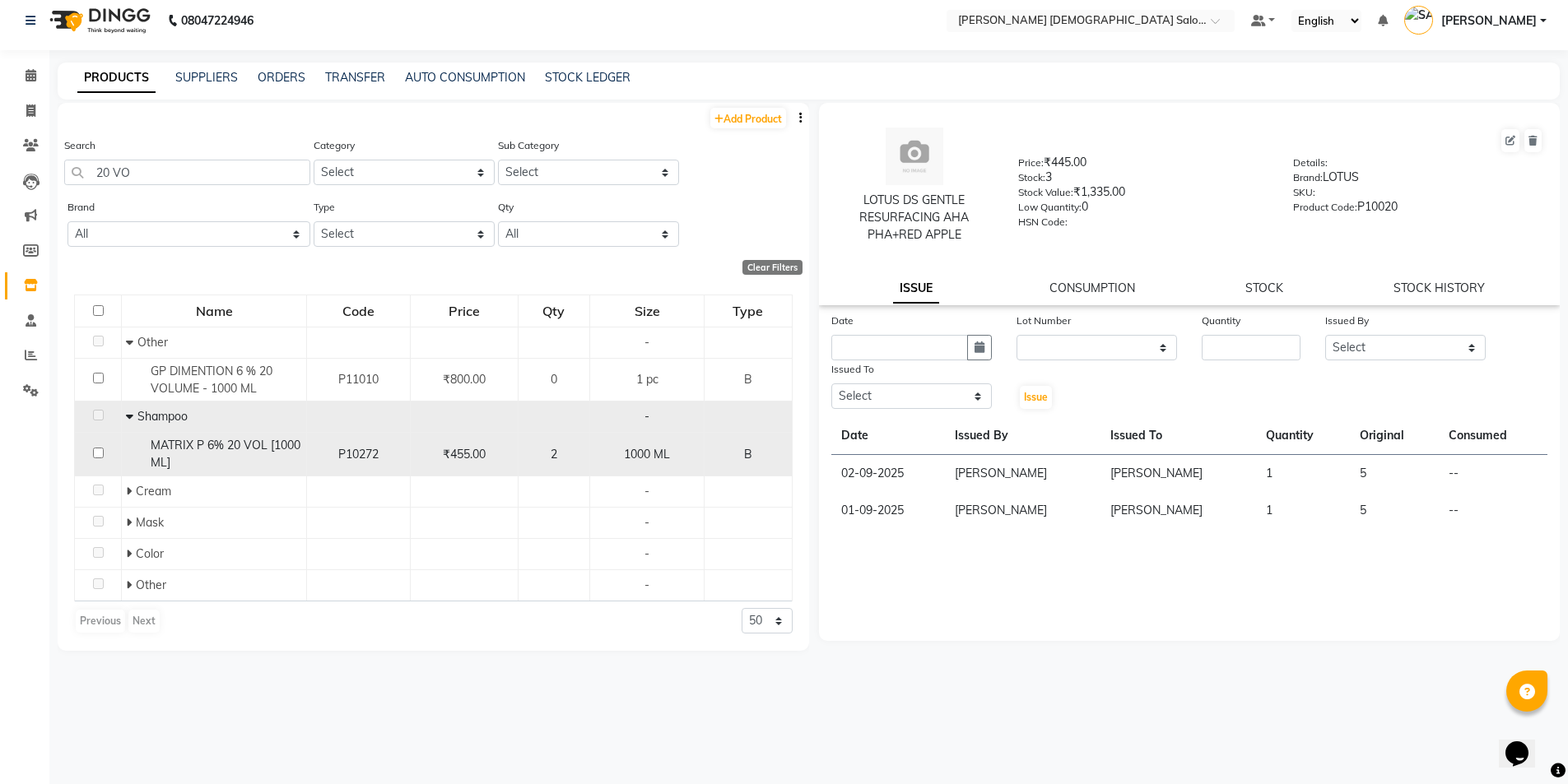
scroll to position [11, 0]
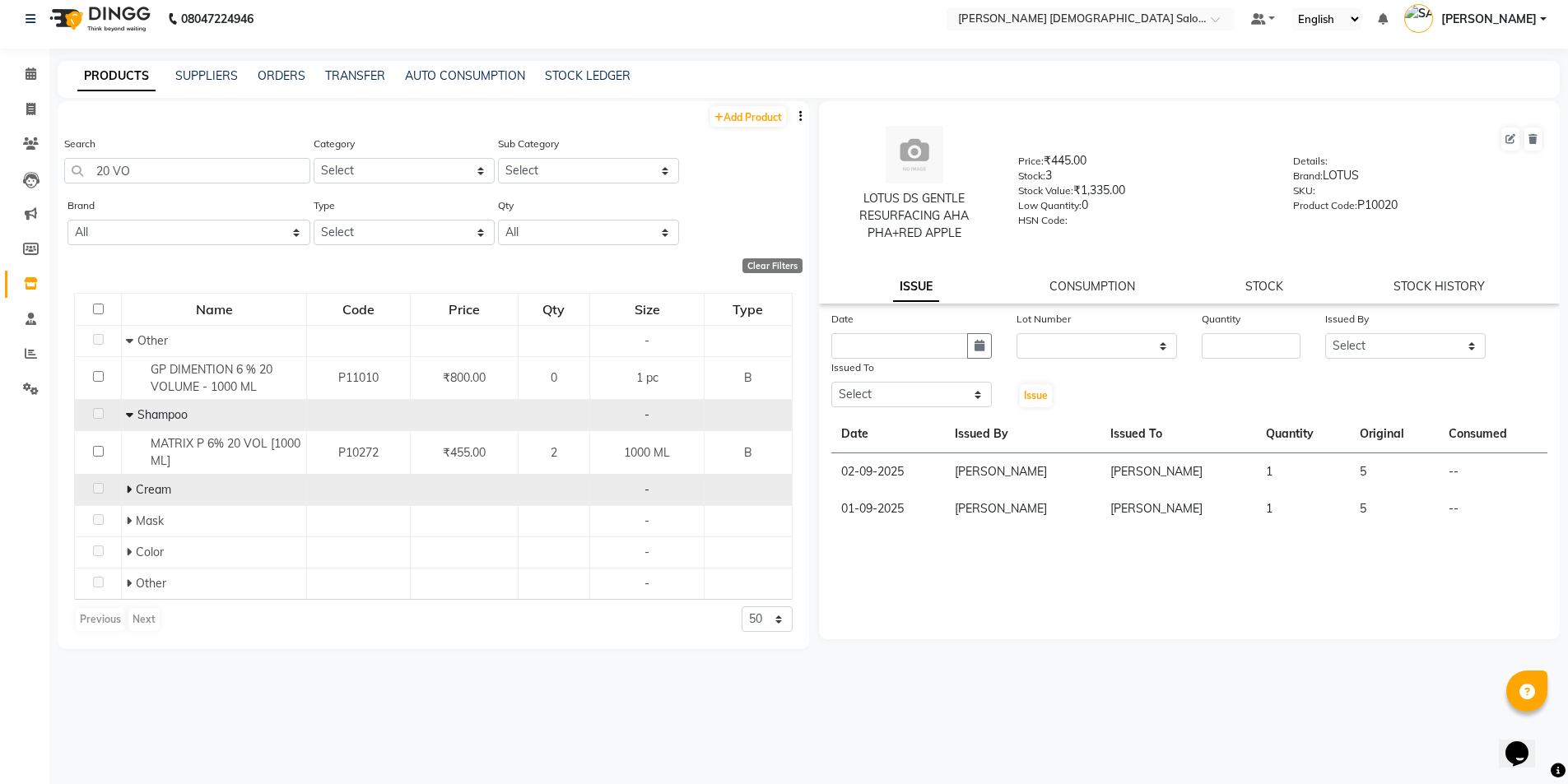
click at [128, 491] on icon at bounding box center [128, 489] width 6 height 11
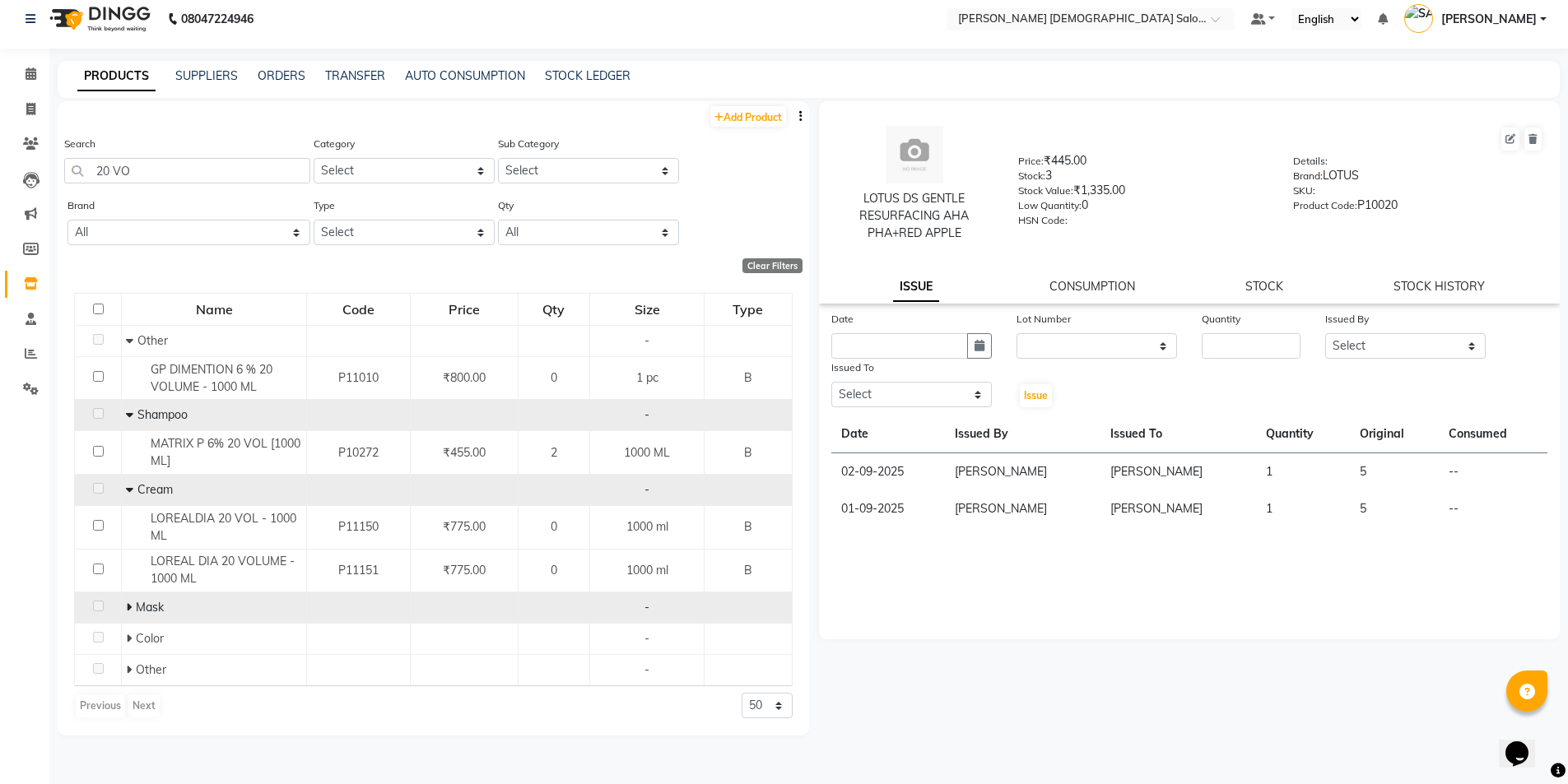
click at [129, 607] on icon at bounding box center [128, 607] width 6 height 11
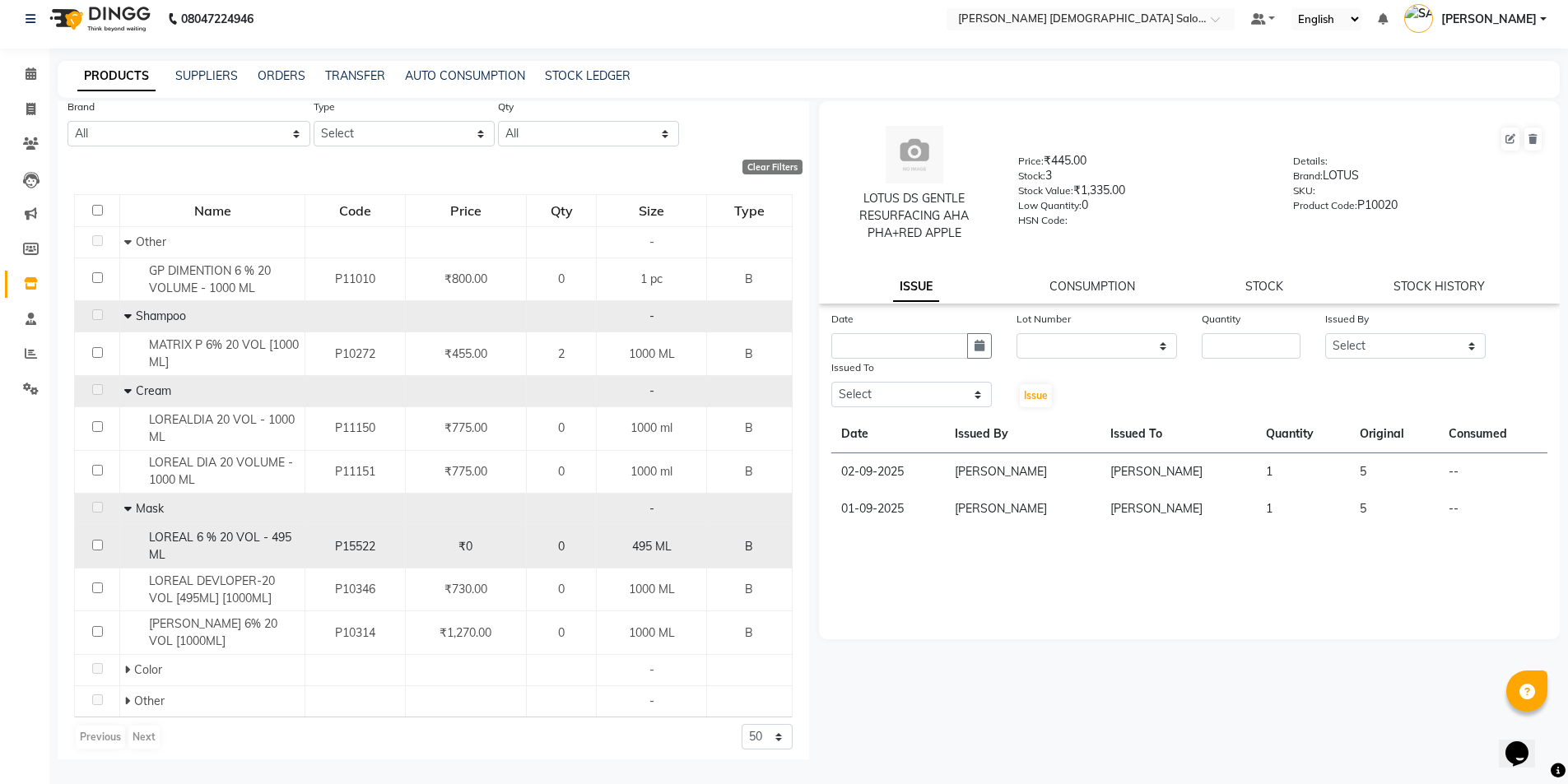
scroll to position [106, 0]
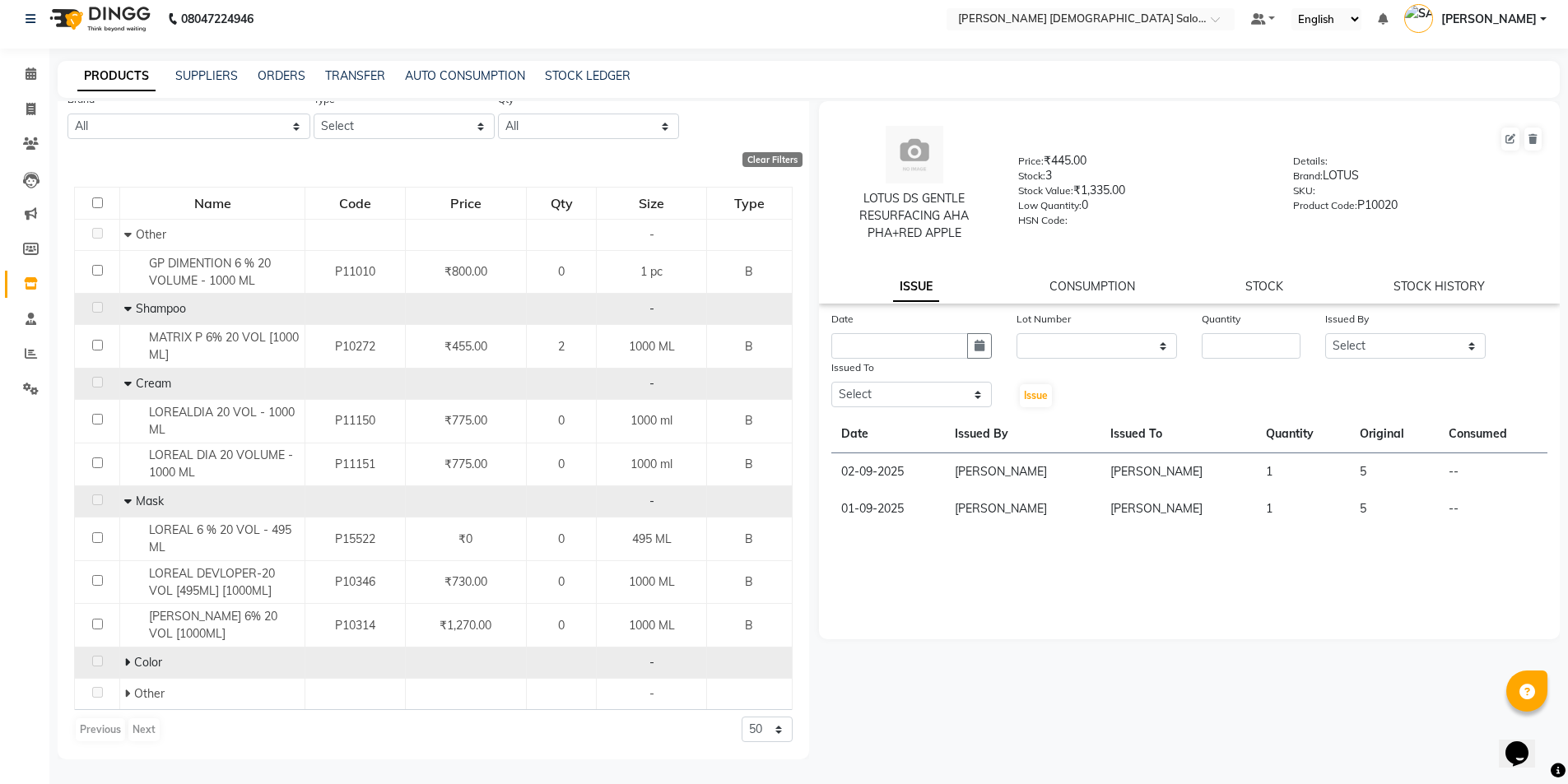
click at [125, 659] on icon at bounding box center [128, 662] width 6 height 11
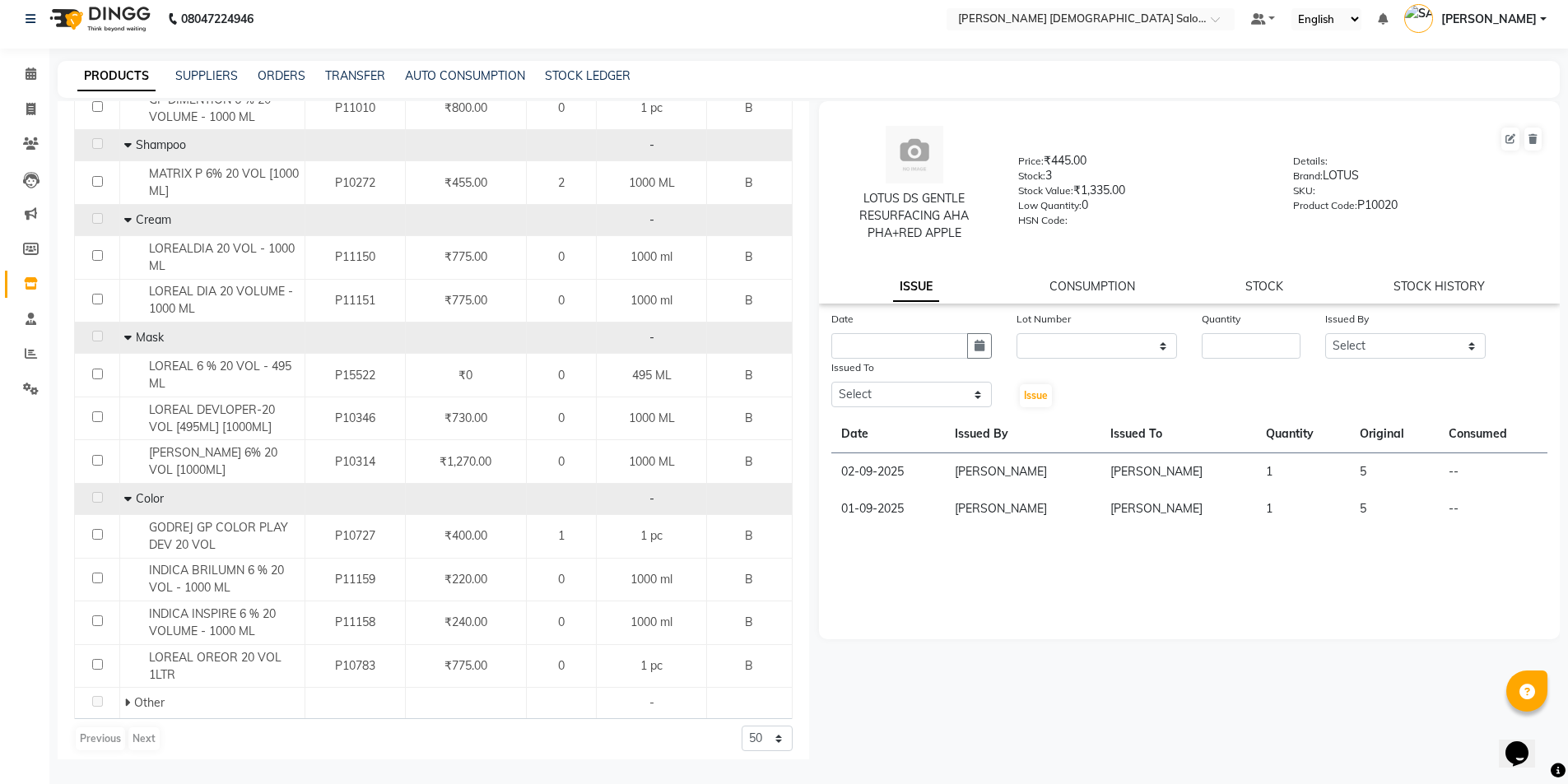
scroll to position [279, 0]
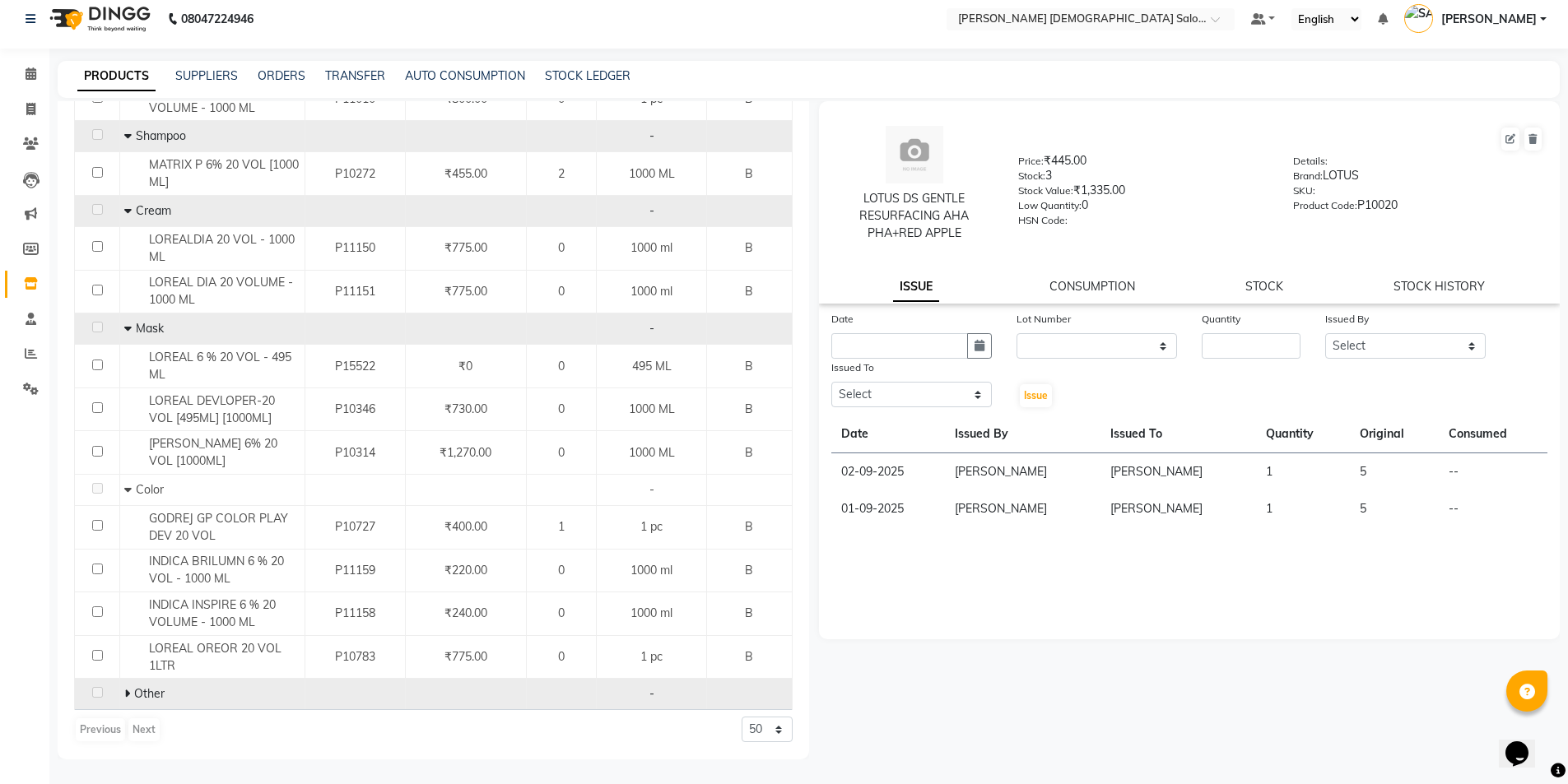
click at [127, 694] on icon at bounding box center [128, 694] width 6 height 11
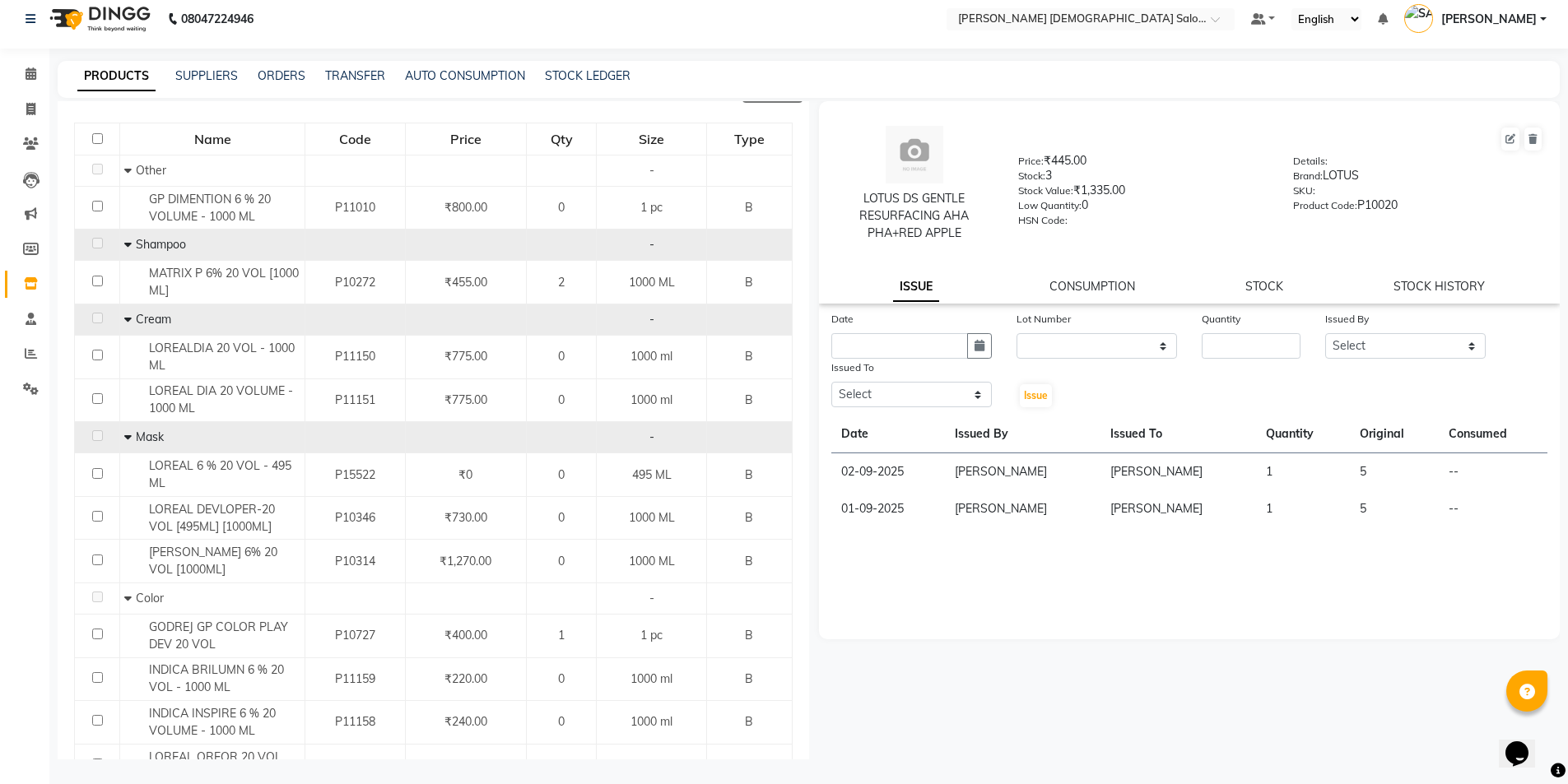
scroll to position [0, 0]
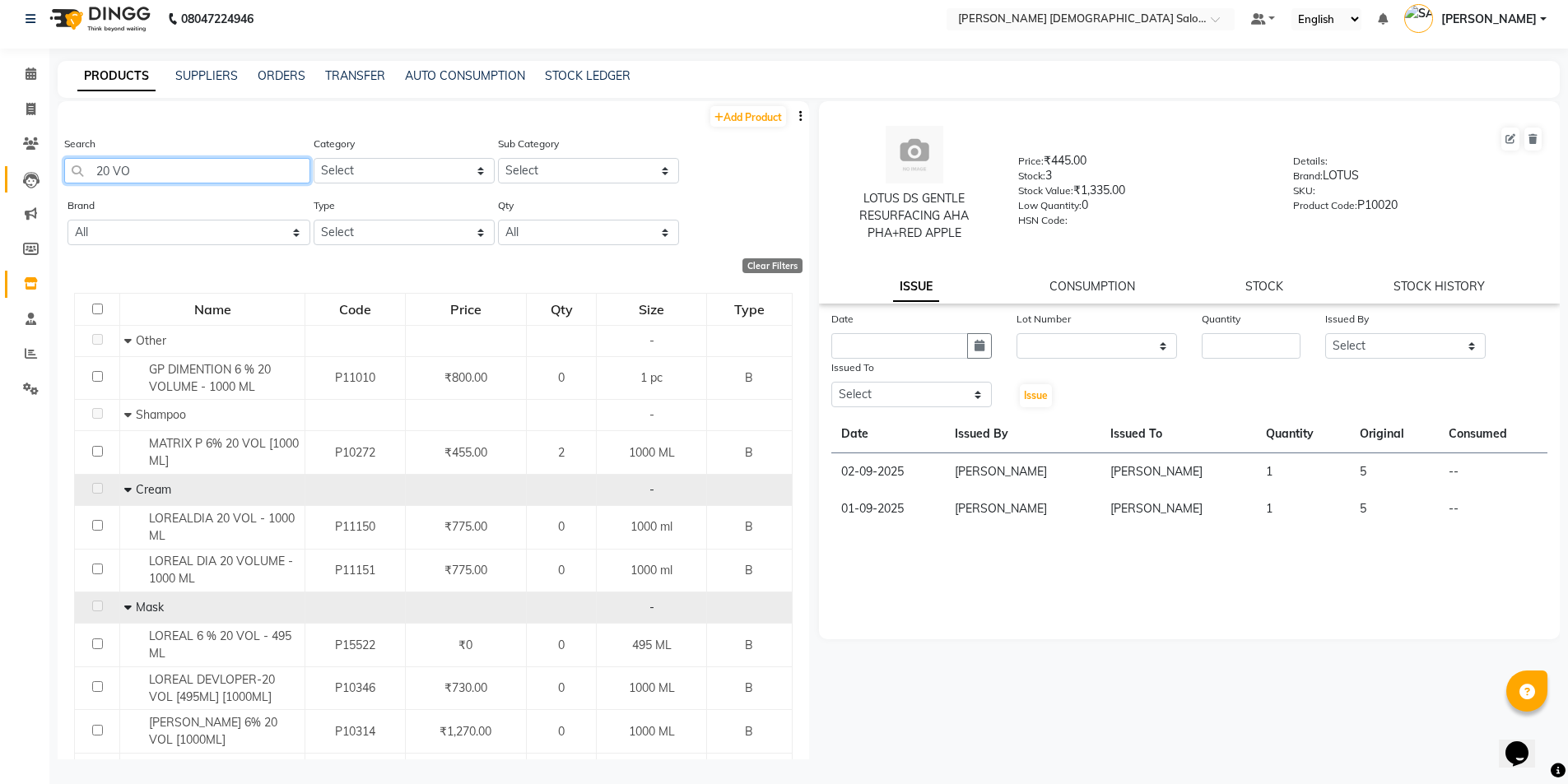
drag, startPoint x: 105, startPoint y: 165, endPoint x: 10, endPoint y: 169, distance: 95.1
click at [10, 169] on app-home "08047224946 Select Location × [PERSON_NAME] [DEMOGRAPHIC_DATA] Salon, Nr [PERSO…" at bounding box center [784, 386] width 1568 height 794
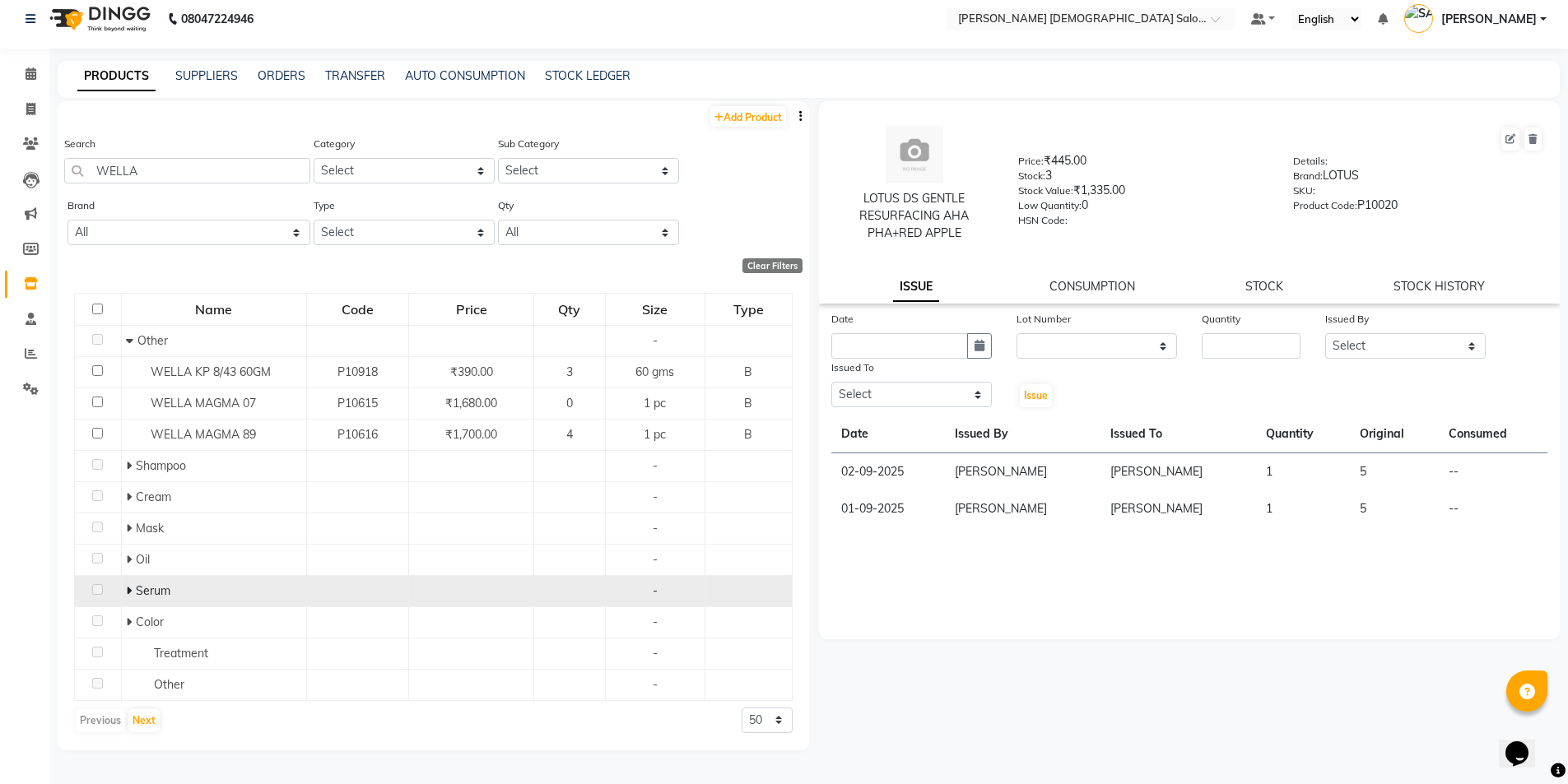
click at [127, 590] on icon at bounding box center [128, 590] width 6 height 11
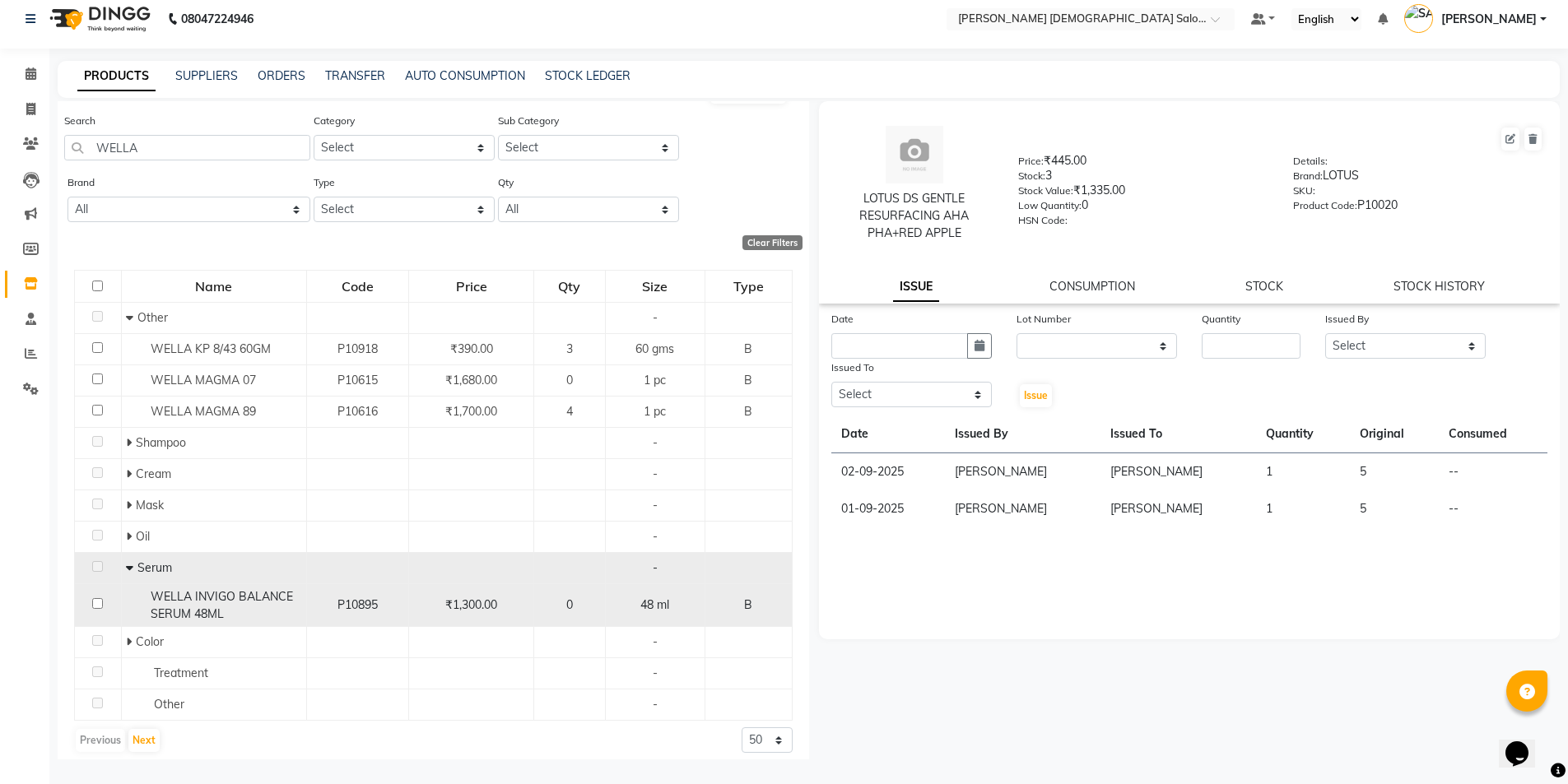
scroll to position [34, 0]
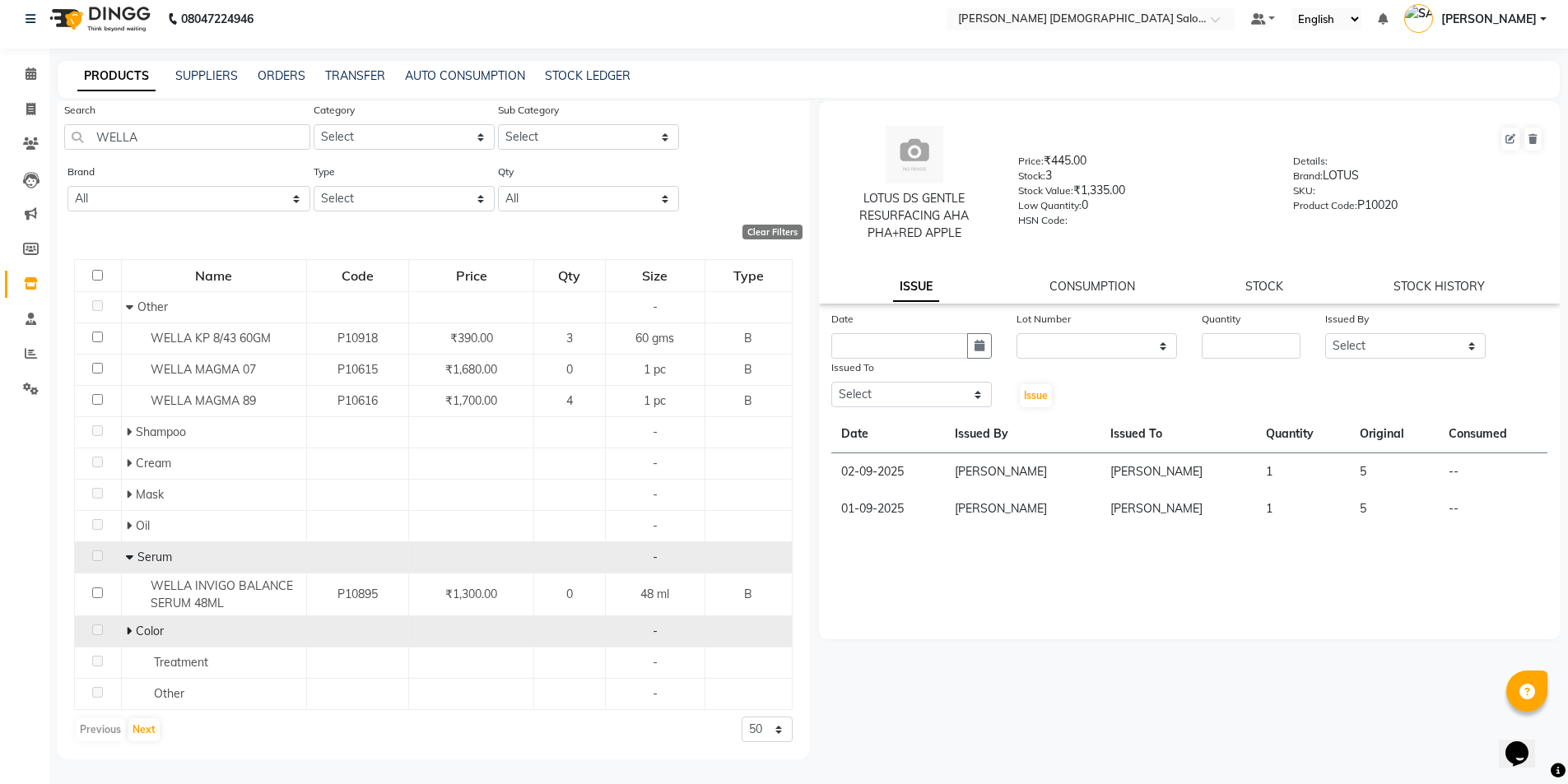
click at [126, 626] on icon at bounding box center [128, 631] width 6 height 11
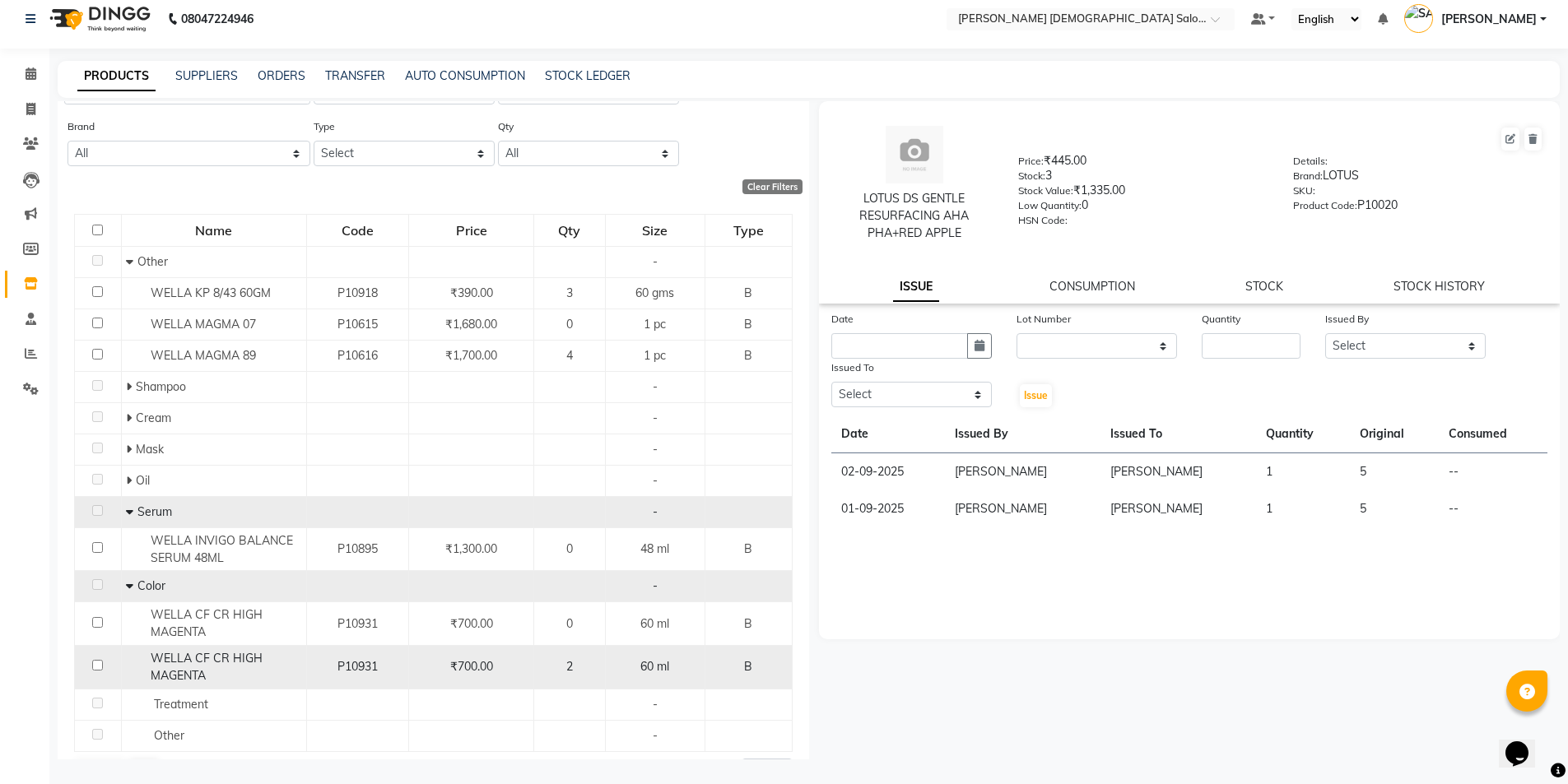
scroll to position [116, 0]
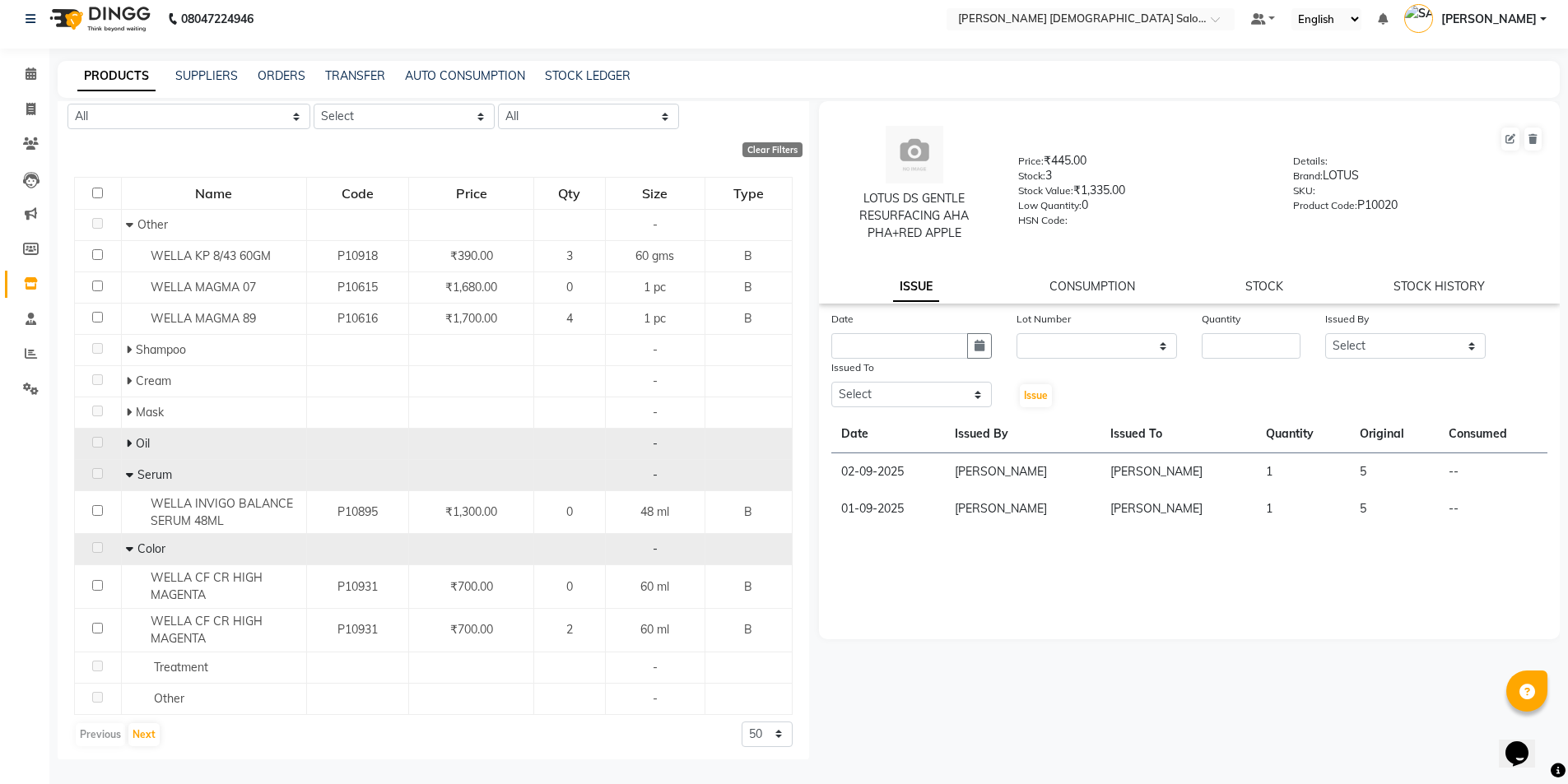
click at [126, 445] on icon at bounding box center [128, 443] width 6 height 11
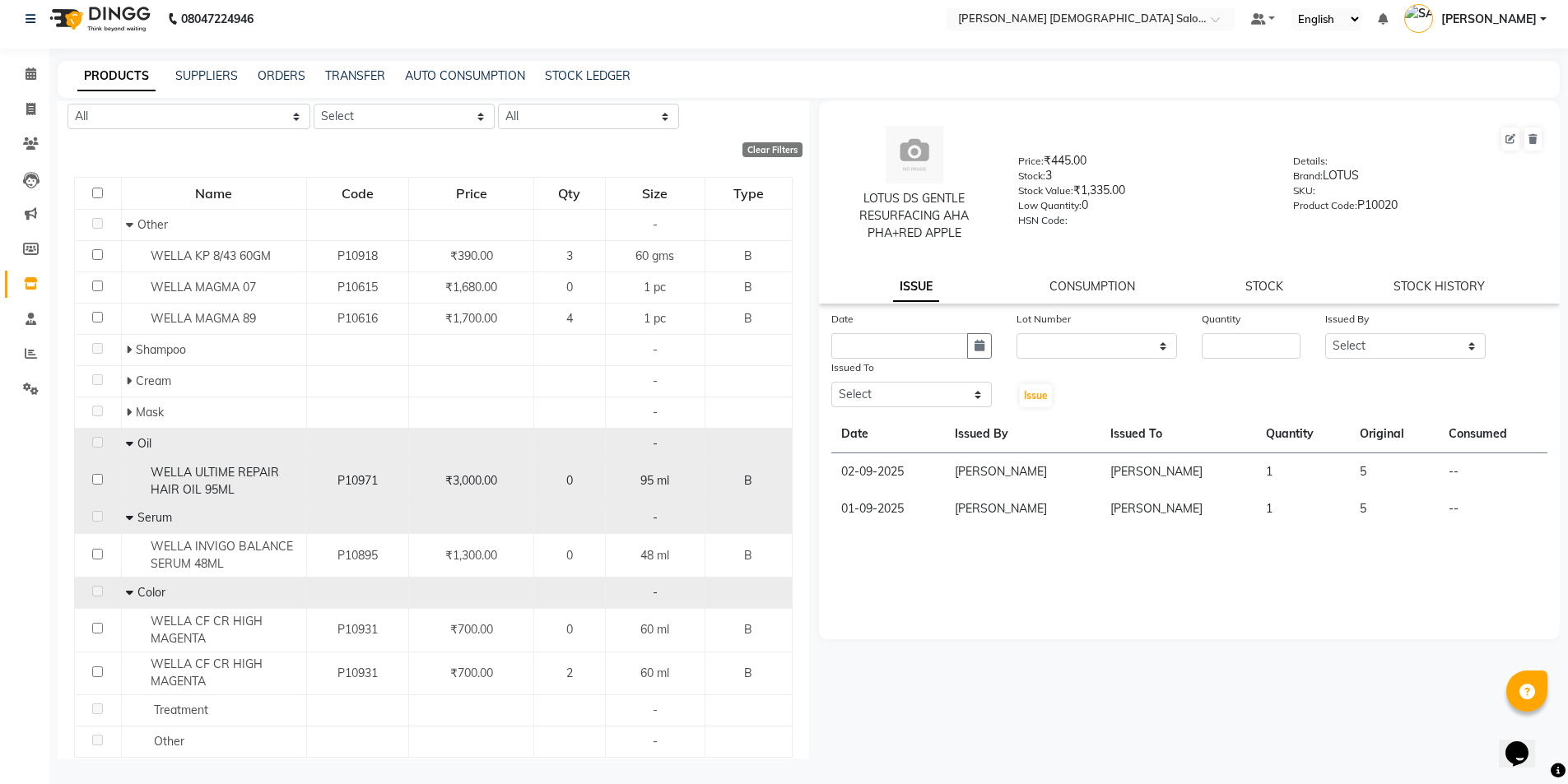
scroll to position [163, 0]
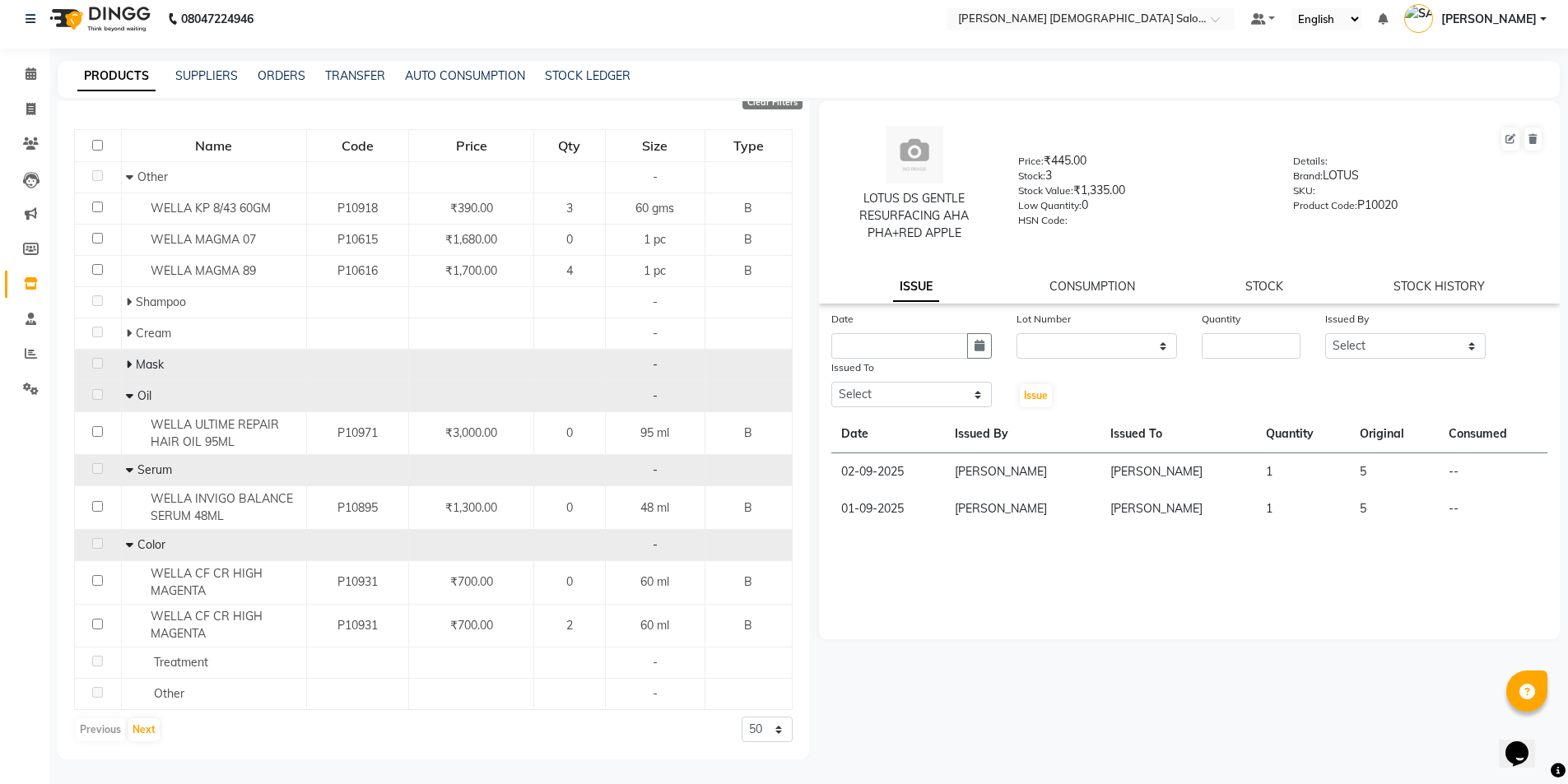
click at [126, 361] on icon at bounding box center [128, 364] width 6 height 11
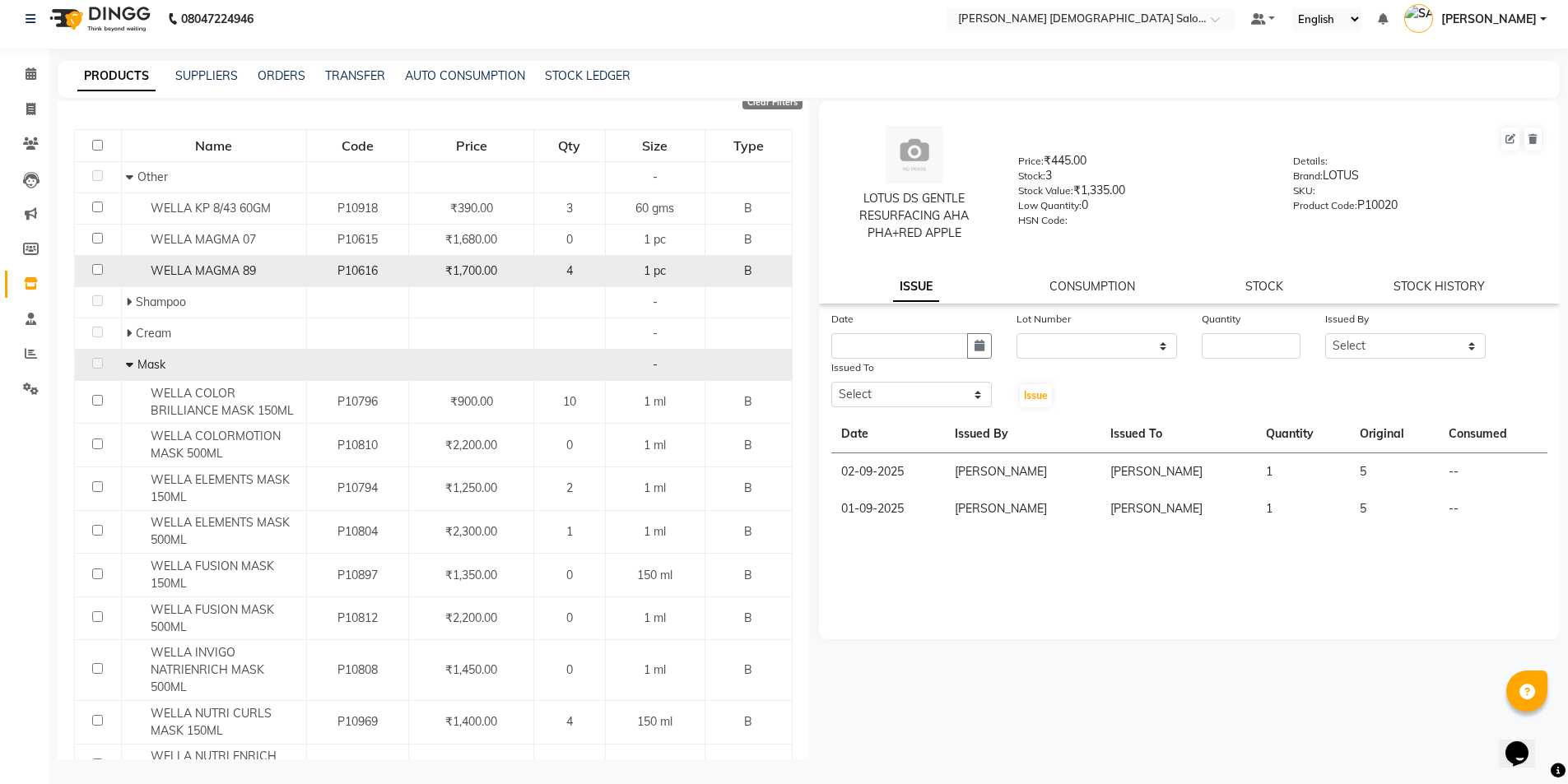
scroll to position [0, 0]
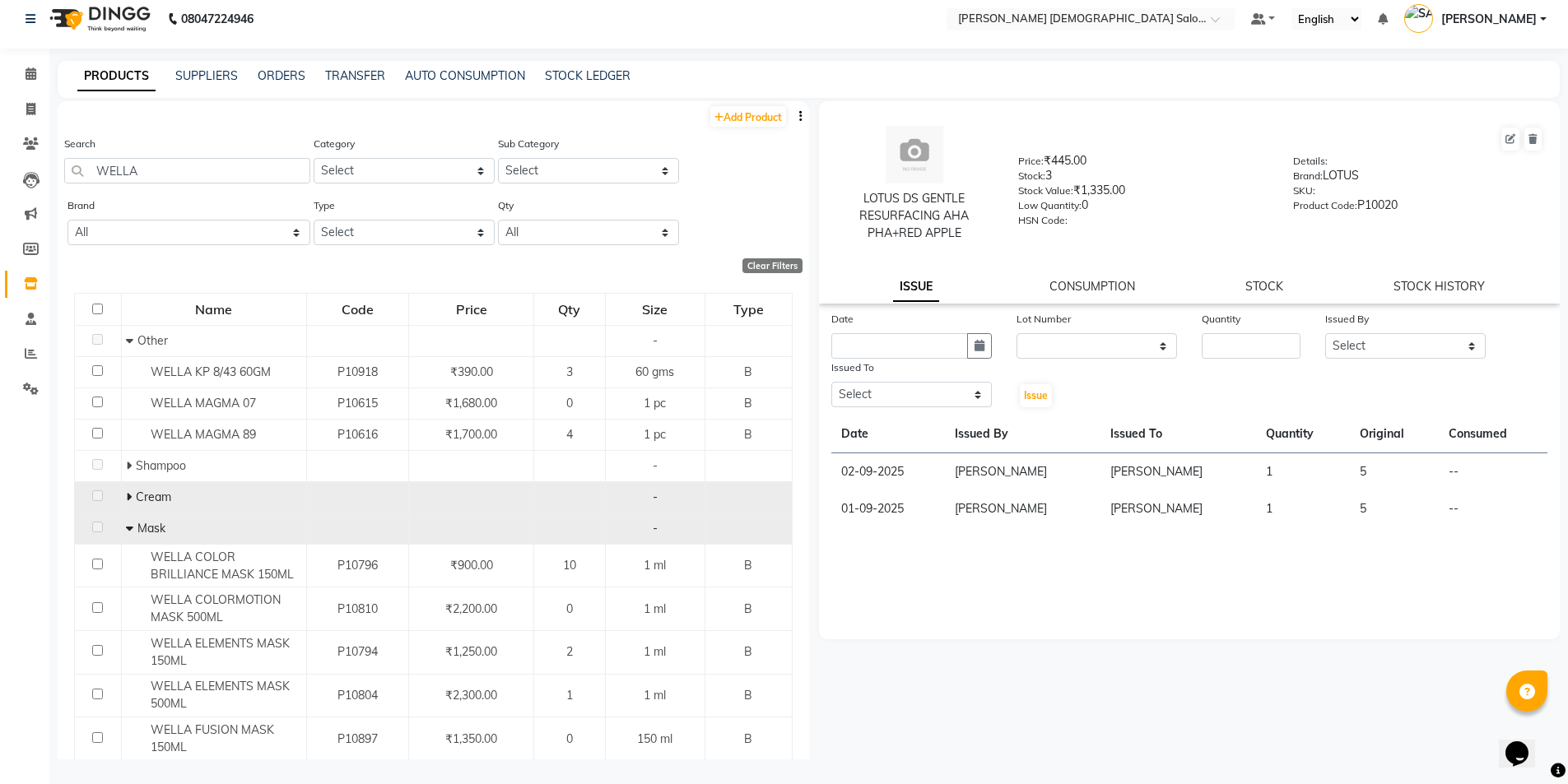
click at [127, 496] on icon at bounding box center [128, 497] width 6 height 11
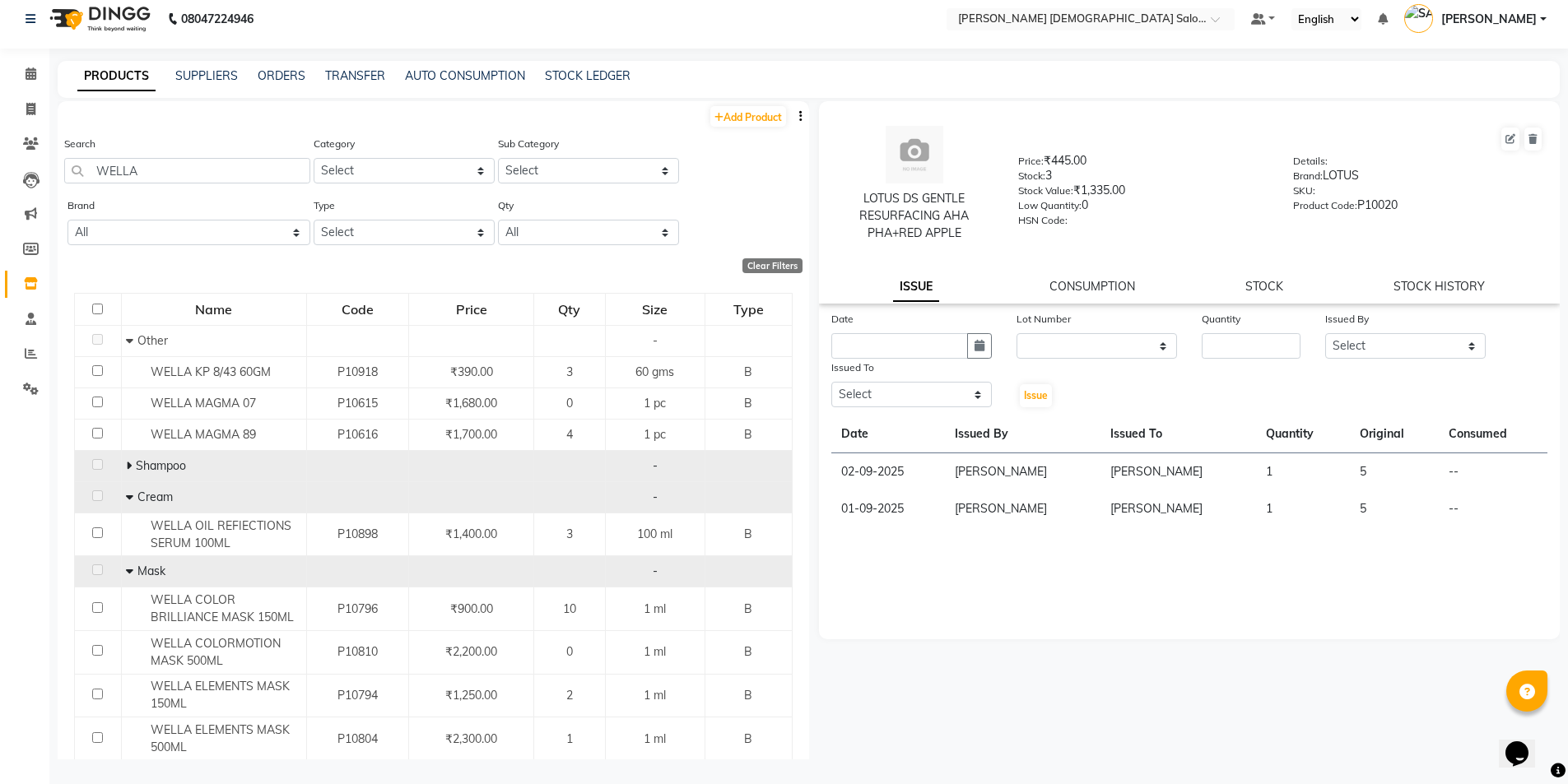
click at [126, 460] on icon at bounding box center [128, 465] width 6 height 11
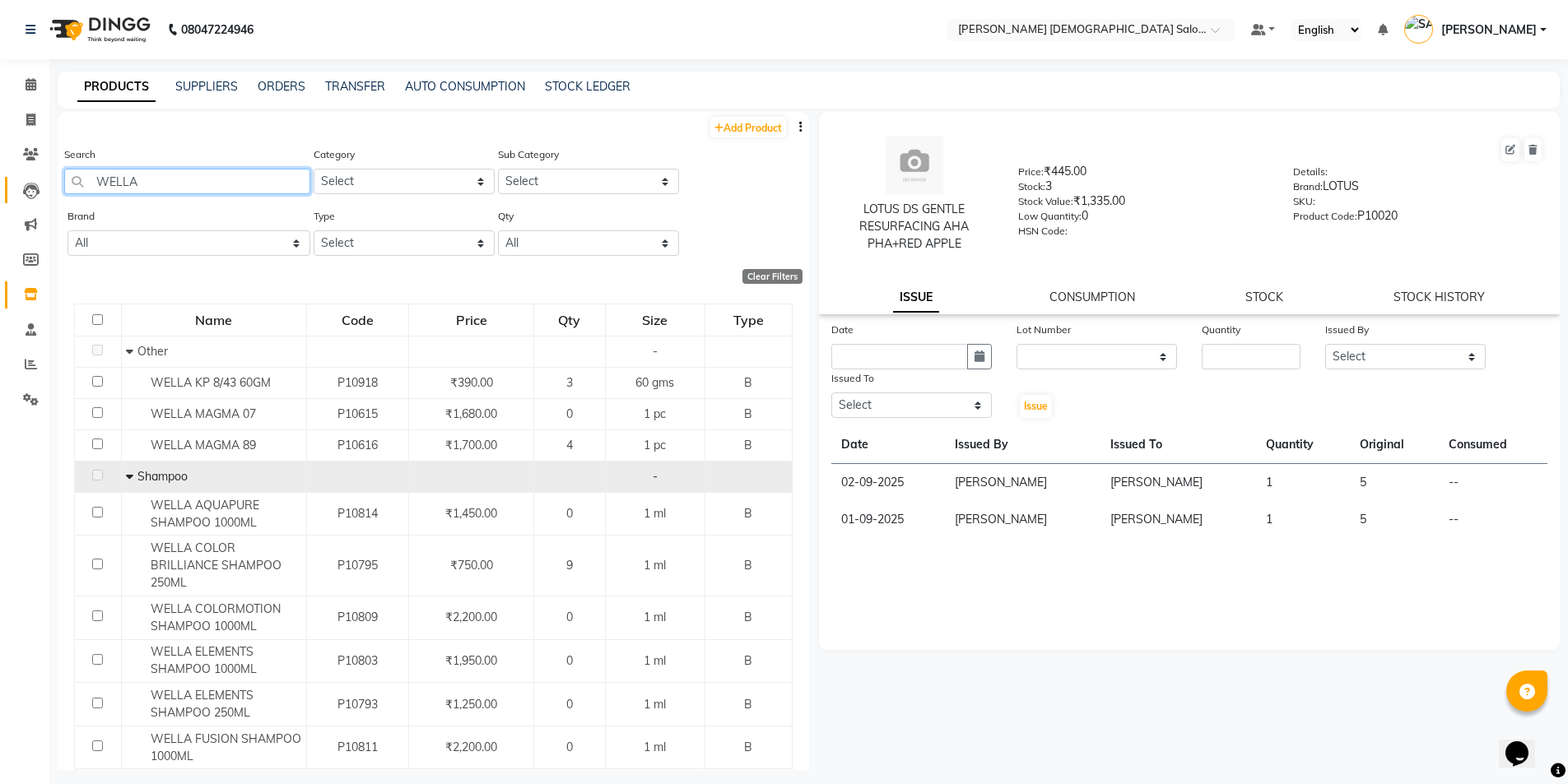
drag, startPoint x: 102, startPoint y: 173, endPoint x: 14, endPoint y: 177, distance: 88.1
click at [14, 177] on app-home "08047224946 Select Location × [PERSON_NAME] [DEMOGRAPHIC_DATA] Salon, Nr [PERSO…" at bounding box center [784, 397] width 1568 height 794
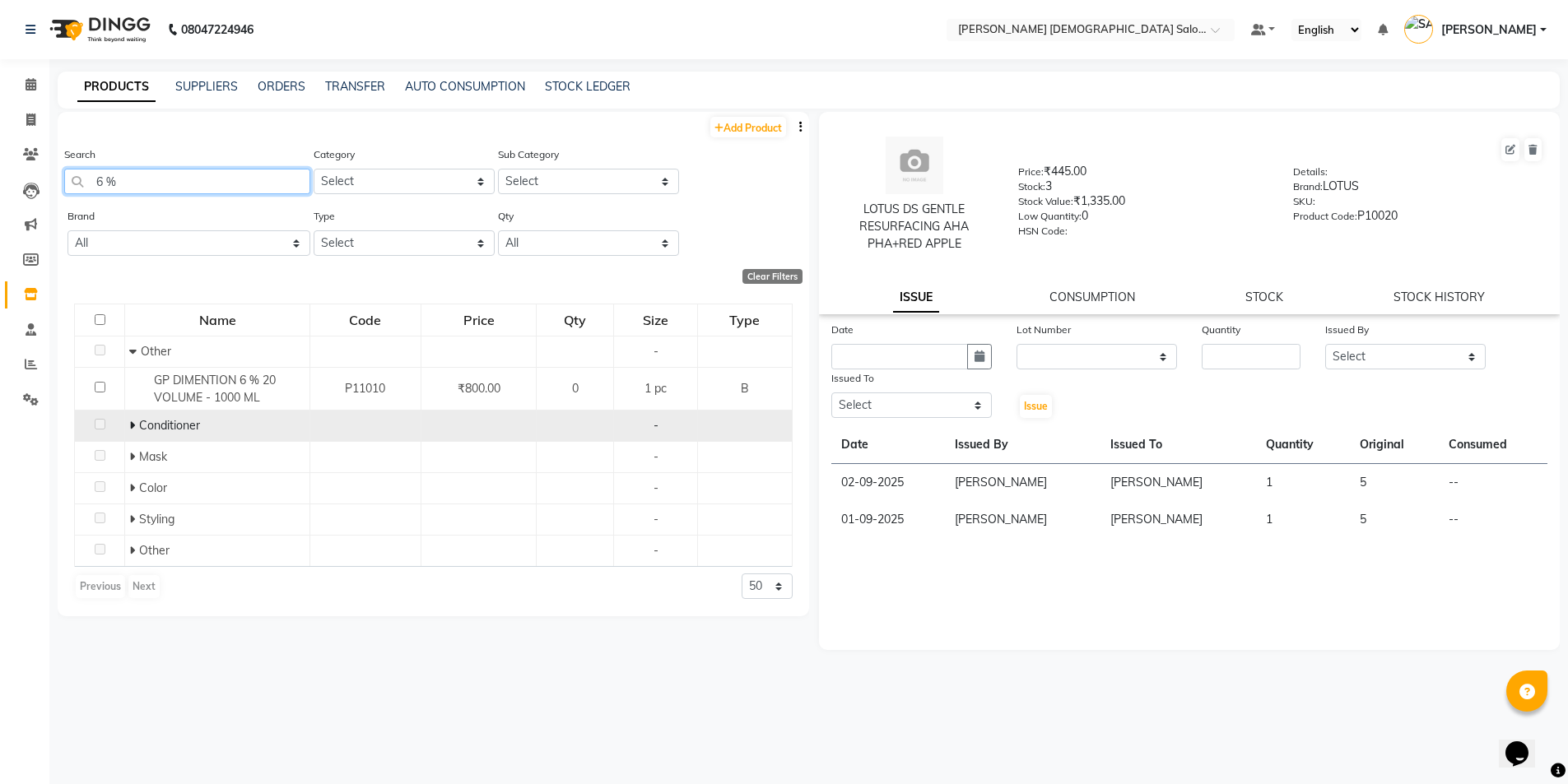
type input "6 %"
click at [132, 433] on div "Conditioner" at bounding box center [217, 426] width 176 height 18
click at [129, 422] on icon at bounding box center [132, 425] width 6 height 11
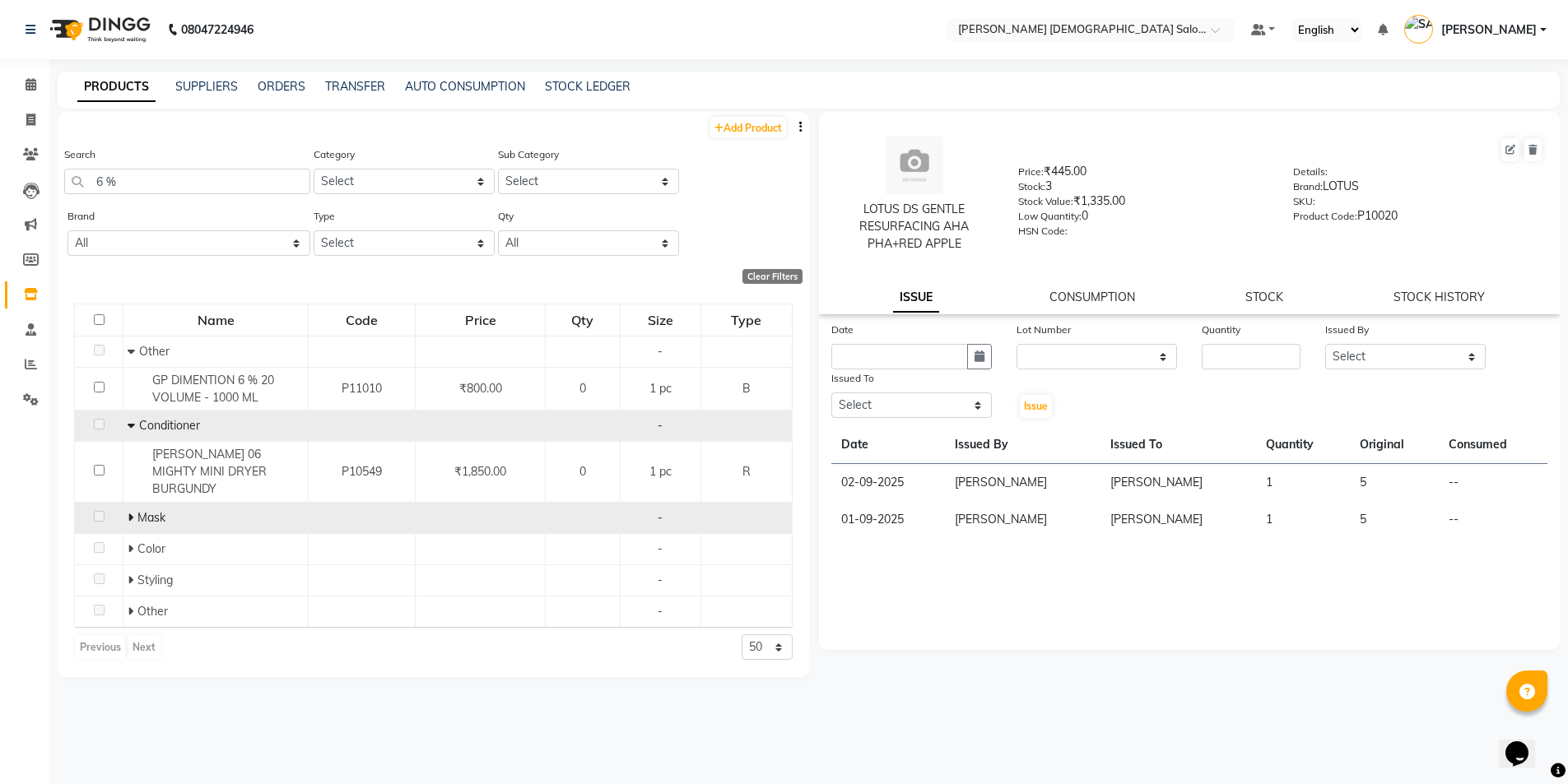
click at [128, 512] on icon at bounding box center [130, 517] width 6 height 11
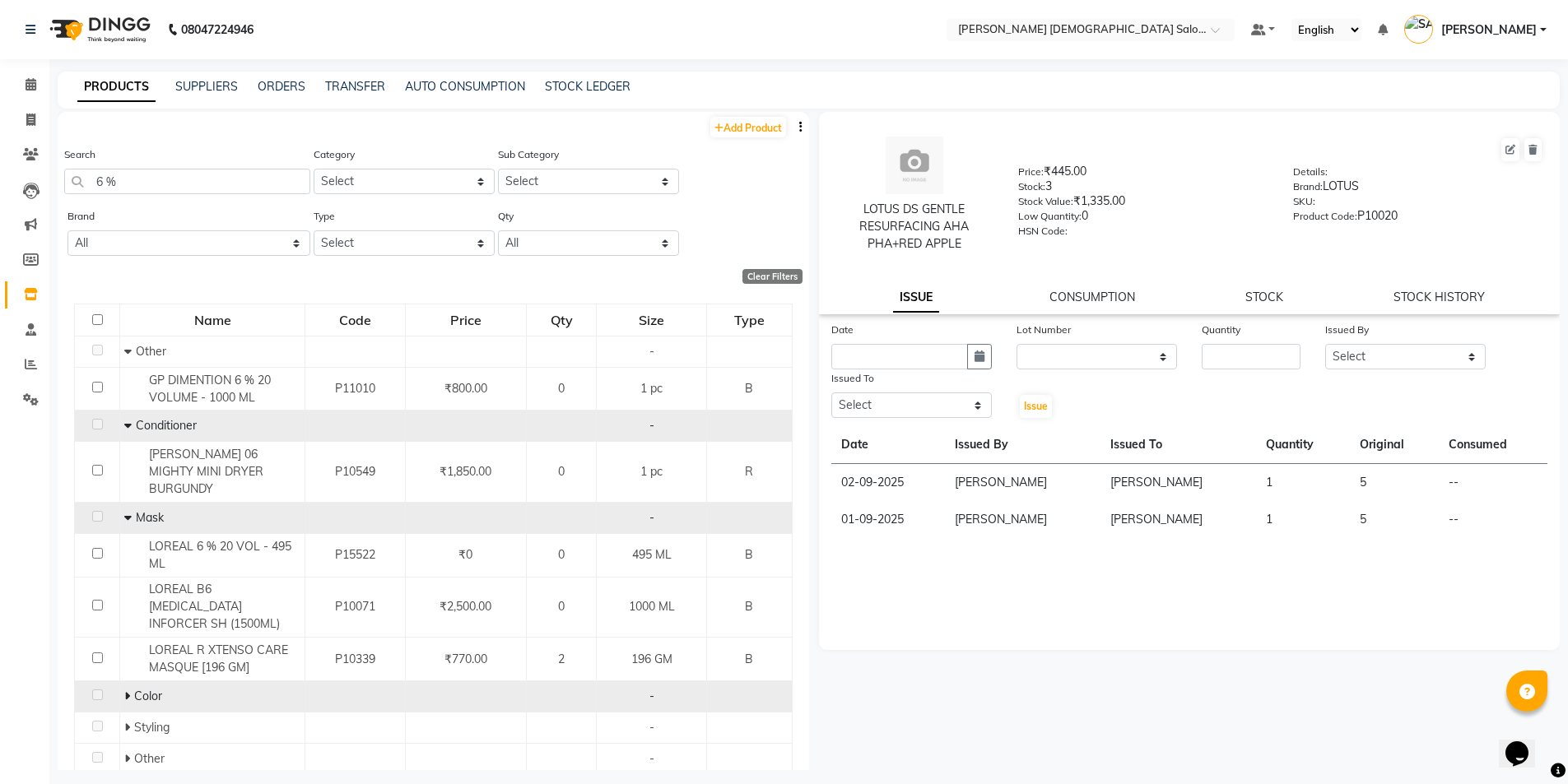
click at [128, 690] on icon at bounding box center [128, 695] width 6 height 11
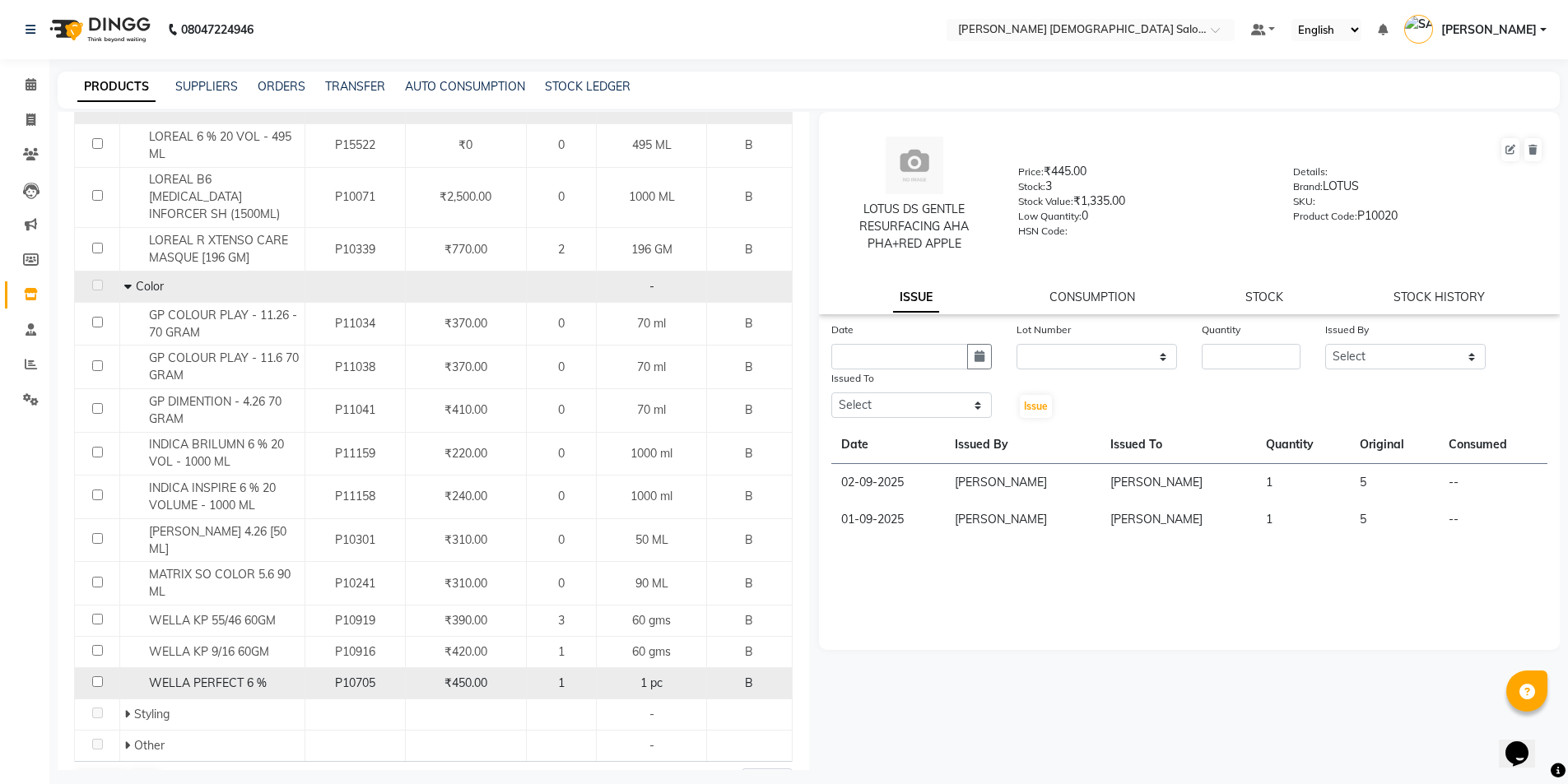
scroll to position [411, 0]
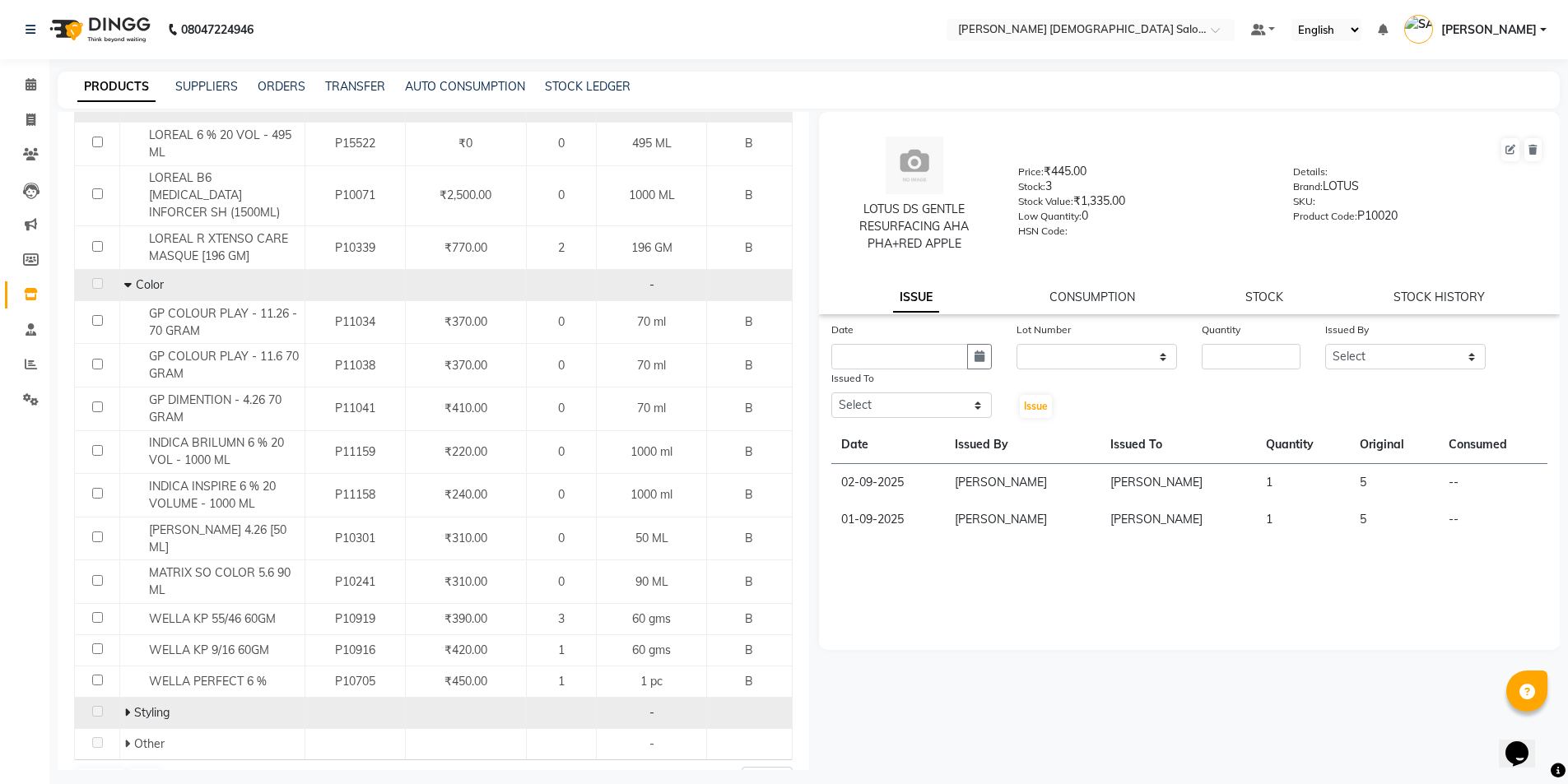
click at [127, 706] on icon at bounding box center [128, 712] width 6 height 11
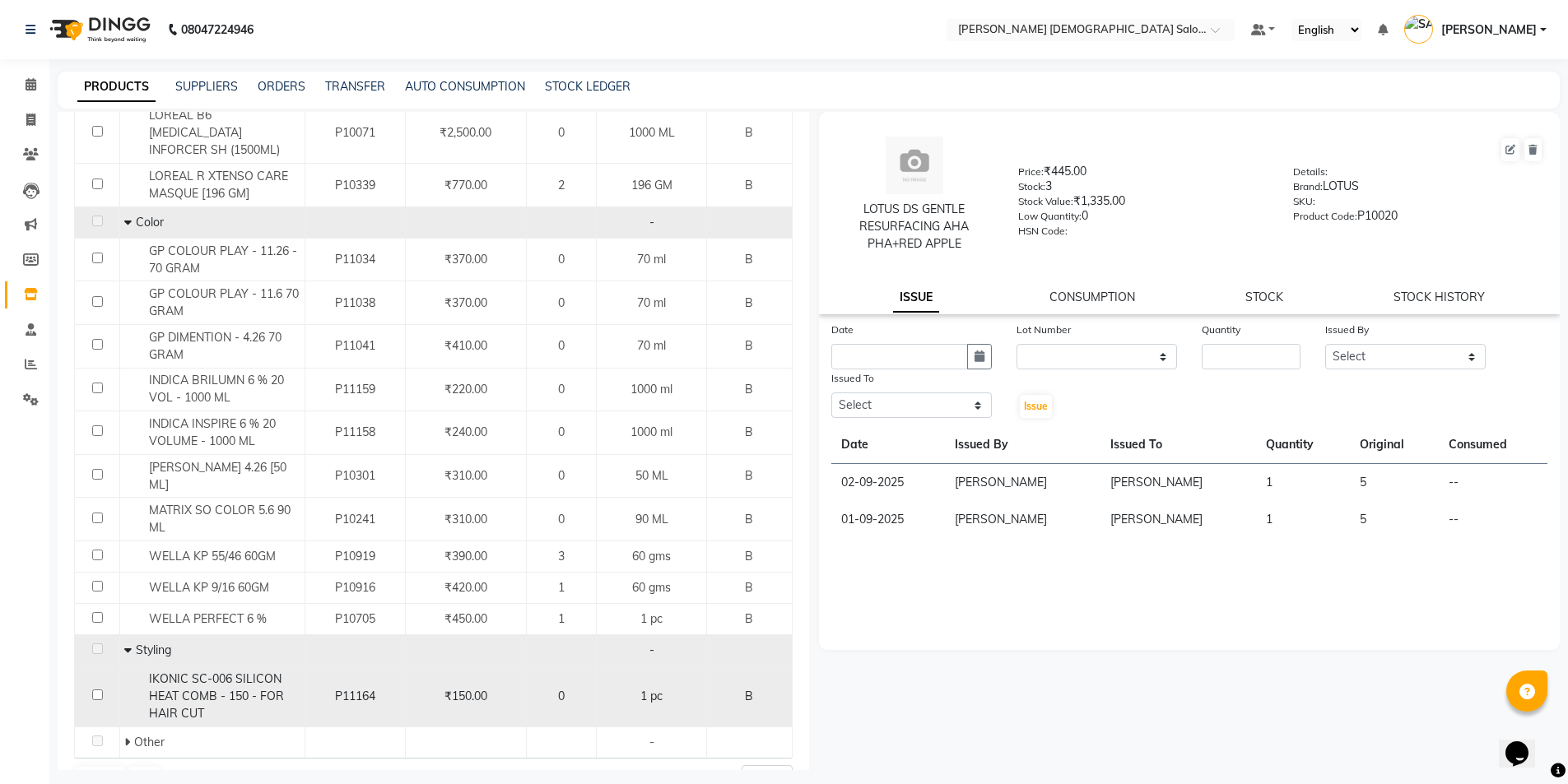
scroll to position [477, 0]
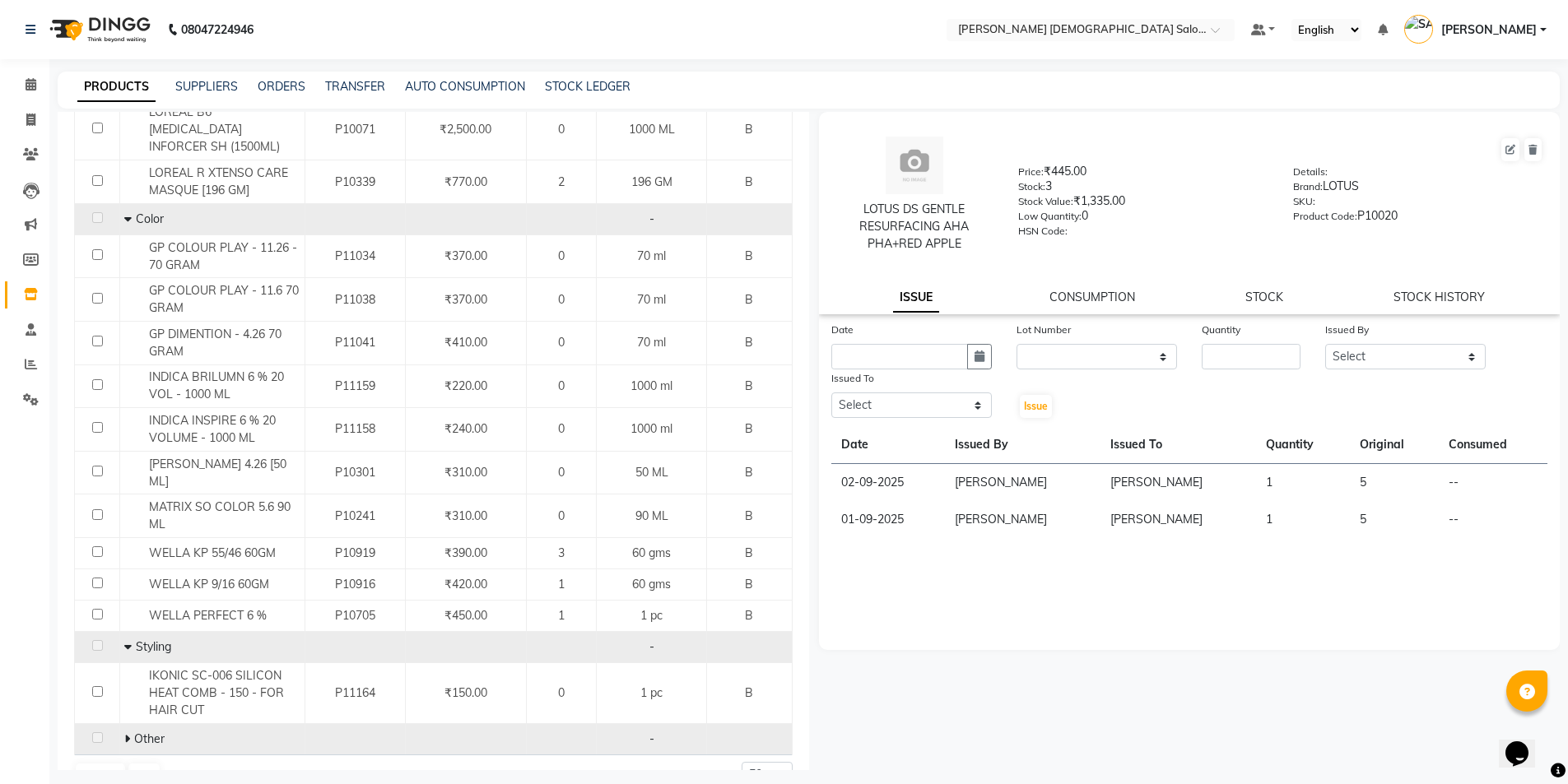
click at [125, 733] on icon at bounding box center [128, 739] width 6 height 11
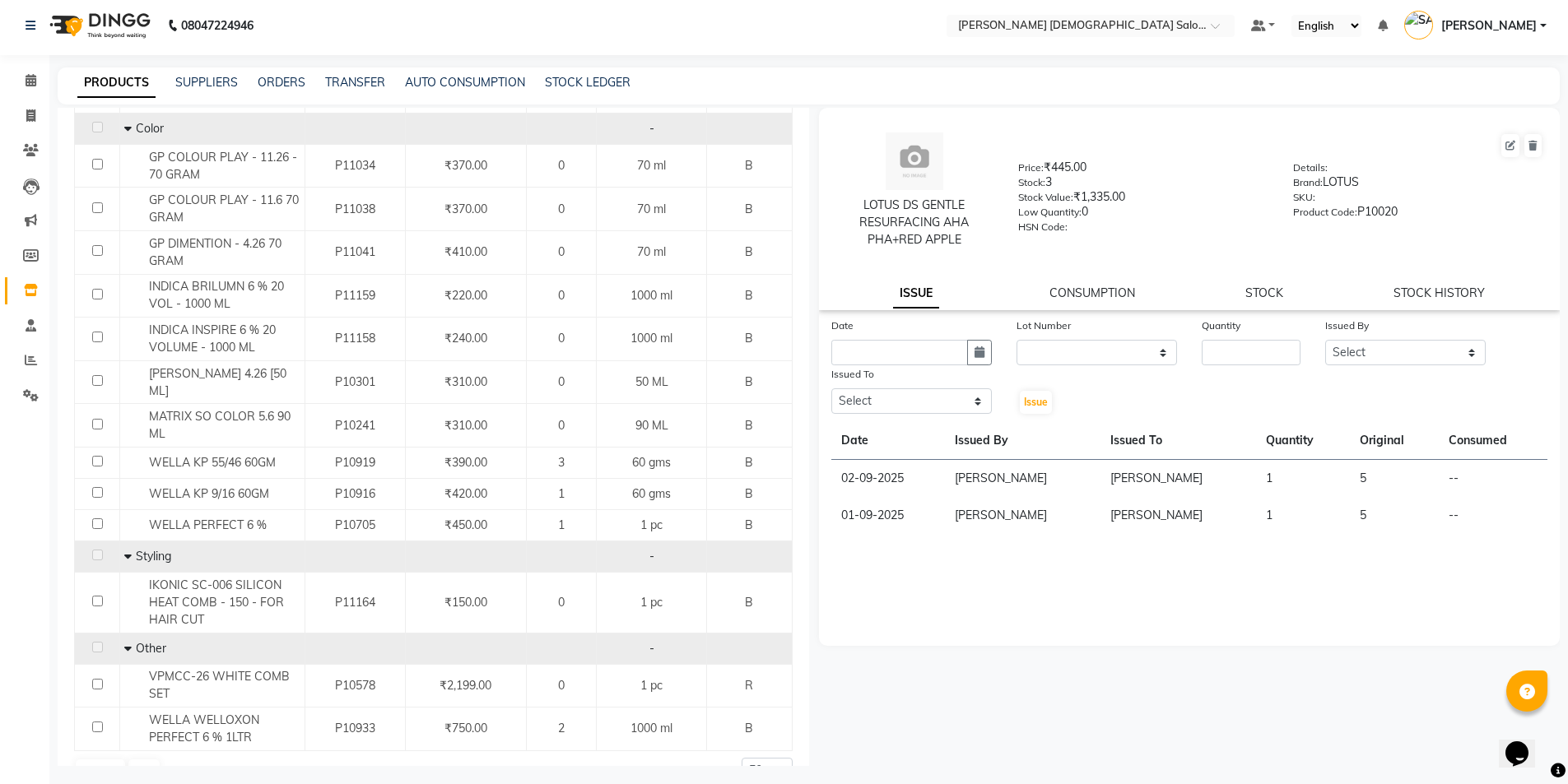
scroll to position [11, 0]
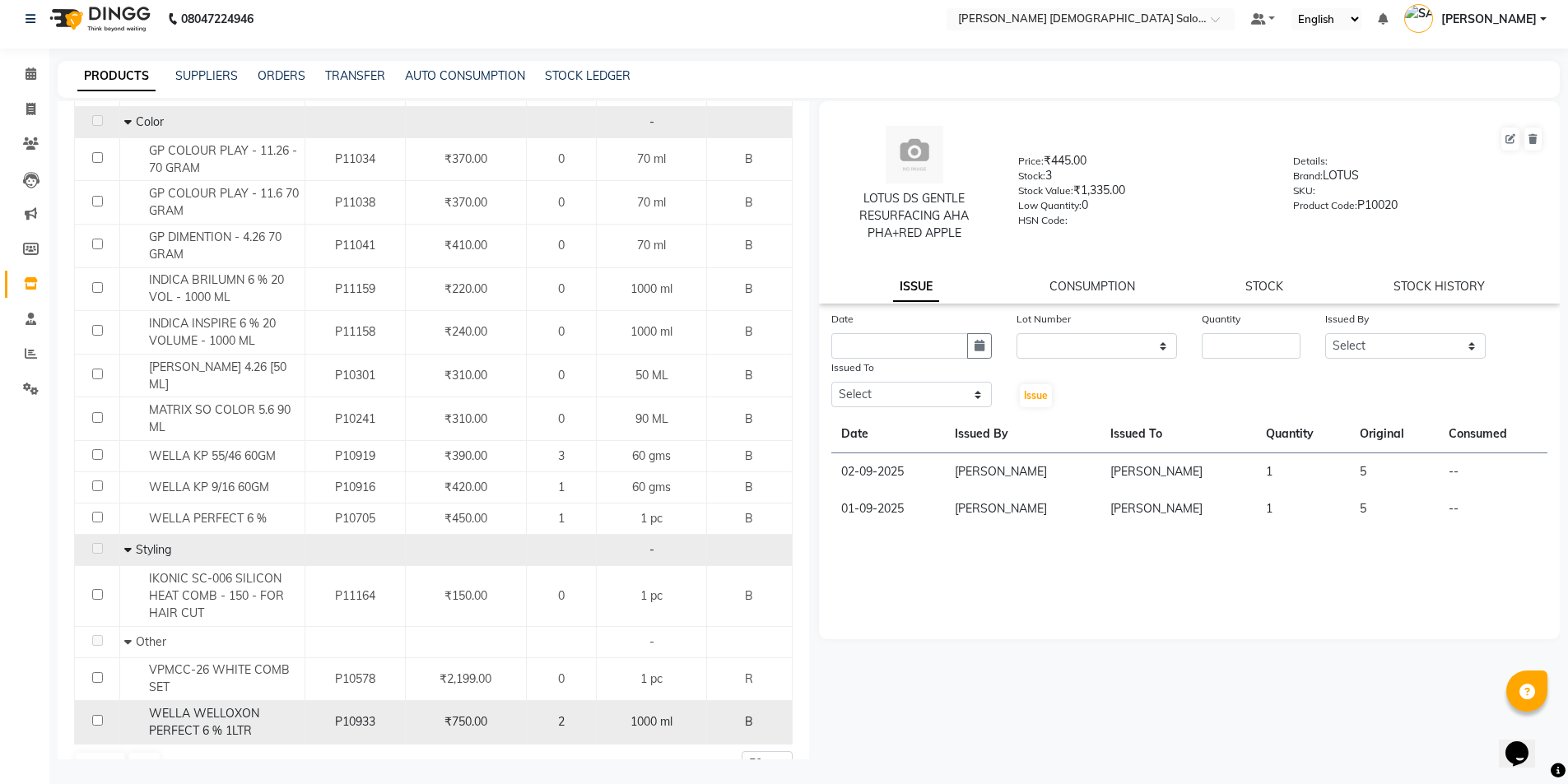
click at [247, 705] on div "WELLA WELLOXON PERFECT 6 % 1LTR" at bounding box center [213, 721] width 176 height 34
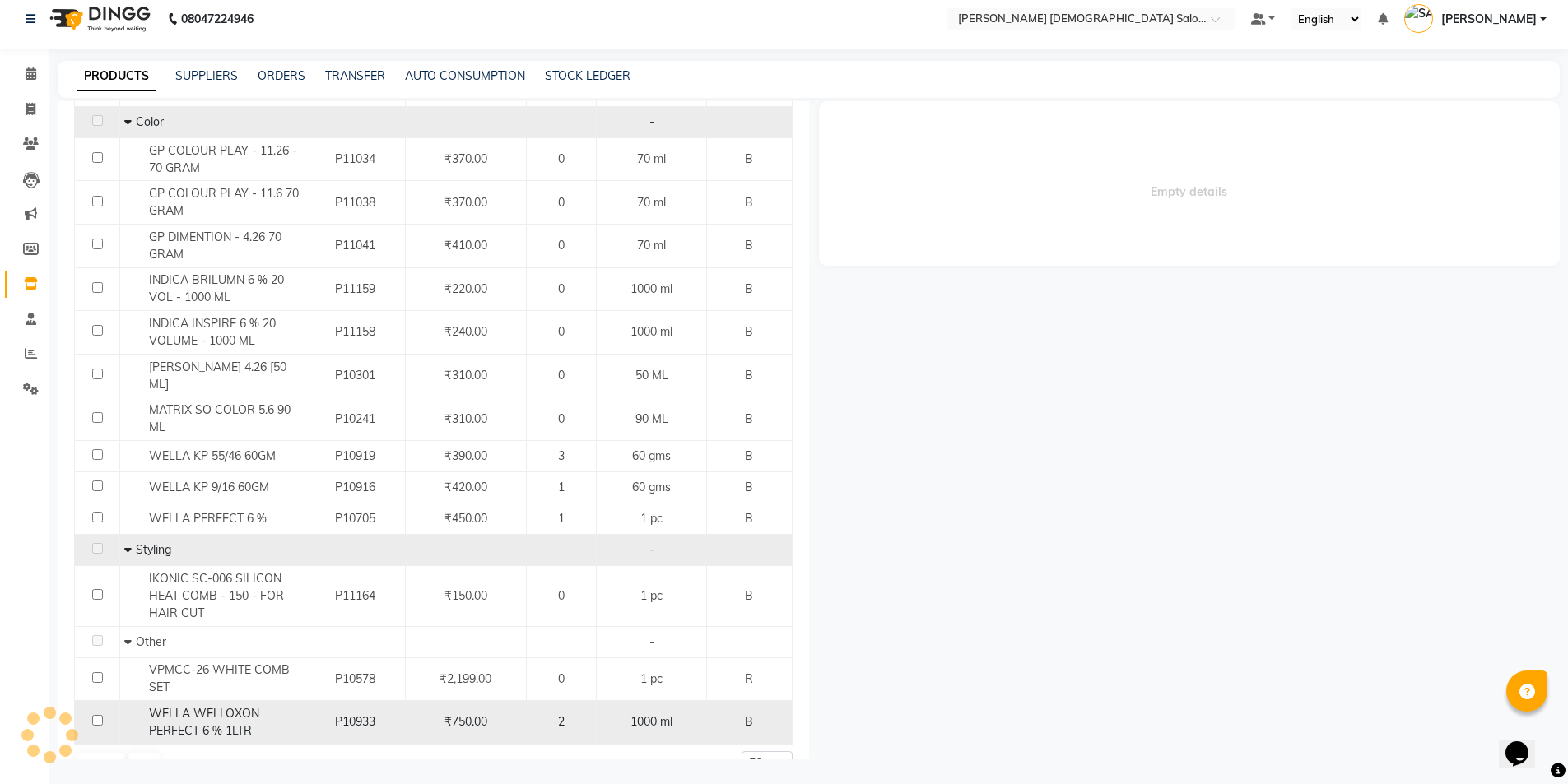
select select
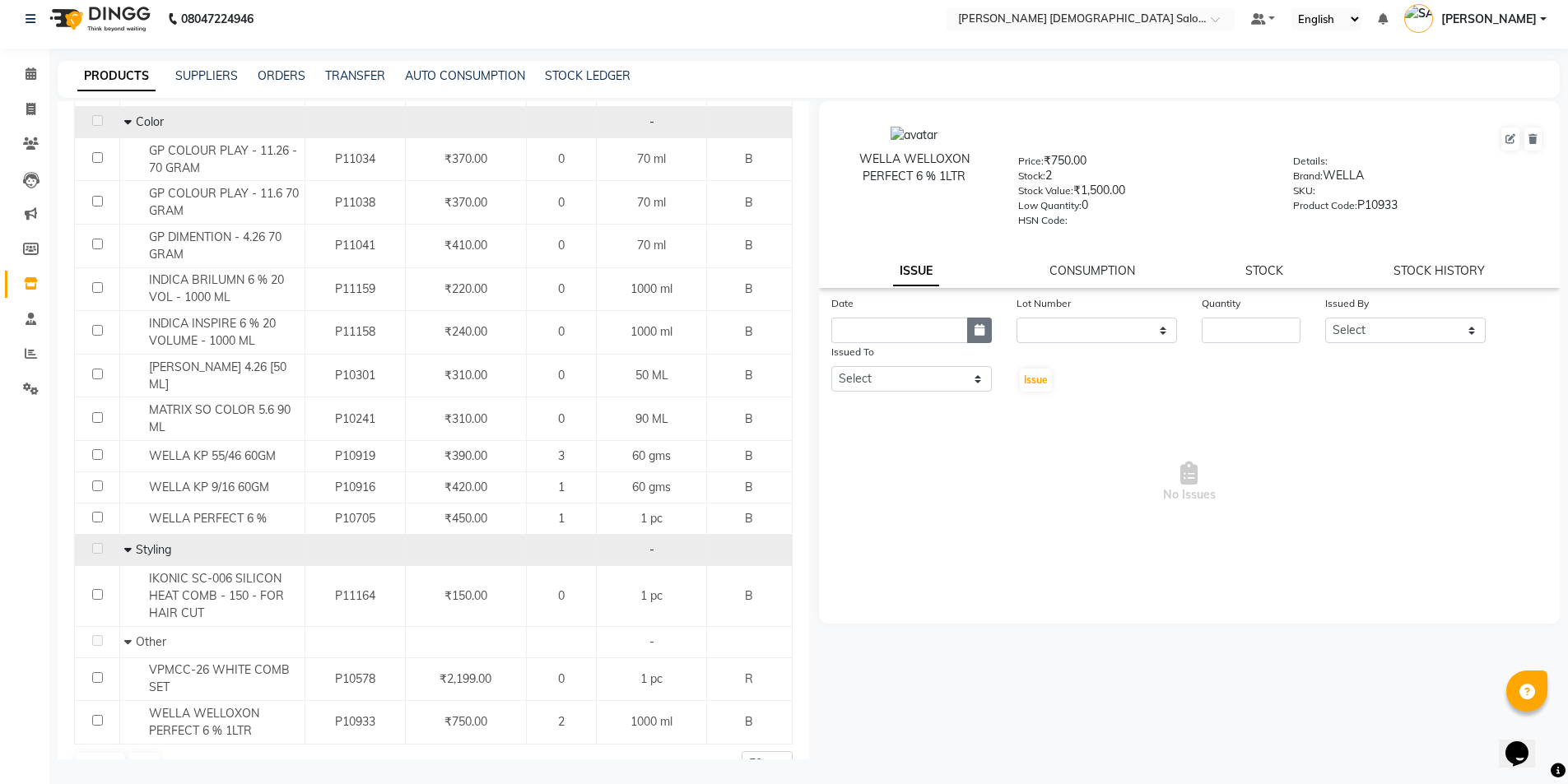
click at [988, 321] on button "button" at bounding box center [979, 331] width 25 height 26
select select "9"
select select "2025"
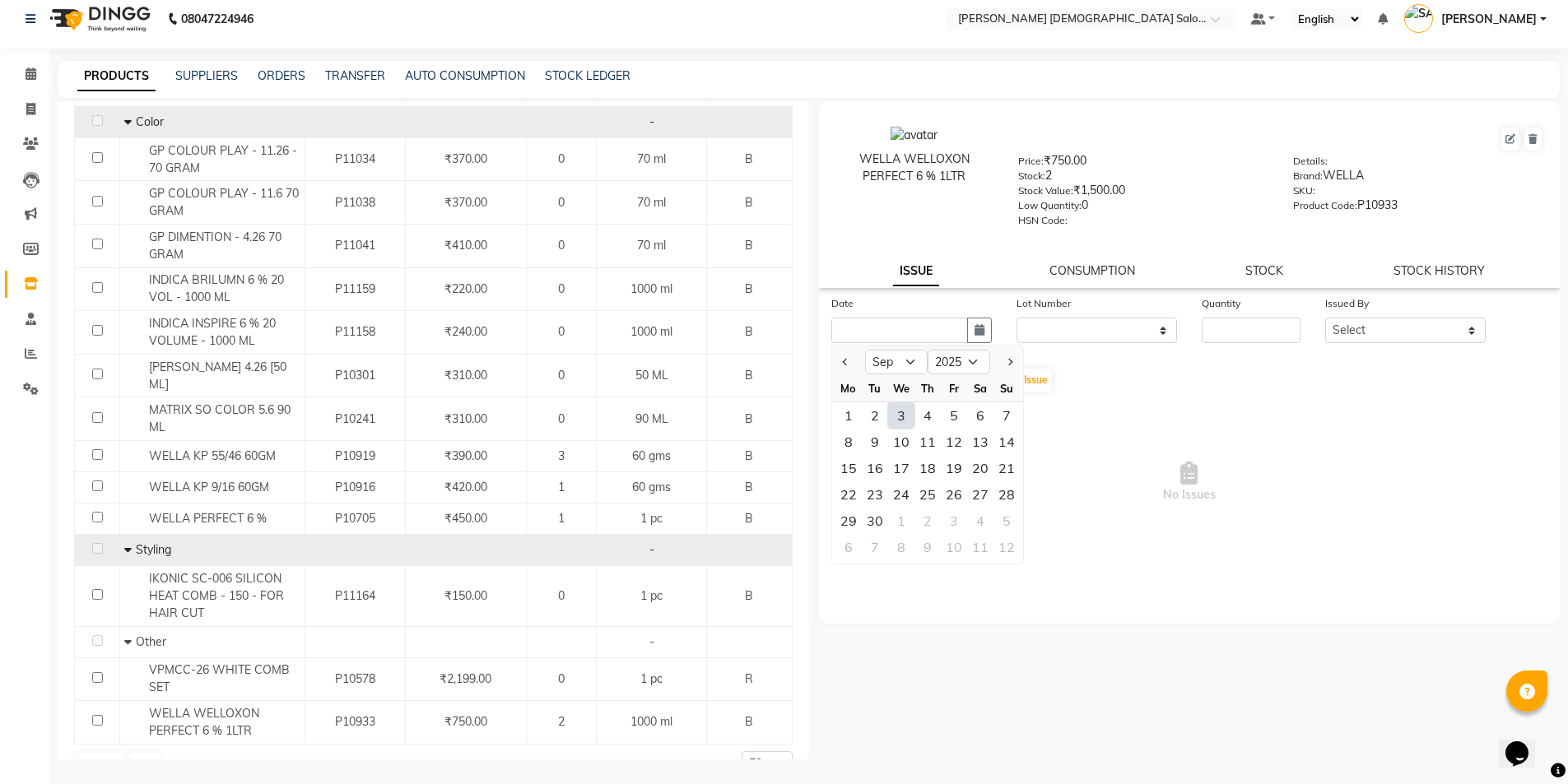
type input "[DATE]"
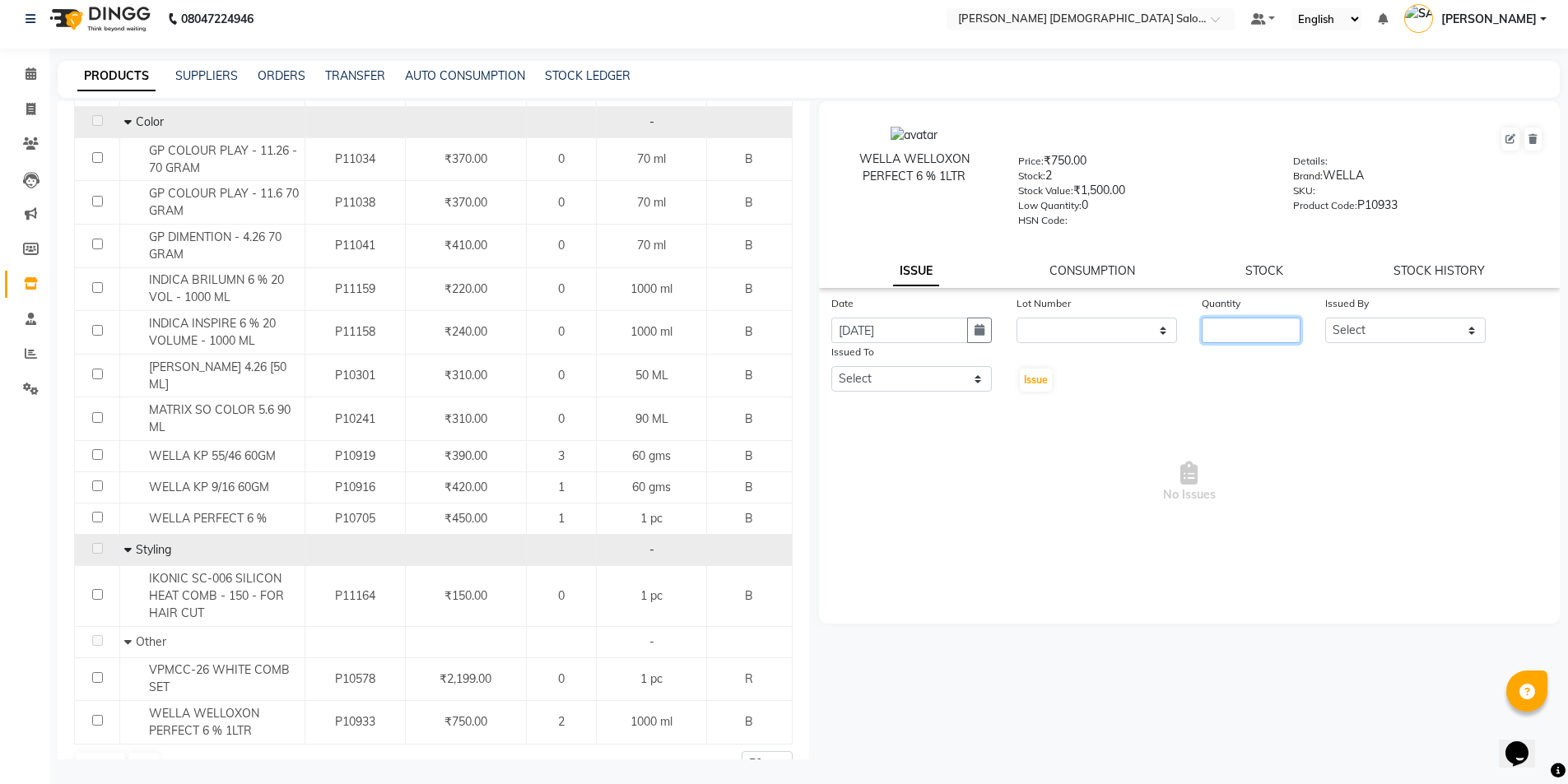
click at [1236, 329] on input "number" at bounding box center [1251, 331] width 99 height 26
type input "1"
click at [1414, 320] on select "Select [PERSON_NAME] BHAVTIK [PERSON_NAME] [PERSON_NAME] [PERSON_NAME] [PERSON_…" at bounding box center [1405, 331] width 161 height 26
select select "67036"
click at [1325, 318] on select "Select [PERSON_NAME] BHAVTIK [PERSON_NAME] [PERSON_NAME] [PERSON_NAME] [PERSON_…" at bounding box center [1405, 331] width 161 height 26
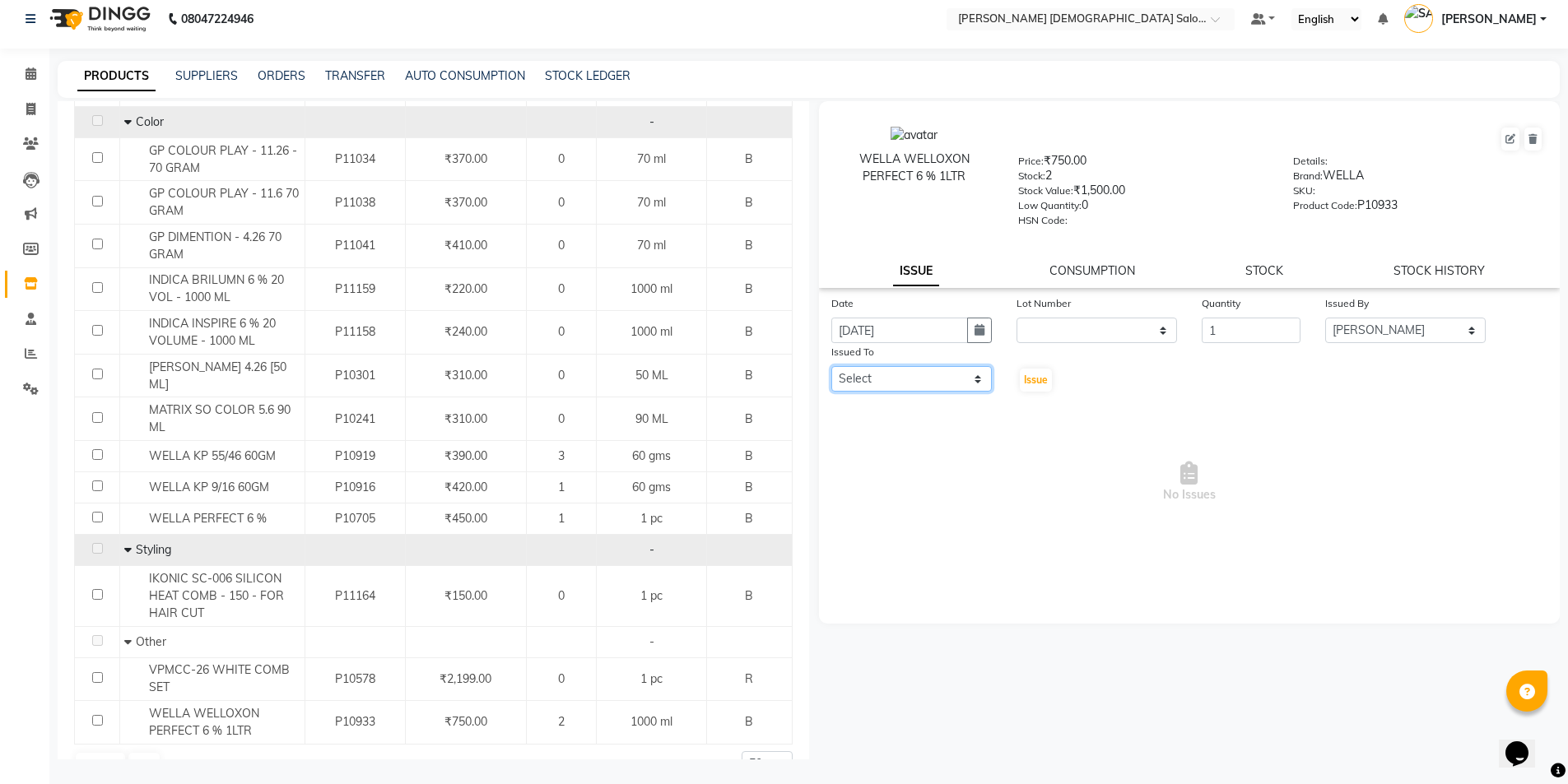
click at [955, 377] on select "Select [PERSON_NAME] BHAVTIK [PERSON_NAME] [PERSON_NAME] [PERSON_NAME] [PERSON_…" at bounding box center [912, 379] width 161 height 26
click at [832, 366] on select "Select [PERSON_NAME] BHAVTIK [PERSON_NAME] [PERSON_NAME] [PERSON_NAME] [PERSON_…" at bounding box center [912, 379] width 161 height 26
click at [918, 387] on select "Select [PERSON_NAME] BHAVTIK [PERSON_NAME] [PERSON_NAME] [PERSON_NAME] [PERSON_…" at bounding box center [912, 379] width 161 height 26
click at [832, 366] on select "Select [PERSON_NAME] BHAVTIK [PERSON_NAME] [PERSON_NAME] [PERSON_NAME] [PERSON_…" at bounding box center [912, 379] width 161 height 26
select select "74177"
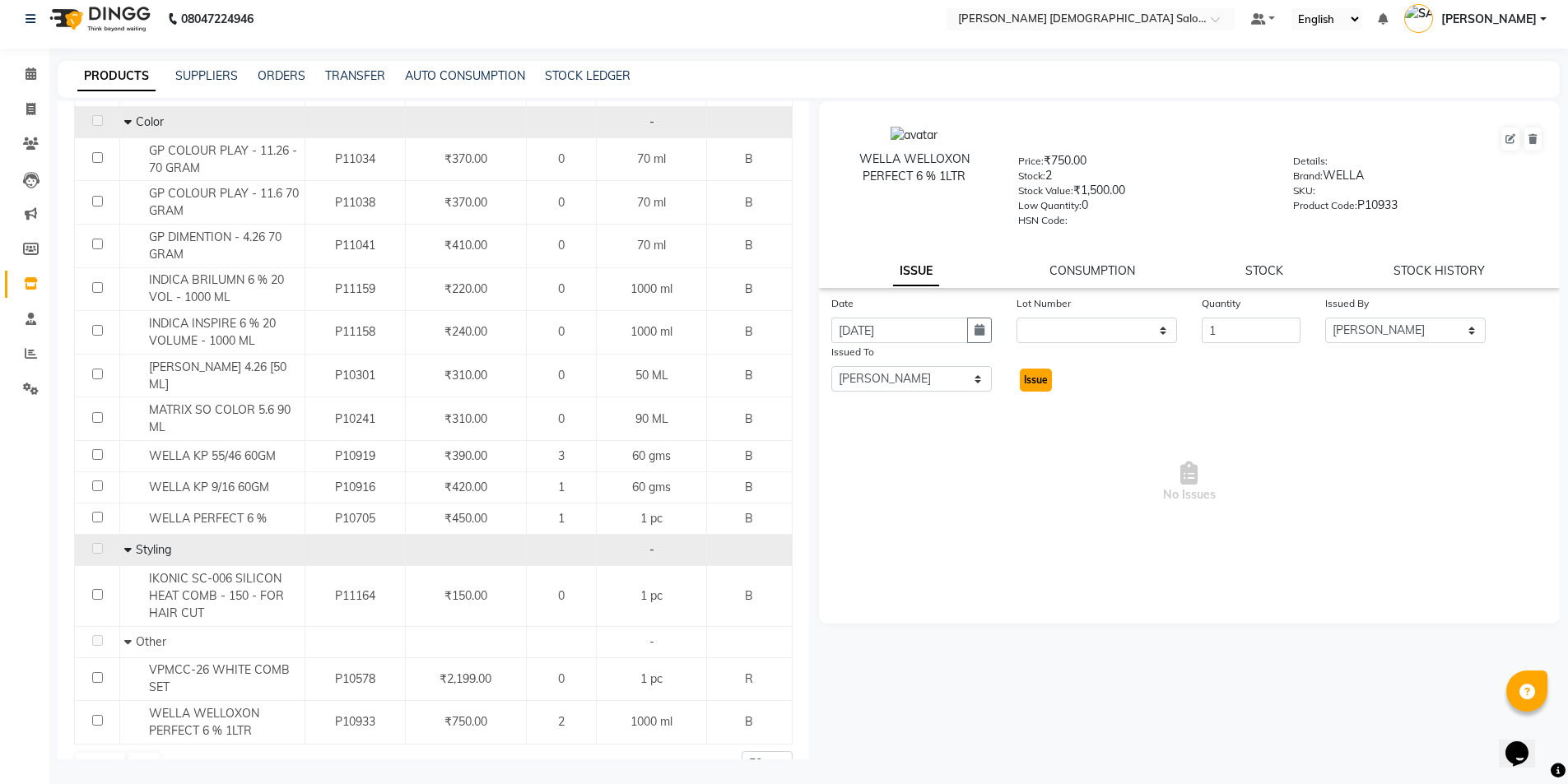
click at [1034, 380] on span "Issue" at bounding box center [1036, 379] width 24 height 12
select select
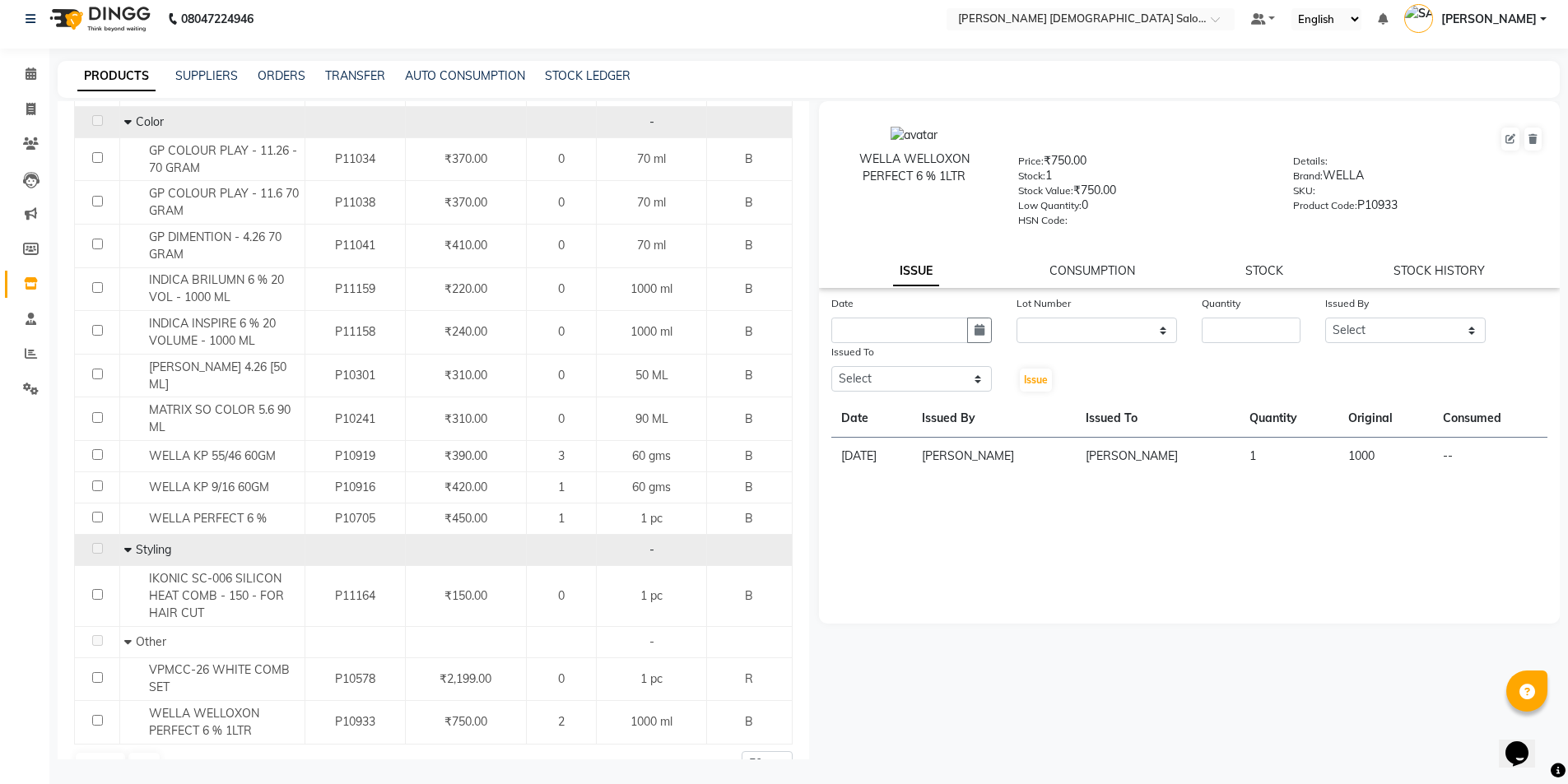
click at [1020, 516] on div "Date Lot Number None Quantity Issued By Select [PERSON_NAME] BHAVTIK [PERSON_NA…" at bounding box center [1189, 459] width 742 height 329
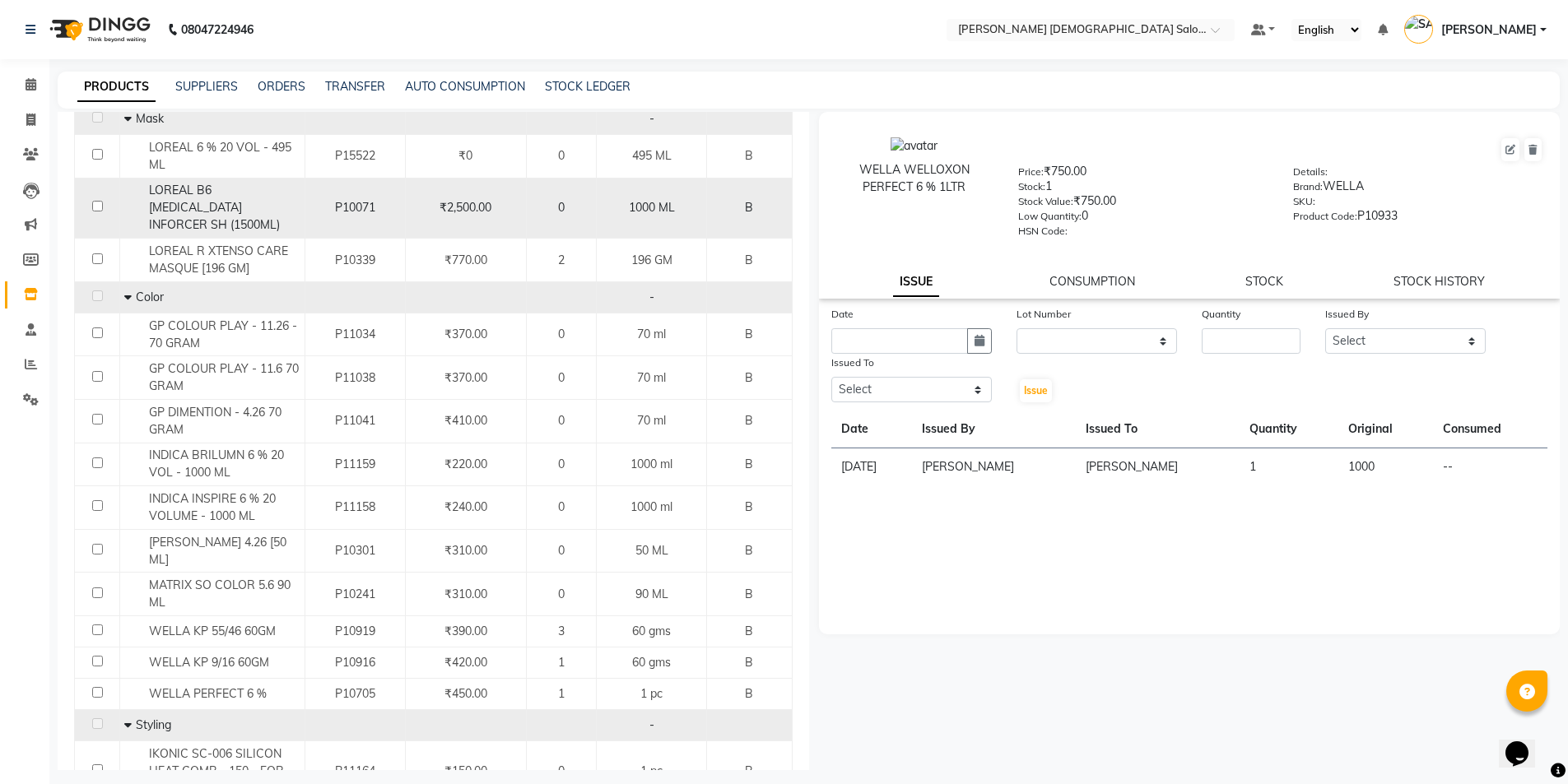
scroll to position [0, 0]
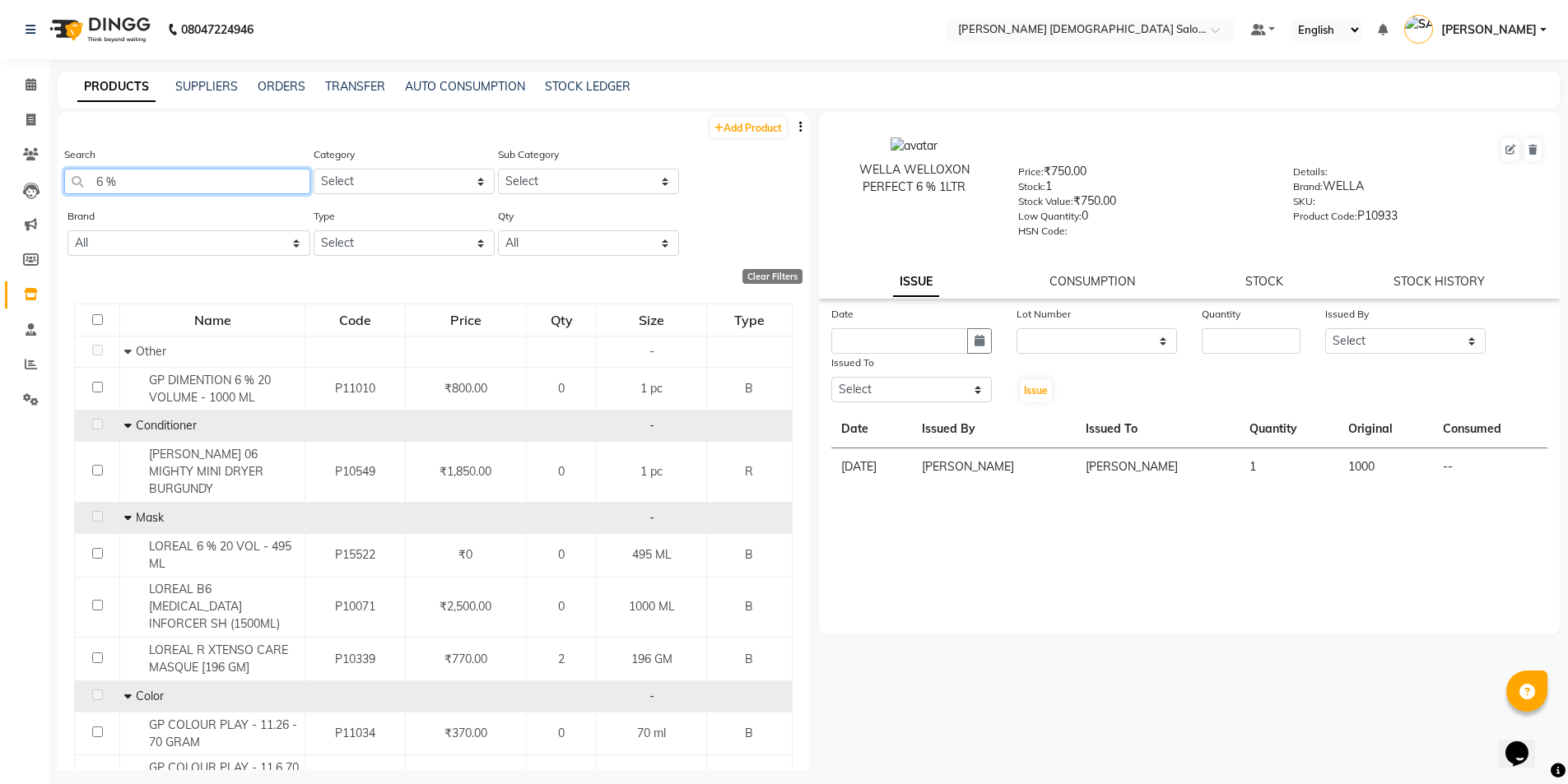
drag, startPoint x: 122, startPoint y: 177, endPoint x: 54, endPoint y: 183, distance: 68.3
click at [54, 182] on main "PRODUCTS SUPPLIERS ORDERS TRANSFER AUTO CONSUMPTION STOCK LEDGER Add Product Se…" at bounding box center [808, 432] width 1518 height 723
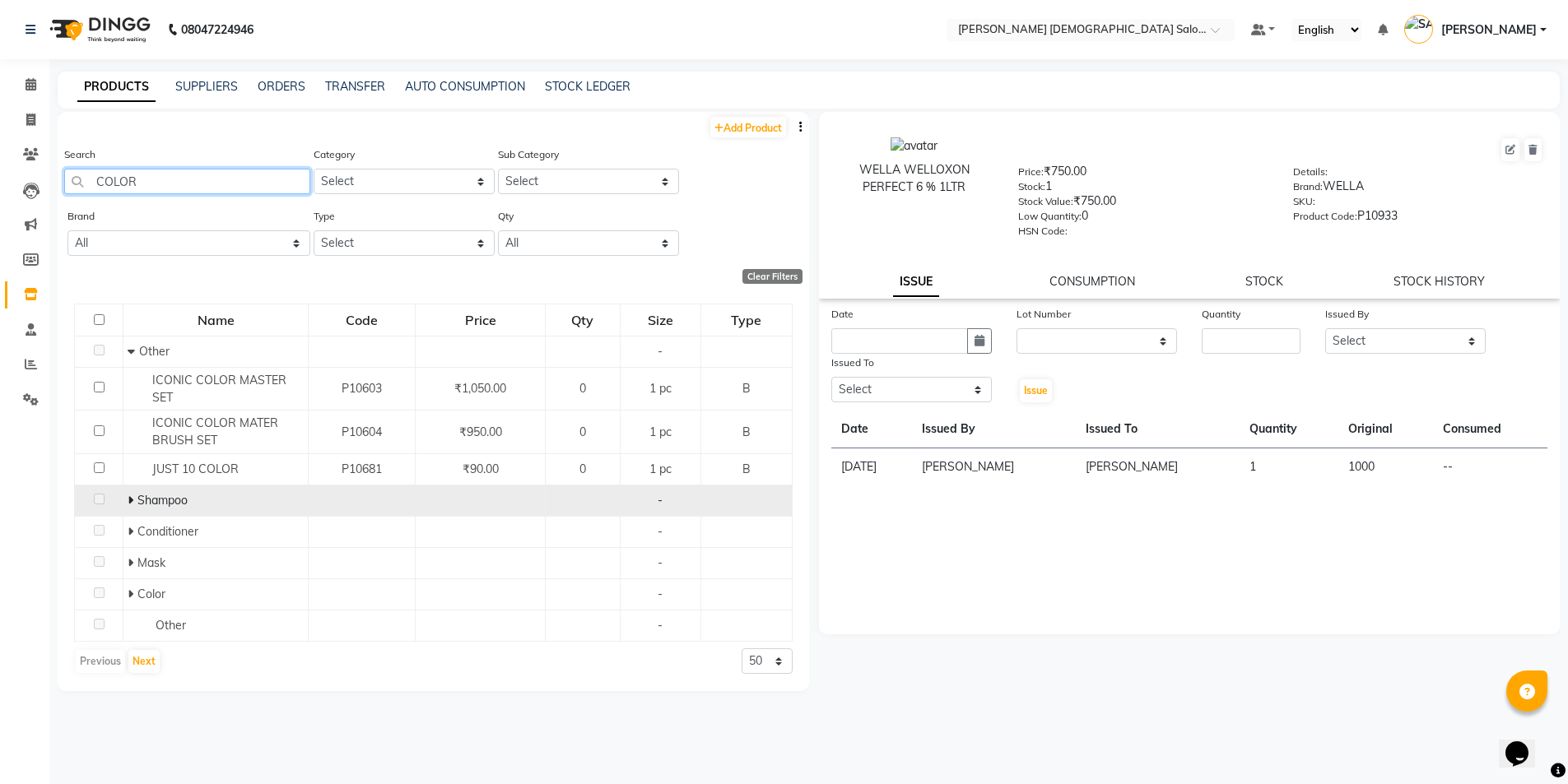
type input "COLOR"
click at [134, 497] on span at bounding box center [132, 501] width 10 height 15
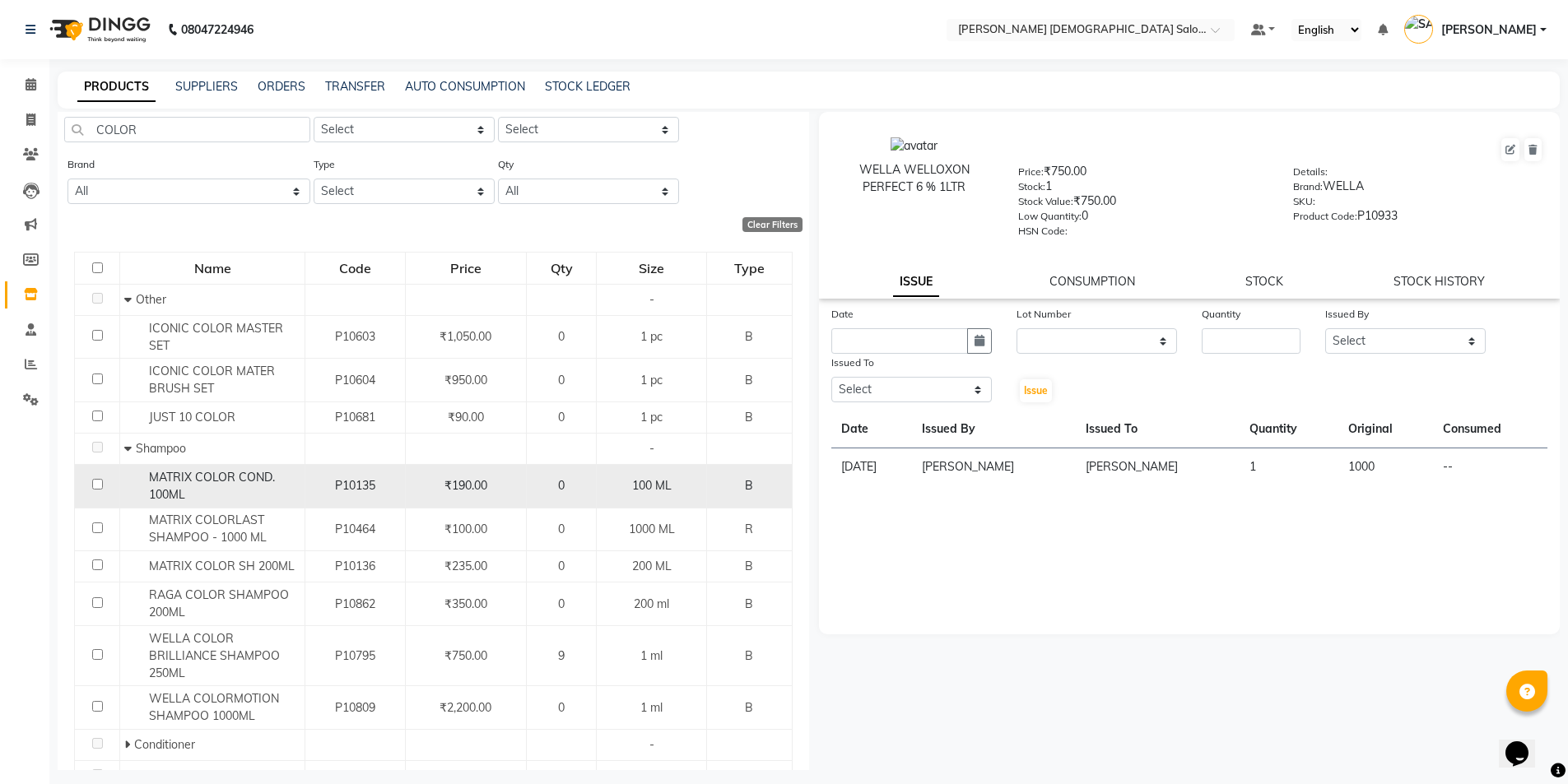
scroll to position [186, 0]
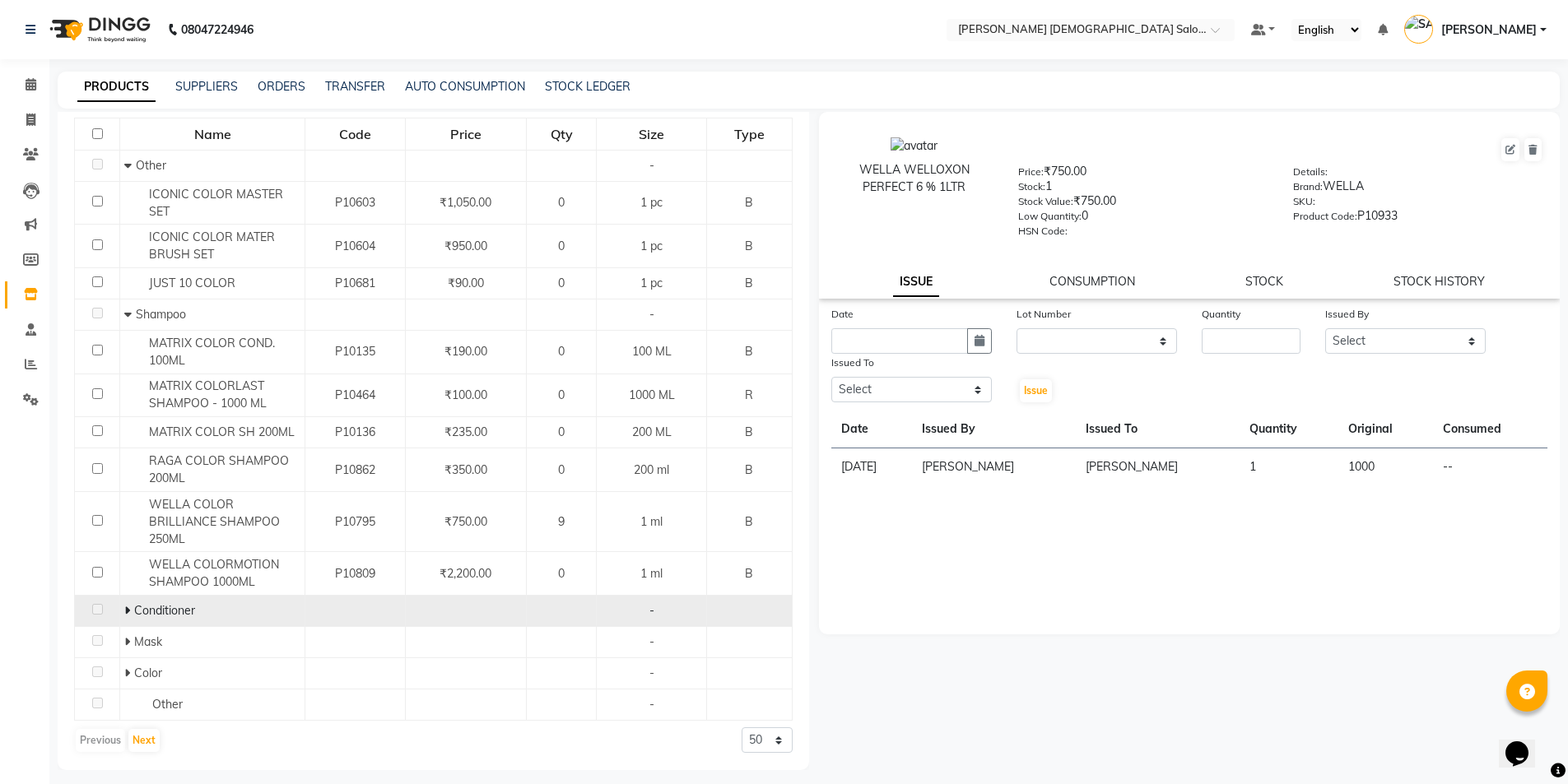
click at [128, 606] on icon at bounding box center [128, 610] width 6 height 11
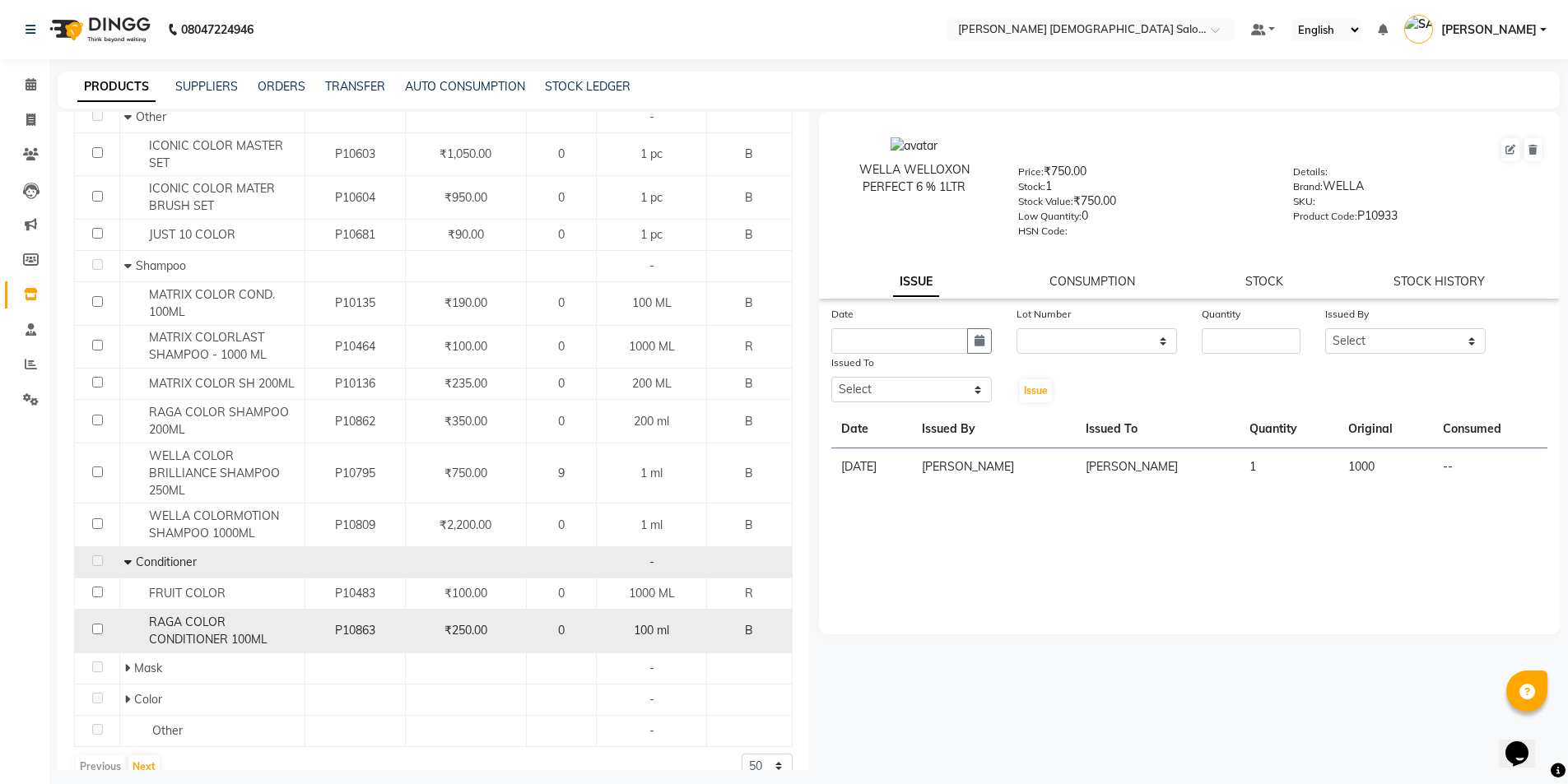
scroll to position [260, 0]
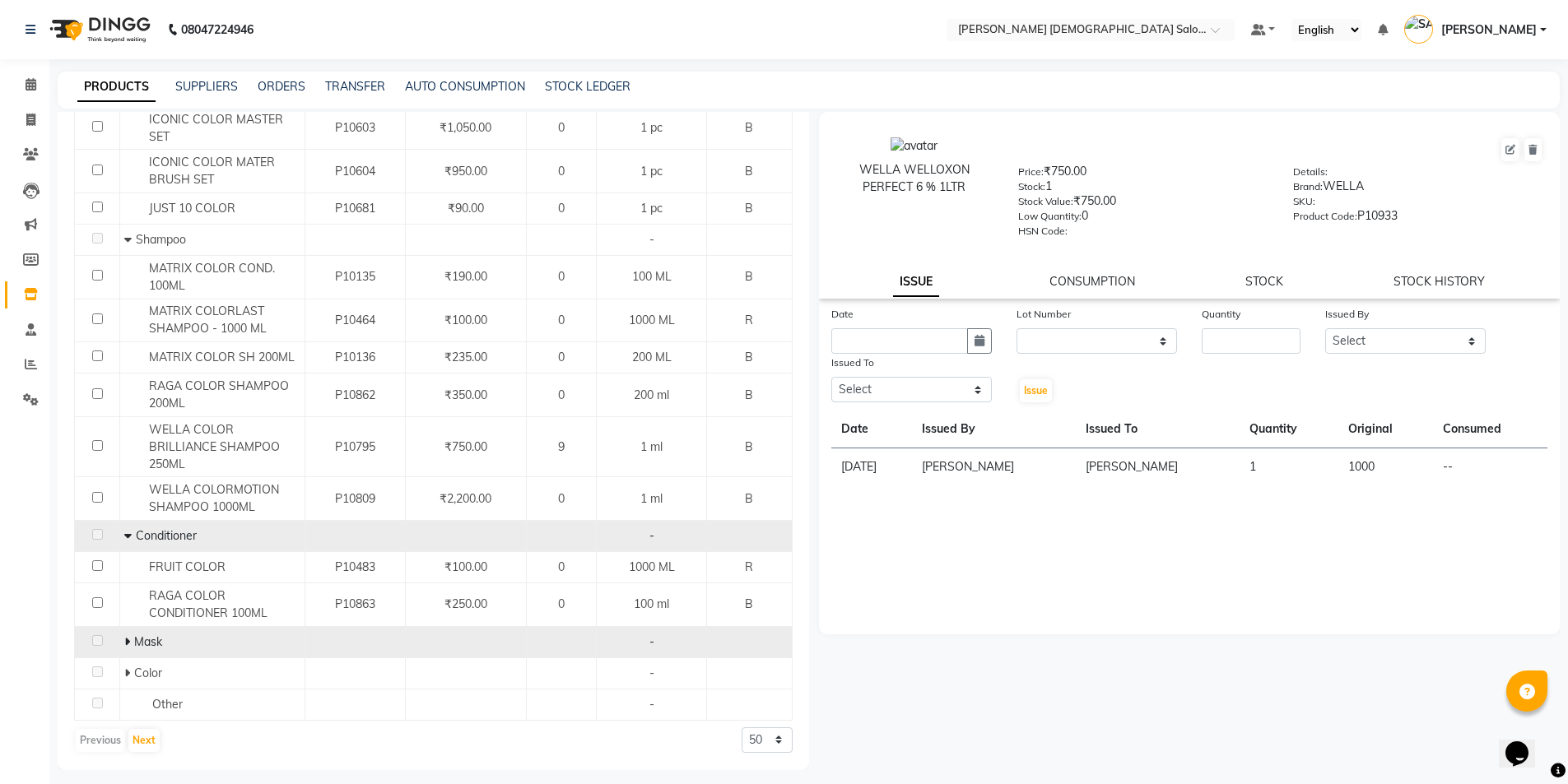
click at [126, 643] on icon at bounding box center [128, 642] width 6 height 11
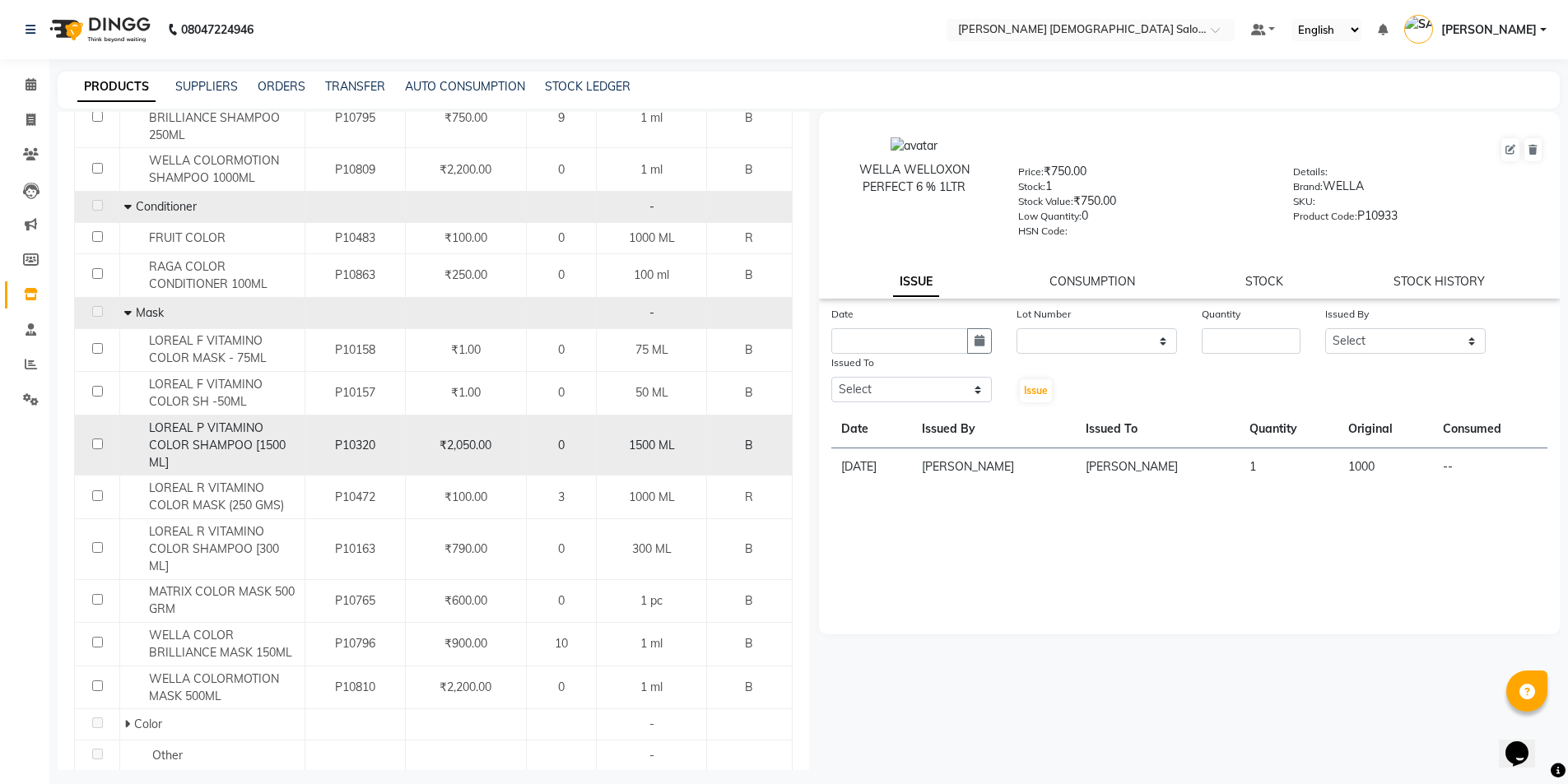
scroll to position [641, 0]
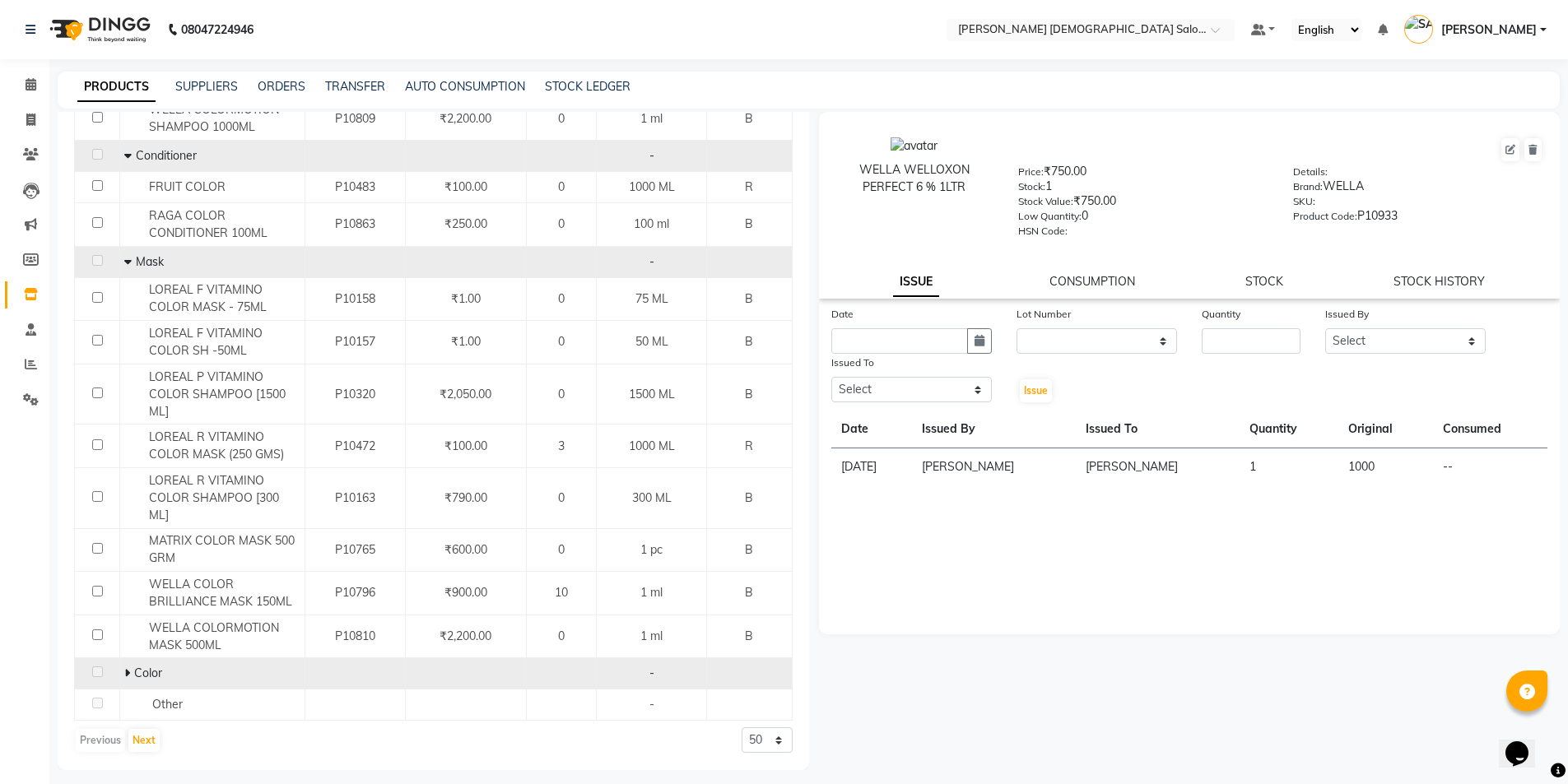
click at [125, 671] on icon at bounding box center [128, 672] width 6 height 11
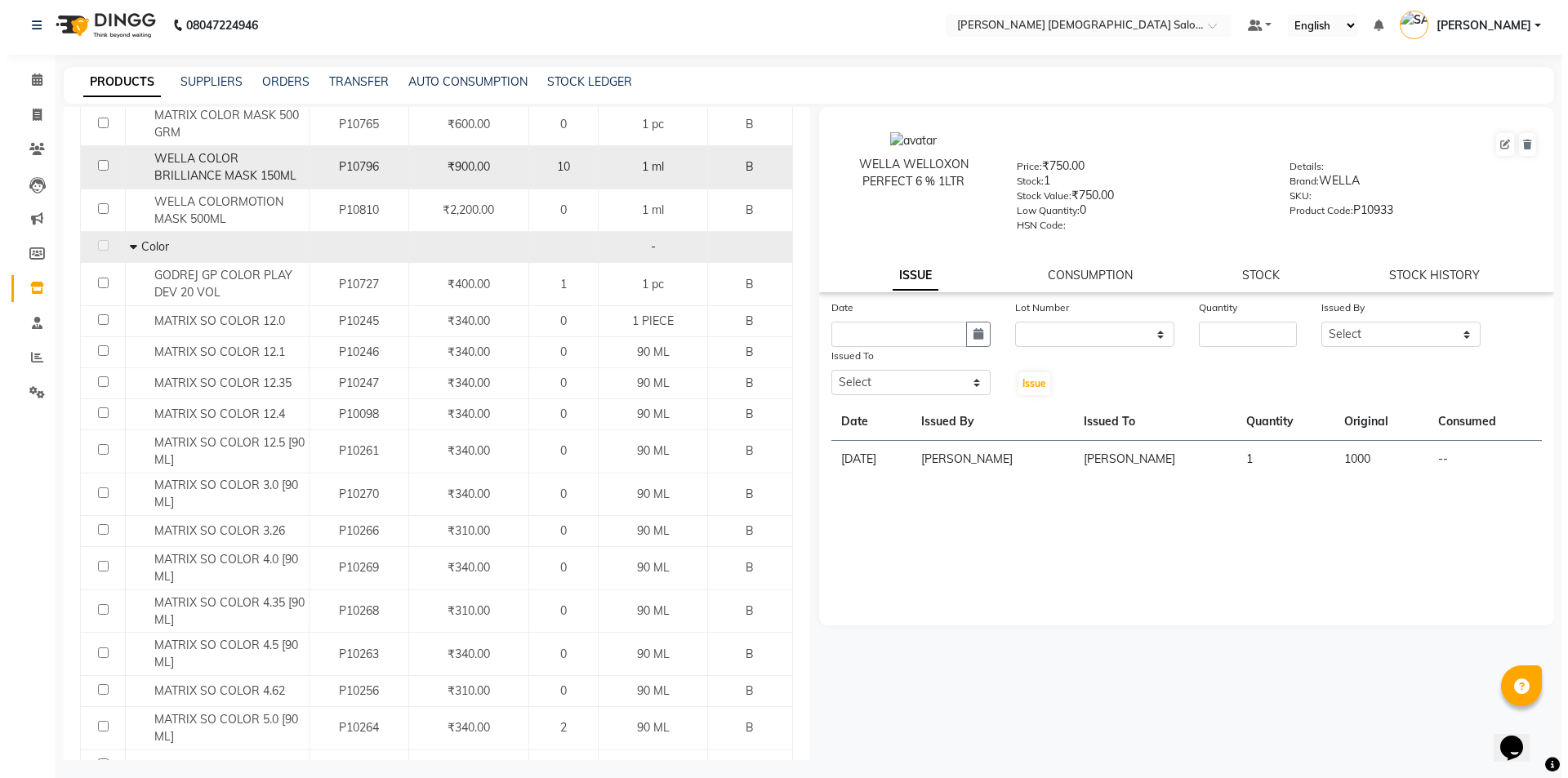
scroll to position [0, 0]
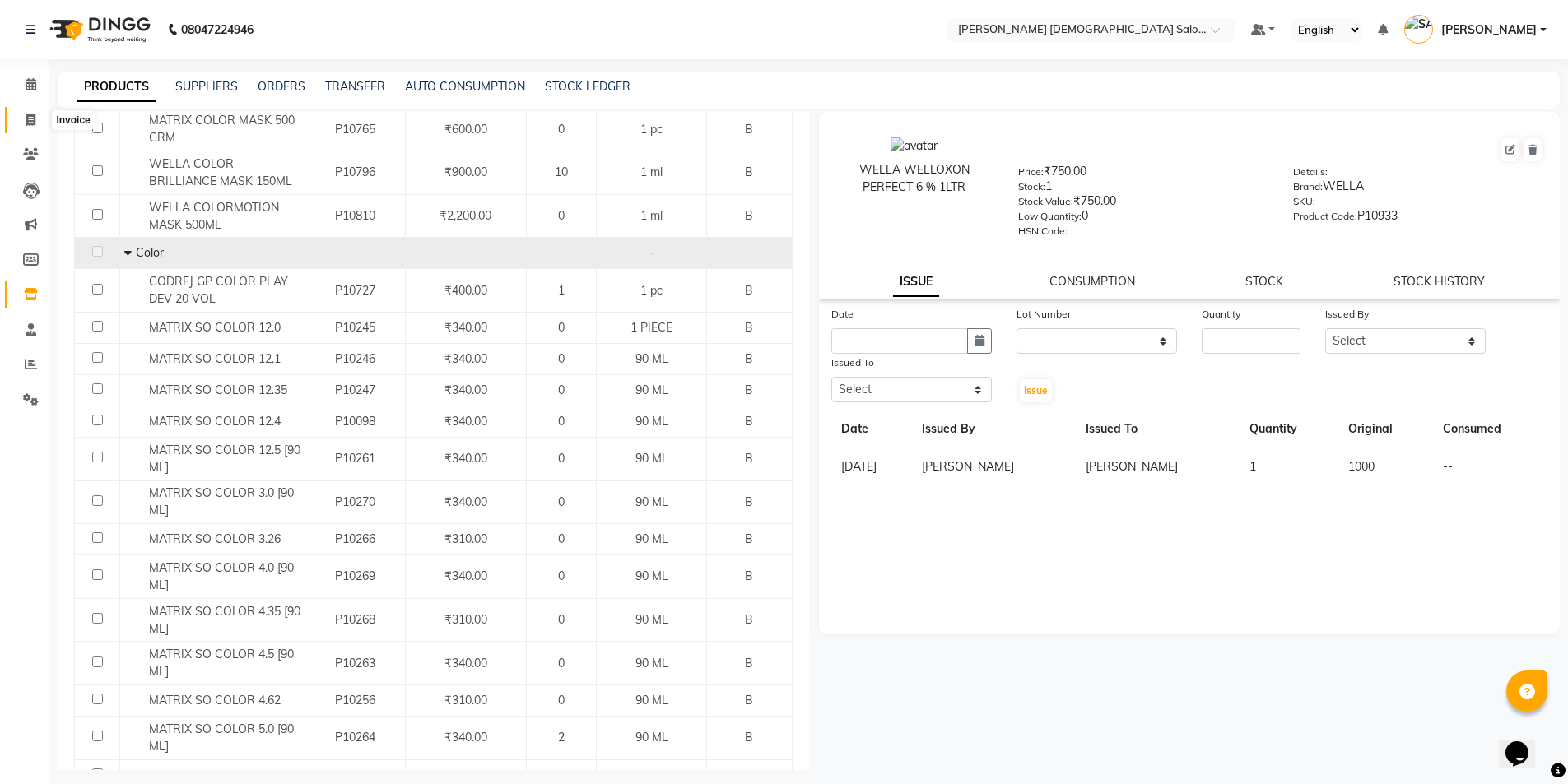
click at [40, 120] on span at bounding box center [30, 120] width 29 height 18
select select "service"
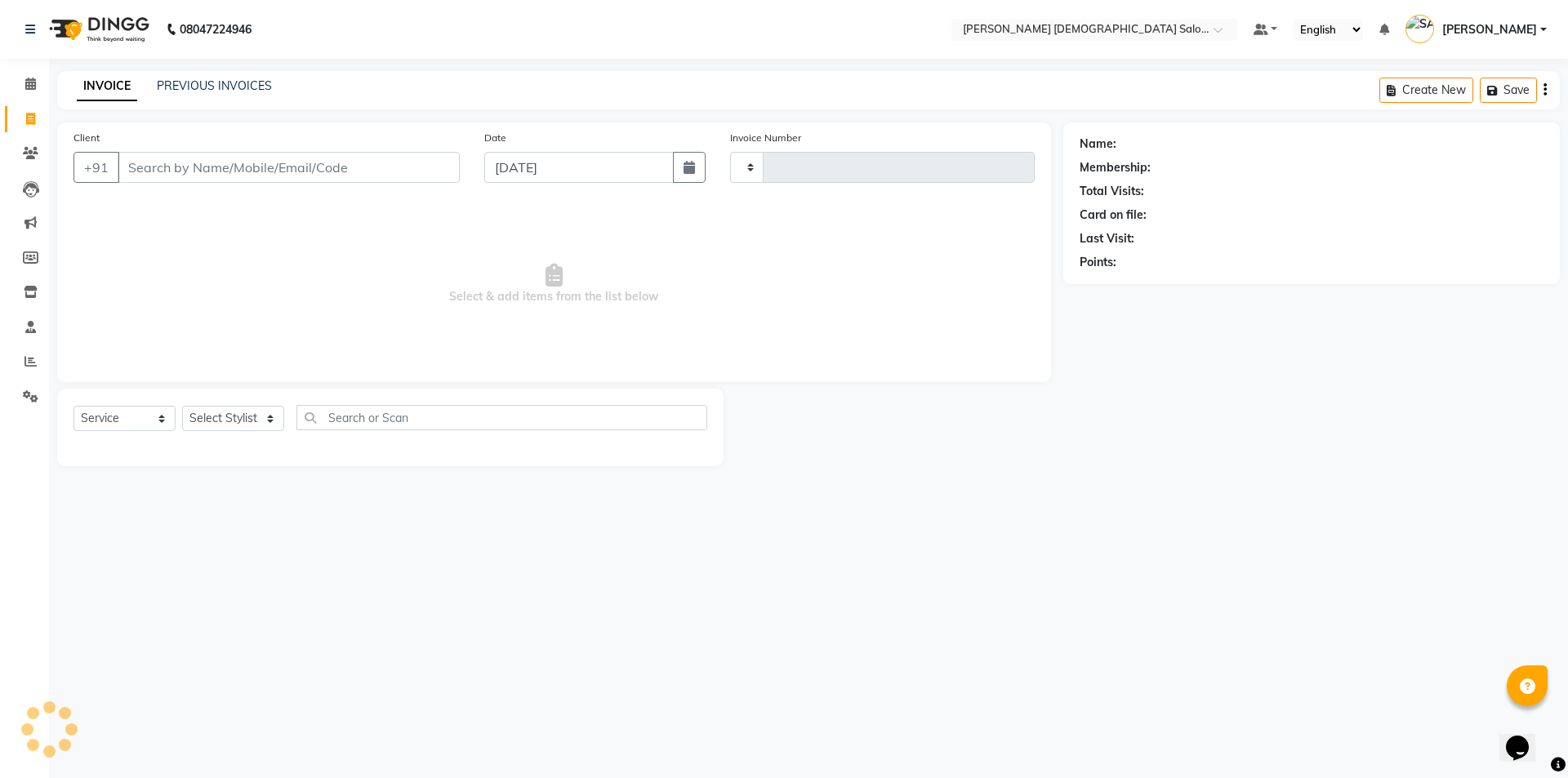
type input "4342"
select select "7542"
click at [31, 116] on icon at bounding box center [31, 118] width 9 height 12
select select "service"
type input "4342"
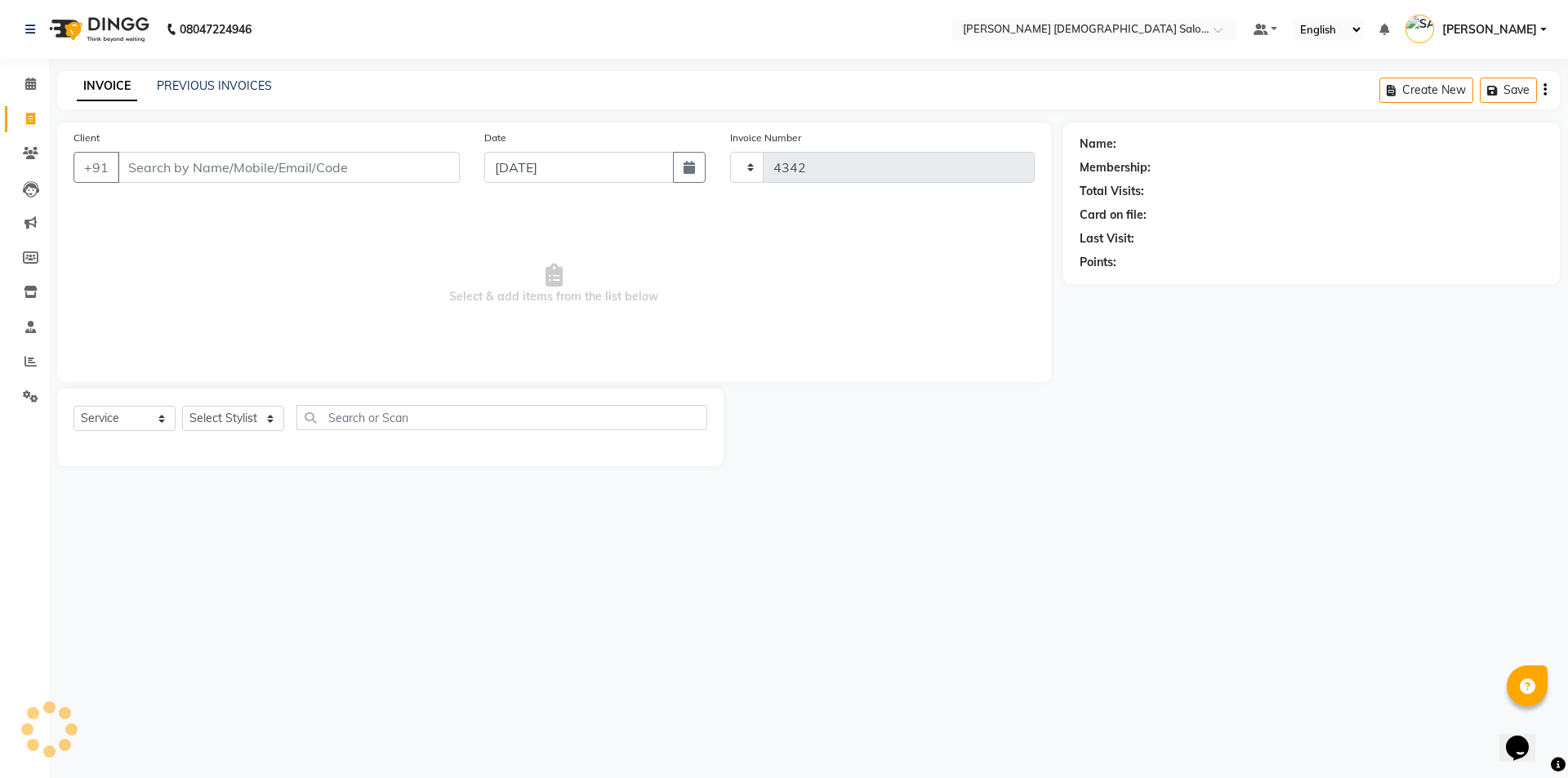
select select "7542"
click at [376, 152] on input "Client" at bounding box center [288, 168] width 342 height 31
type input "6355319914"
click at [461, 142] on div "Client [PHONE_NUMBER] Add Client" at bounding box center [267, 162] width 411 height 67
click at [437, 166] on span "Add Client" at bounding box center [417, 168] width 64 height 16
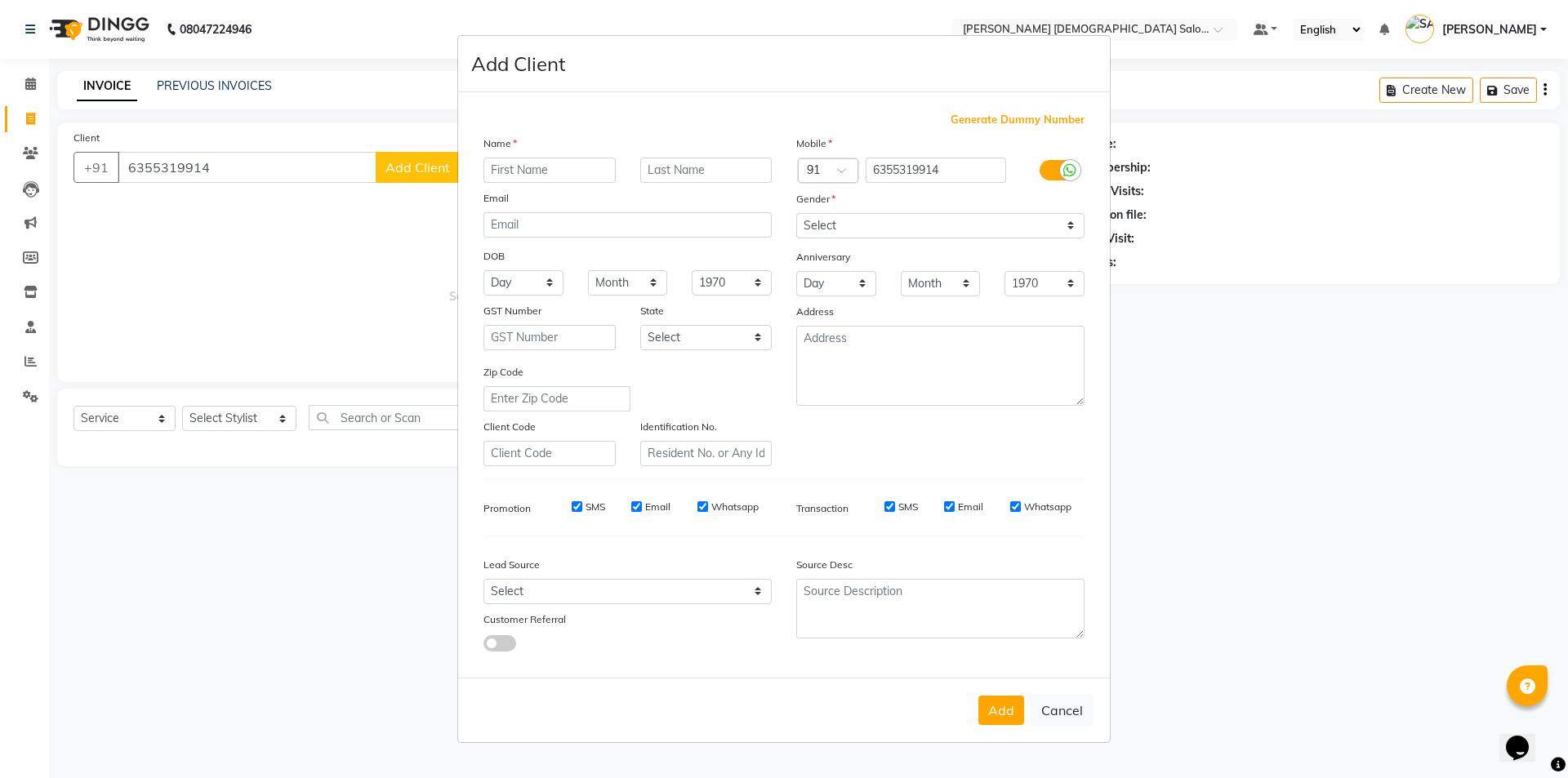
click at [572, 171] on input "text" at bounding box center [549, 170] width 132 height 26
type input "PRIYA"
type input "BHAGAT"
drag, startPoint x: 863, startPoint y: 218, endPoint x: 865, endPoint y: 236, distance: 18.1
click at [866, 220] on select "Select [DEMOGRAPHIC_DATA] [DEMOGRAPHIC_DATA] Other Prefer Not To Say" at bounding box center [940, 225] width 288 height 26
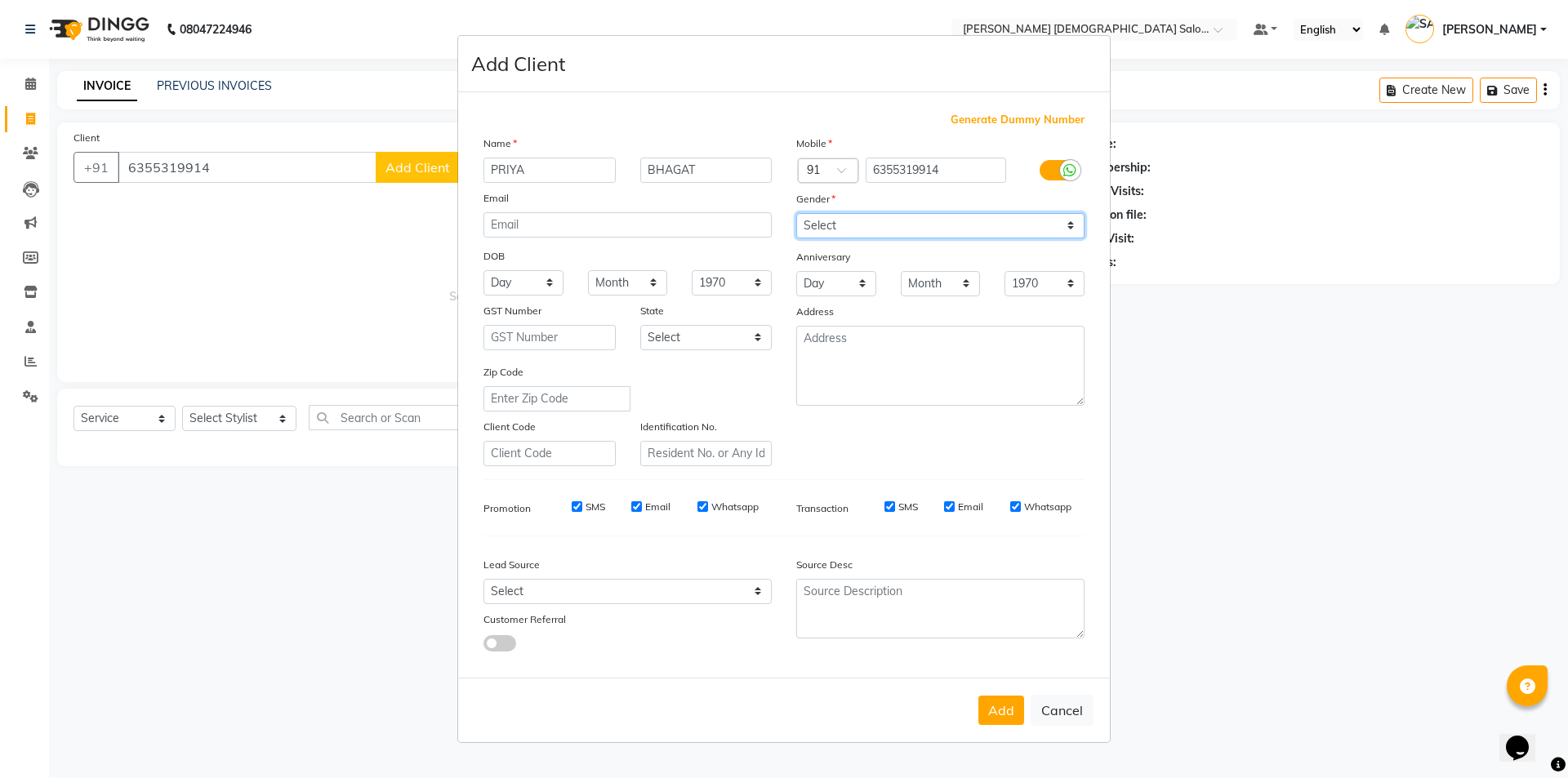
select select "[DEMOGRAPHIC_DATA]"
click at [796, 213] on select "Select [DEMOGRAPHIC_DATA] [DEMOGRAPHIC_DATA] Other Prefer Not To Say" at bounding box center [940, 225] width 288 height 26
drag, startPoint x: 998, startPoint y: 714, endPoint x: 1000, endPoint y: 699, distance: 15.1
click at [999, 714] on button "Add" at bounding box center [1001, 710] width 46 height 29
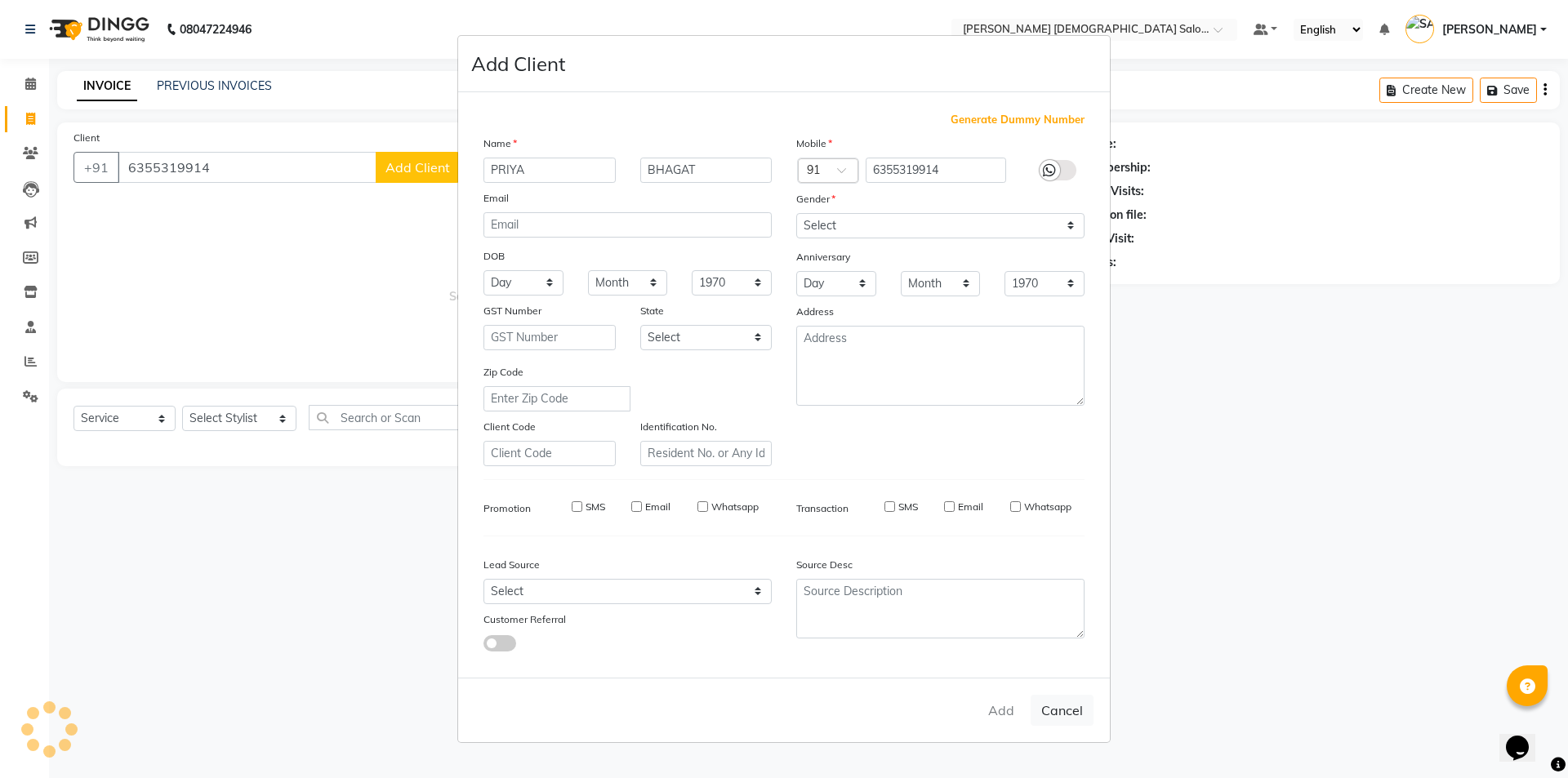
select select
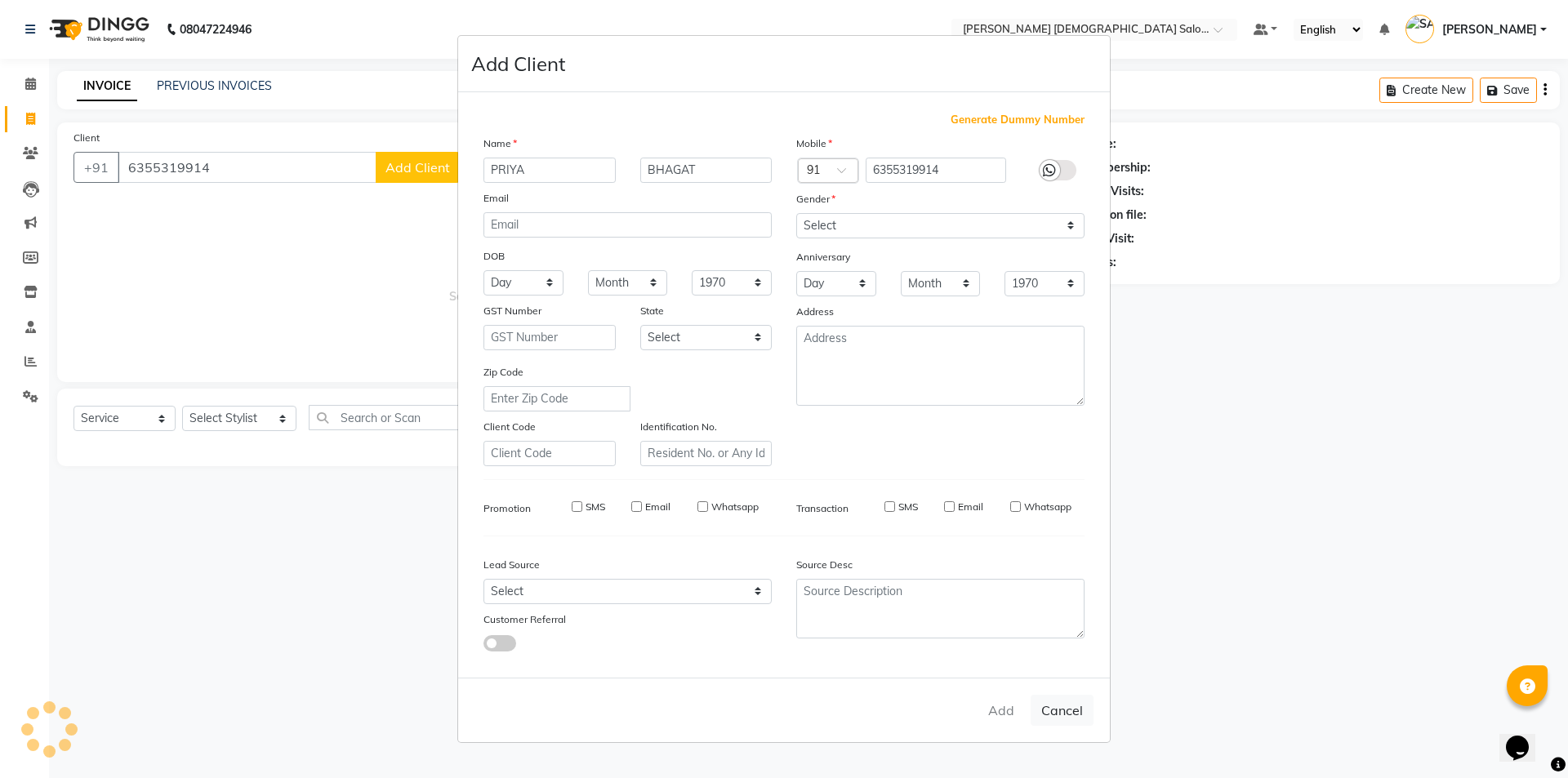
select select
checkbox input "false"
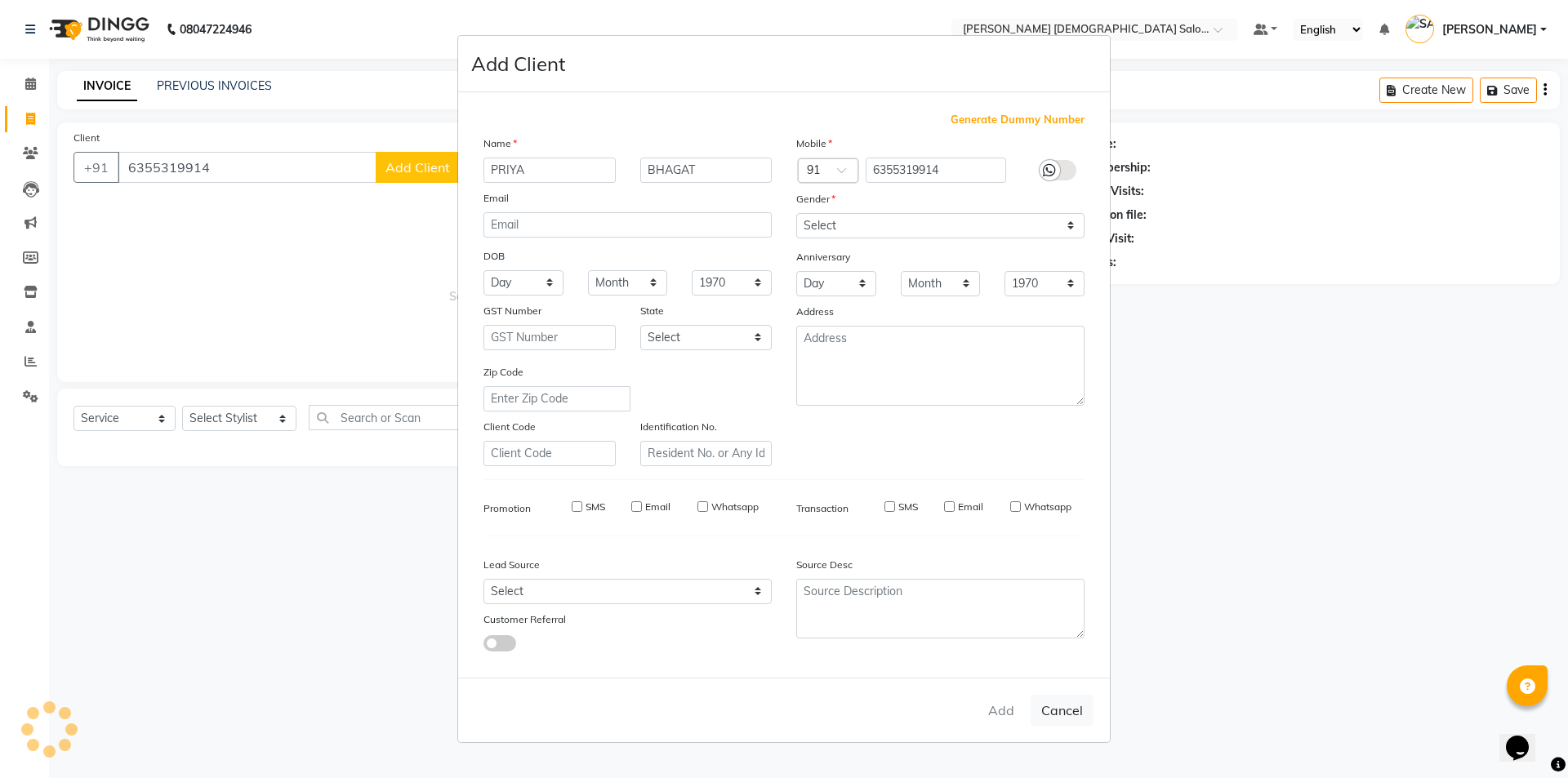
checkbox input "false"
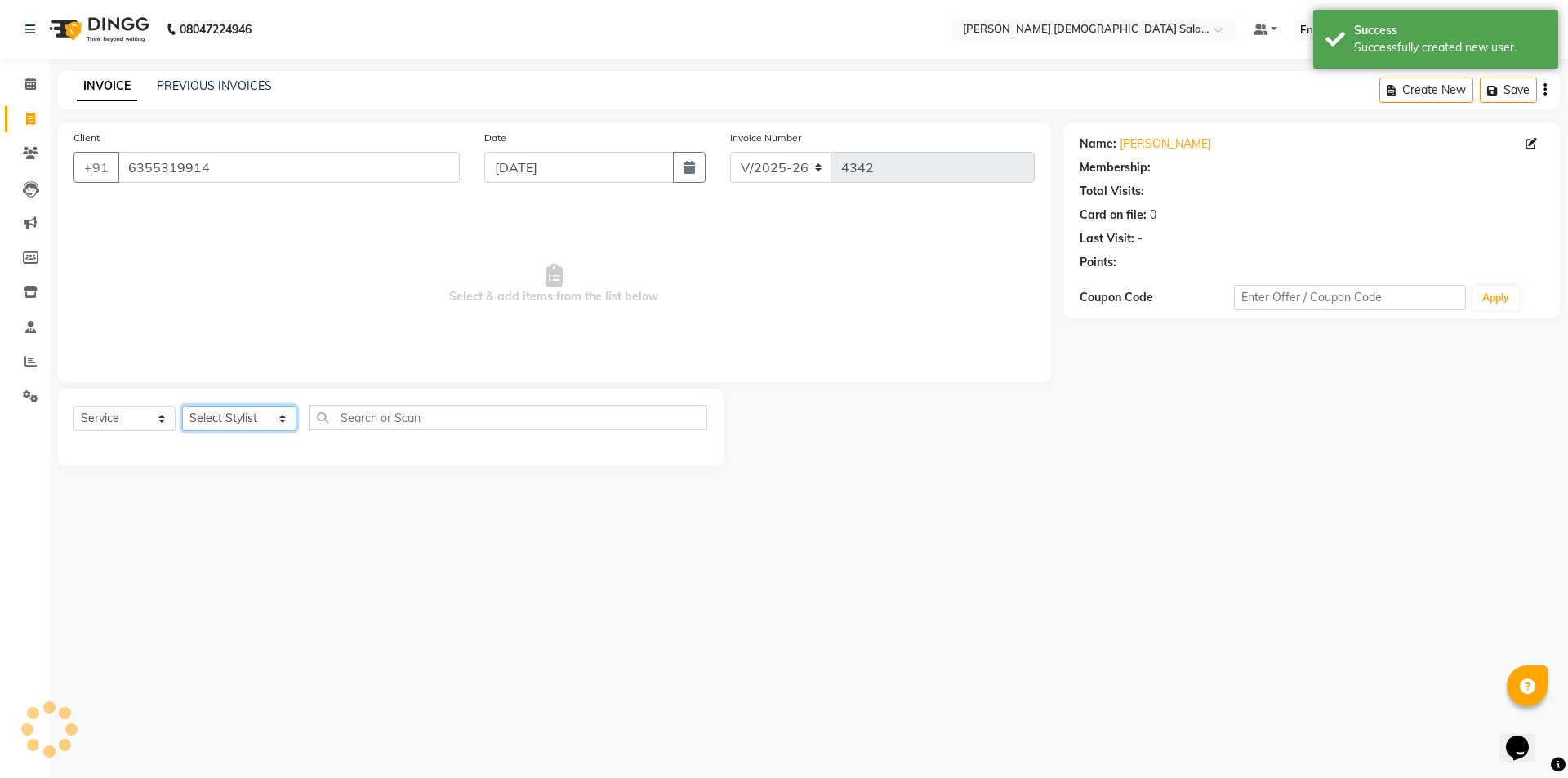
click at [227, 411] on select "Select Stylist [PERSON_NAME] BHAVTIK [PERSON_NAME] [PERSON_NAME] [PERSON_NAME] …" at bounding box center [239, 419] width 115 height 26
select select "67024"
click at [182, 406] on select "Select Stylist [PERSON_NAME] BHAVTIK [PERSON_NAME] [PERSON_NAME] [PERSON_NAME] …" at bounding box center [239, 419] width 115 height 26
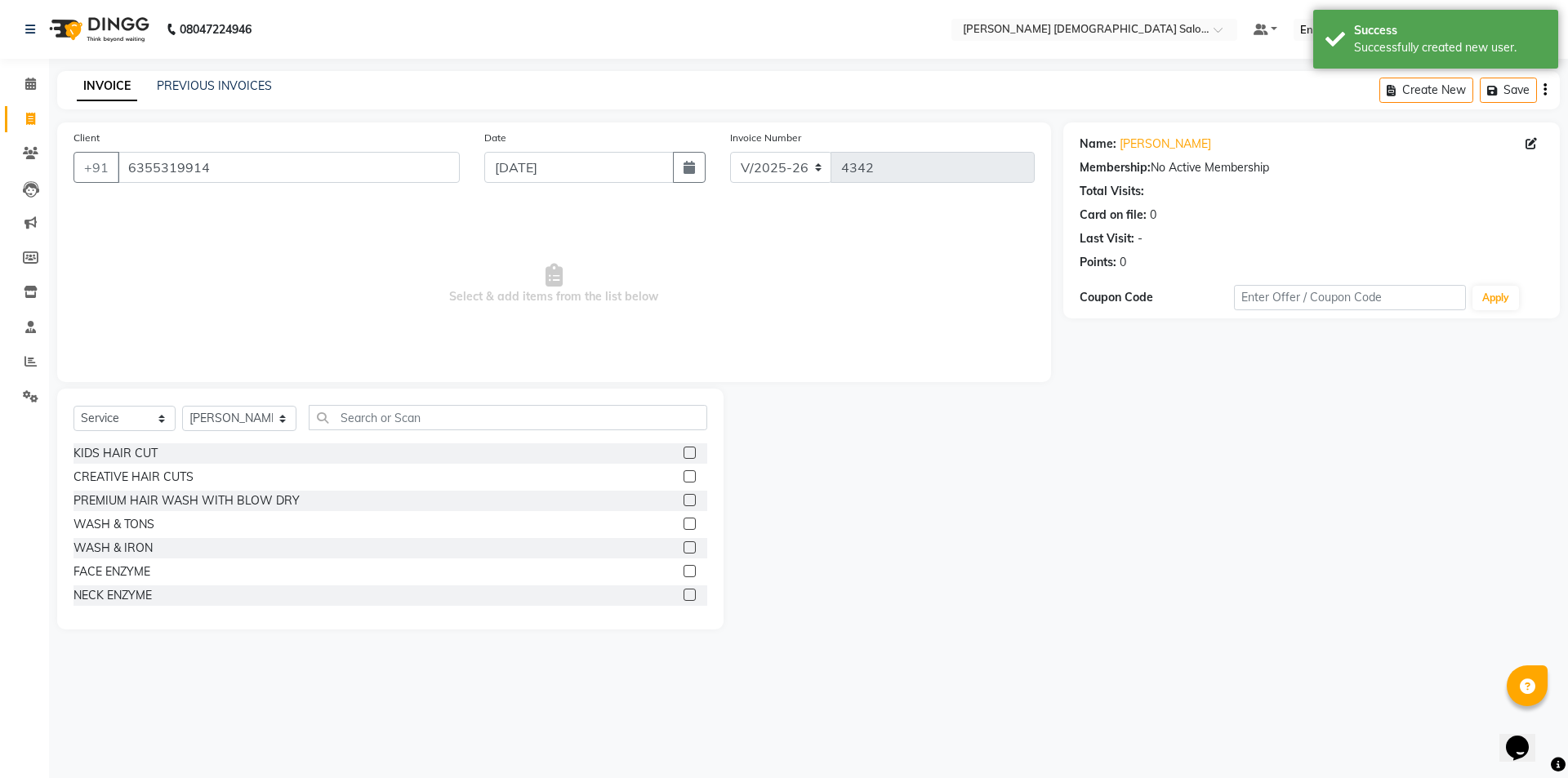
click at [132, 433] on div "Select Service Product Membership Package Voucher Prepaid Gift Card Select Styl…" at bounding box center [390, 424] width 634 height 38
click at [403, 438] on div "Select Service Product Membership Package Voucher Prepaid Gift Card Select Styl…" at bounding box center [390, 424] width 634 height 38
click at [409, 422] on input "text" at bounding box center [508, 418] width 399 height 26
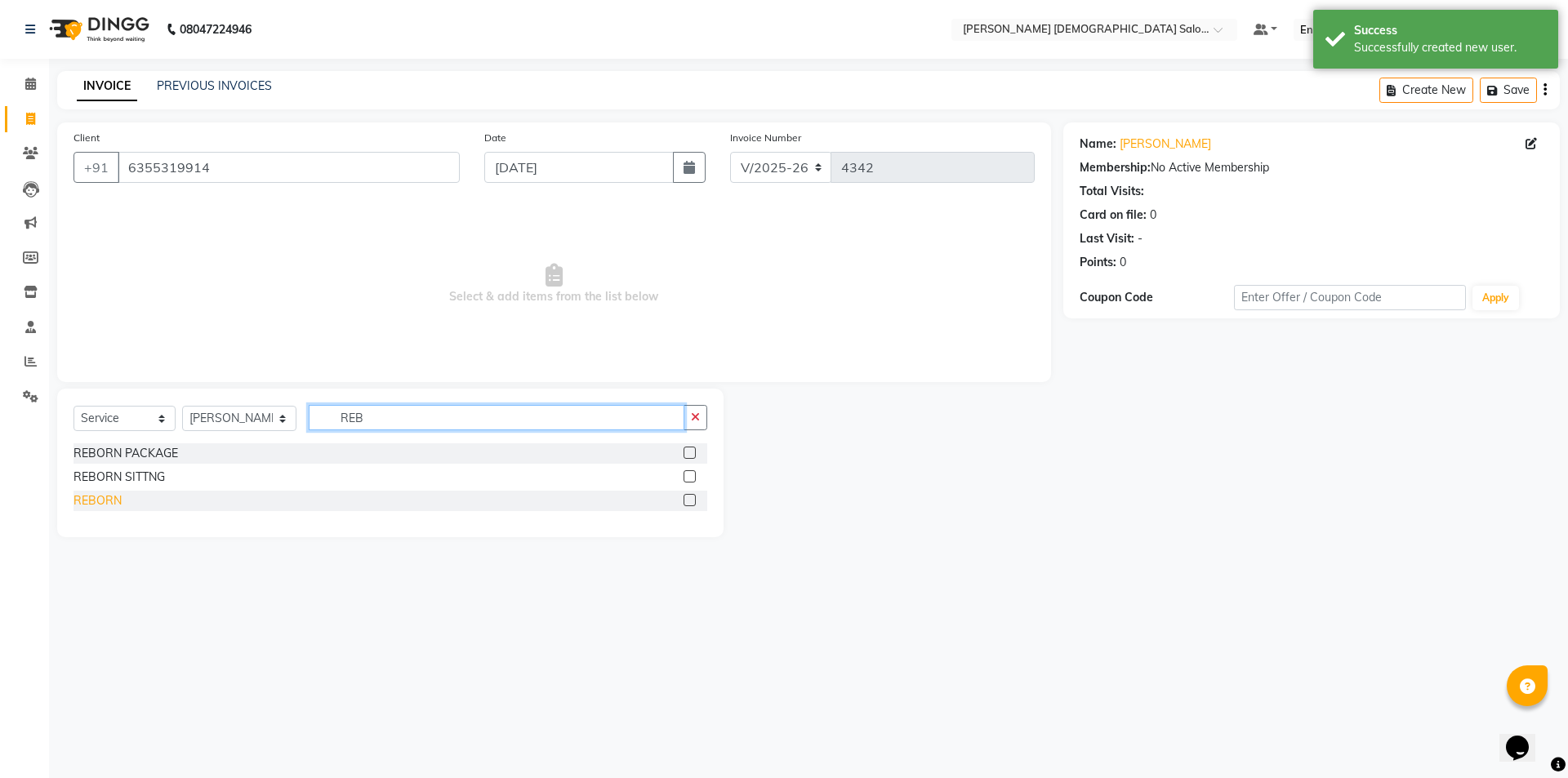
type input "REB"
click at [104, 499] on div "REBORN" at bounding box center [97, 500] width 49 height 17
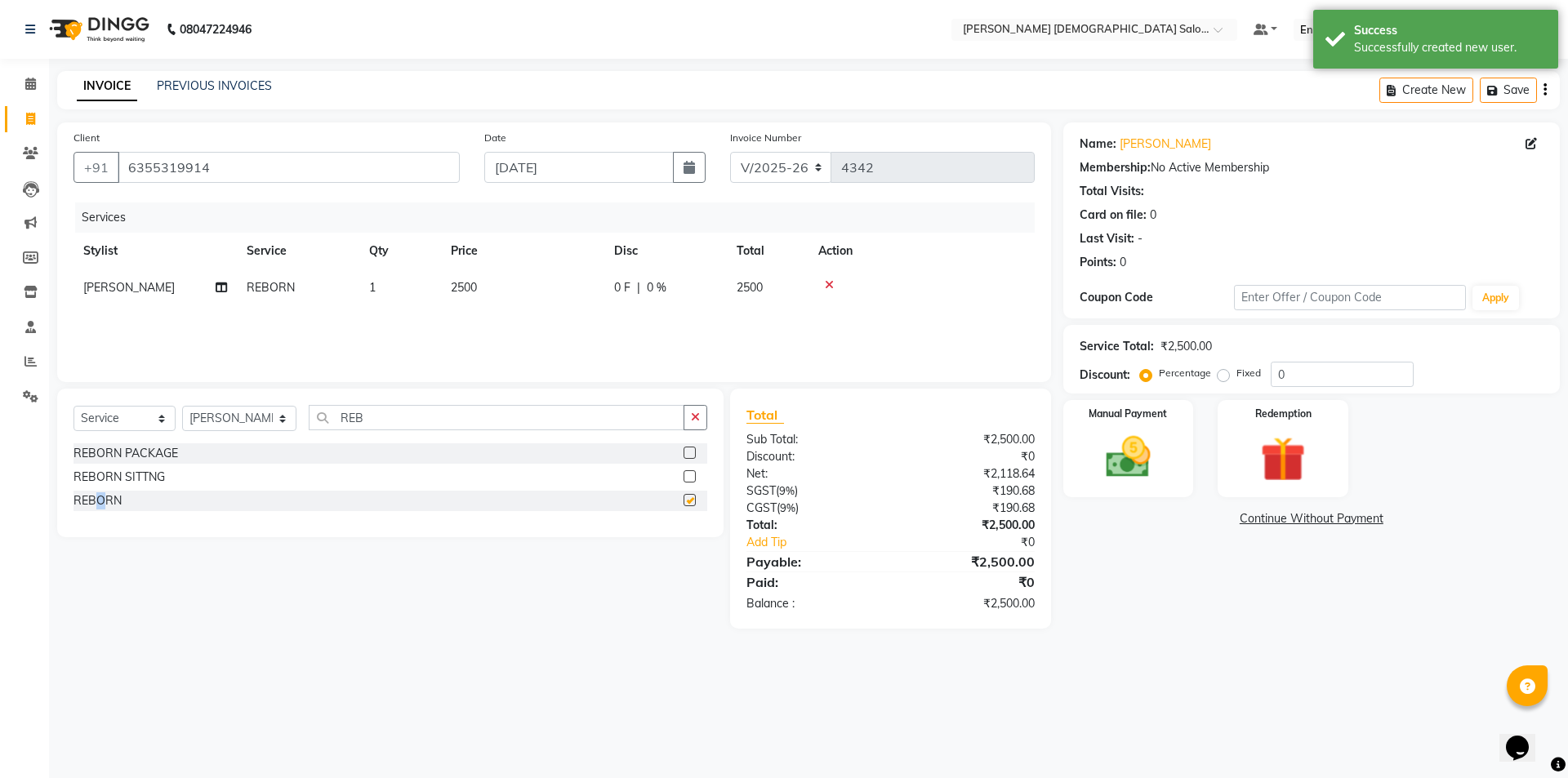
checkbox input "false"
click at [1174, 444] on div "Manual Payment" at bounding box center [1128, 449] width 136 height 101
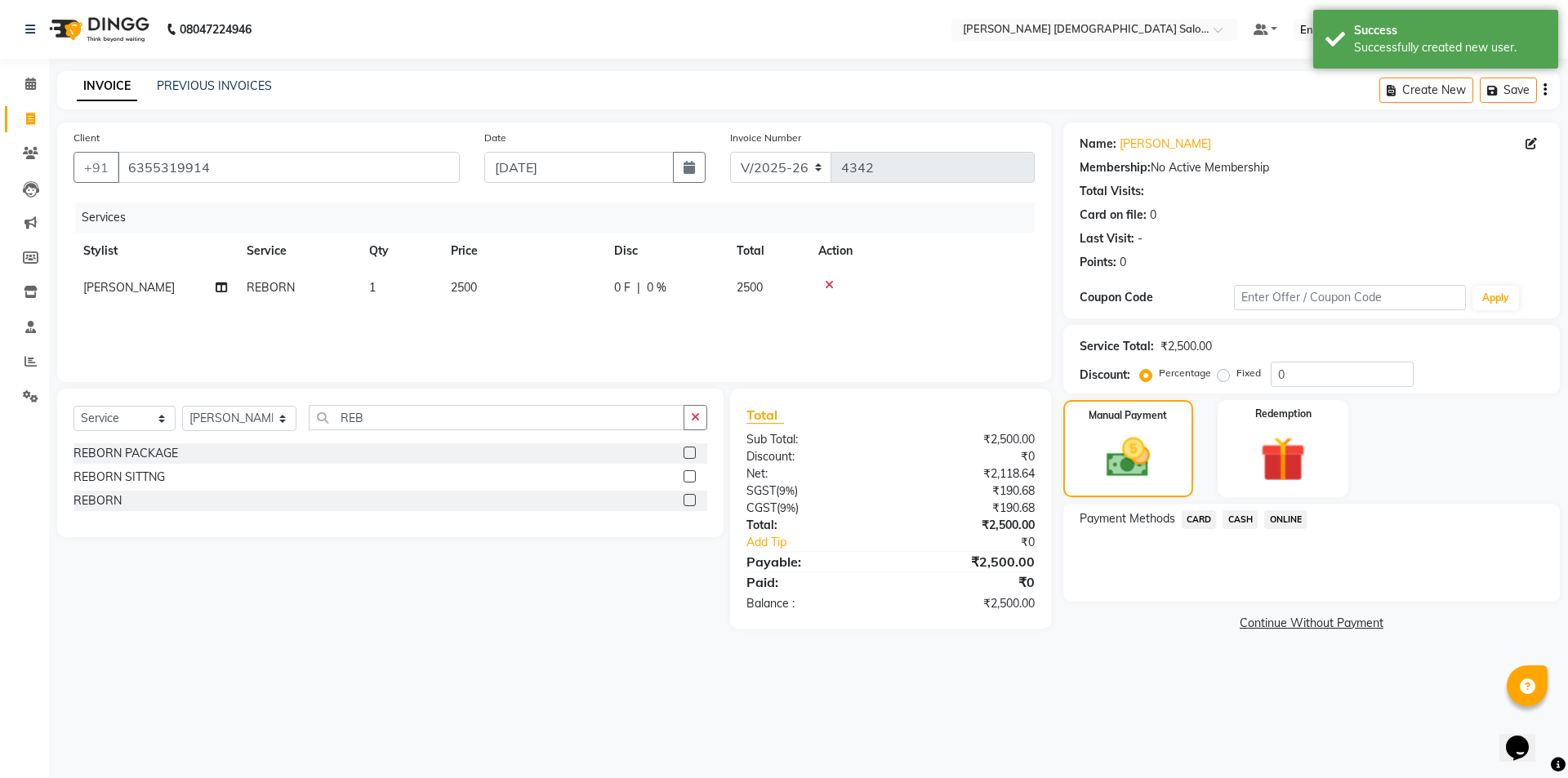
click at [1239, 519] on span "CASH" at bounding box center [1240, 520] width 35 height 18
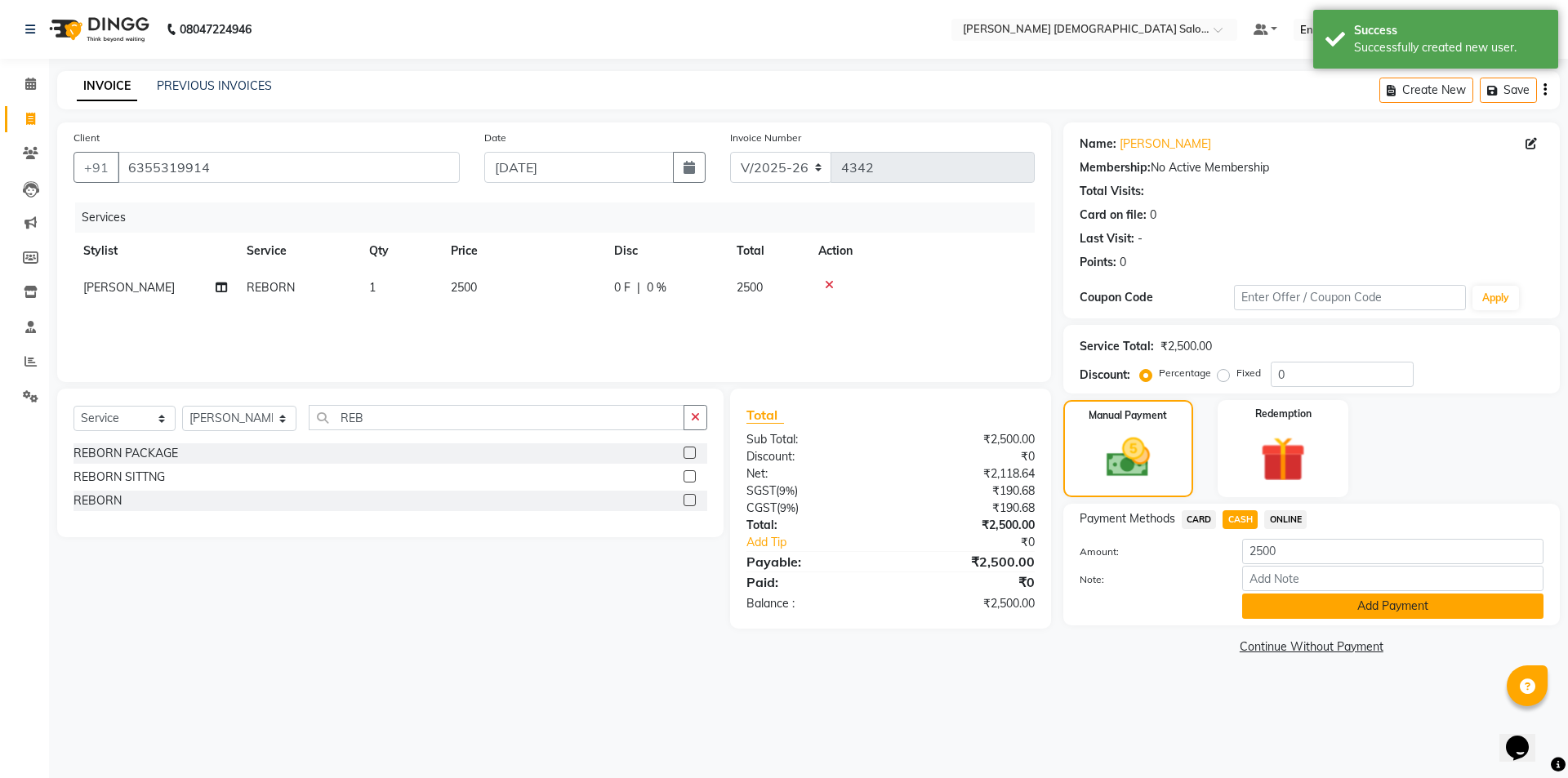
click at [1275, 601] on button "Add Payment" at bounding box center [1393, 607] width 302 height 26
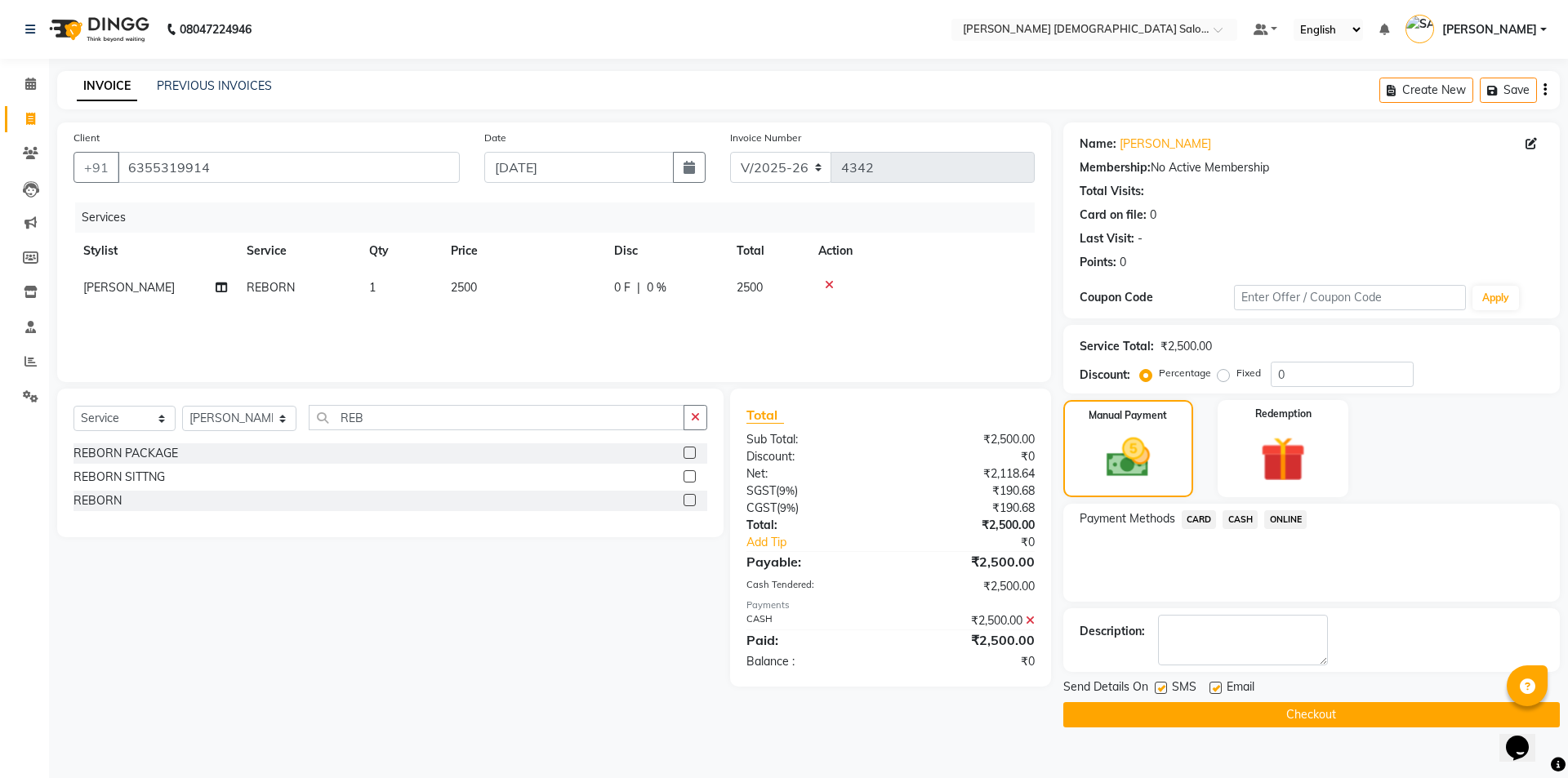
click at [1026, 621] on icon at bounding box center [1031, 620] width 9 height 11
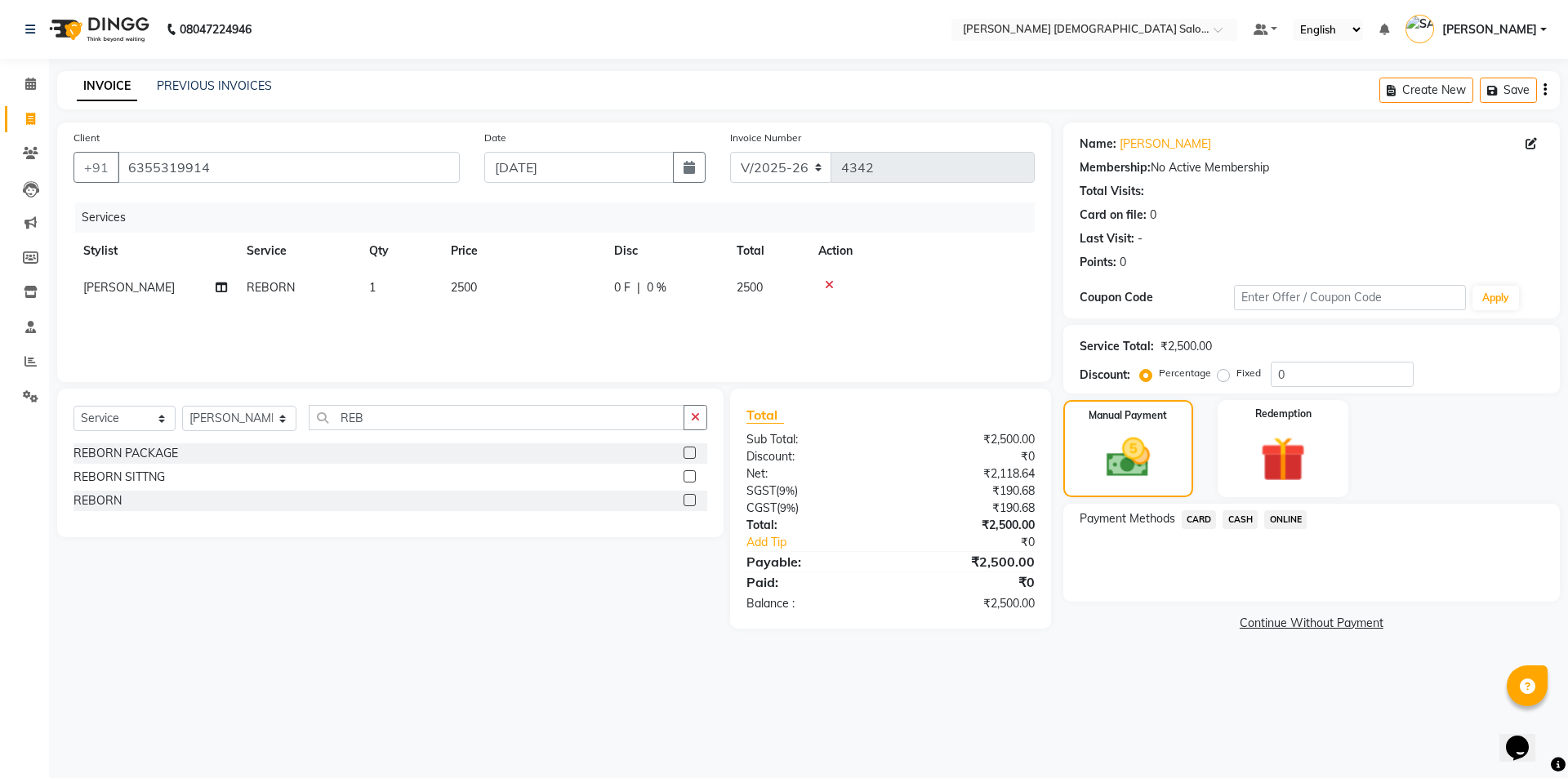
click at [1210, 520] on span "CARD" at bounding box center [1199, 520] width 35 height 18
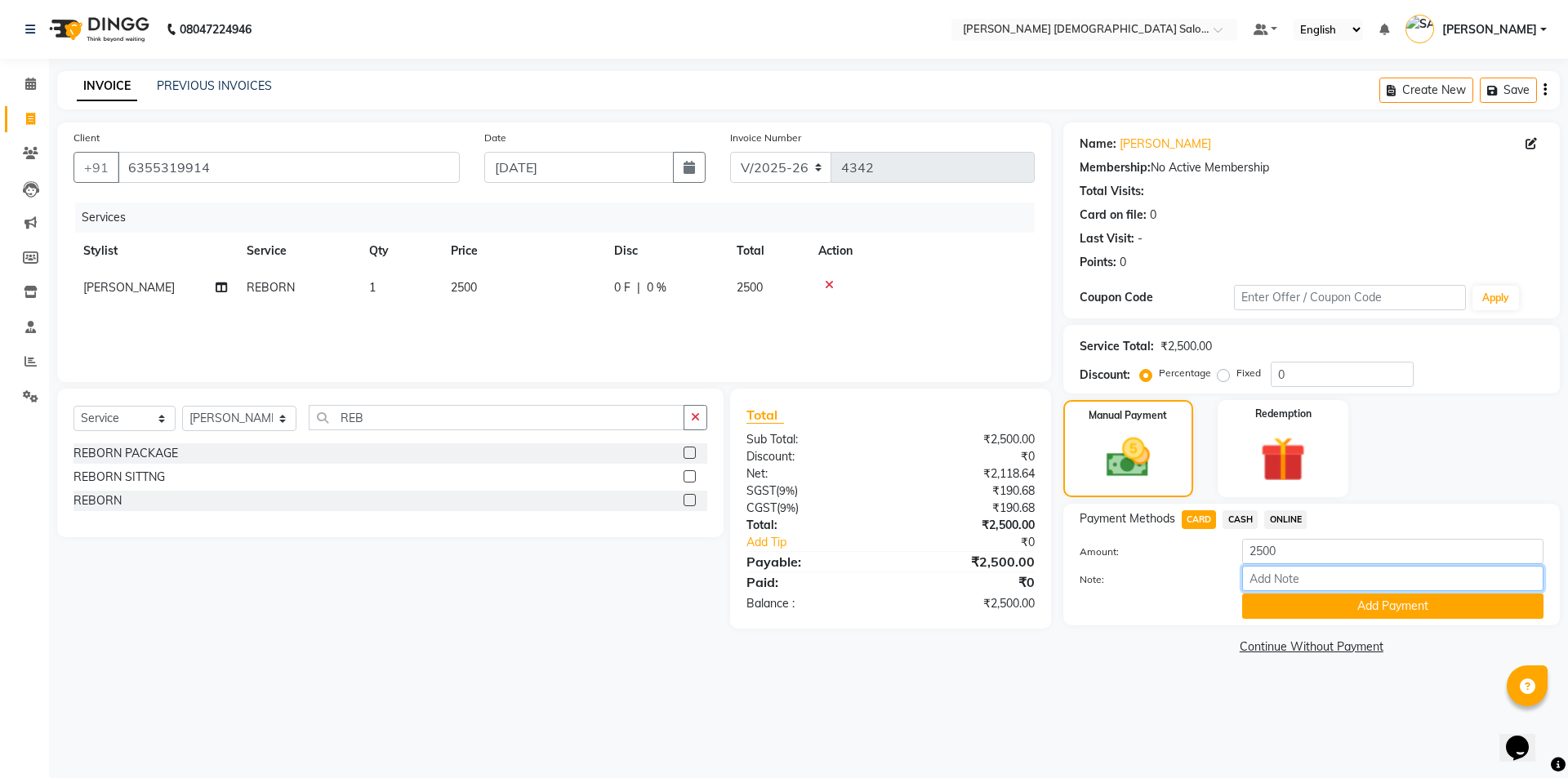
drag, startPoint x: 1267, startPoint y: 566, endPoint x: 1254, endPoint y: 557, distance: 15.8
click at [1256, 558] on div "Amount: 2500 Note: Add Payment" at bounding box center [1312, 578] width 464 height 80
click at [1254, 556] on input "2500" at bounding box center [1393, 552] width 302 height 26
type input "2000"
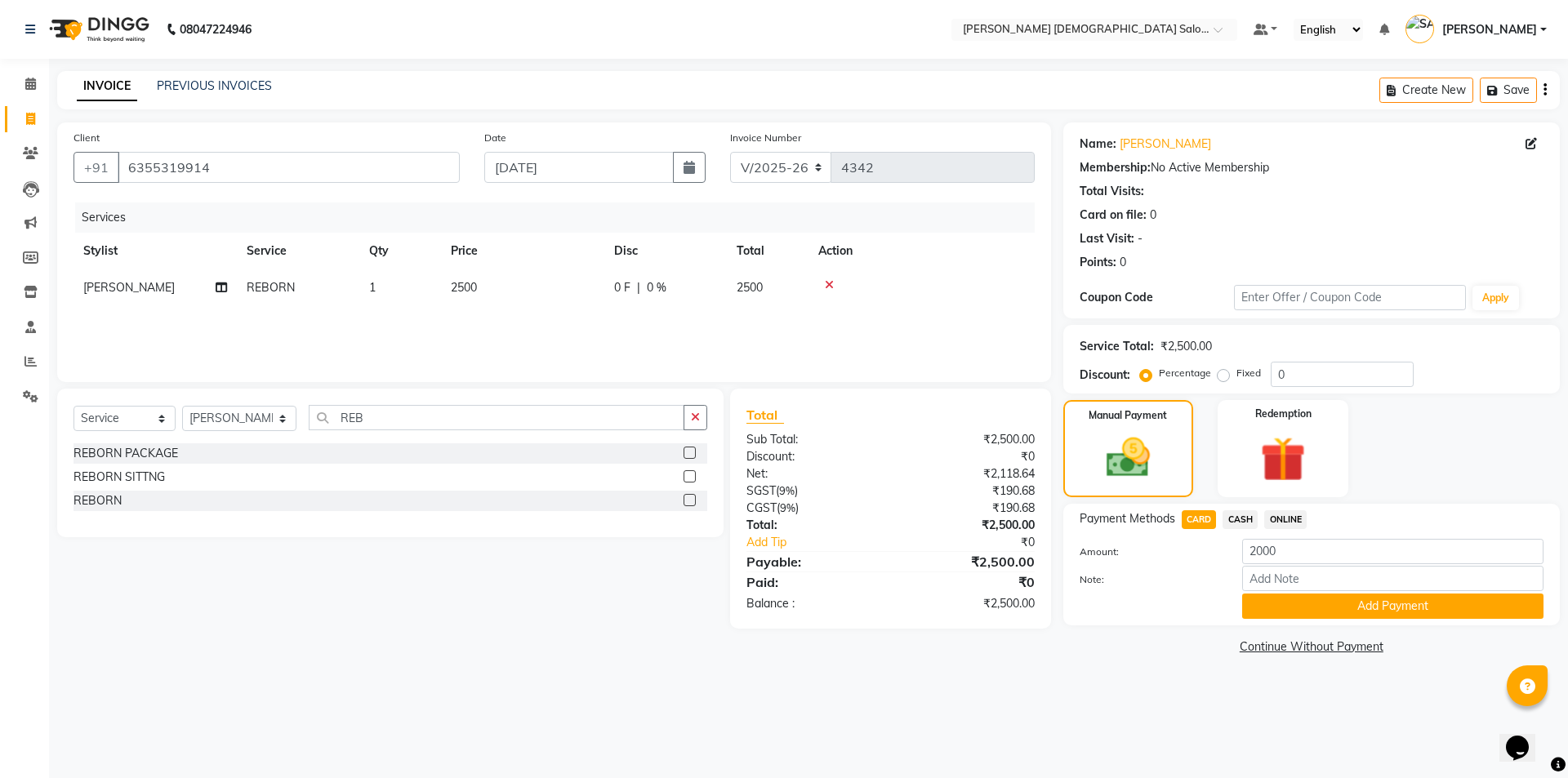
click at [1267, 606] on button "Add Payment" at bounding box center [1393, 607] width 302 height 26
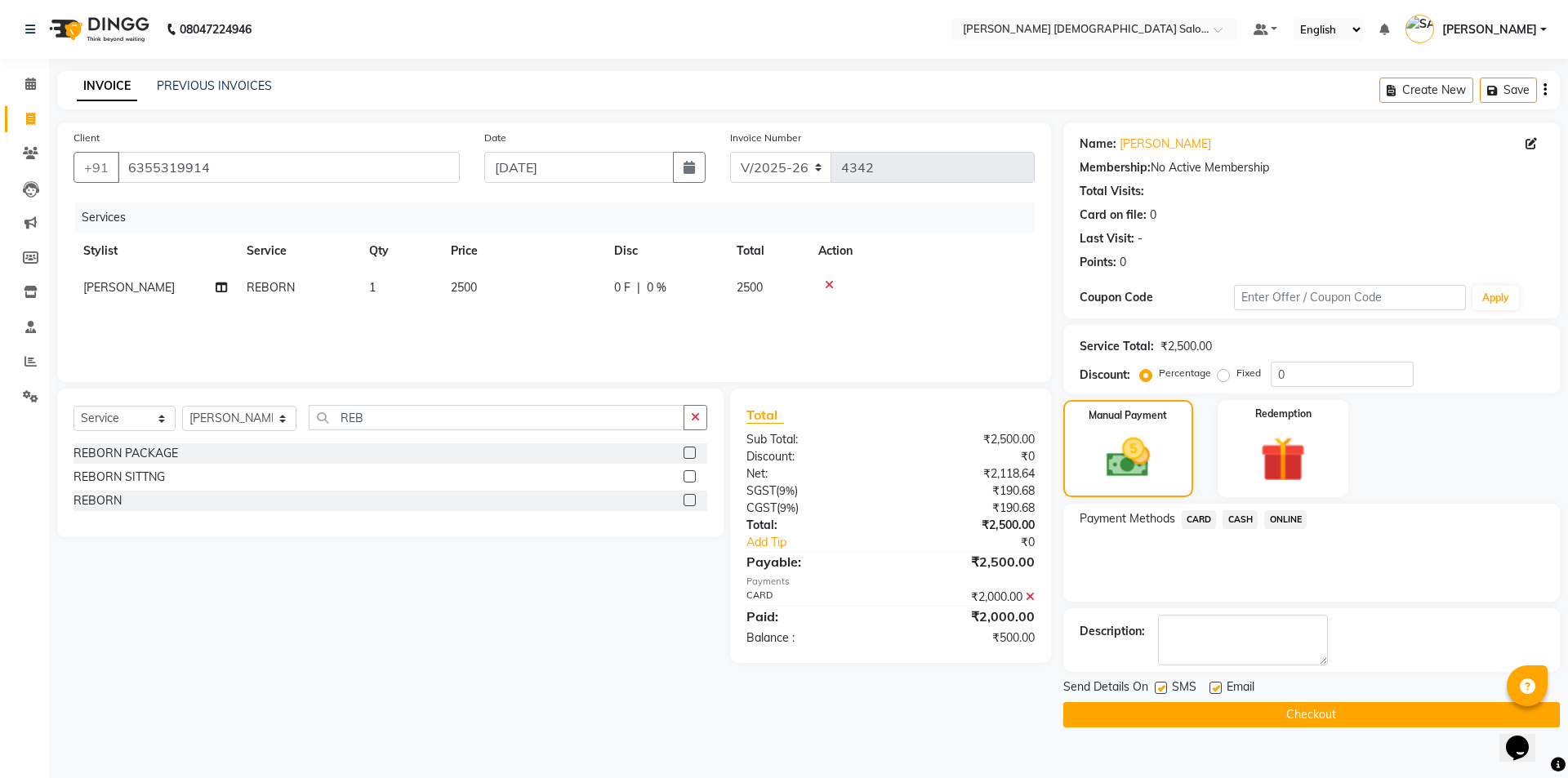
drag, startPoint x: 1243, startPoint y: 518, endPoint x: 1245, endPoint y: 537, distance: 19.1
click at [1244, 518] on span "CASH" at bounding box center [1240, 520] width 35 height 18
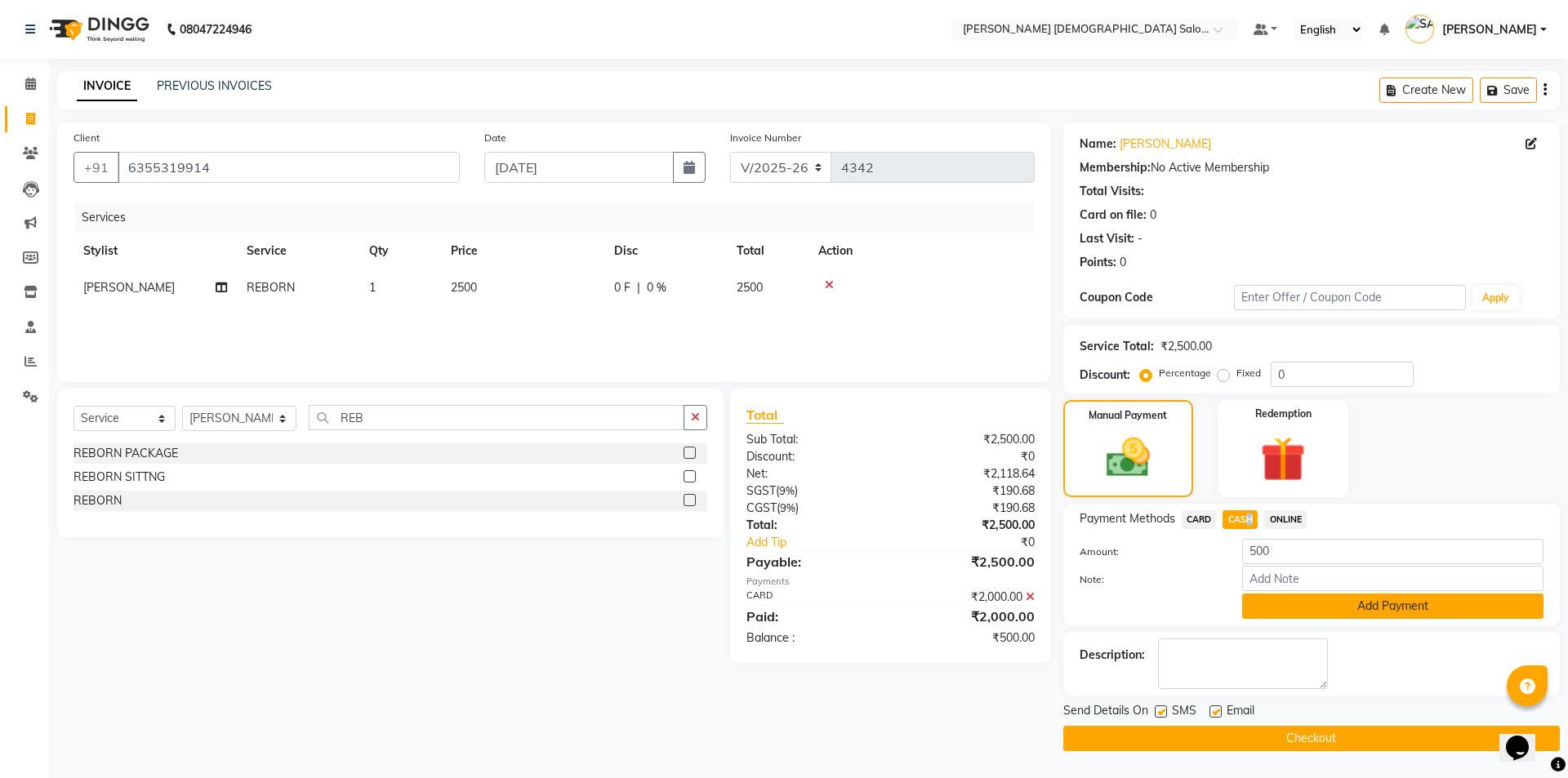
click at [1270, 599] on button "Add Payment" at bounding box center [1393, 607] width 302 height 26
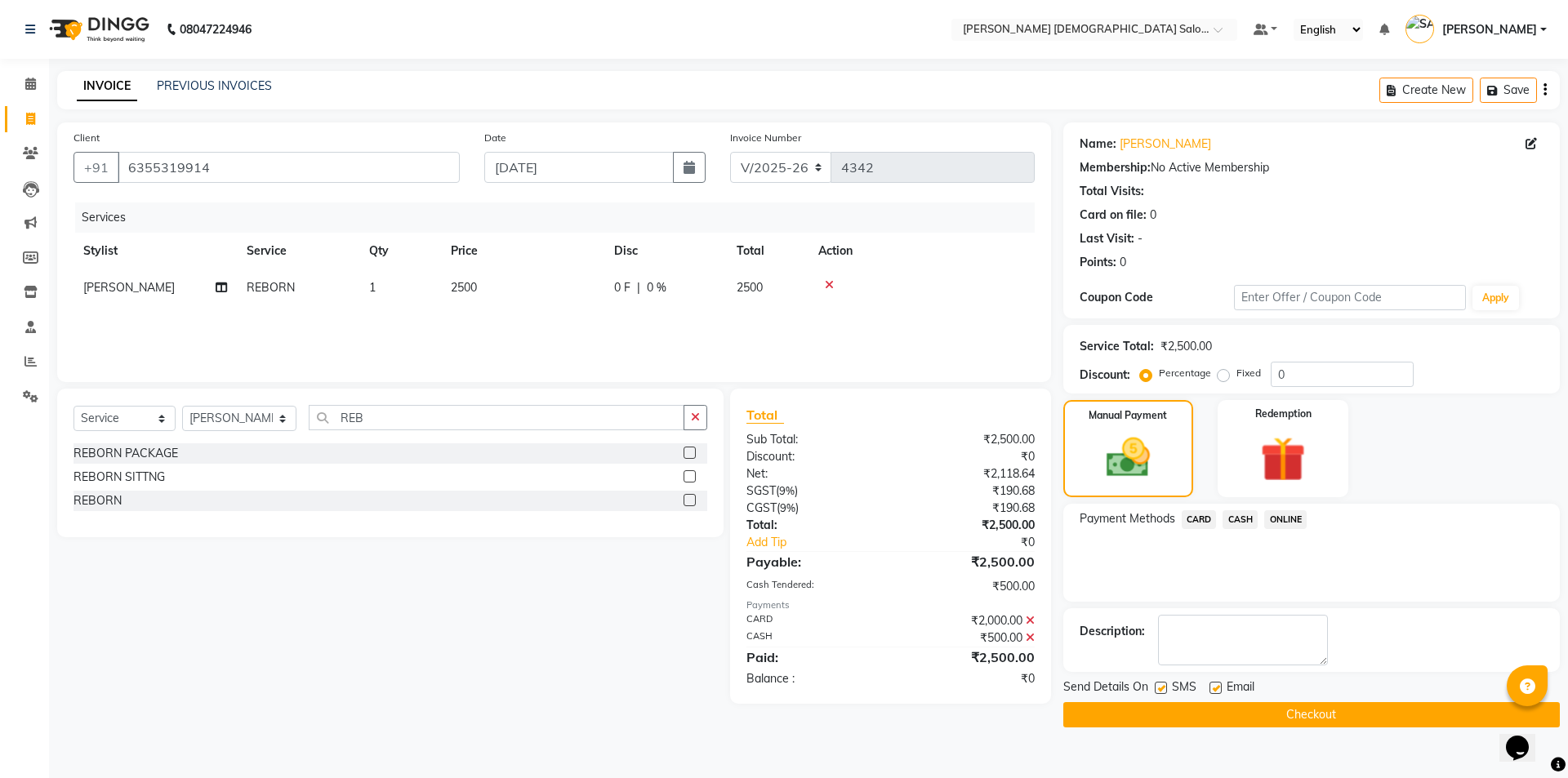
click at [1212, 690] on label at bounding box center [1215, 687] width 12 height 12
click at [1212, 690] on input "checkbox" at bounding box center [1215, 689] width 11 height 11
checkbox input "false"
click at [1165, 687] on label at bounding box center [1161, 687] width 12 height 12
click at [1165, 687] on input "checkbox" at bounding box center [1161, 689] width 11 height 11
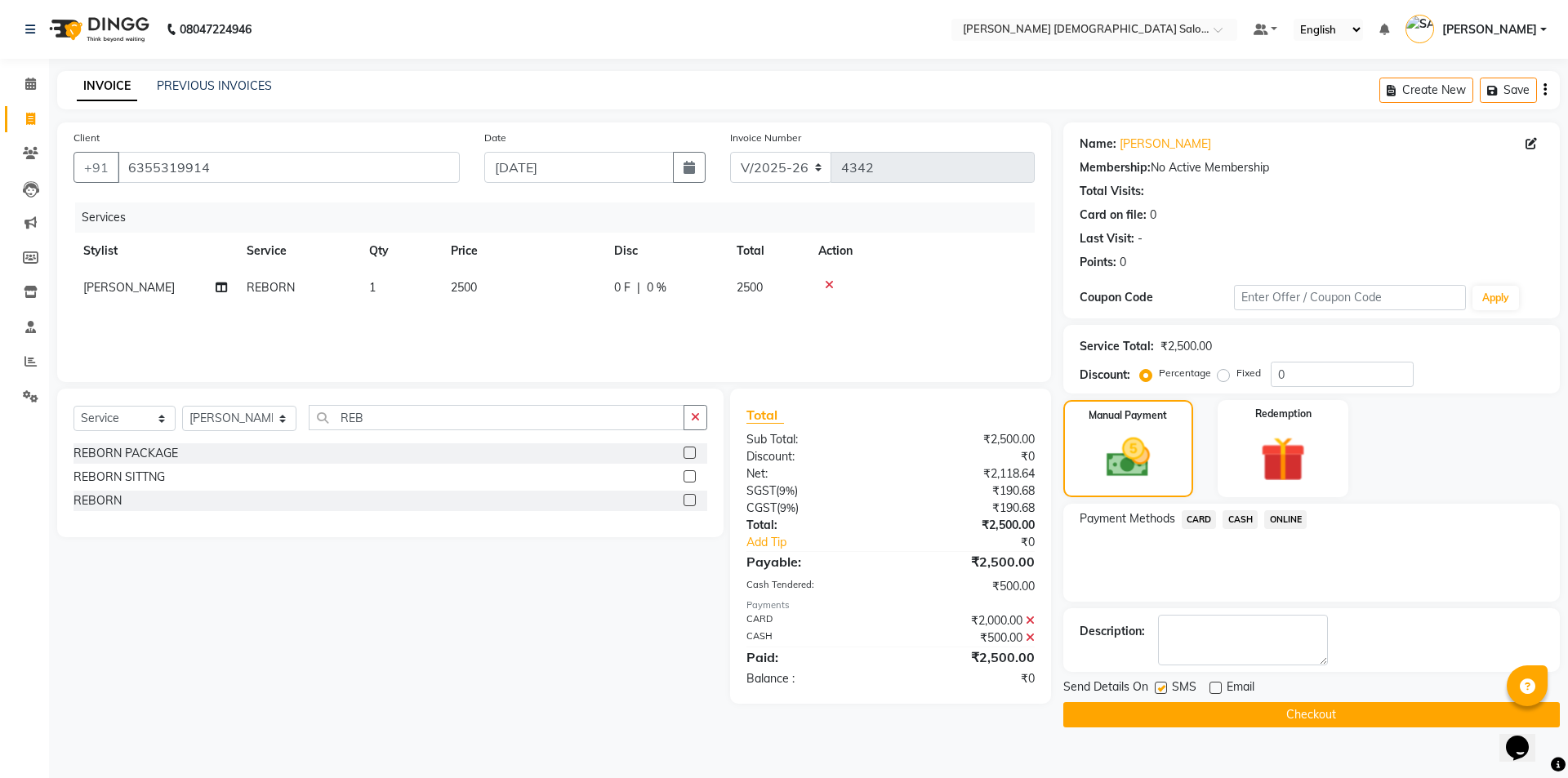
checkbox input "false"
click at [1186, 709] on button "Checkout" at bounding box center [1312, 715] width 497 height 26
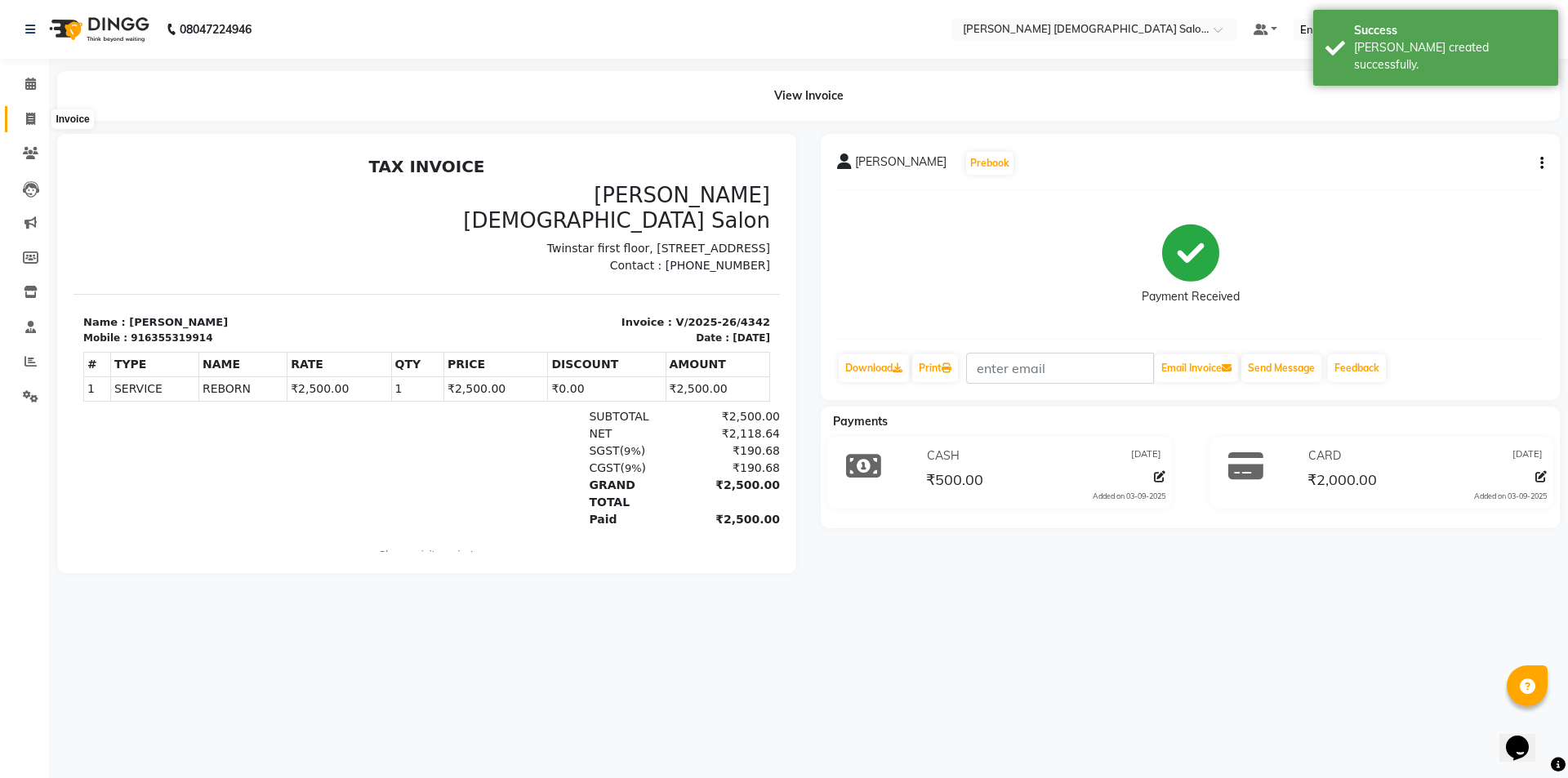
click at [33, 126] on span at bounding box center [30, 119] width 28 height 18
select select "7542"
select select "service"
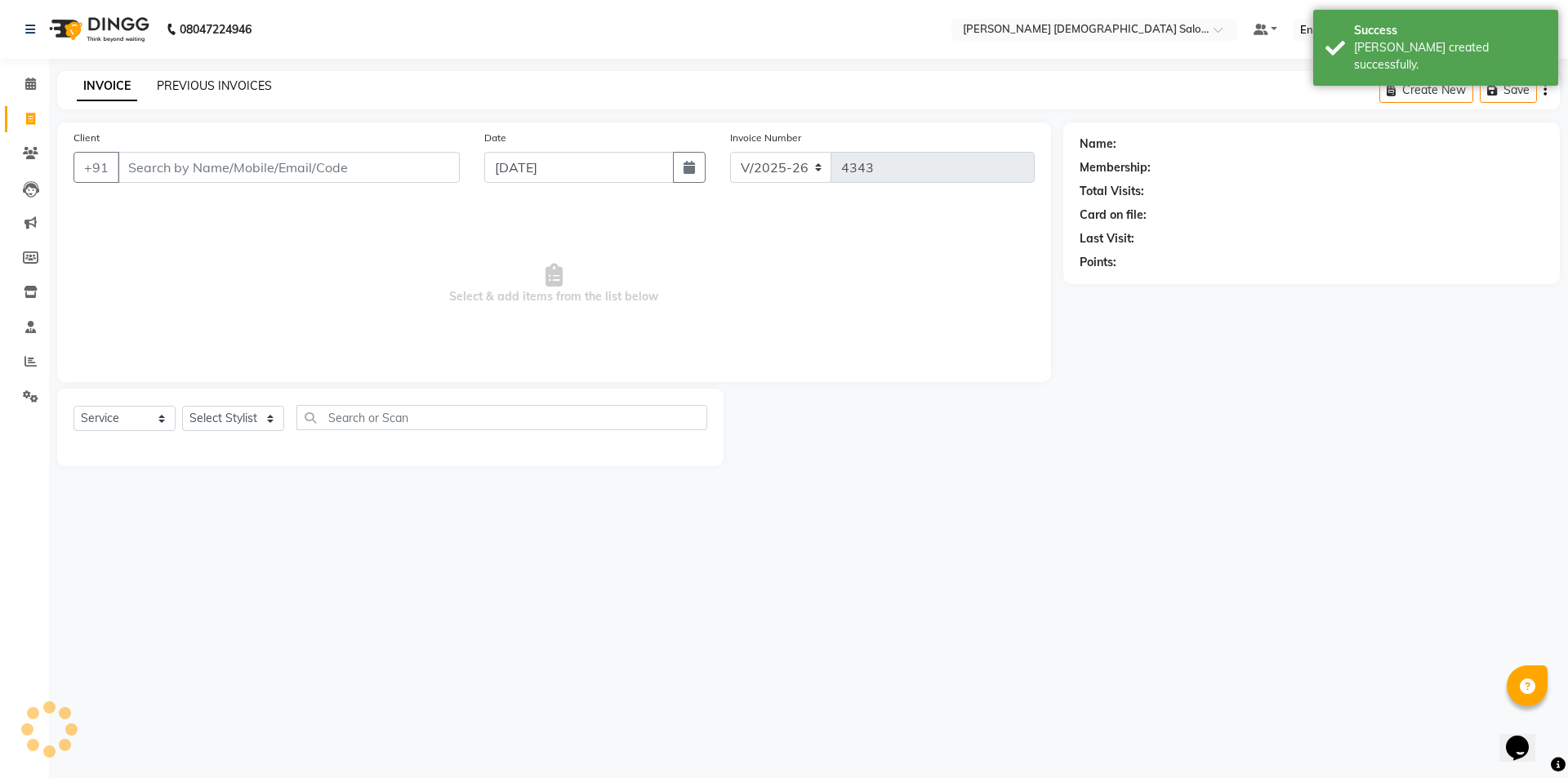
click at [183, 82] on link "PREVIOUS INVOICES" at bounding box center [215, 86] width 116 height 15
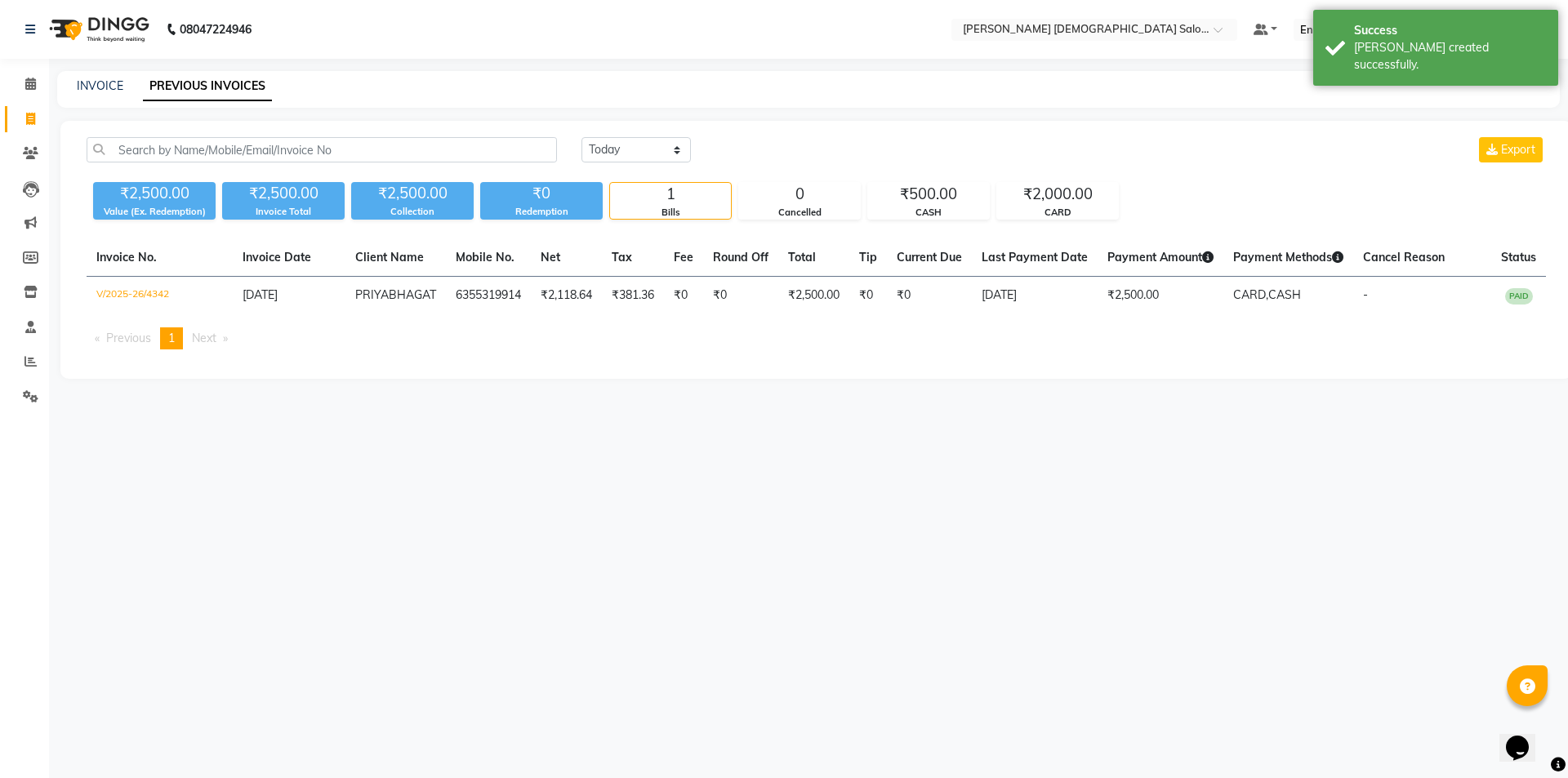
click at [94, 93] on div "INVOICE" at bounding box center [100, 86] width 47 height 17
click at [39, 94] on link "Calendar" at bounding box center [24, 83] width 39 height 27
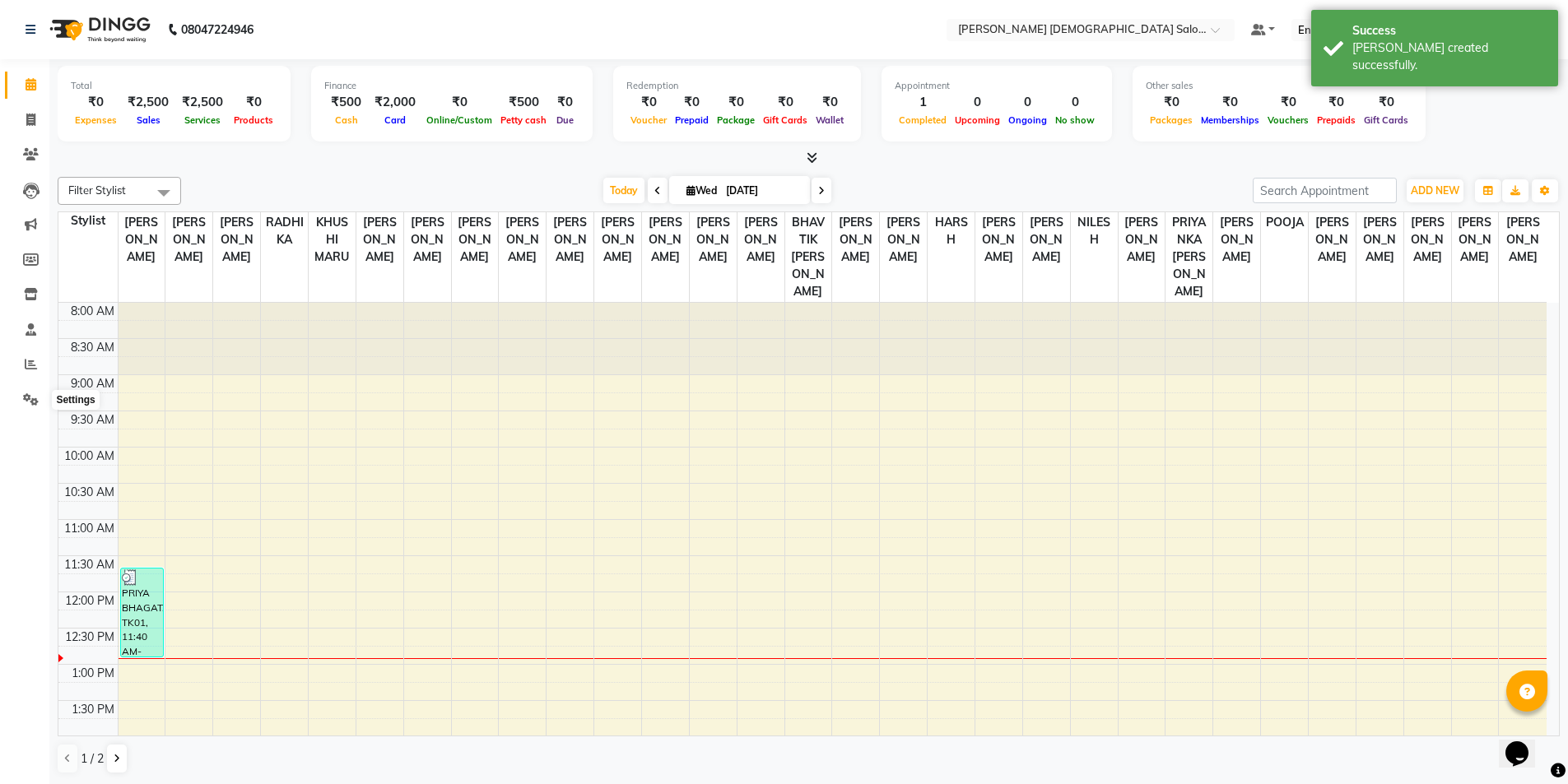
click at [18, 423] on li "Completed InProgress Upcoming Dropped Tentative Check-In Confirm" at bounding box center [24, 421] width 49 height 8
click at [43, 403] on span at bounding box center [30, 400] width 29 height 18
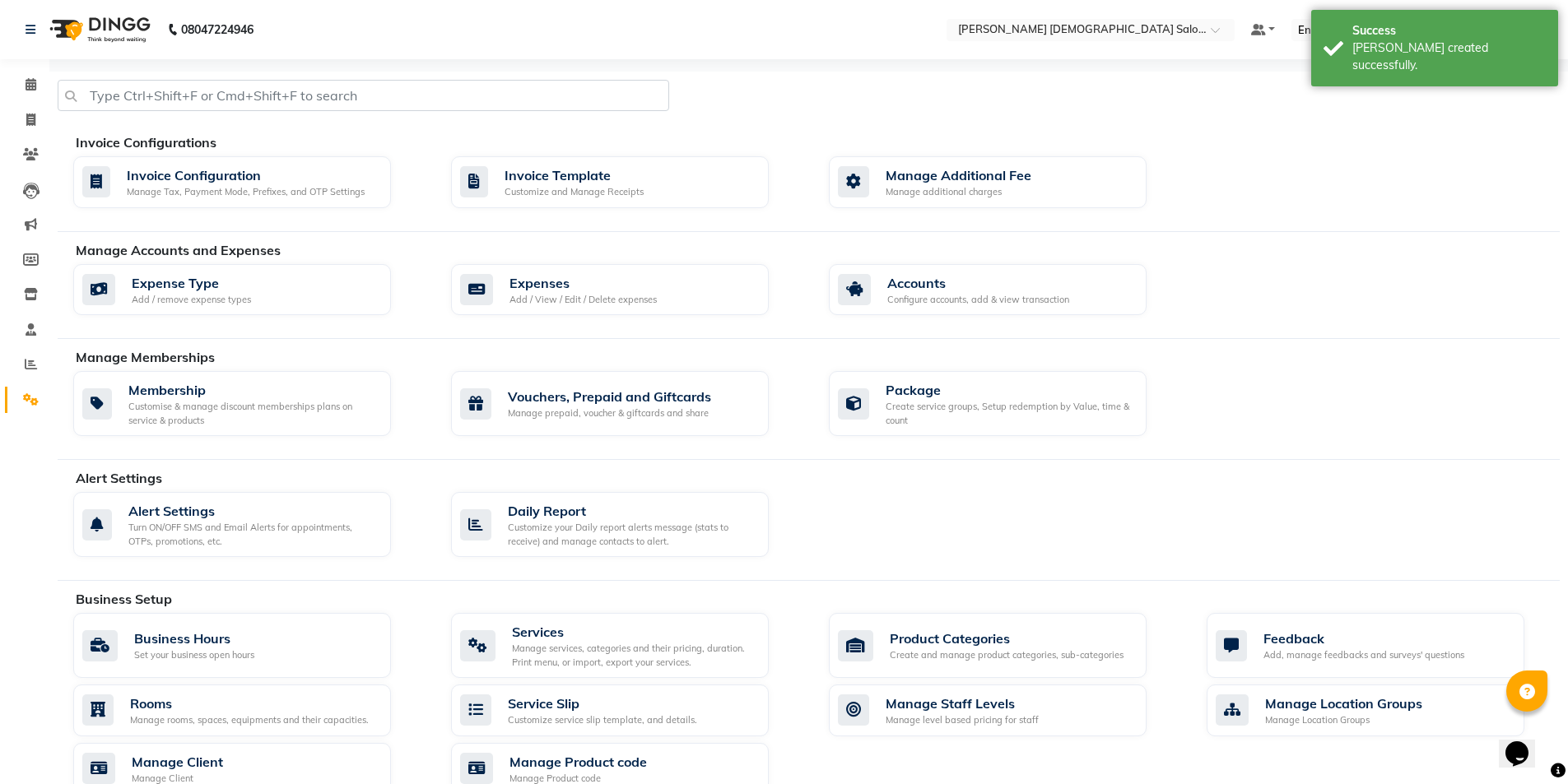
click at [572, 318] on div "Expense Type Add / remove expense types Expenses Add / View / Edit / Delete exp…" at bounding box center [816, 293] width 1511 height 58
click at [606, 307] on div "Expenses Add / View / Edit / Delete expenses" at bounding box center [610, 290] width 318 height 53
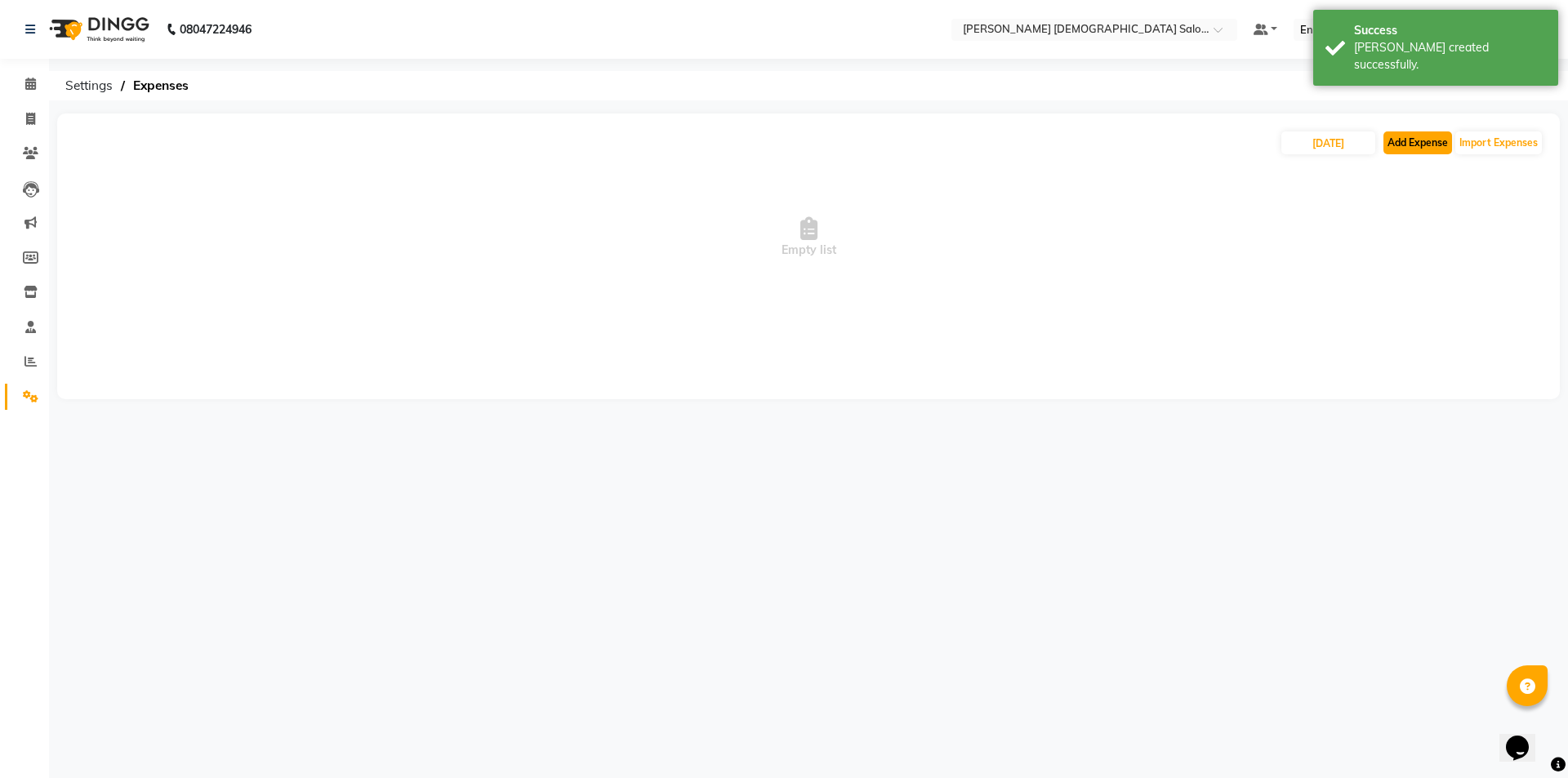
click at [1419, 152] on button "Add Expense" at bounding box center [1418, 142] width 69 height 23
select select "1"
select select "6665"
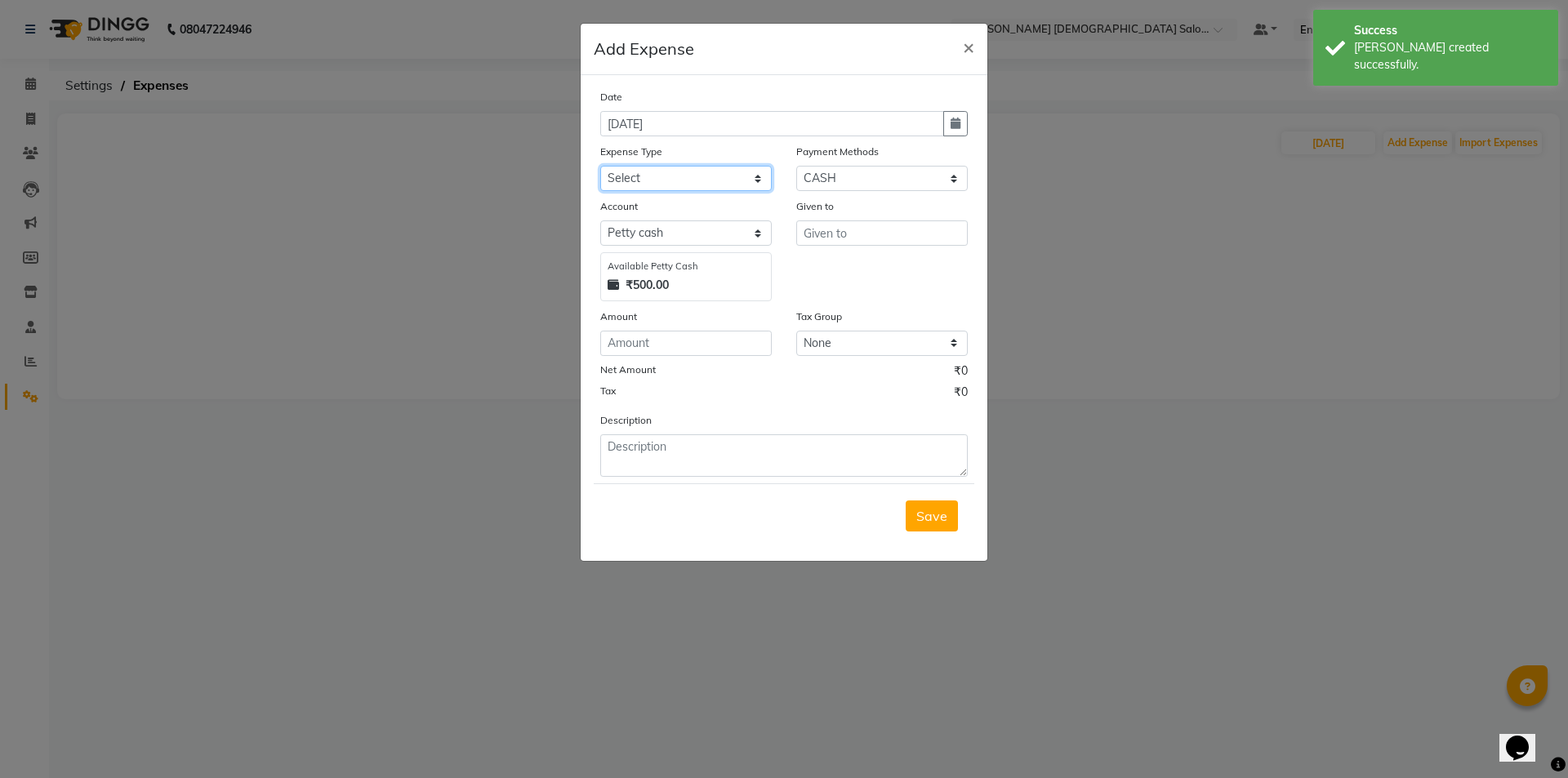
click at [669, 189] on select "Select ADVANCE RUPEES FOR STAFF CLEANING GROSSERY CLENING ITEM HOUSEKEEPIN clie…" at bounding box center [686, 179] width 171 height 26
select select "19507"
click at [601, 166] on select "Select ADVANCE RUPEES FOR STAFF CLEANING GROSSERY CLENING ITEM HOUSEKEEPIN clie…" at bounding box center [686, 179] width 171 height 26
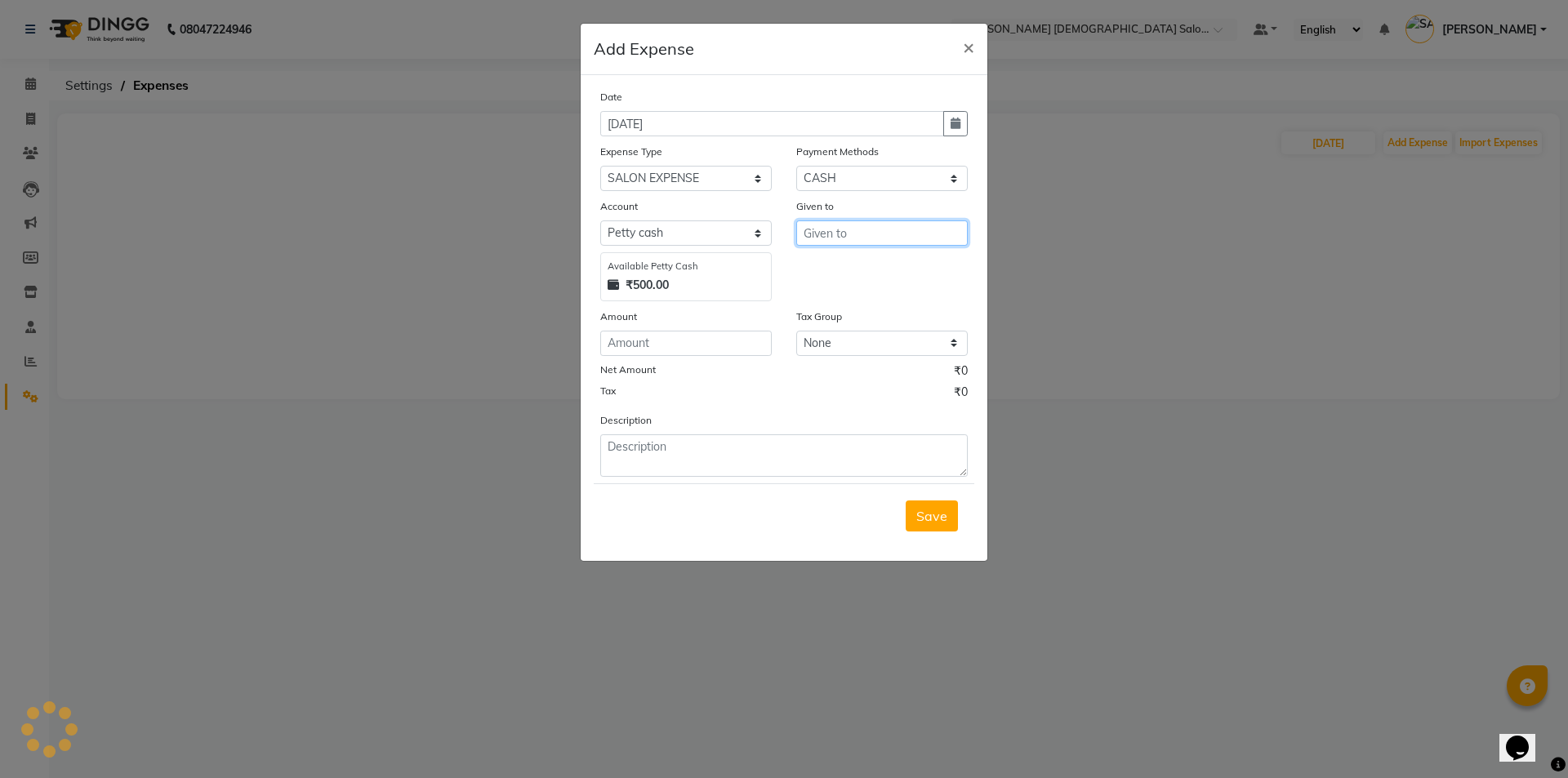
click at [873, 236] on input "text" at bounding box center [881, 234] width 171 height 26
type input "[PERSON_NAME]"
click at [704, 331] on input "number" at bounding box center [686, 344] width 171 height 26
type input "500"
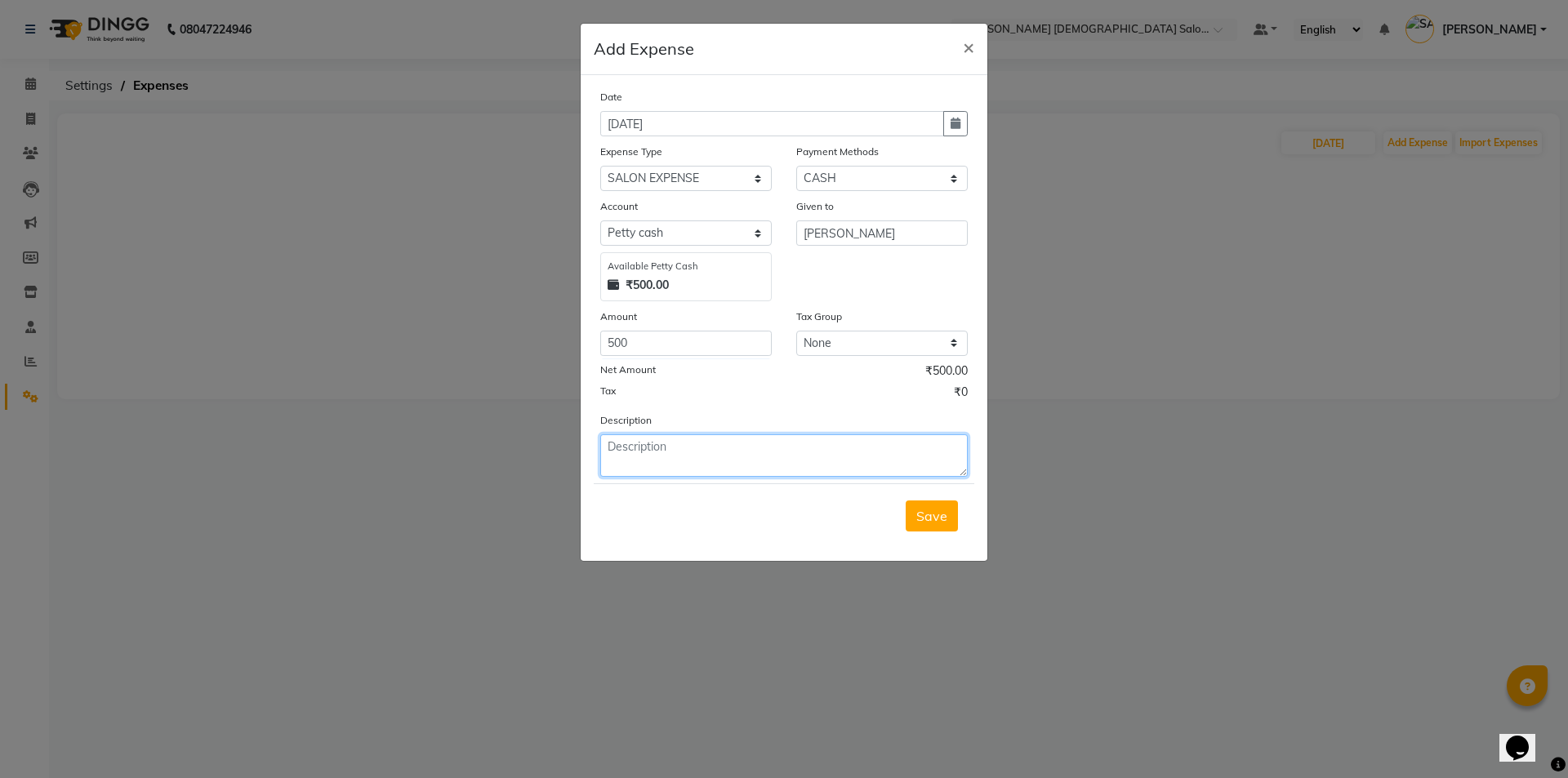
click at [743, 437] on textarea at bounding box center [784, 455] width 368 height 42
drag, startPoint x: 780, startPoint y: 460, endPoint x: 679, endPoint y: 460, distance: 101.0
click at [679, 460] on textarea "500 CASH FOR DOG MEDISIN" at bounding box center [784, 455] width 368 height 42
type textarea "500 CASH FOR DOG"
click at [893, 513] on div "Save" at bounding box center [784, 515] width 381 height 64
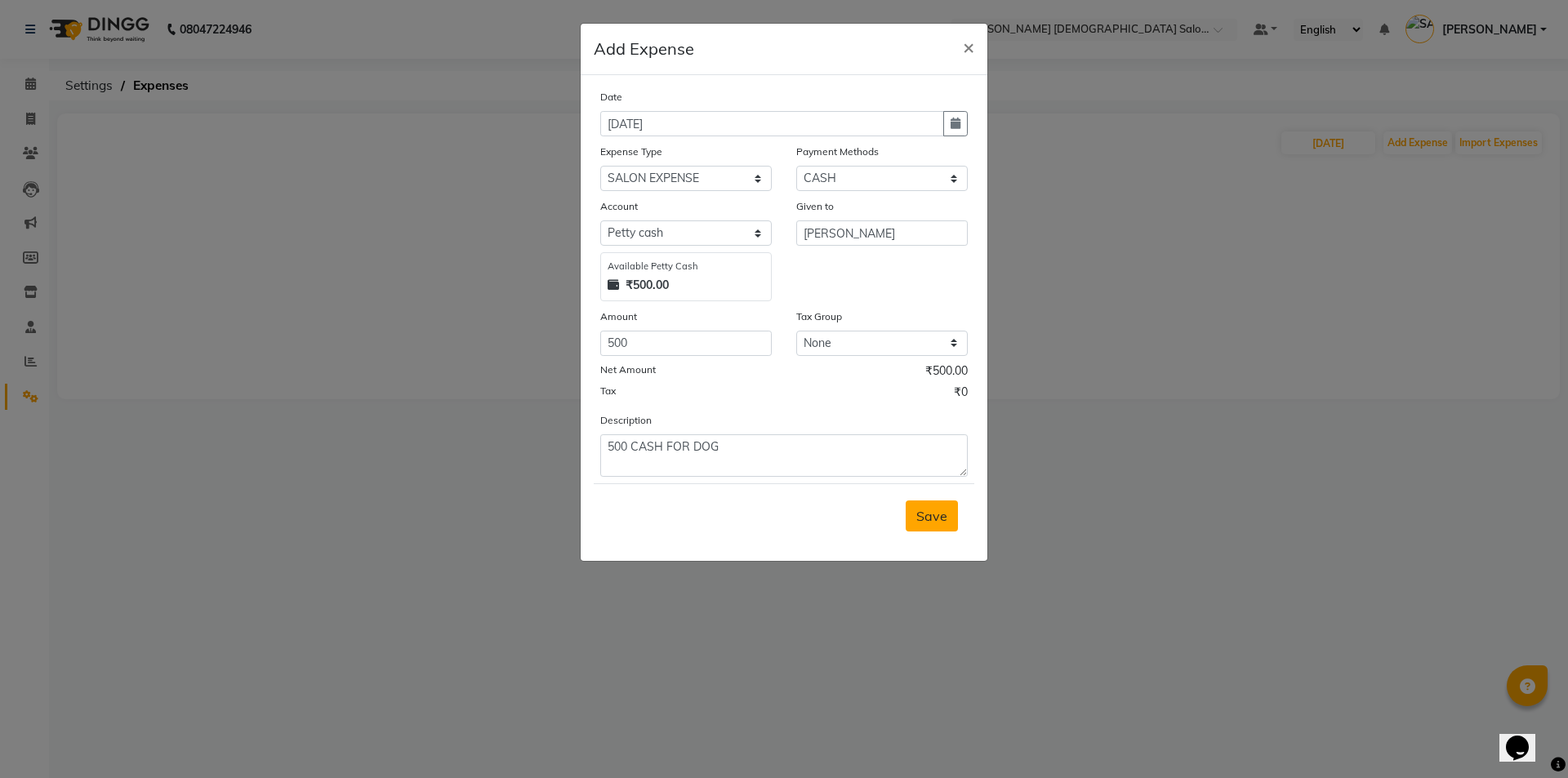
click at [913, 510] on button "Save" at bounding box center [932, 516] width 52 height 31
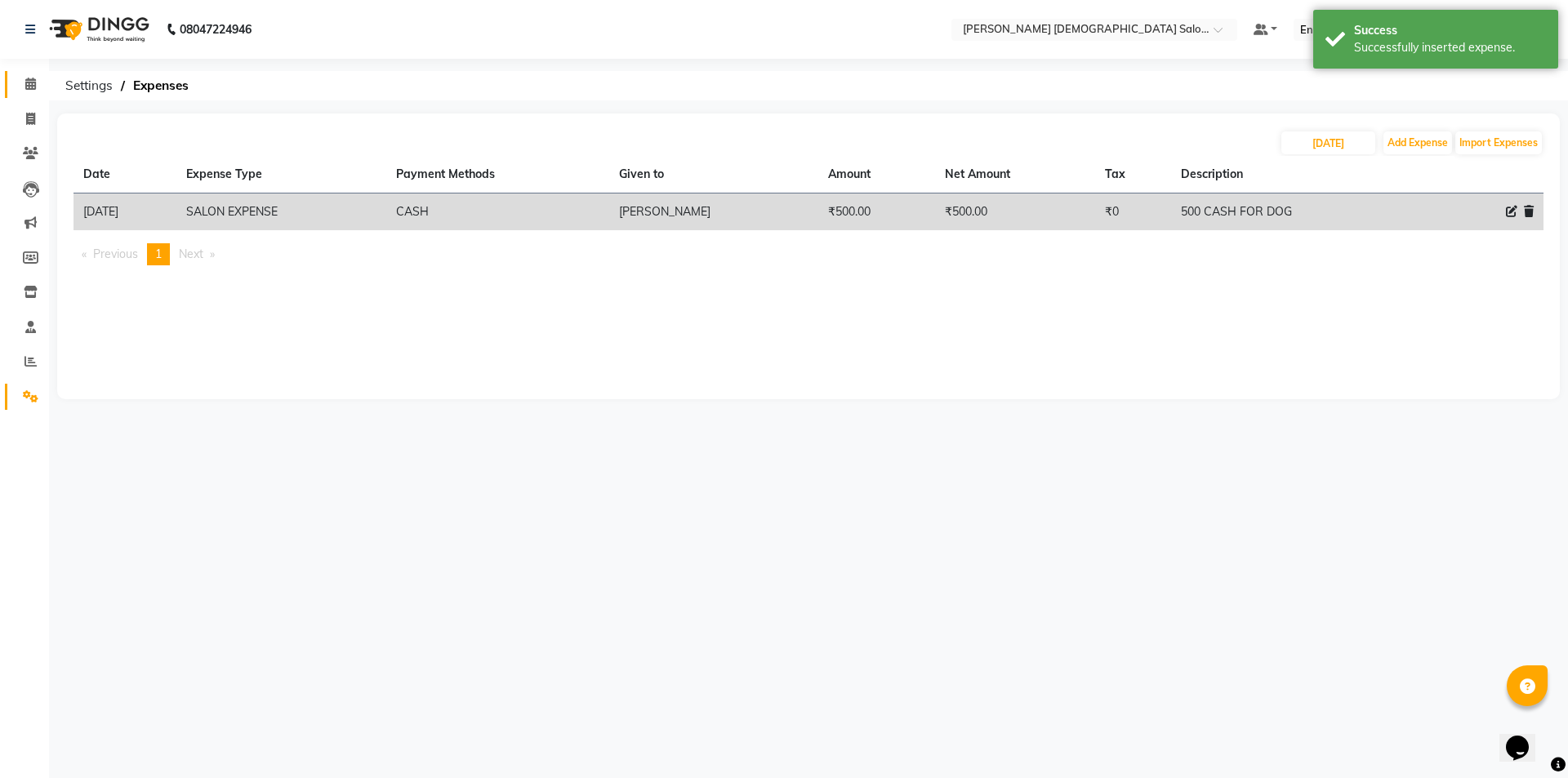
click at [45, 90] on li "Calendar" at bounding box center [24, 84] width 49 height 35
click at [41, 85] on span at bounding box center [30, 84] width 28 height 18
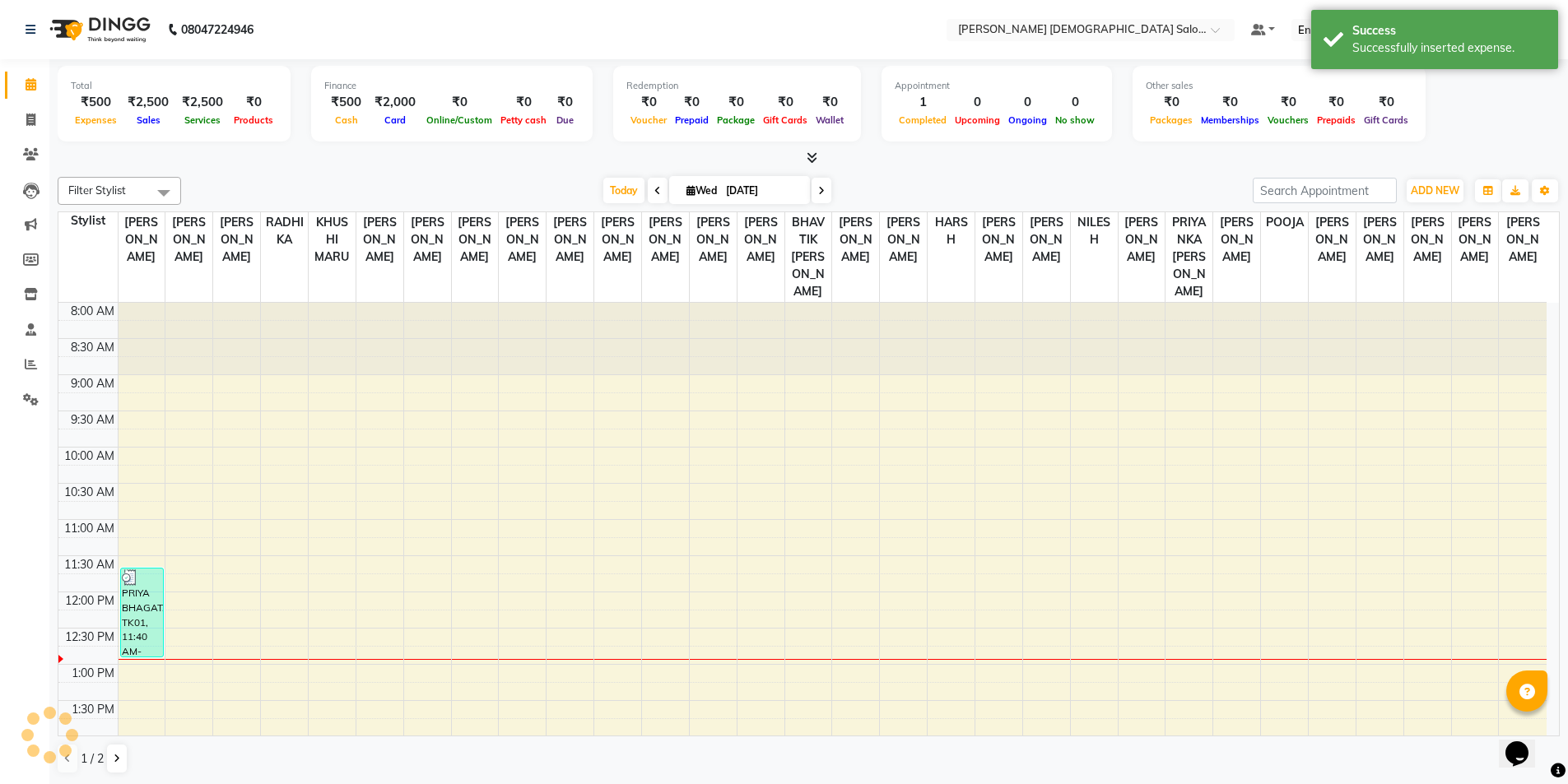
click at [388, 167] on div "Total ₹500 Expenses ₹2,500 Sales ₹2,500 Services ₹0 Products Finance ₹500 Cash …" at bounding box center [808, 422] width 1518 height 726
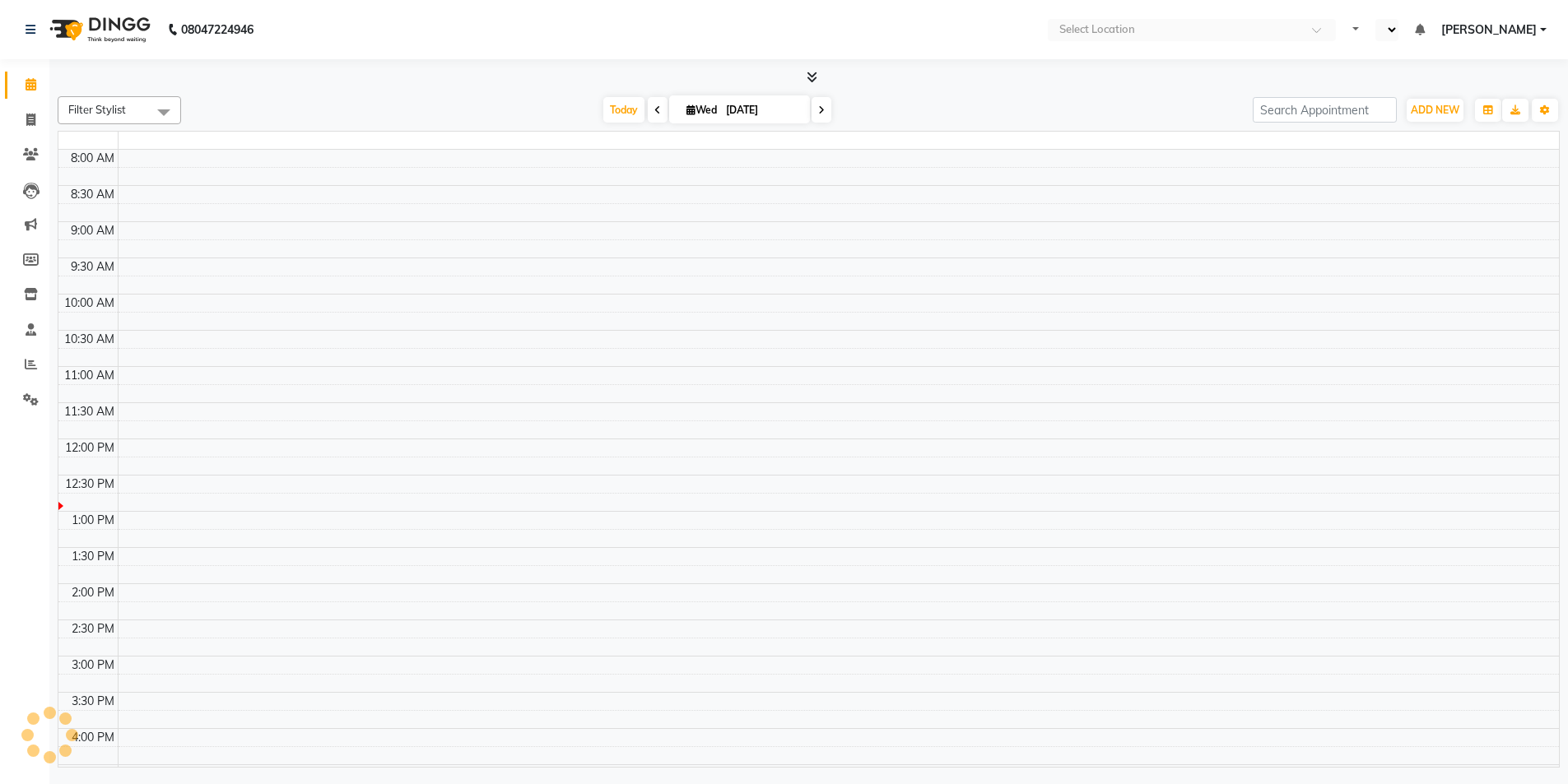
select select "en"
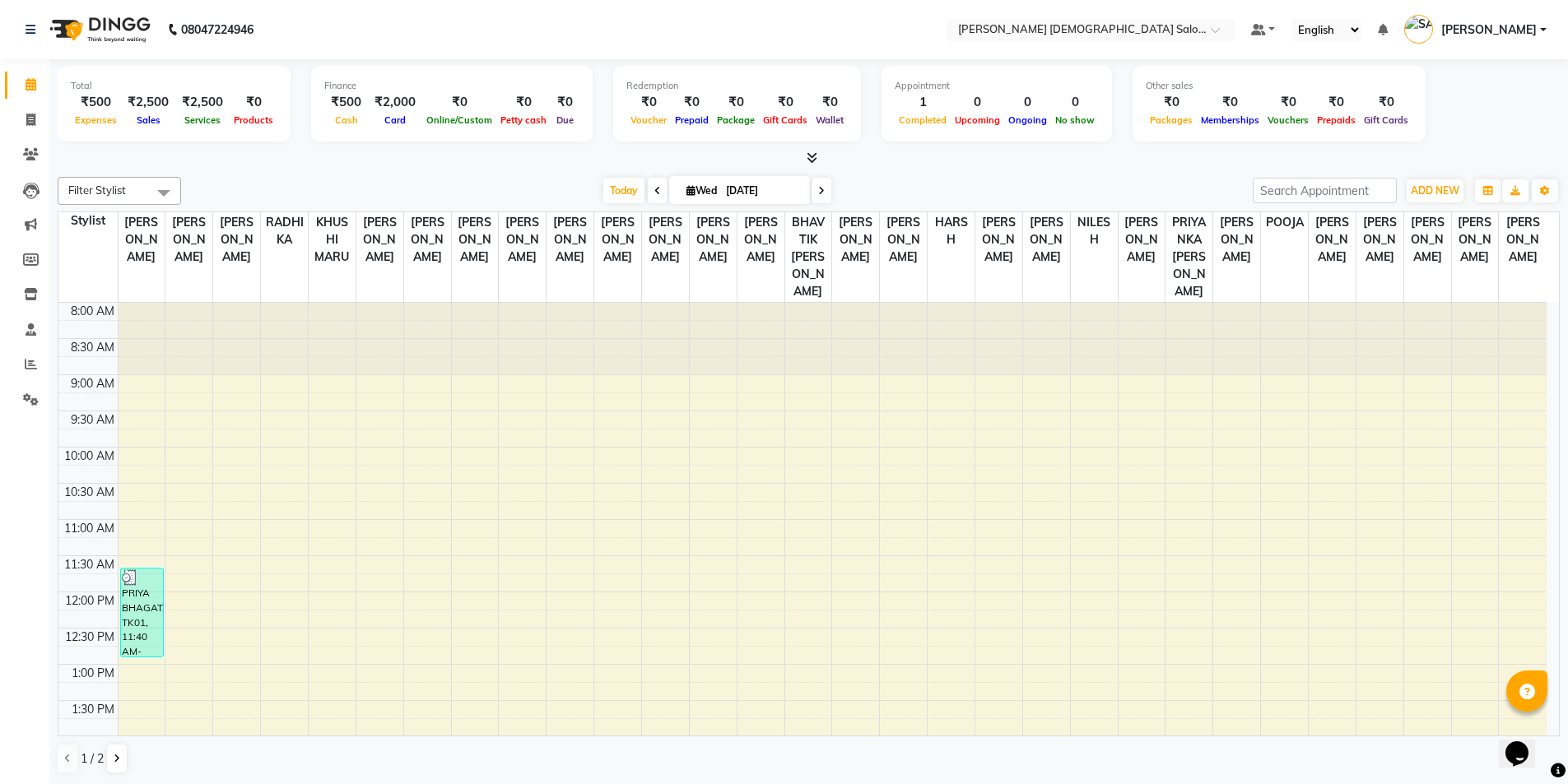
click at [1222, 513] on div "8:00 AM 8:30 AM 9:00 AM 9:30 AM 10:00 AM 10:30 AM 11:00 AM 11:30 AM 12:00 PM 12…" at bounding box center [802, 773] width 1489 height 940
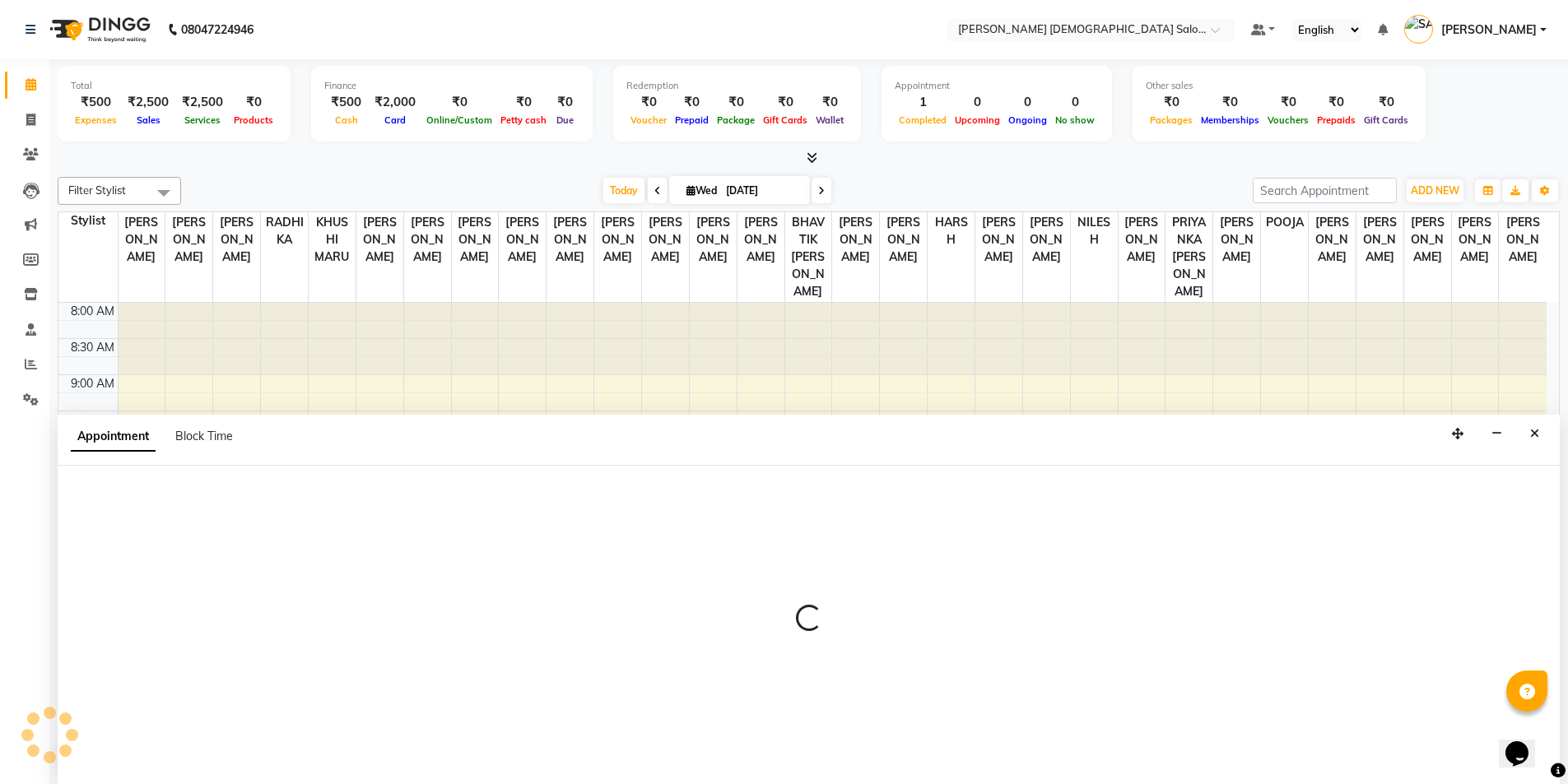
scroll to position [1, 0]
select select "70344"
select select "tentative"
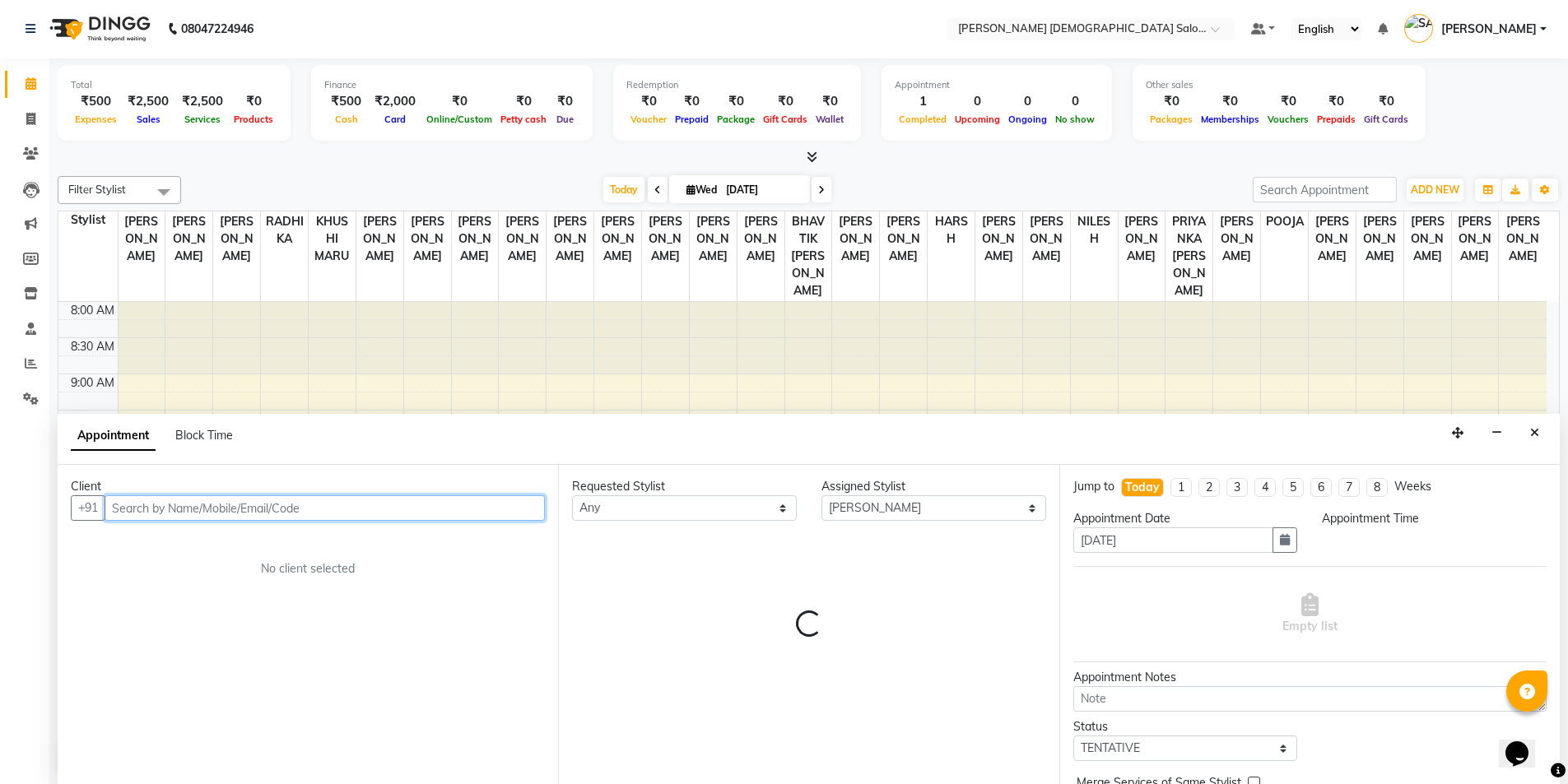
select select "660"
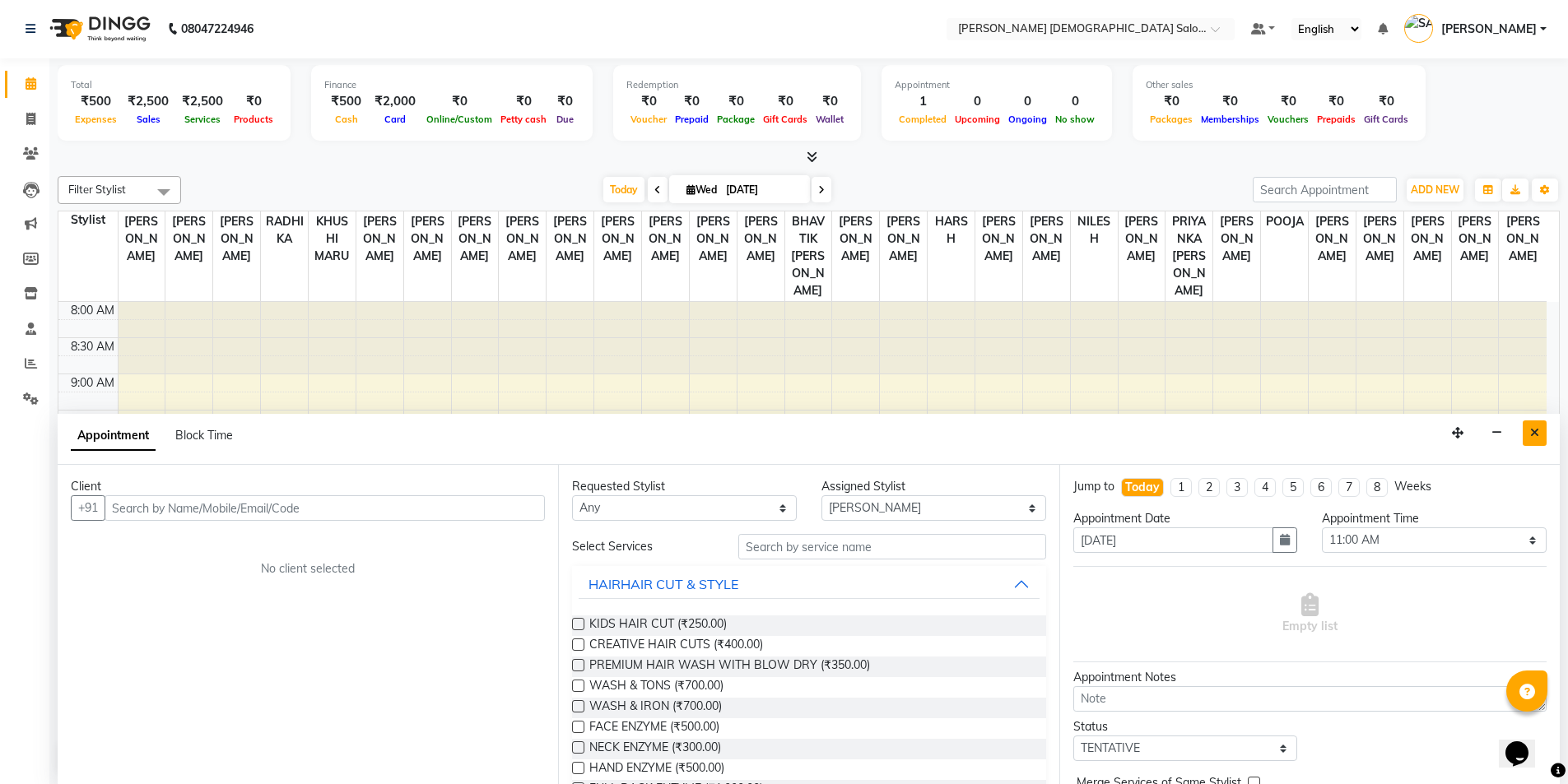
click at [1533, 426] on button "Close" at bounding box center [1535, 433] width 24 height 26
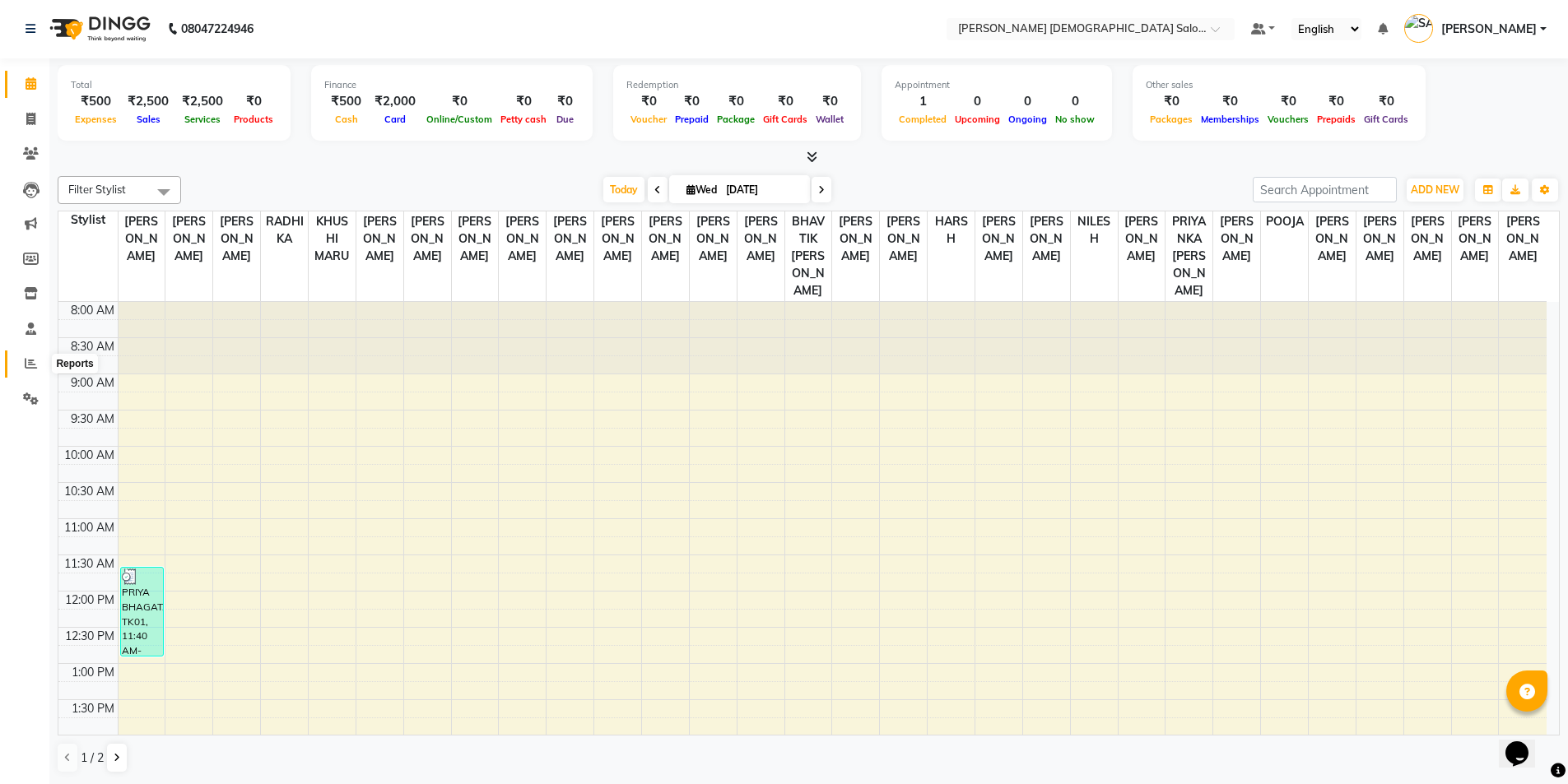
click at [27, 366] on icon at bounding box center [30, 363] width 12 height 12
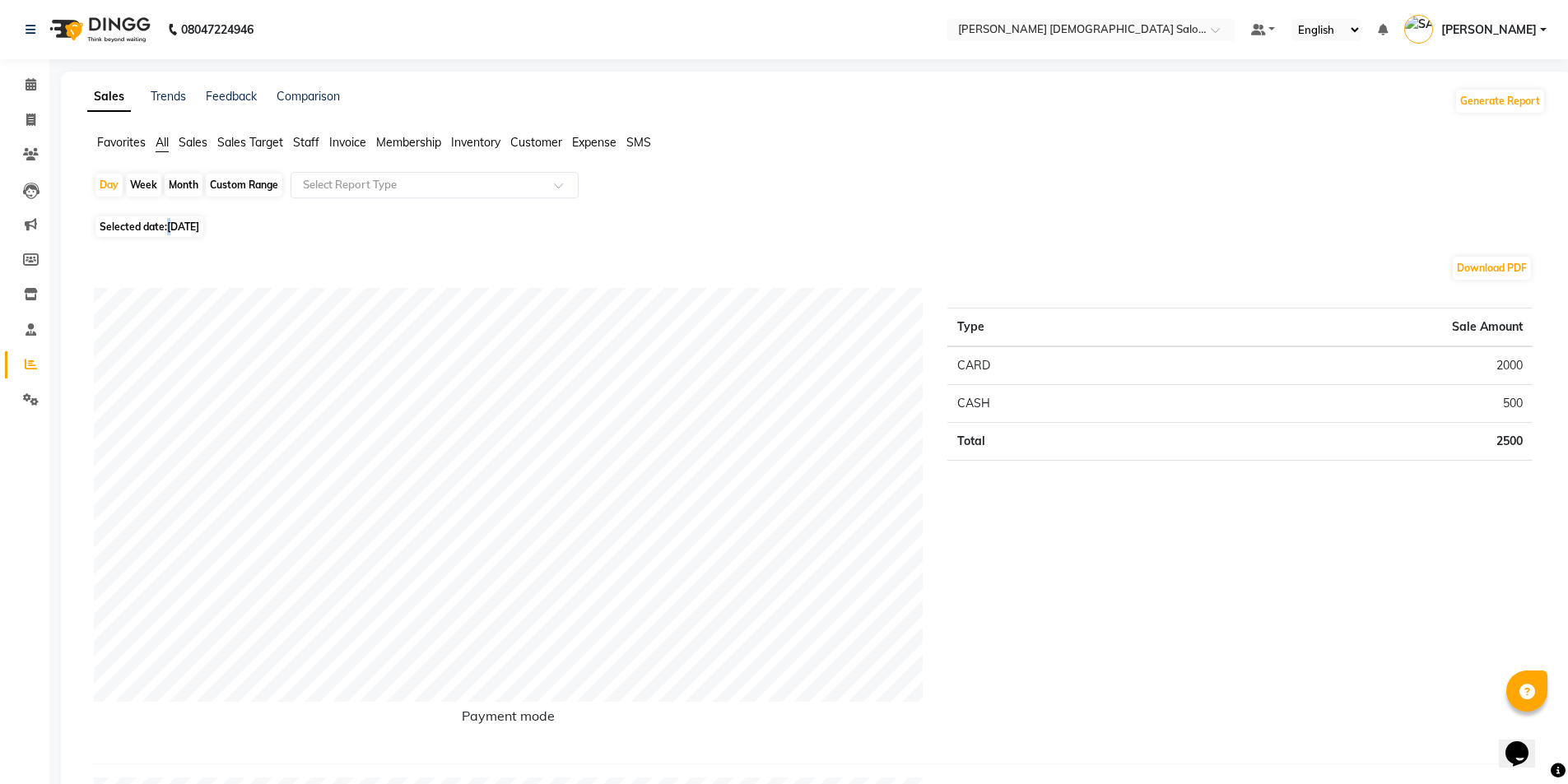
click at [172, 228] on span "[DATE]" at bounding box center [183, 226] width 32 height 12
select select "9"
select select "2025"
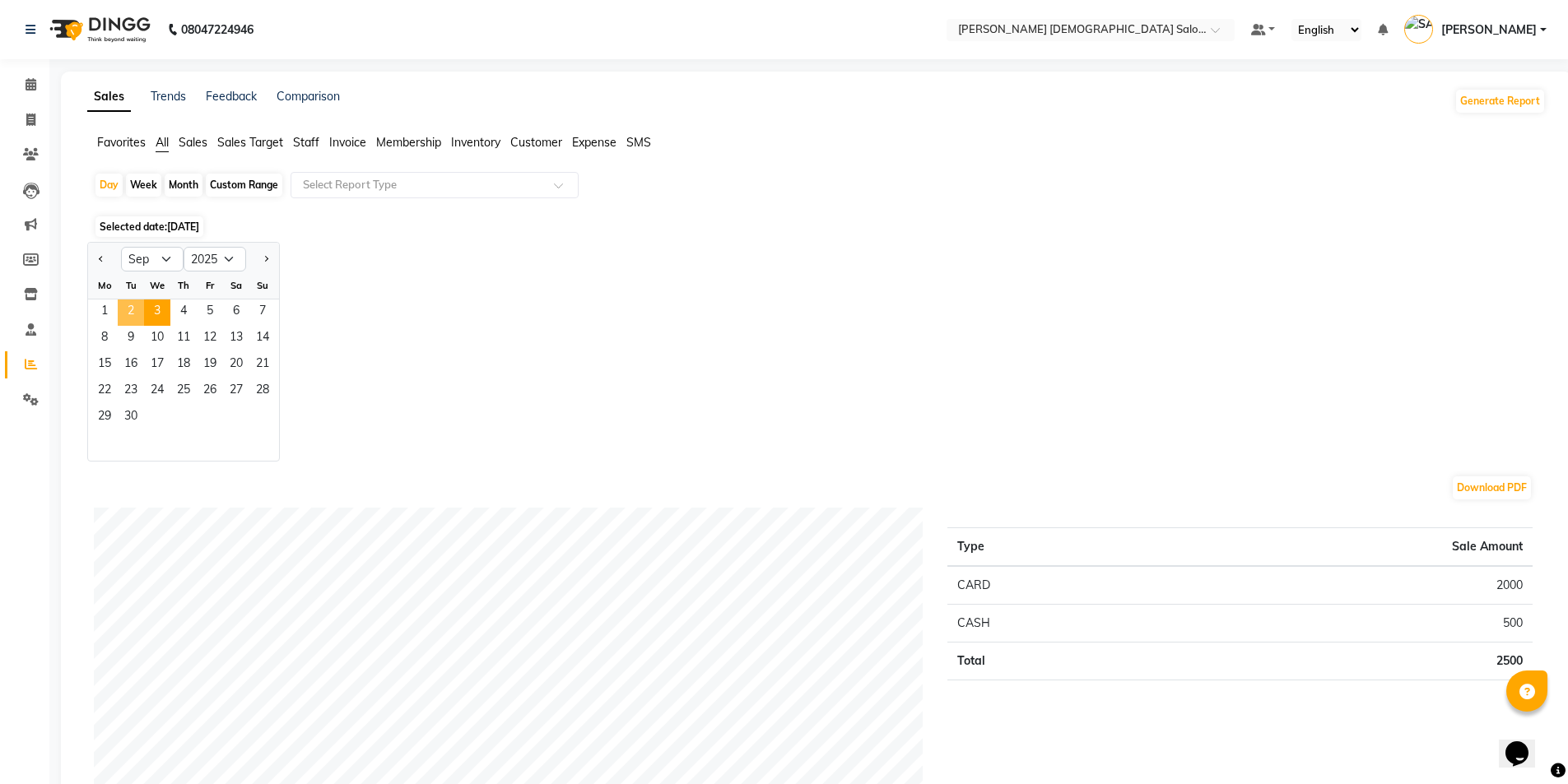
click at [139, 313] on span "2" at bounding box center [130, 312] width 27 height 27
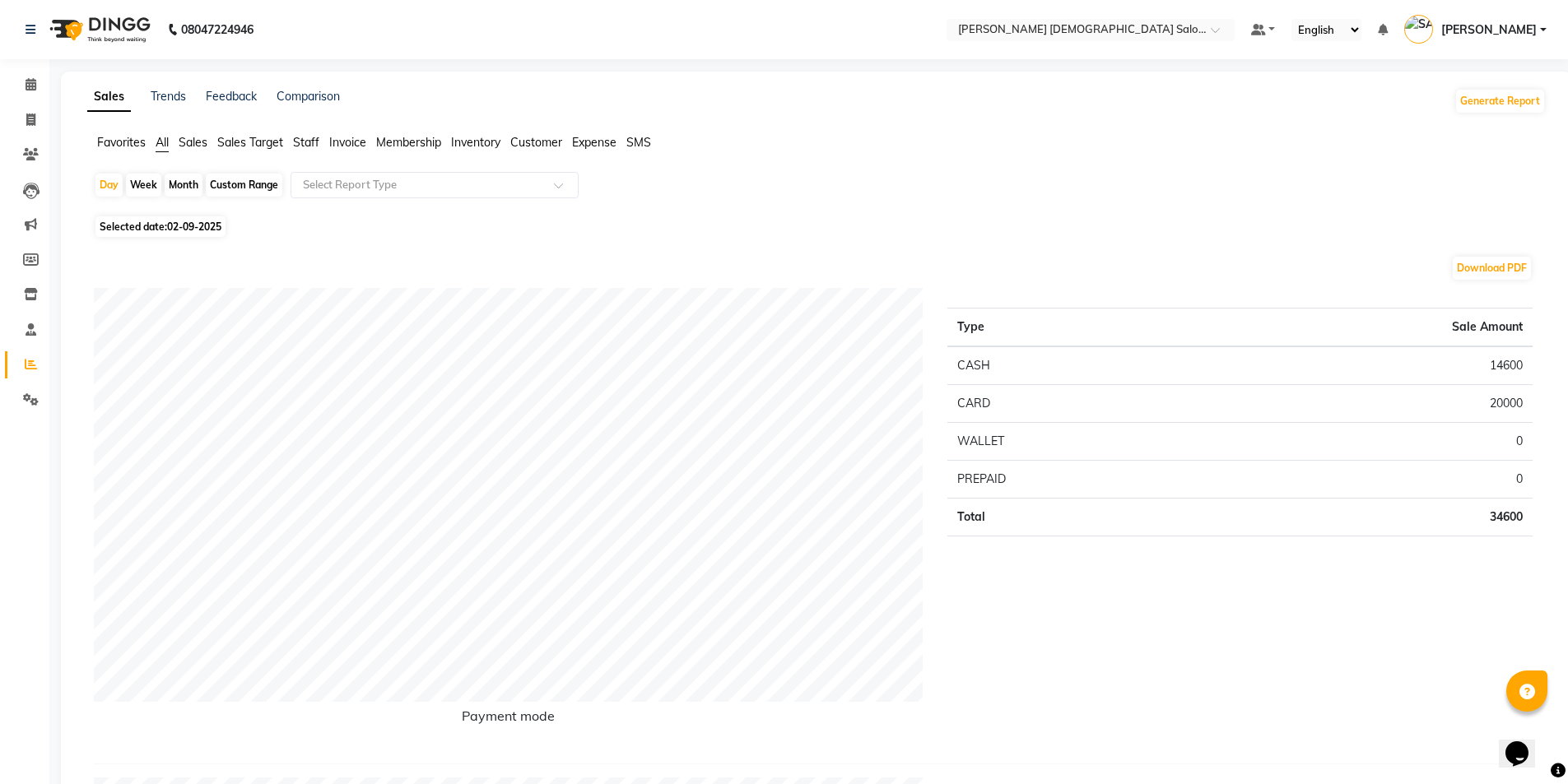
click at [312, 143] on span "Staff" at bounding box center [306, 142] width 27 height 15
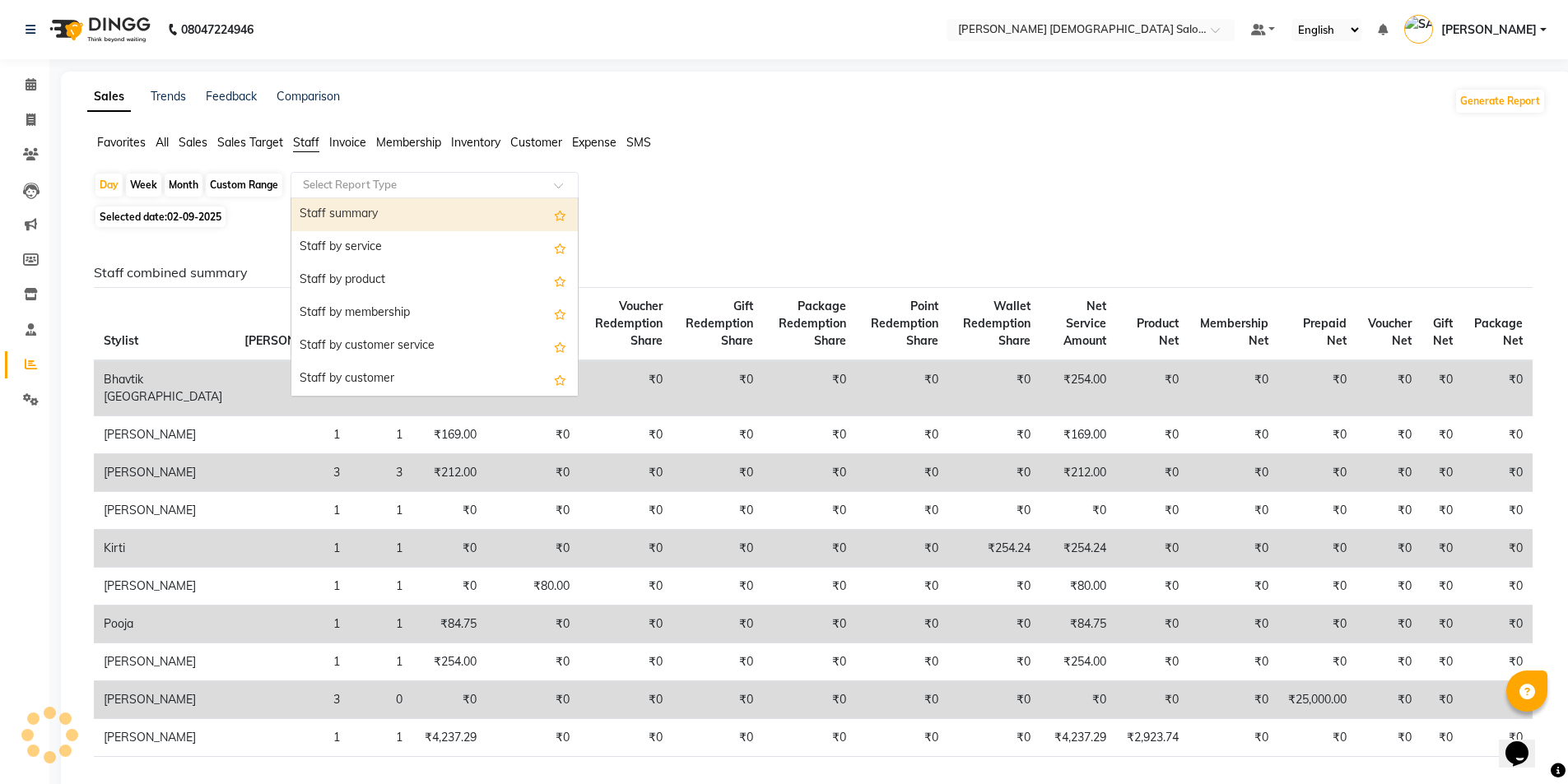
click at [322, 176] on div "Select Report Type" at bounding box center [434, 185] width 288 height 27
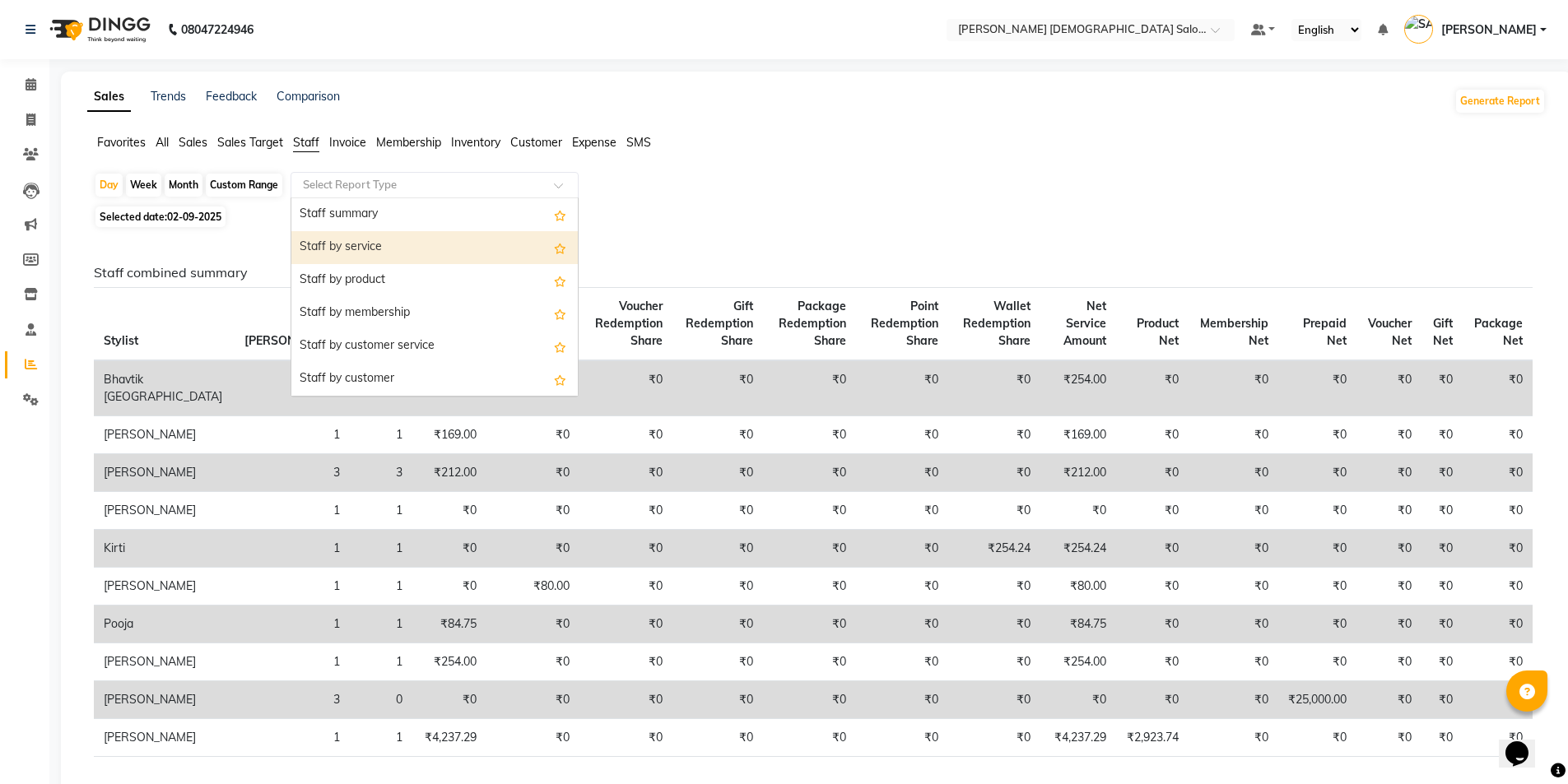
click at [359, 235] on div "Staff by service" at bounding box center [434, 247] width 286 height 33
select select "full_report"
select select "csv"
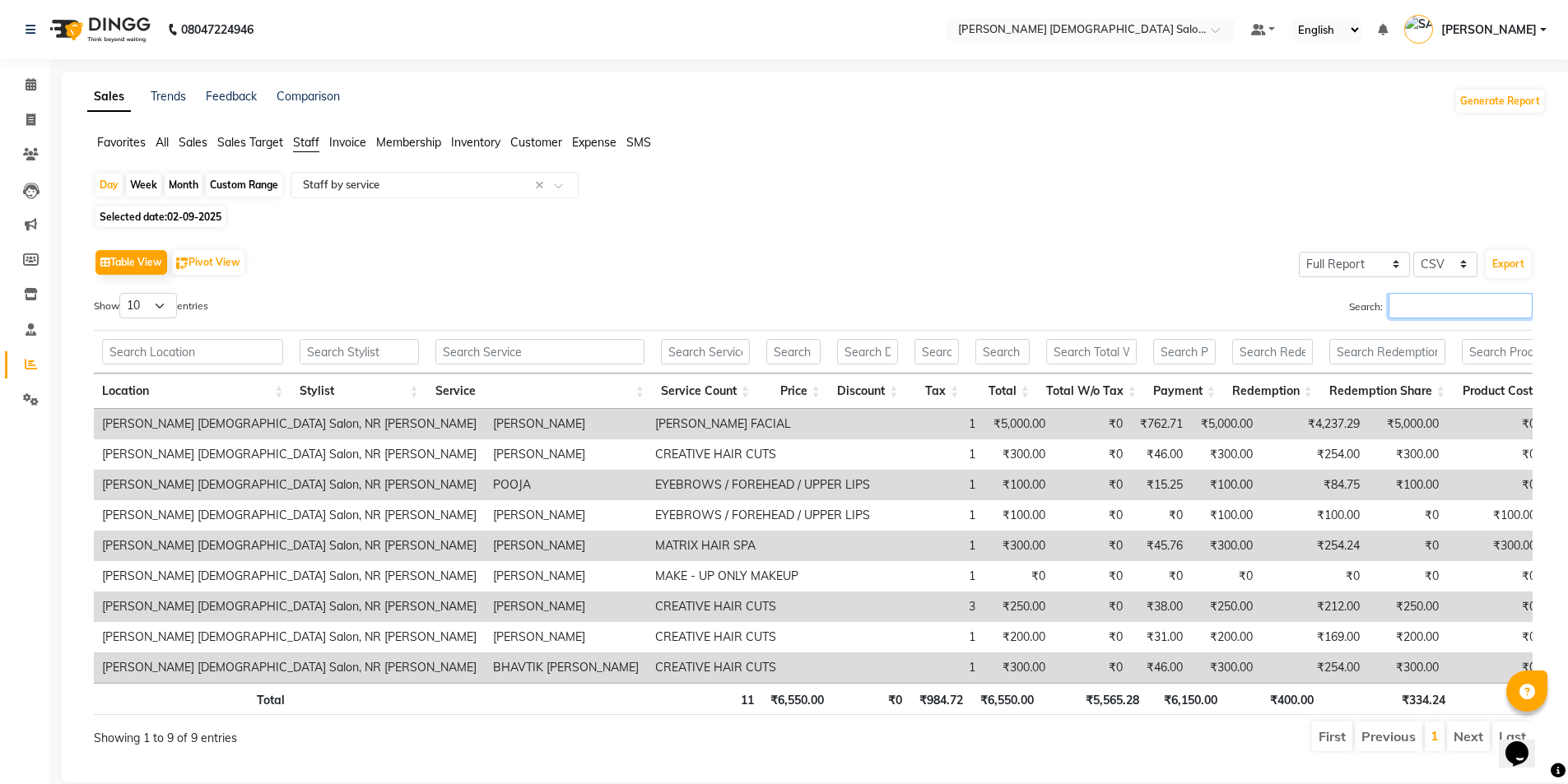
click at [1491, 303] on input "Search:" at bounding box center [1461, 306] width 144 height 26
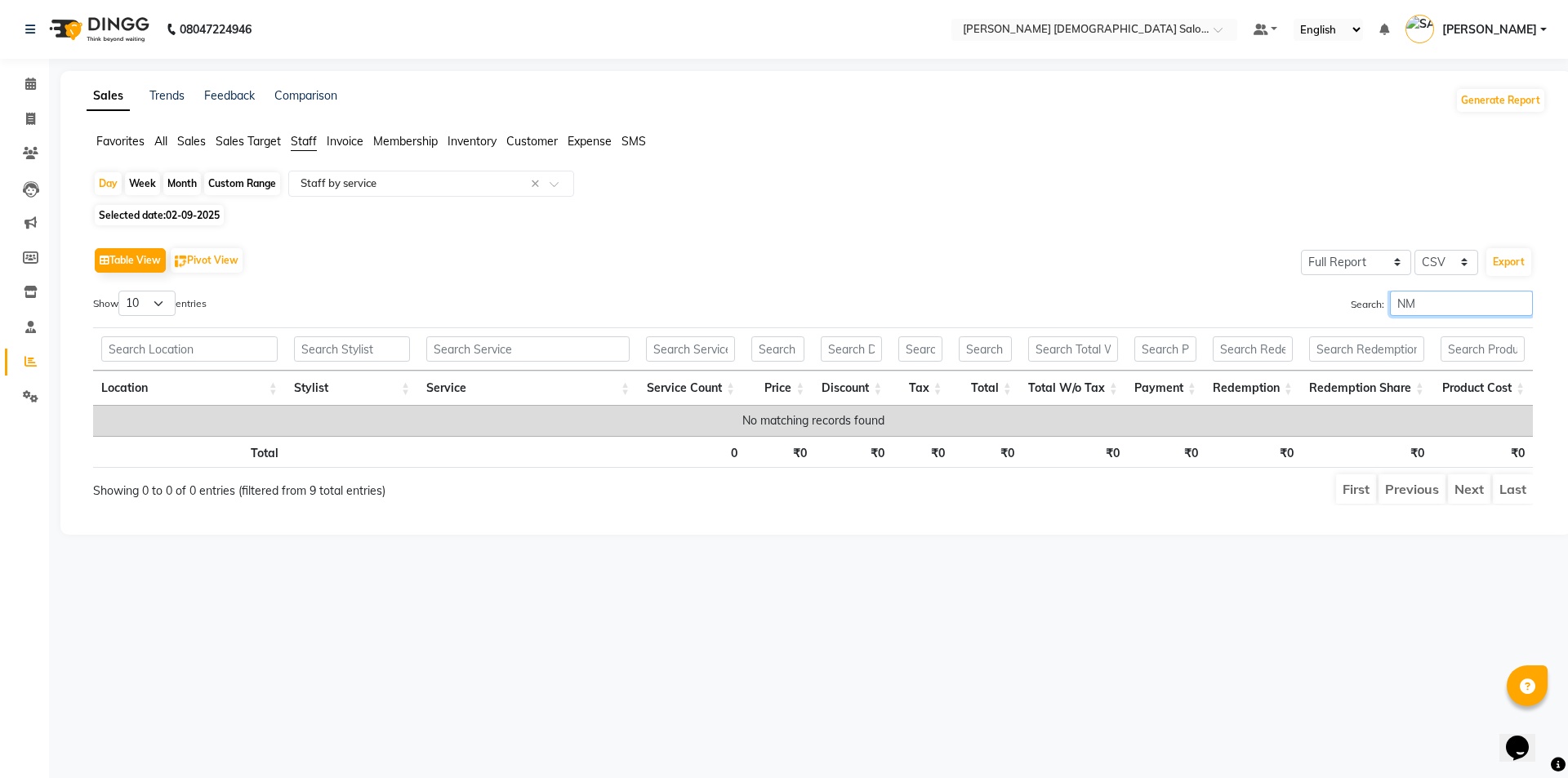
type input "N"
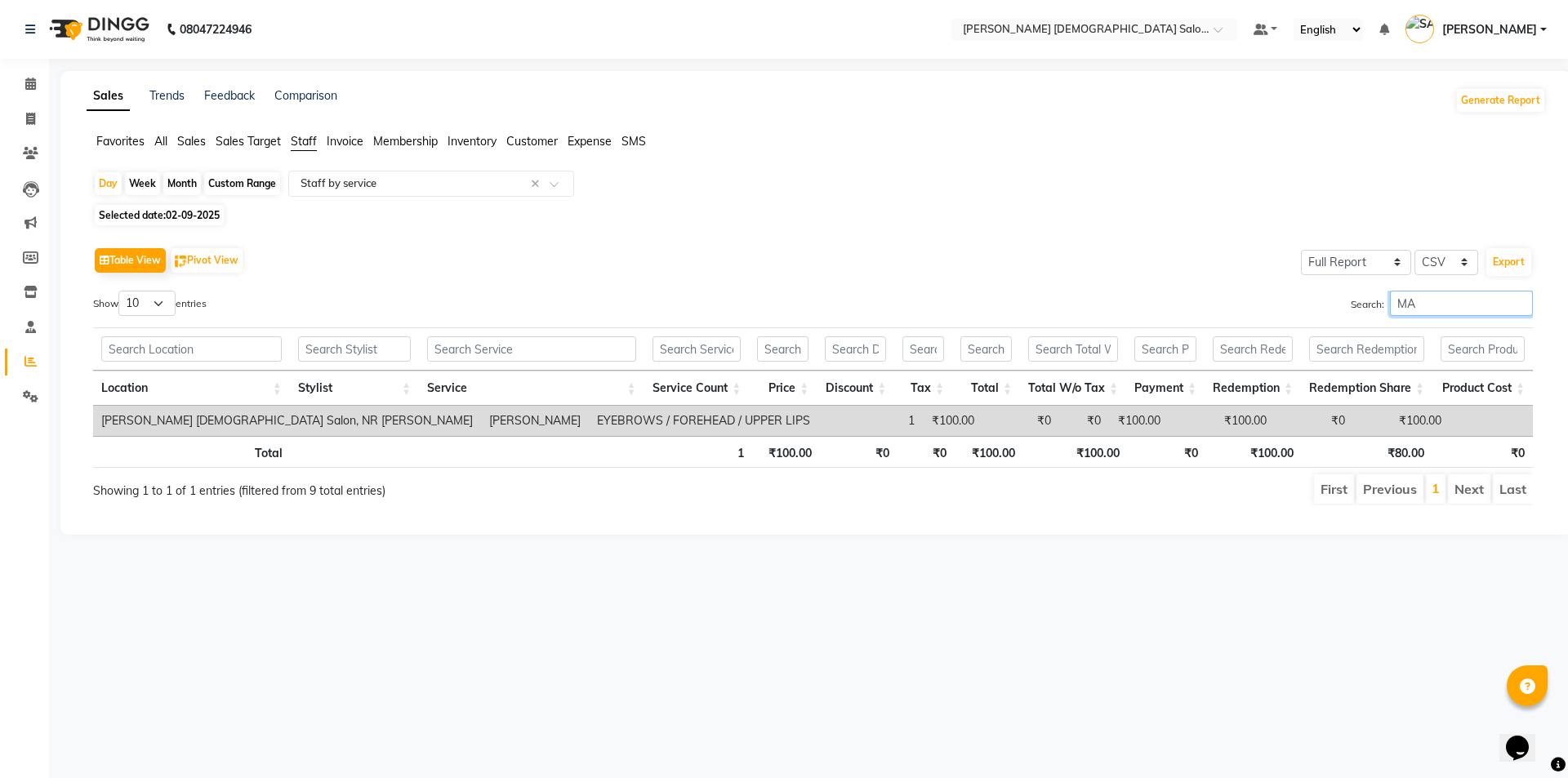
type input "M"
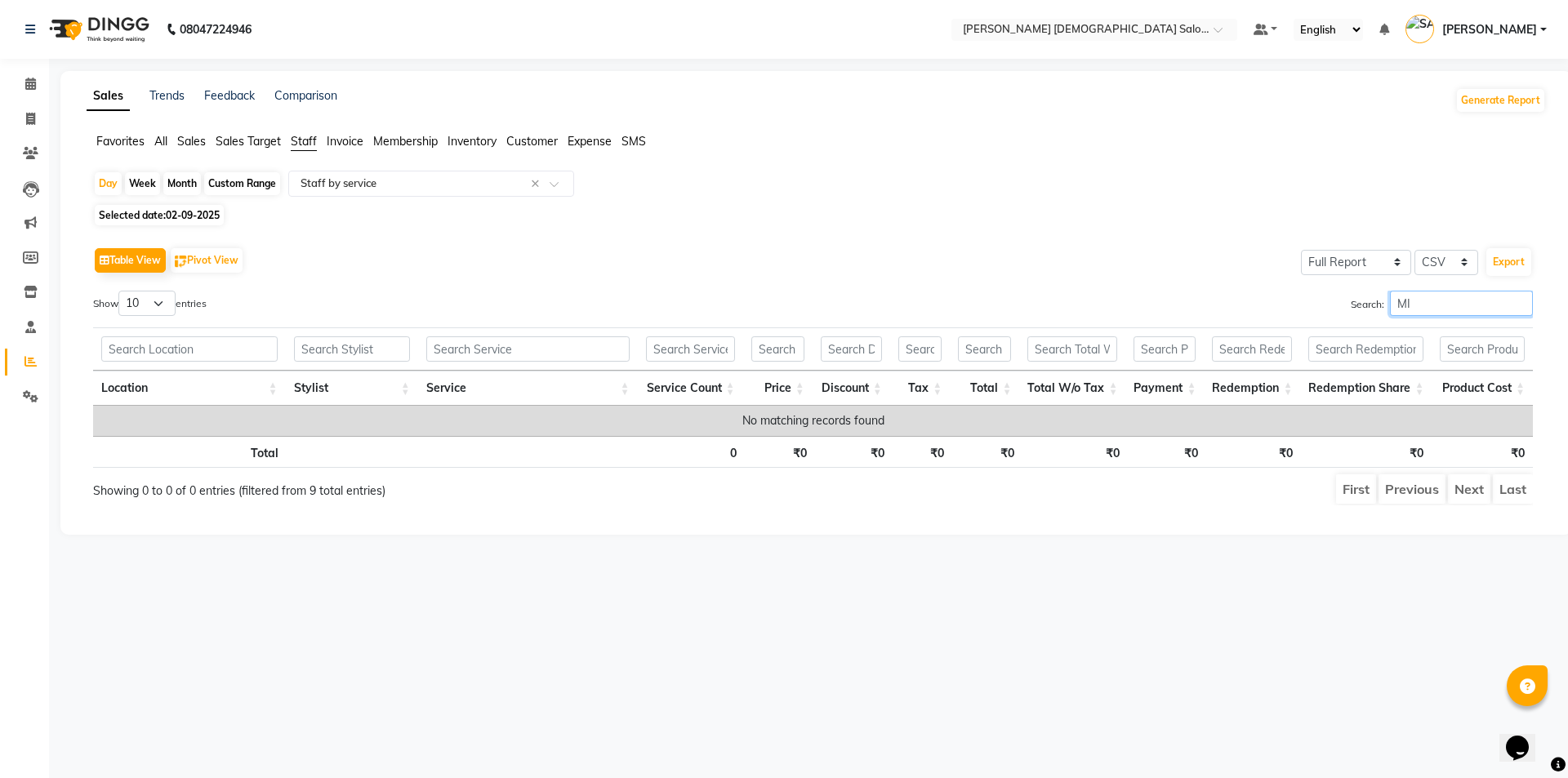
type input "M"
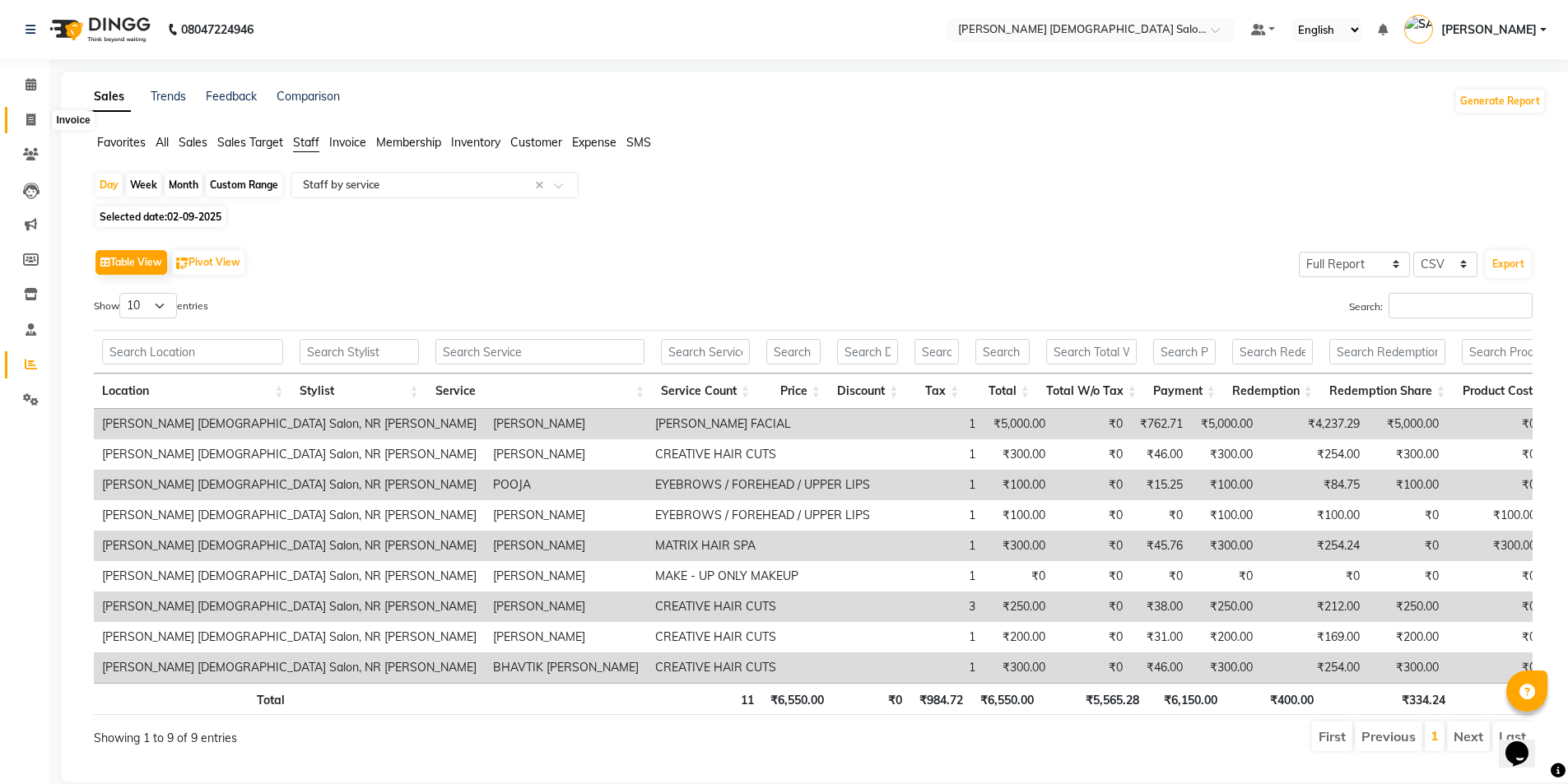
click at [25, 119] on span at bounding box center [30, 120] width 29 height 18
select select "service"
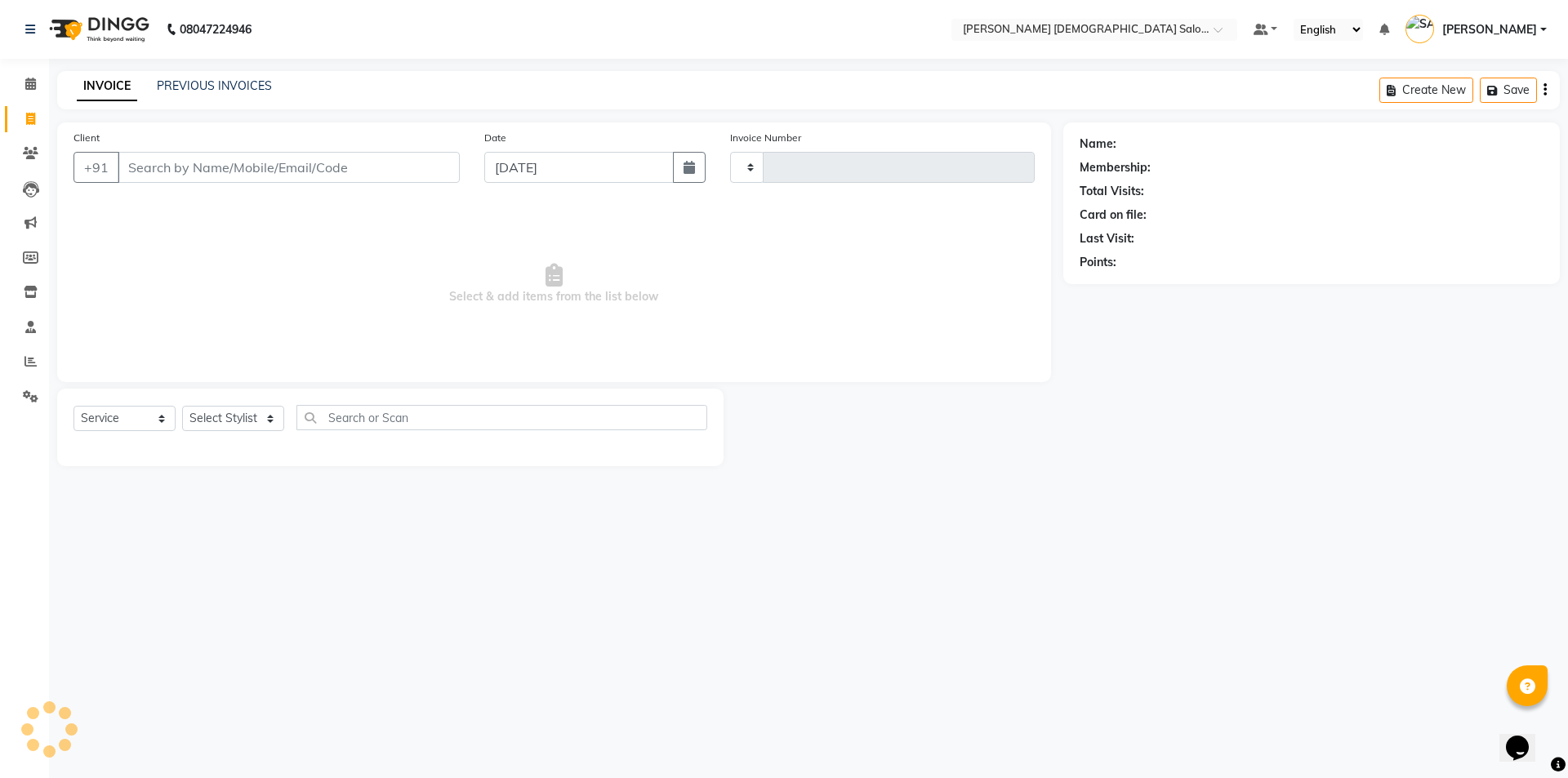
type input "4343"
select select "7542"
